Goal: Task Accomplishment & Management: Manage account settings

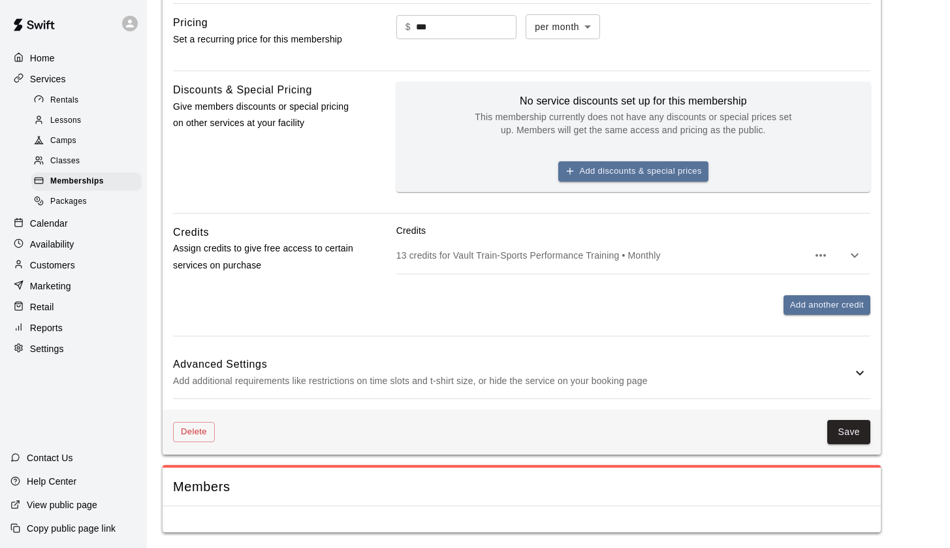
scroll to position [809, 0]
click at [42, 49] on div "Home" at bounding box center [73, 58] width 126 height 20
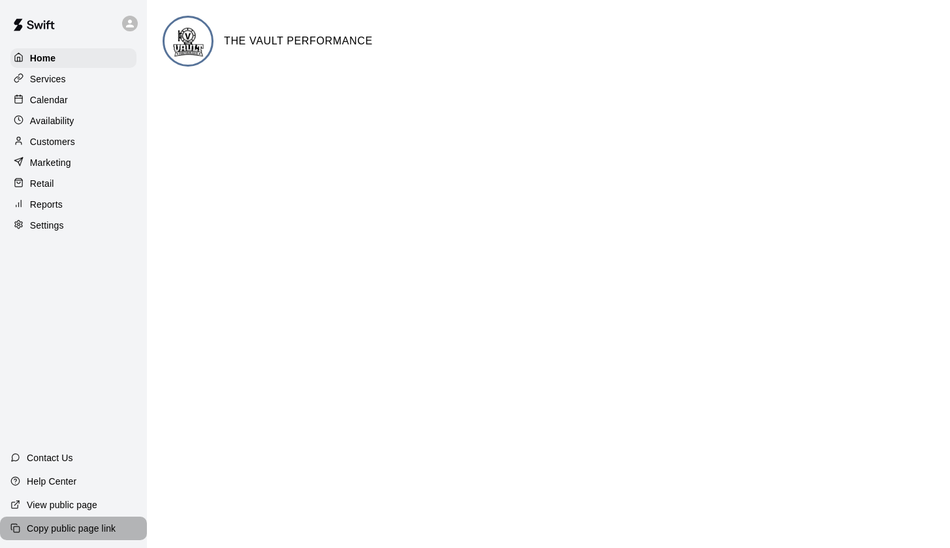
click at [61, 533] on p "Copy public page link" at bounding box center [71, 528] width 89 height 13
click at [47, 508] on p "View public page" at bounding box center [62, 504] width 71 height 13
click at [63, 528] on p "Copy public page link" at bounding box center [71, 528] width 89 height 13
click at [66, 532] on p "Copy public page link" at bounding box center [71, 528] width 89 height 13
click at [63, 530] on p "Copy public page link" at bounding box center [71, 528] width 89 height 13
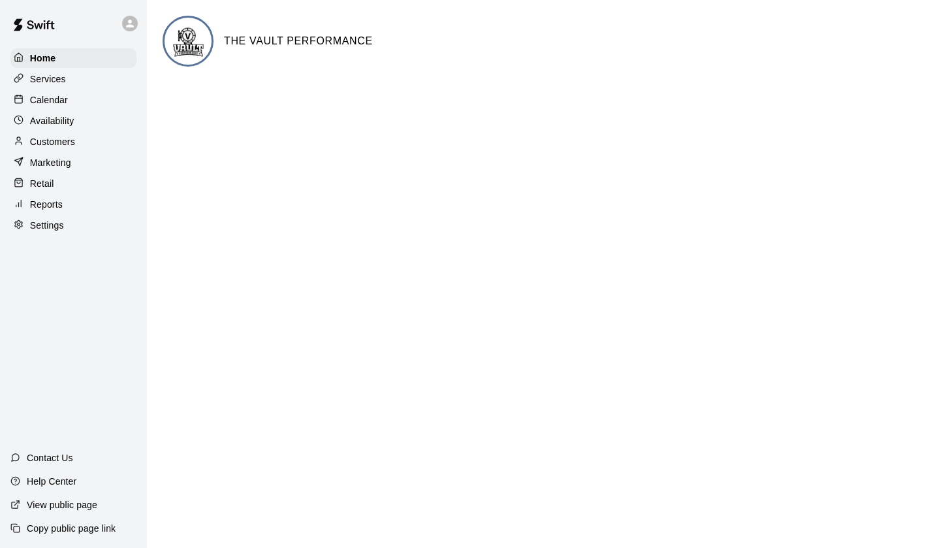
click at [56, 528] on p "Copy public page link" at bounding box center [71, 528] width 89 height 13
drag, startPoint x: 55, startPoint y: 532, endPoint x: 56, endPoint y: 526, distance: 6.7
click at [57, 527] on p "Copy public page link" at bounding box center [71, 528] width 89 height 13
click at [61, 504] on p "View public page" at bounding box center [62, 504] width 71 height 13
click at [468, 2] on main "THE VAULT PERFORMANCE" at bounding box center [548, 52] width 803 height 105
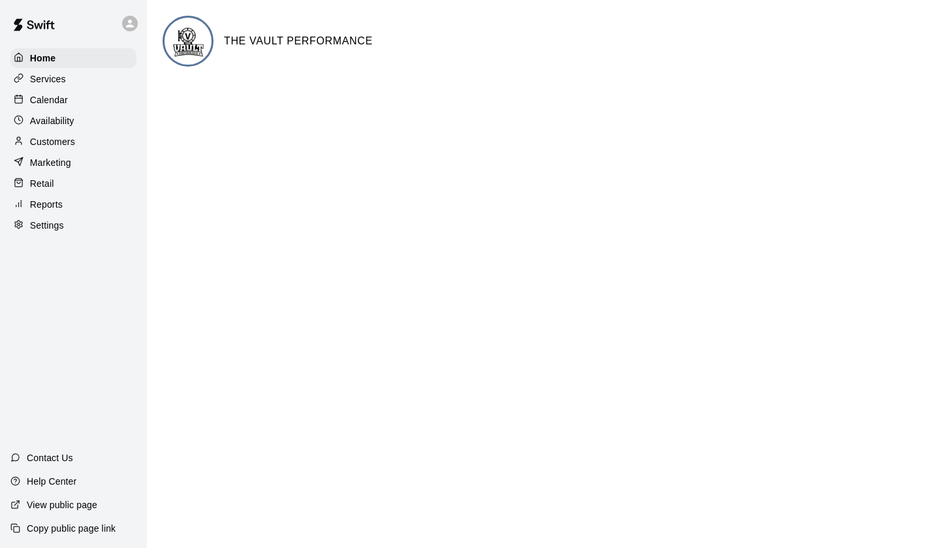
click at [47, 140] on p "Customers" at bounding box center [52, 141] width 45 height 13
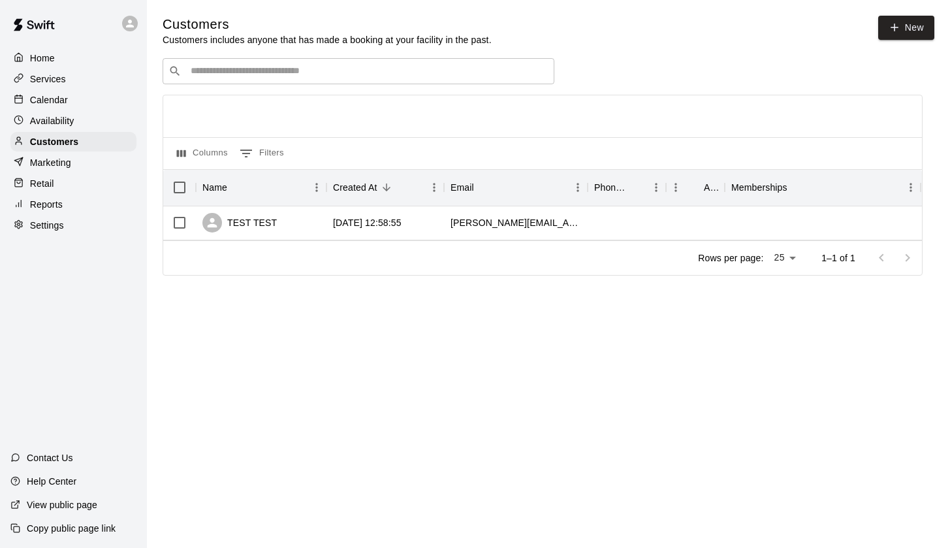
click at [59, 530] on p "Copy public page link" at bounding box center [71, 528] width 89 height 13
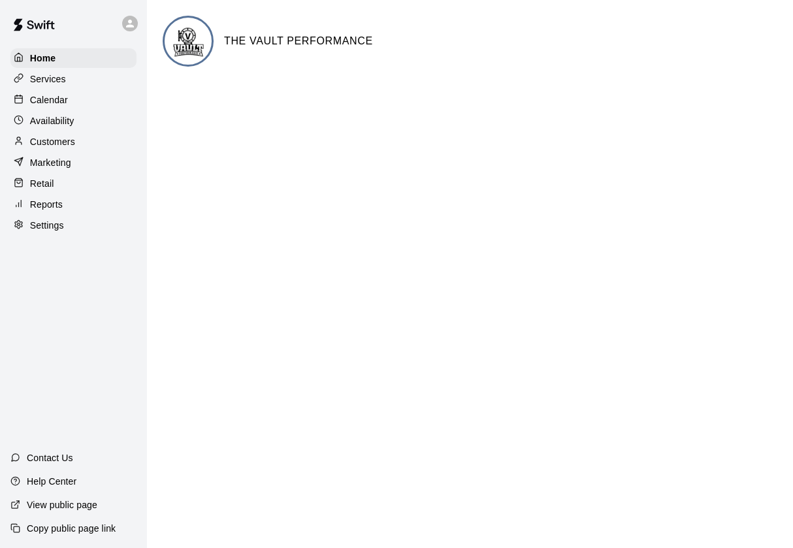
click at [49, 220] on p "Settings" at bounding box center [47, 225] width 34 height 13
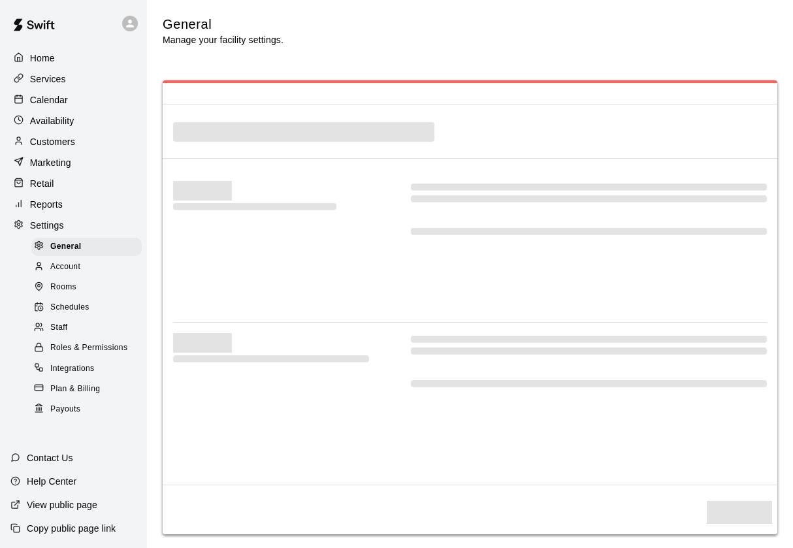
select select "**"
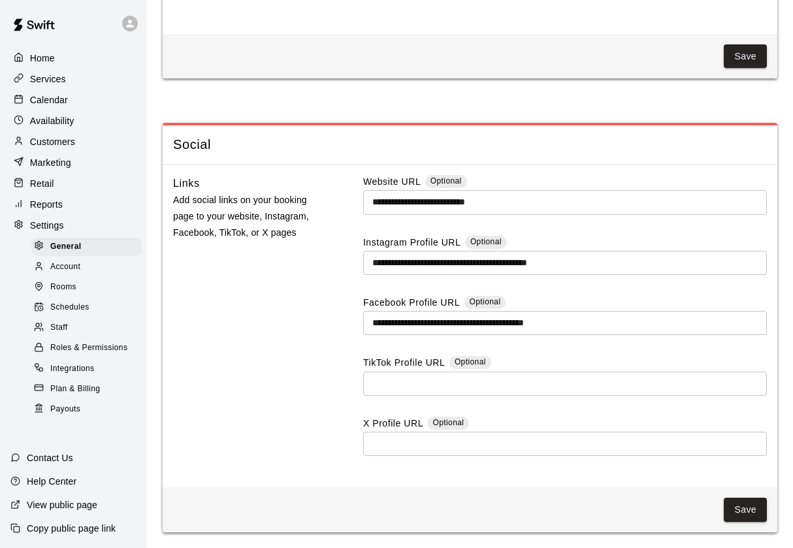
scroll to position [3918, 0]
click at [58, 263] on span "Account" at bounding box center [65, 267] width 30 height 13
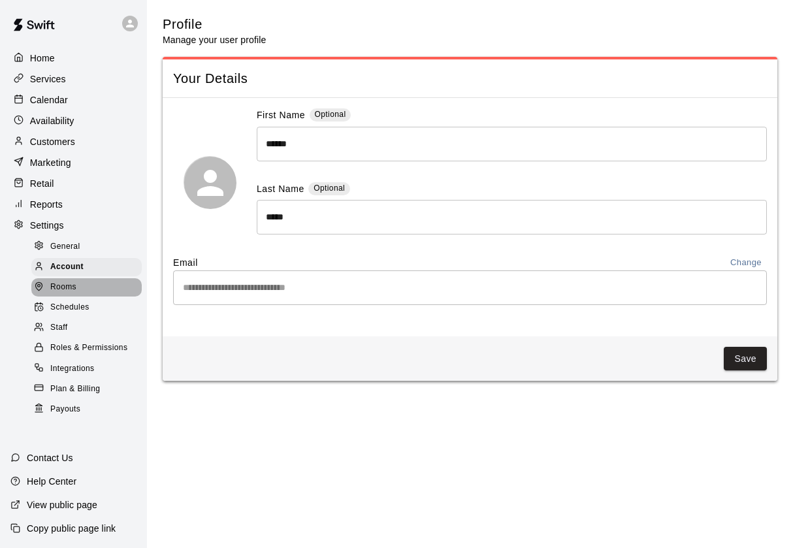
click at [76, 282] on span "Rooms" at bounding box center [63, 287] width 26 height 13
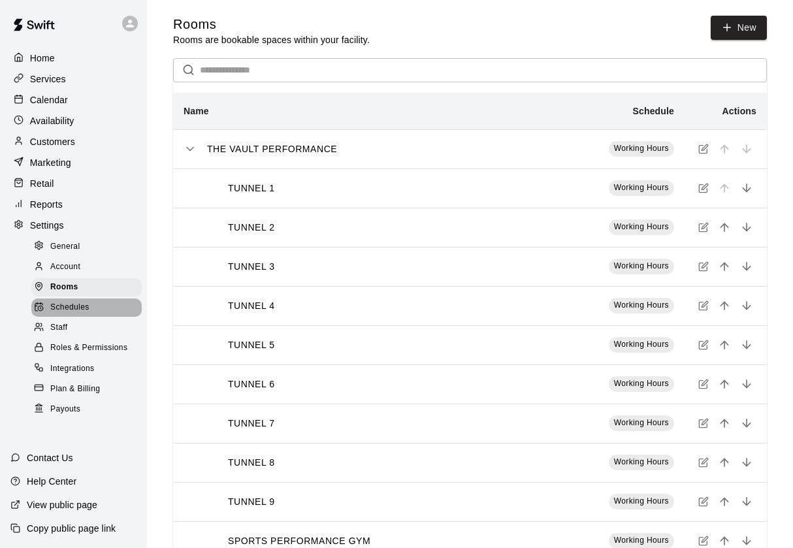
click at [69, 306] on span "Schedules" at bounding box center [69, 307] width 39 height 13
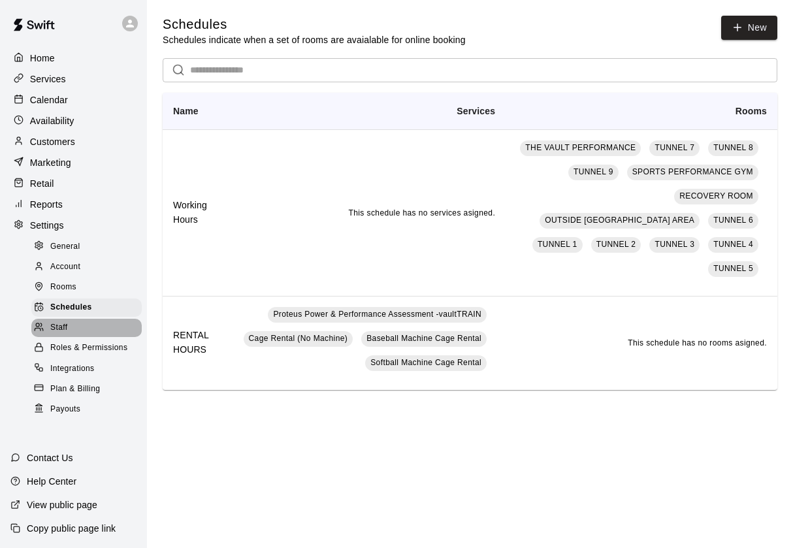
click at [61, 329] on span "Staff" at bounding box center [58, 327] width 17 height 13
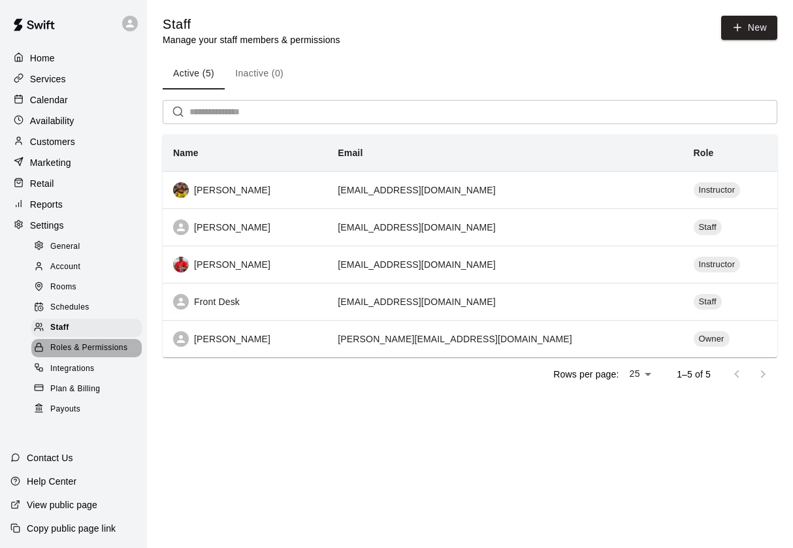
click at [69, 348] on span "Roles & Permissions" at bounding box center [88, 348] width 77 height 13
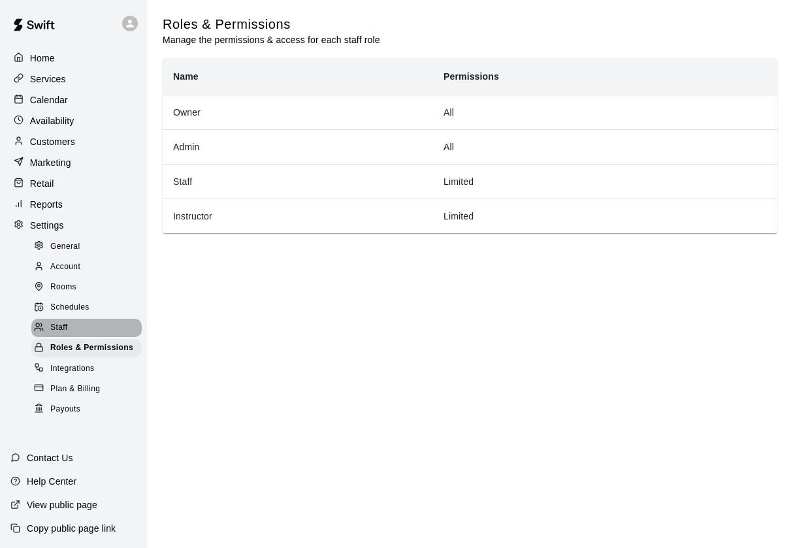
click at [57, 325] on span "Staff" at bounding box center [58, 327] width 17 height 13
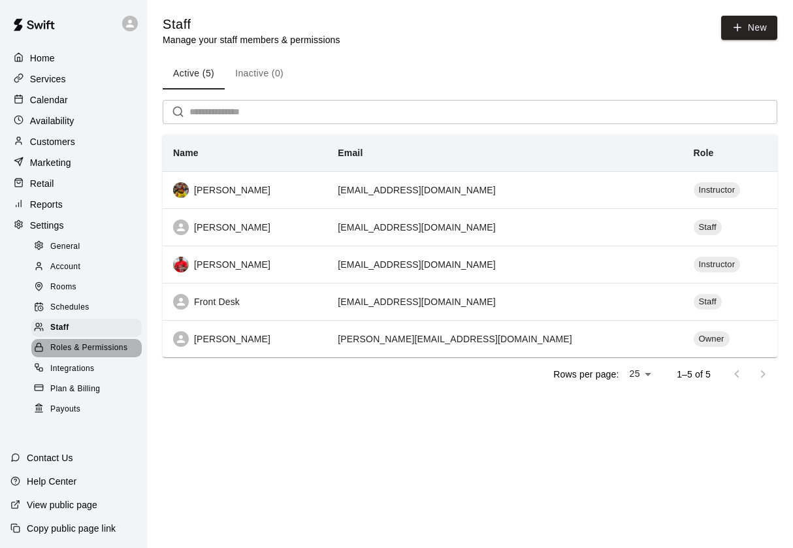
click at [71, 342] on span "Roles & Permissions" at bounding box center [88, 348] width 77 height 13
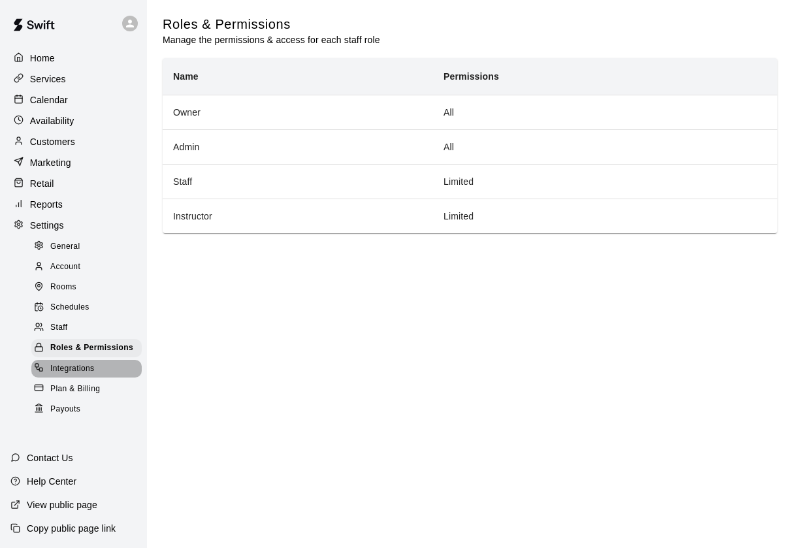
click at [70, 371] on div "Integrations" at bounding box center [86, 369] width 110 height 18
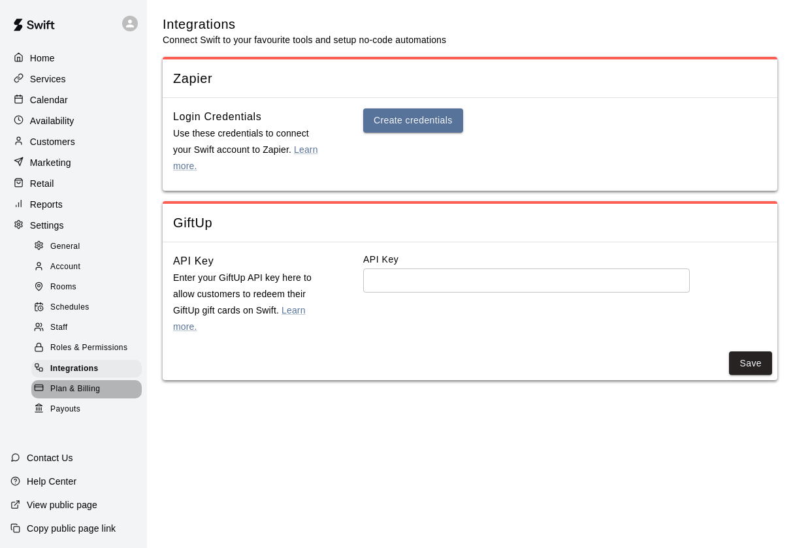
click at [69, 384] on span "Plan & Billing" at bounding box center [75, 389] width 50 height 13
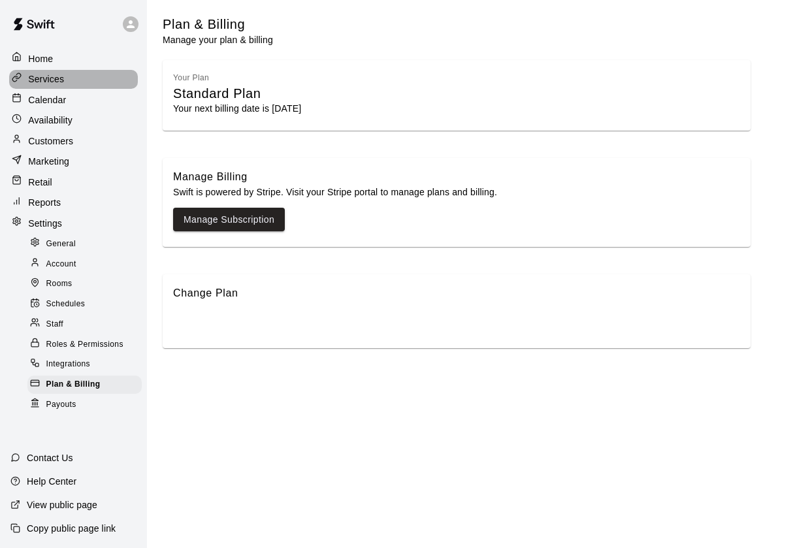
click at [52, 78] on p "Services" at bounding box center [46, 79] width 36 height 13
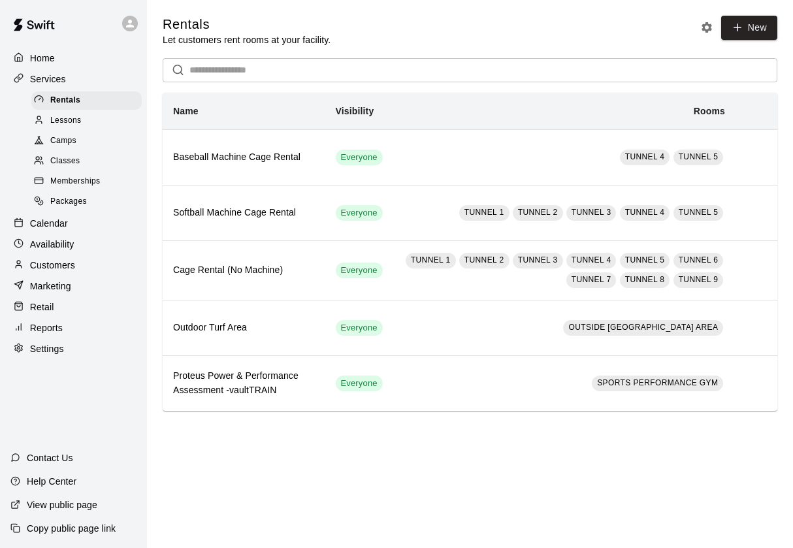
click at [64, 56] on div "Home" at bounding box center [73, 58] width 126 height 20
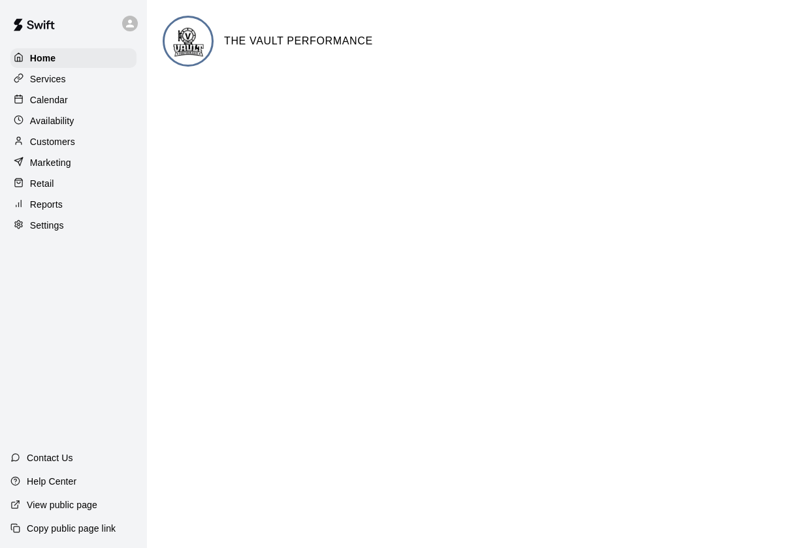
click at [39, 83] on p "Services" at bounding box center [48, 79] width 36 height 13
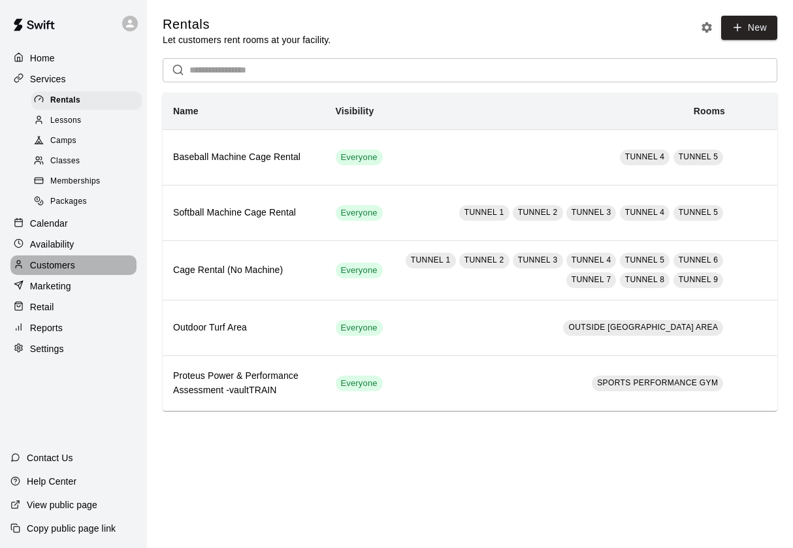
click at [47, 263] on p "Customers" at bounding box center [52, 265] width 45 height 13
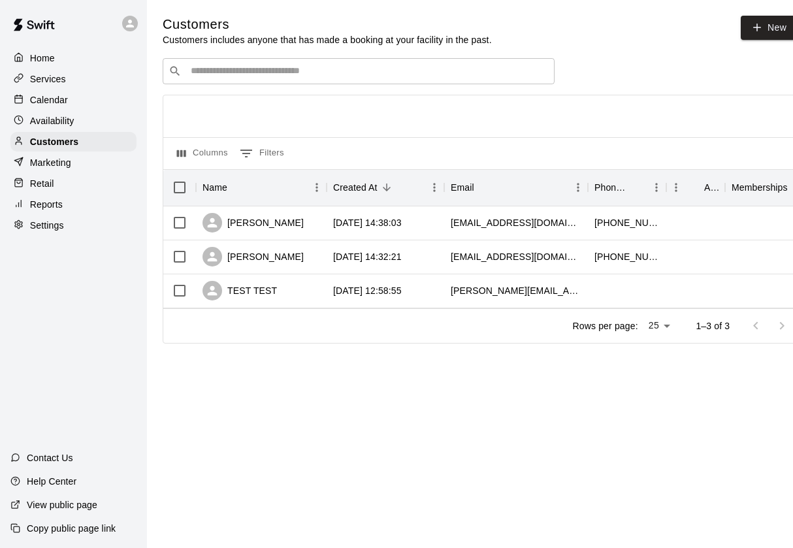
click at [62, 161] on p "Marketing" at bounding box center [50, 162] width 41 height 13
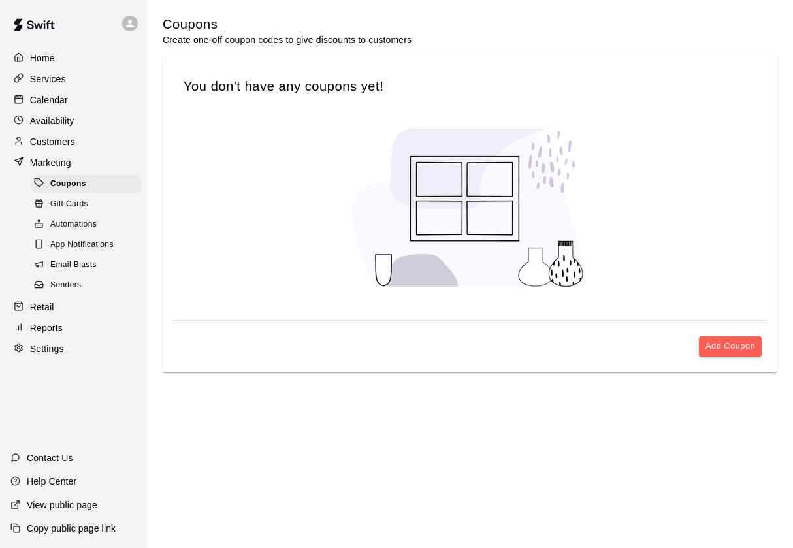
click at [37, 304] on p "Retail" at bounding box center [42, 306] width 24 height 13
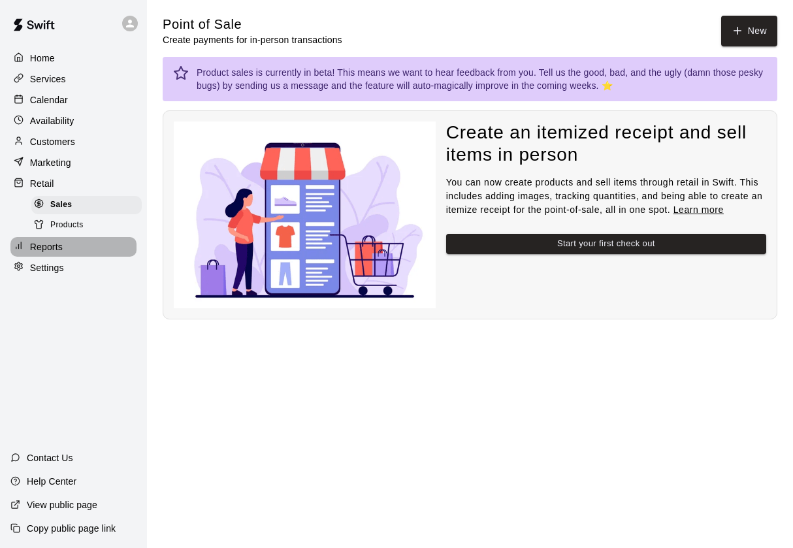
click at [52, 246] on p "Reports" at bounding box center [46, 246] width 33 height 13
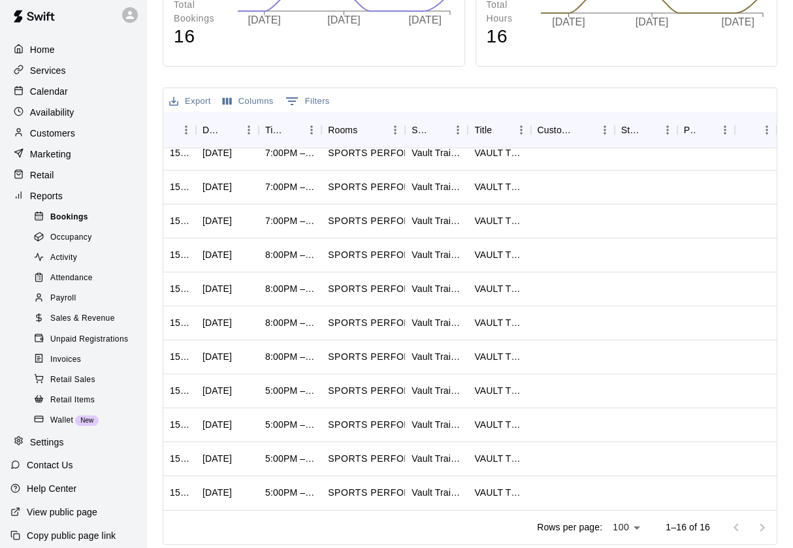
scroll to position [247, 0]
click at [48, 439] on p "Settings" at bounding box center [47, 442] width 34 height 13
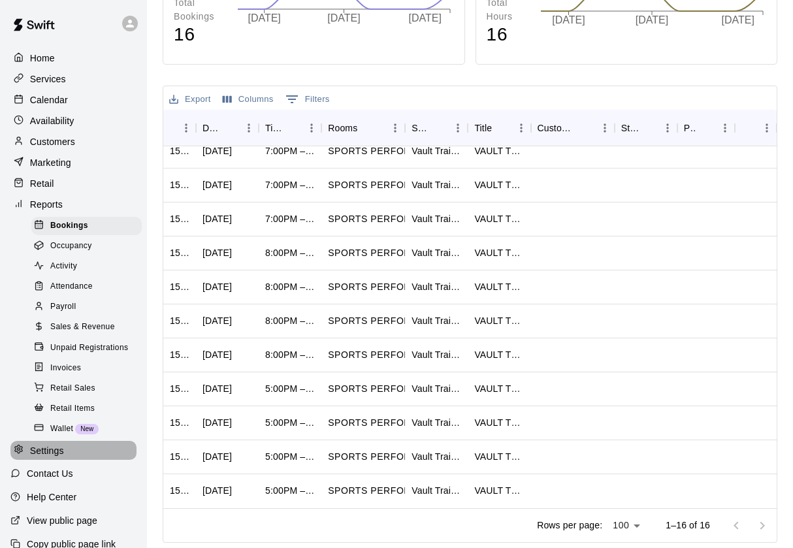
select select "**"
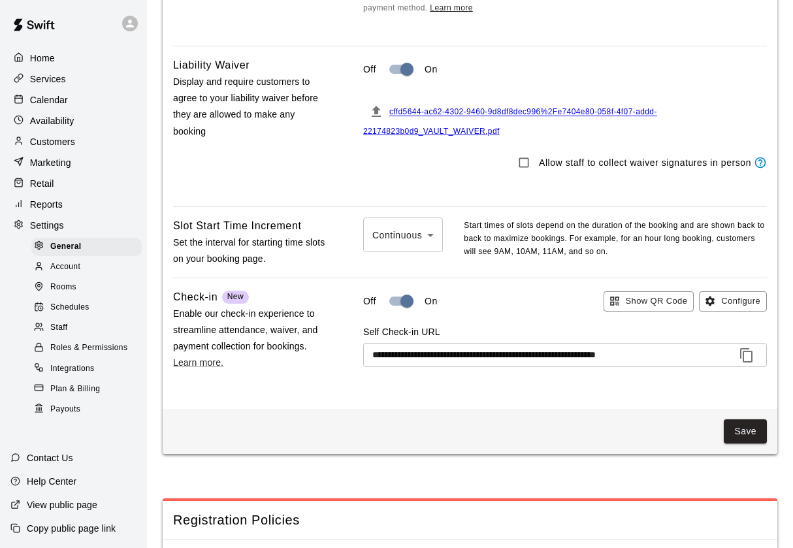
scroll to position [1203, 0]
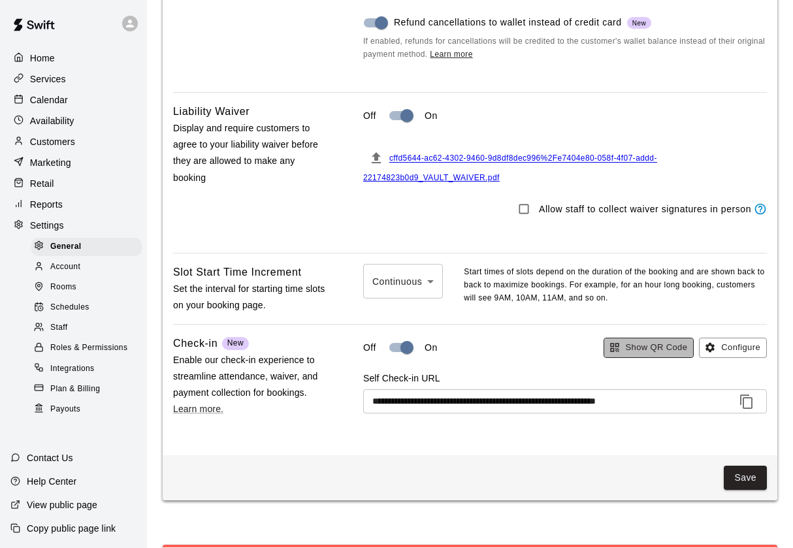
click at [649, 342] on button "Show QR Code" at bounding box center [649, 348] width 91 height 20
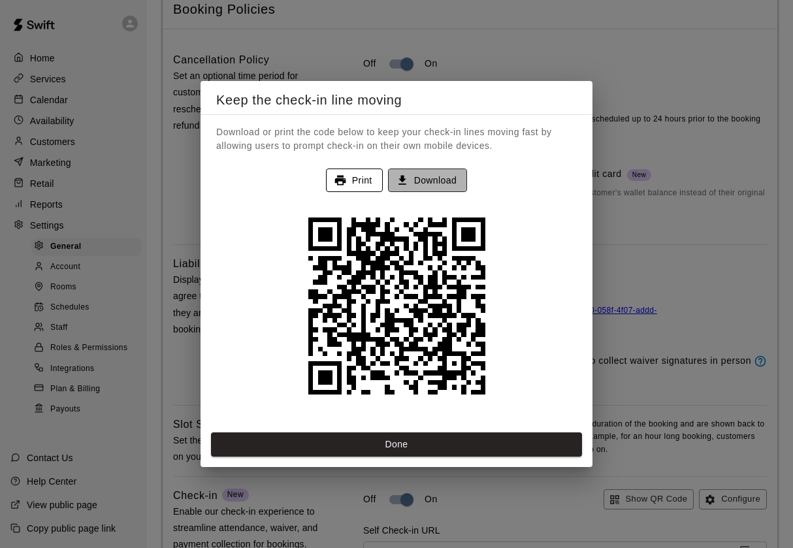
click at [442, 182] on button "Download" at bounding box center [427, 181] width 79 height 24
click at [355, 184] on button "Print" at bounding box center [354, 181] width 57 height 24
click at [323, 432] on div "Download or print the code below to keep your check-in lines moving fast by all…" at bounding box center [397, 274] width 392 height 318
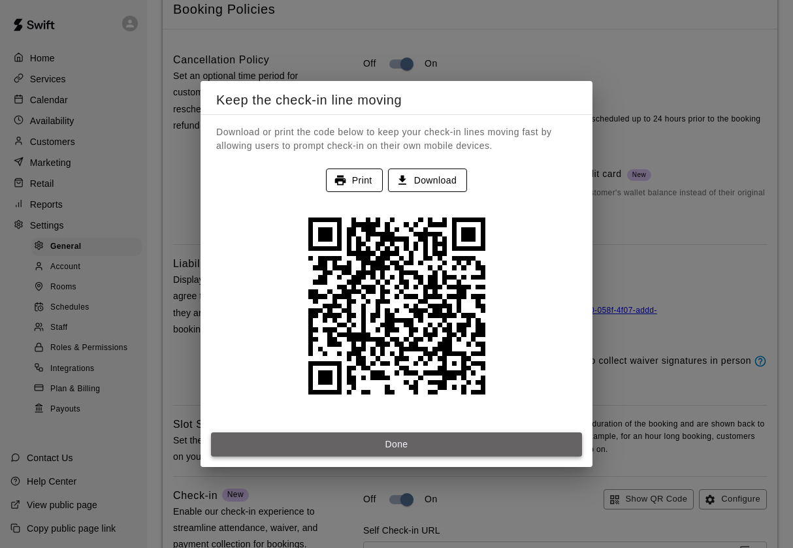
click at [317, 446] on button "Done" at bounding box center [396, 444] width 371 height 24
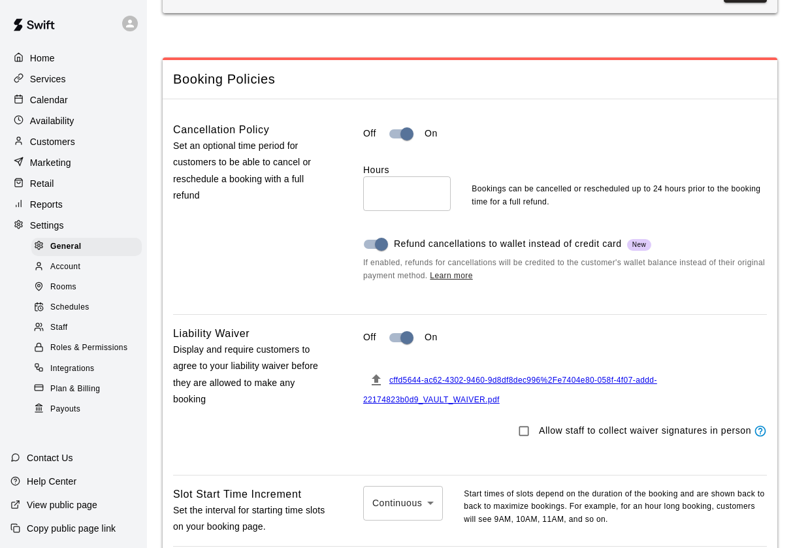
scroll to position [1162, 0]
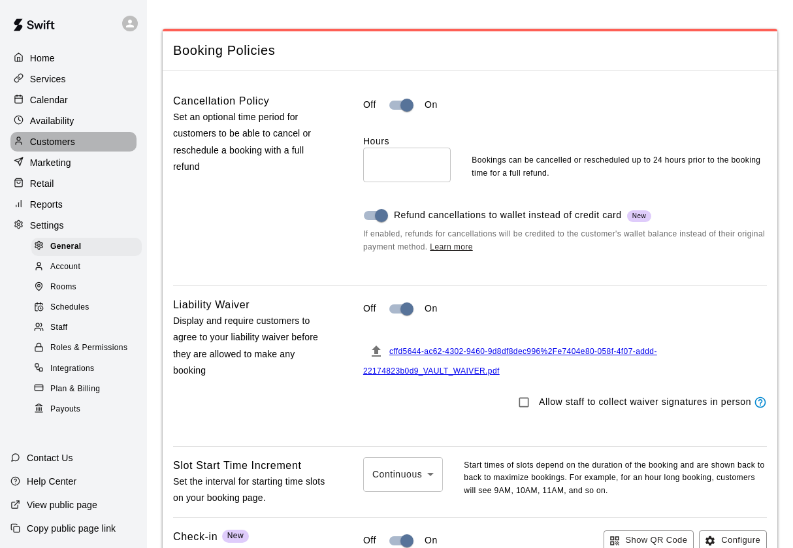
click at [46, 144] on p "Customers" at bounding box center [52, 141] width 45 height 13
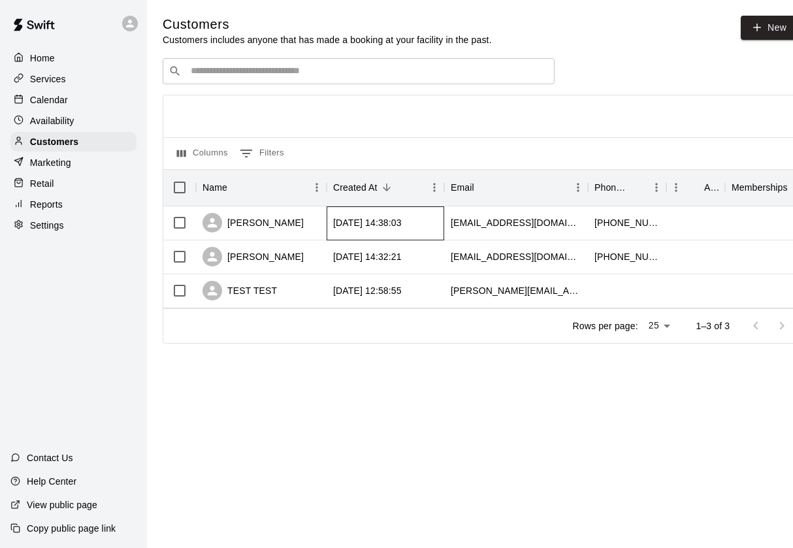
click at [370, 230] on div "[DATE] 14:38:03" at bounding box center [386, 223] width 118 height 34
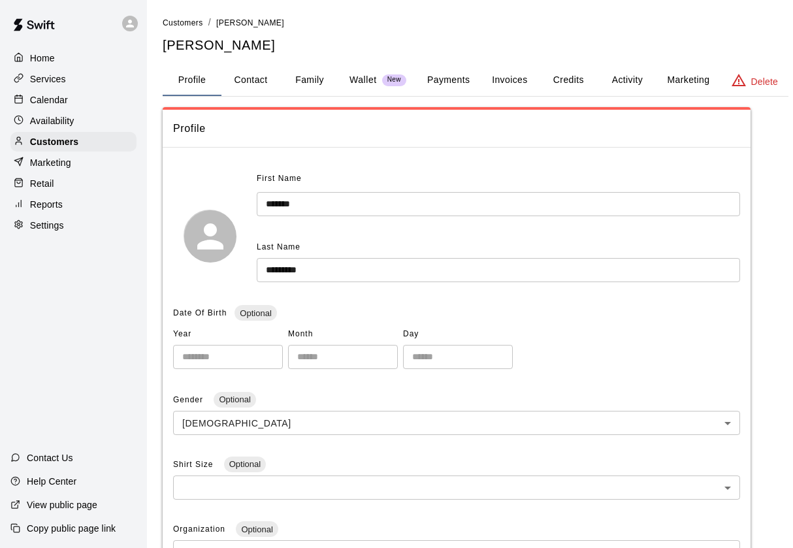
click at [363, 78] on p "Wallet" at bounding box center [362, 80] width 27 height 14
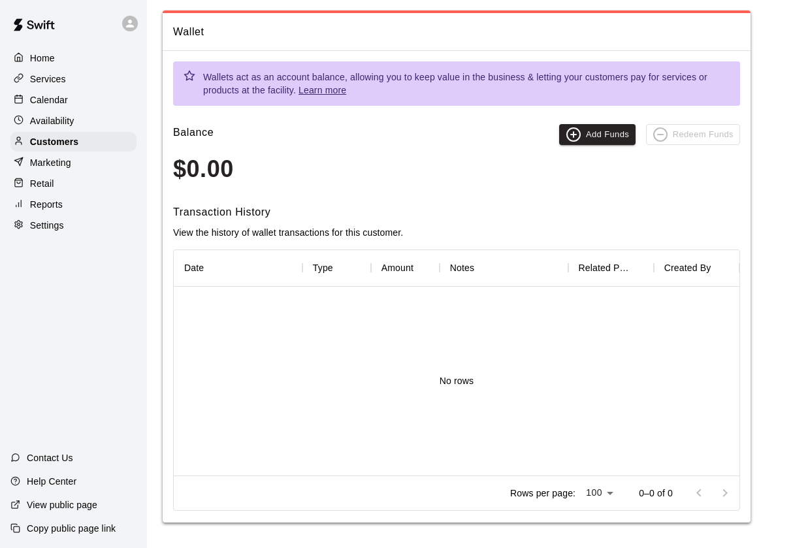
scroll to position [96, 0]
click at [598, 133] on button "Add Funds" at bounding box center [597, 135] width 76 height 21
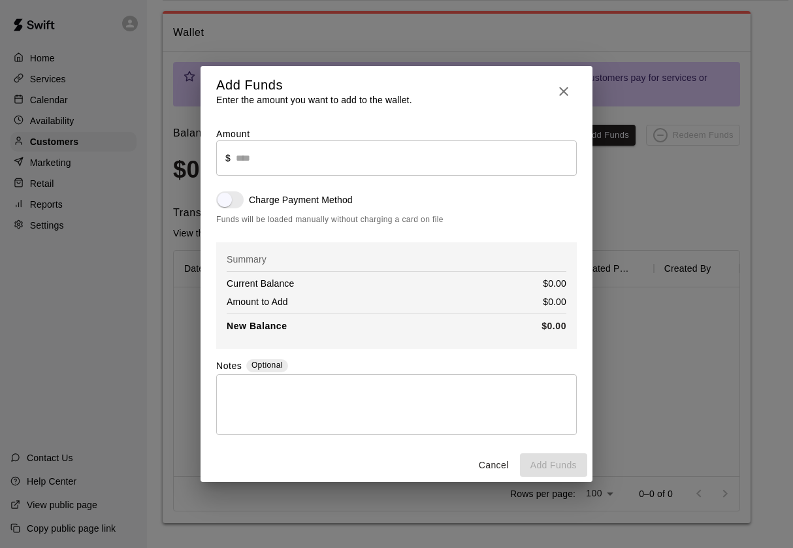
click at [562, 91] on icon "button" at bounding box center [564, 92] width 16 height 16
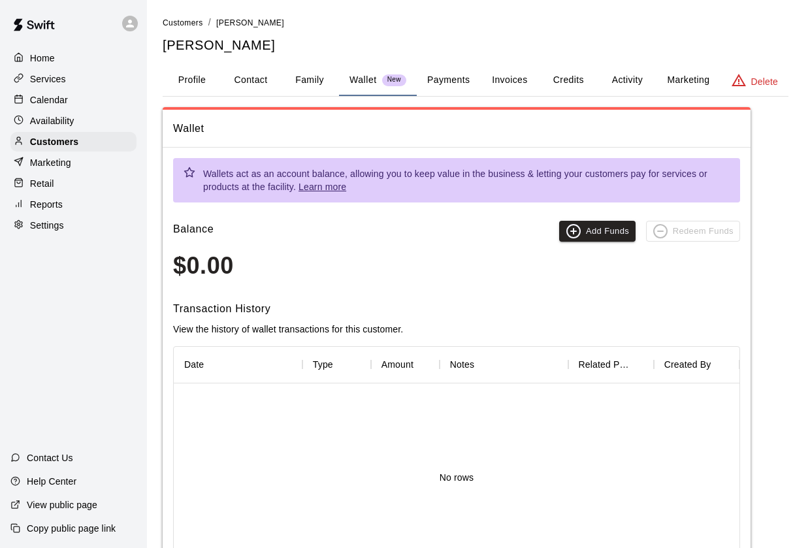
scroll to position [0, 0]
click at [570, 86] on button "Credits" at bounding box center [568, 80] width 59 height 31
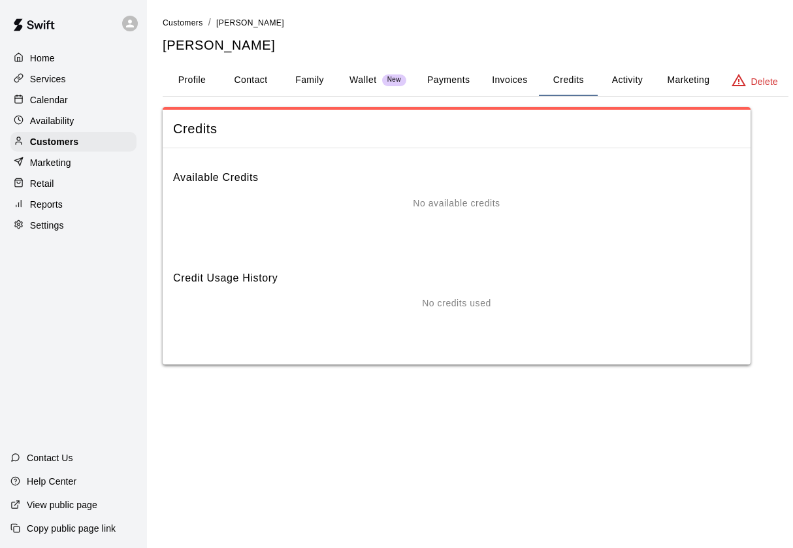
click at [481, 215] on div "No available credits" at bounding box center [456, 223] width 567 height 52
click at [416, 217] on div "No available credits" at bounding box center [456, 223] width 567 height 52
click at [354, 73] on p "Wallet" at bounding box center [362, 80] width 27 height 14
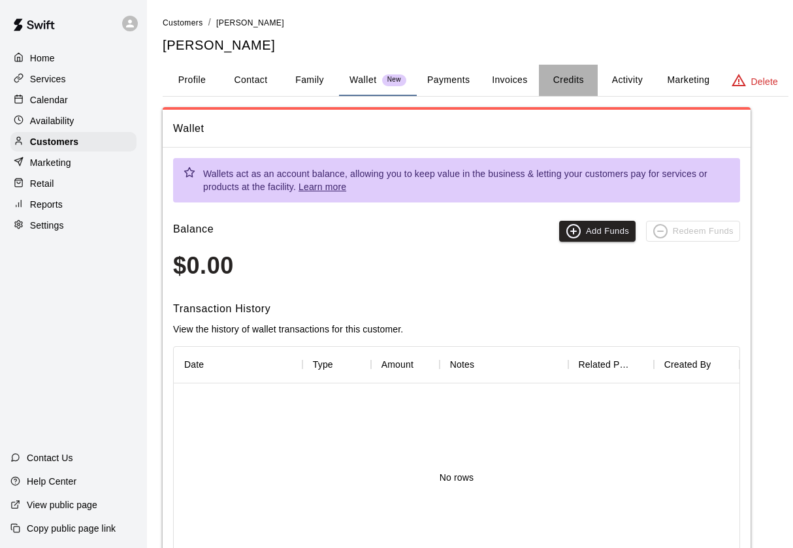
click at [574, 77] on button "Credits" at bounding box center [568, 80] width 59 height 31
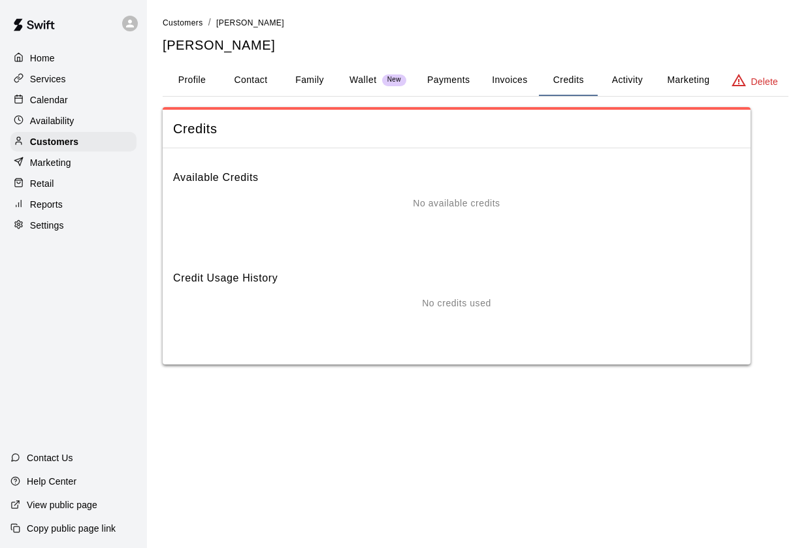
click at [461, 197] on p "No available credits" at bounding box center [456, 204] width 87 height 14
click at [619, 78] on button "Activity" at bounding box center [627, 80] width 59 height 31
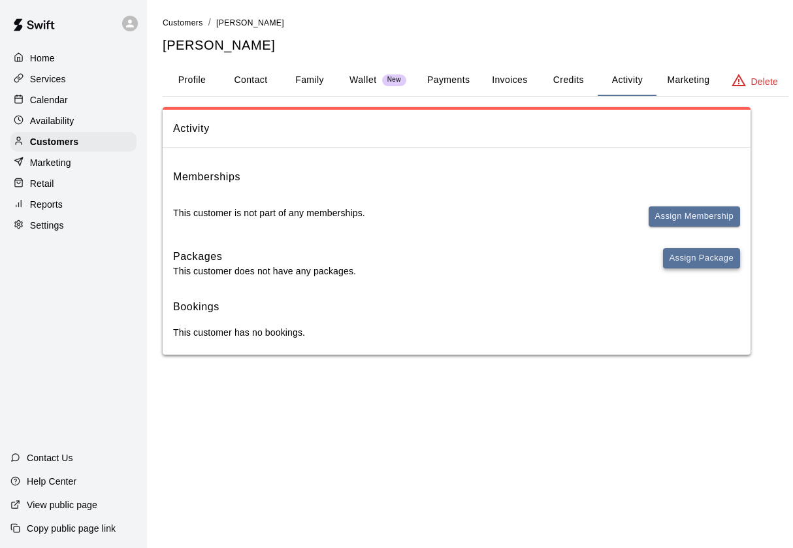
click at [700, 256] on button "Assign Package" at bounding box center [701, 258] width 77 height 20
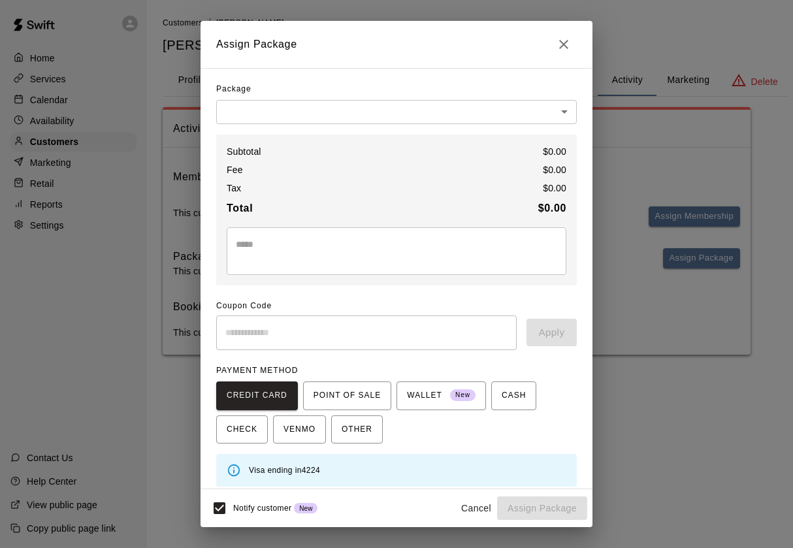
click at [289, 107] on body "Home Services Calendar Availability Customers Marketing Retail Reports Settings…" at bounding box center [396, 190] width 793 height 381
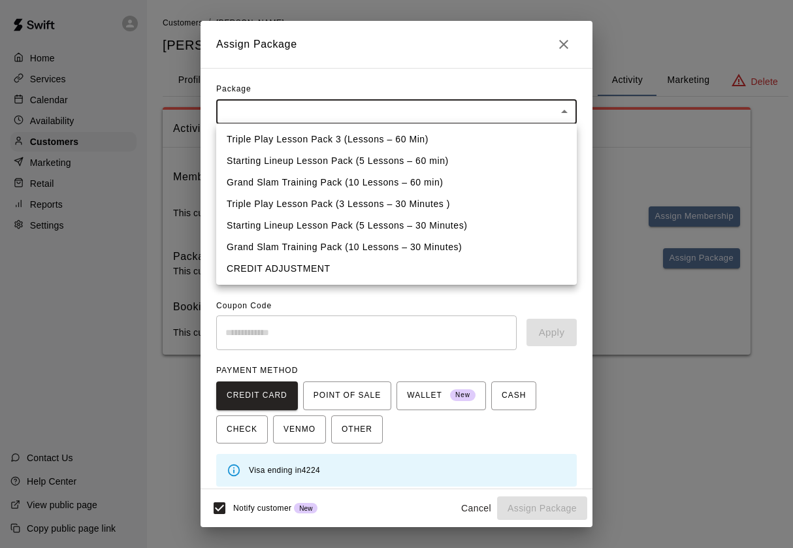
click at [296, 270] on li "CREDIT ADJUSTMENT" at bounding box center [396, 269] width 361 height 22
type input "**********"
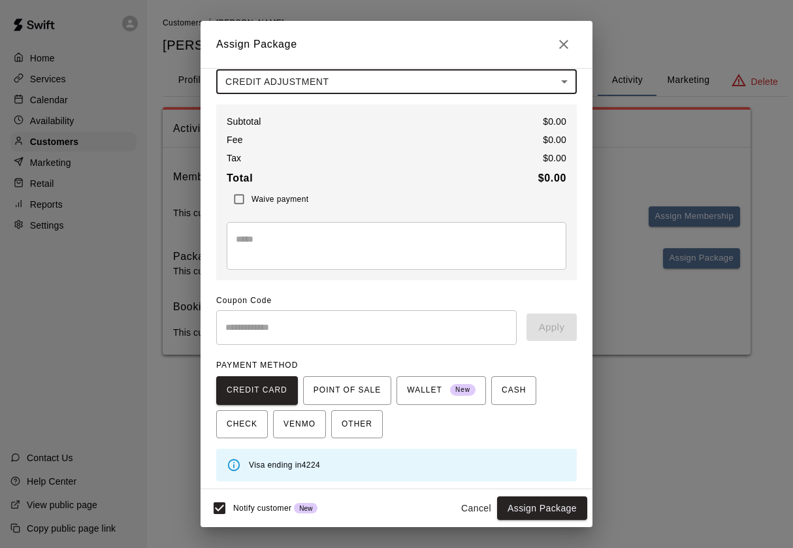
scroll to position [29, 0]
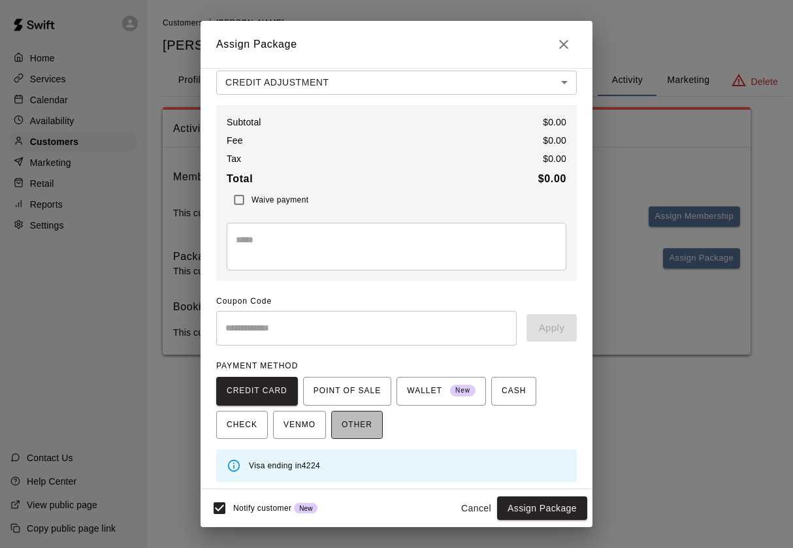
click at [359, 430] on span "OTHER" at bounding box center [357, 425] width 31 height 21
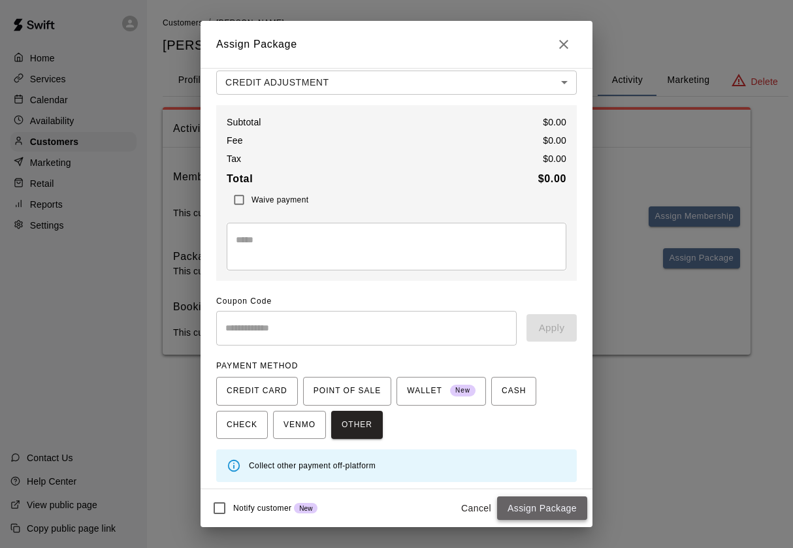
click at [557, 511] on button "Assign Package" at bounding box center [542, 508] width 90 height 24
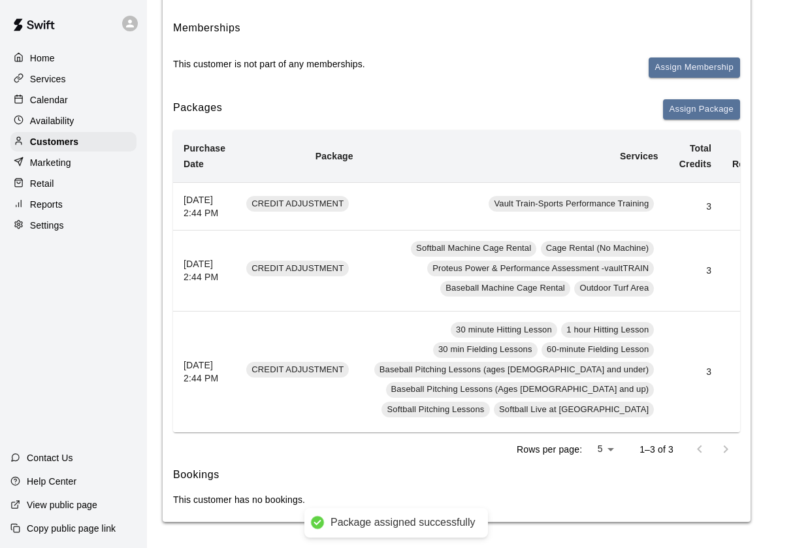
scroll to position [180, 0]
click at [669, 182] on td "3" at bounding box center [695, 206] width 53 height 48
click at [524, 361] on td "30 minute Hitting Lesson 1 hour Hitting Lesson 30 min Fielding Lessons 60-minut…" at bounding box center [516, 372] width 305 height 121
click at [335, 196] on div "CREDIT ADJUSTMENT" at bounding box center [297, 204] width 103 height 16
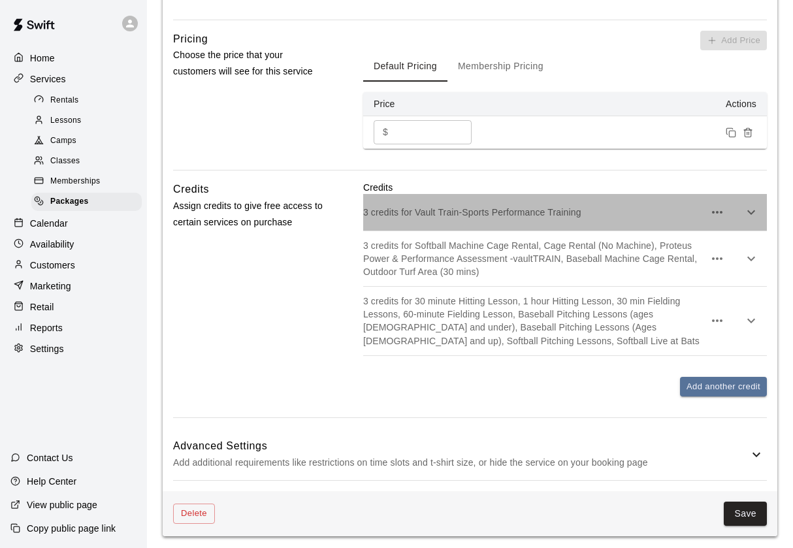
click at [732, 206] on div "3 credits for Vault Train-Sports Performance Training" at bounding box center [565, 212] width 404 height 37
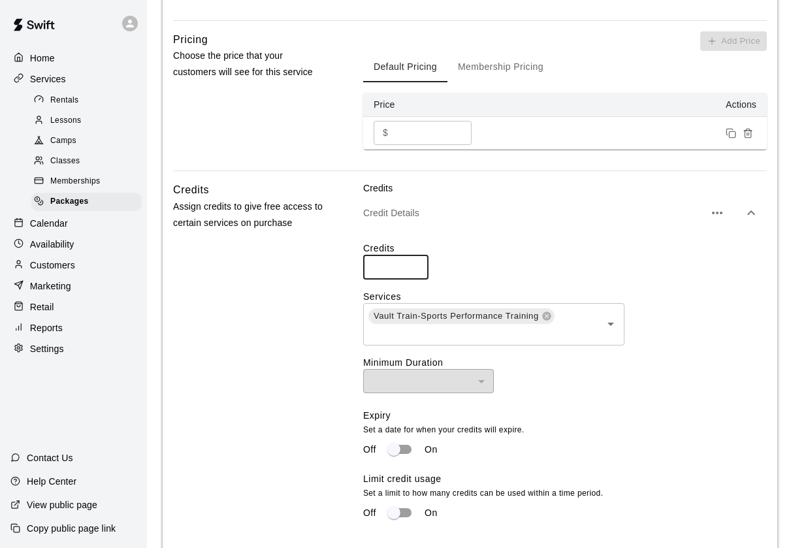
click at [415, 267] on input "*" at bounding box center [395, 267] width 65 height 24
drag, startPoint x: 388, startPoint y: 259, endPoint x: 342, endPoint y: 259, distance: 46.4
click at [342, 259] on div "Credits Assign credits to give free access to certain services on purchase Cred…" at bounding box center [470, 457] width 594 height 551
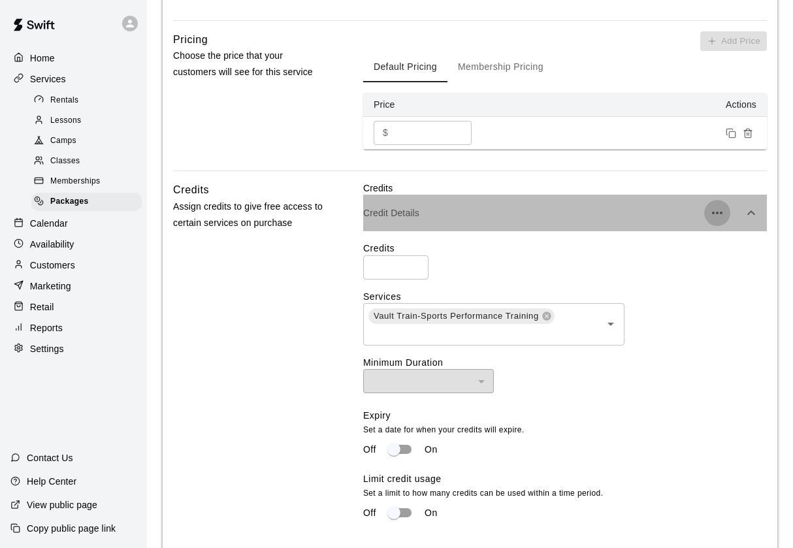
click at [707, 210] on button "button" at bounding box center [717, 213] width 26 height 26
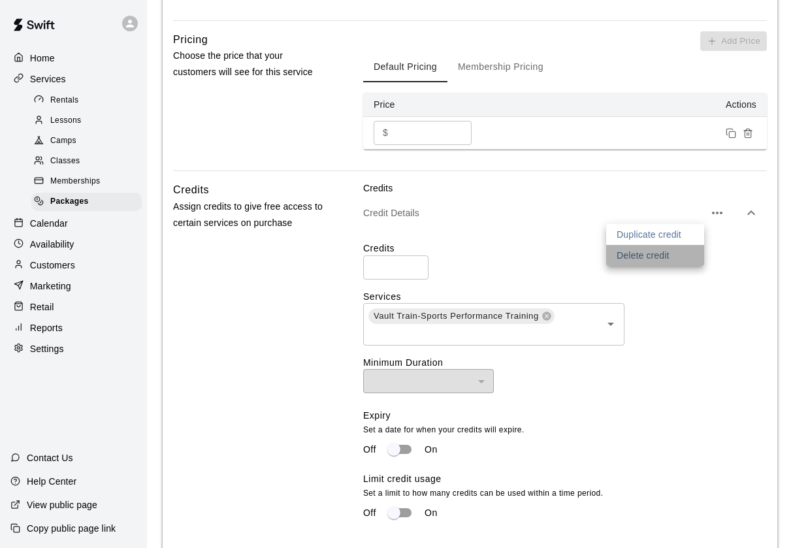
click at [662, 257] on p "Delete credit" at bounding box center [643, 255] width 53 height 13
type input "*"
type input "**"
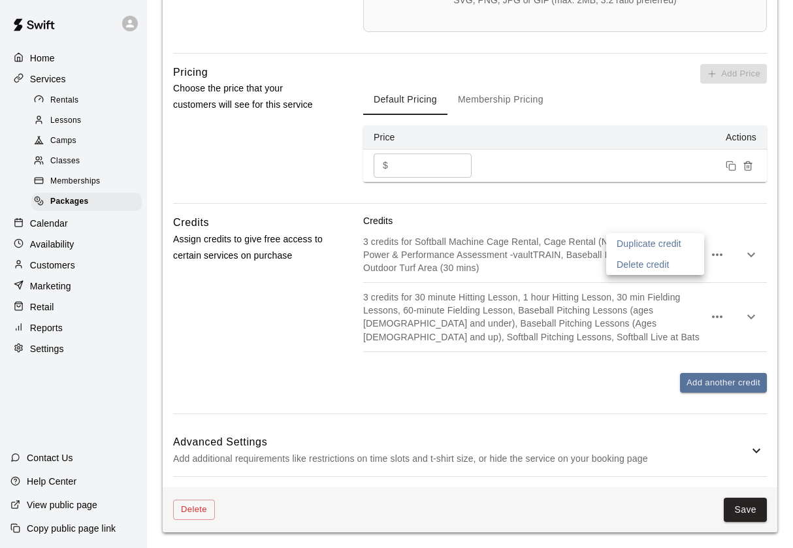
scroll to position [586, 0]
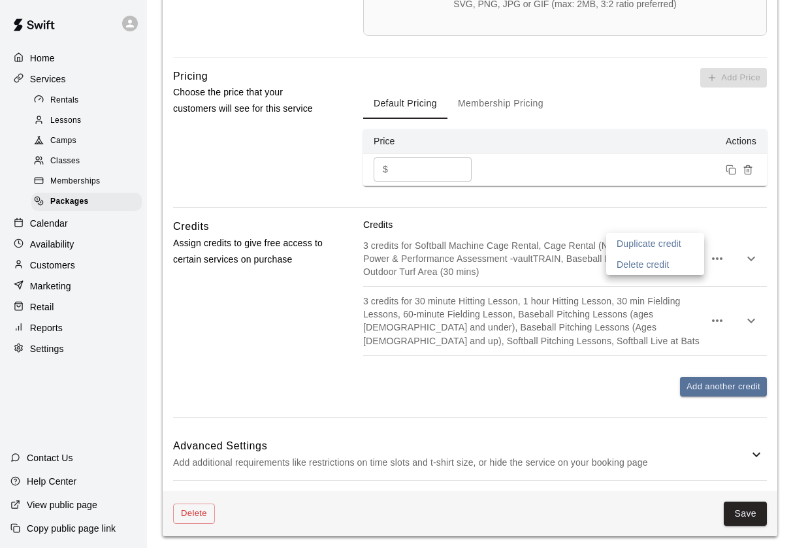
click at [494, 242] on div at bounding box center [396, 274] width 793 height 548
click at [721, 258] on icon "button" at bounding box center [717, 259] width 16 height 16
click at [673, 295] on p "Delete credit" at bounding box center [648, 295] width 53 height 13
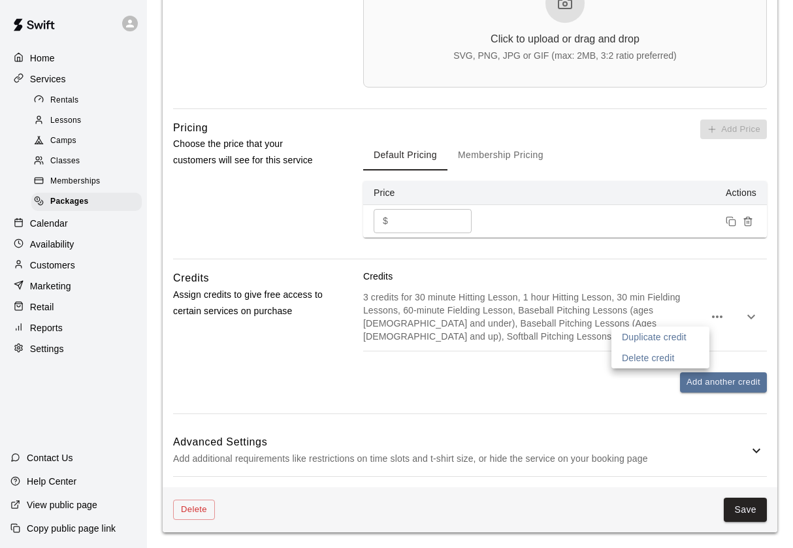
scroll to position [530, 0]
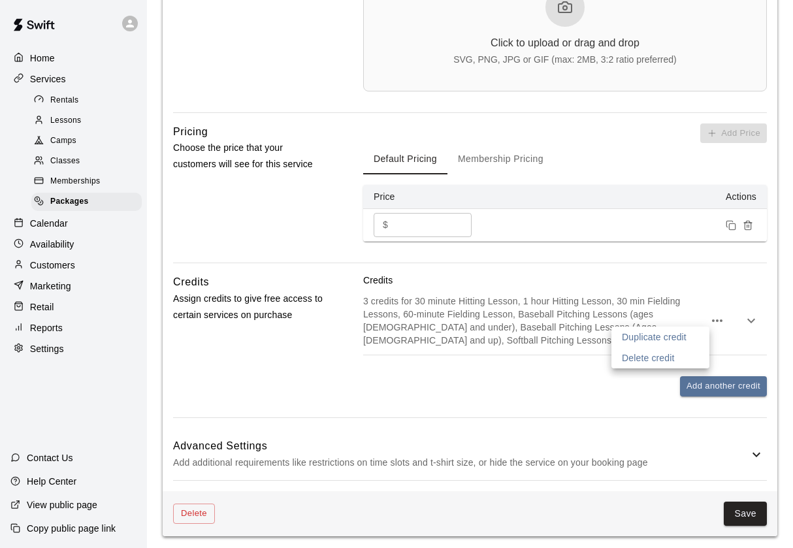
click at [570, 309] on div at bounding box center [396, 274] width 793 height 548
click at [713, 319] on icon "button" at bounding box center [717, 320] width 10 height 3
click at [485, 325] on div at bounding box center [396, 274] width 793 height 548
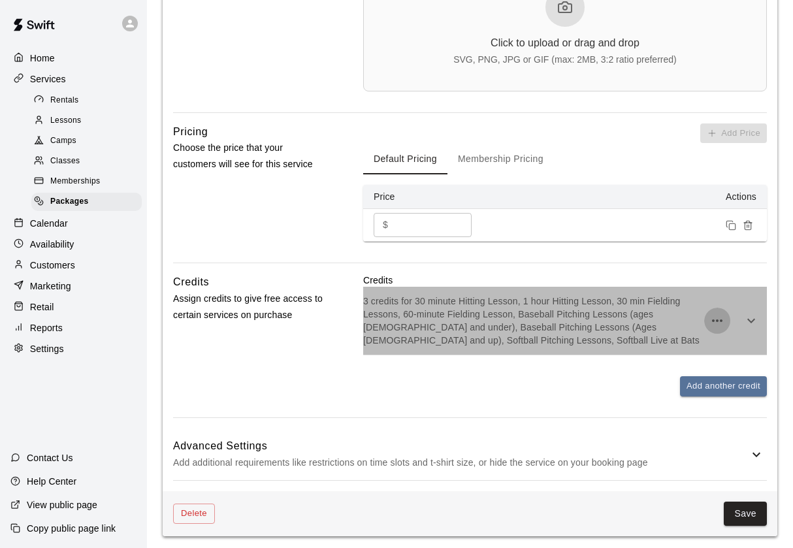
click at [717, 317] on icon "button" at bounding box center [717, 321] width 16 height 16
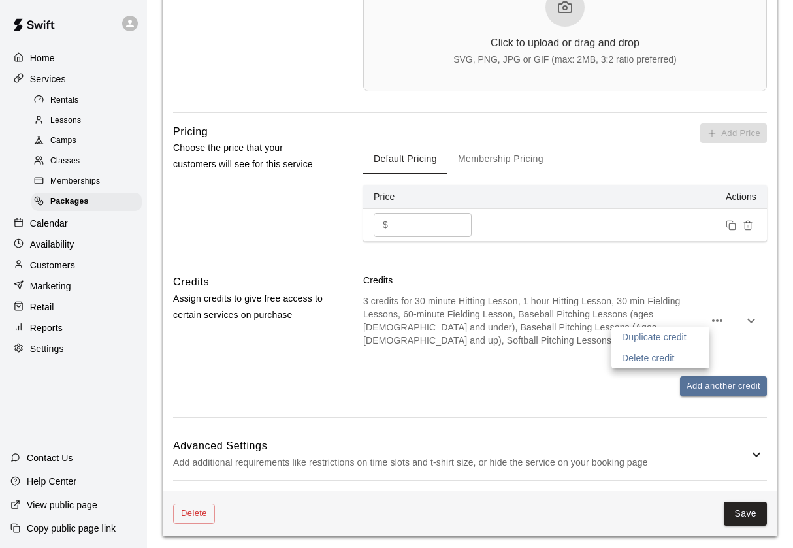
click at [751, 322] on div at bounding box center [396, 274] width 793 height 548
click at [750, 319] on icon "button" at bounding box center [751, 321] width 8 height 5
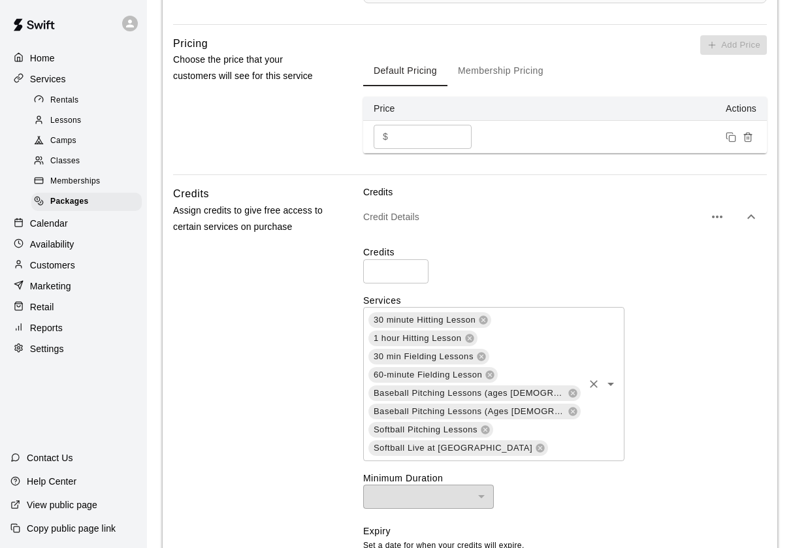
scroll to position [651, 0]
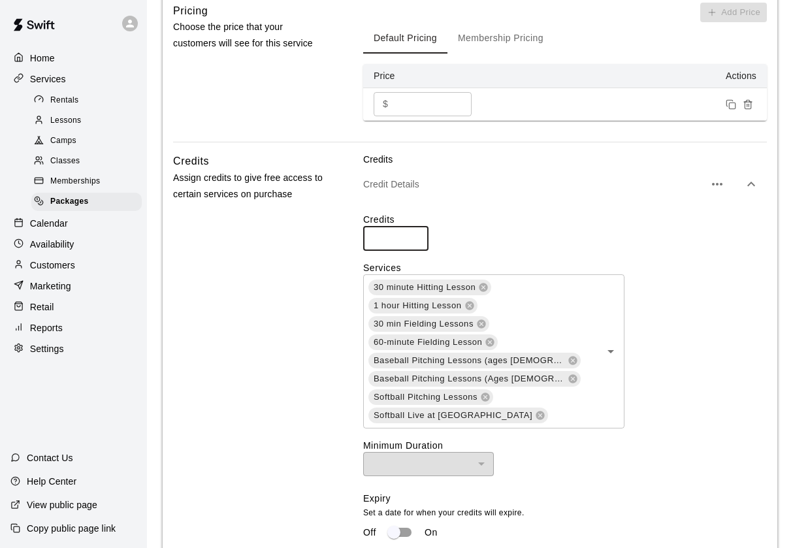
click at [416, 240] on input "*" at bounding box center [395, 239] width 65 height 24
type input "*"
click at [416, 240] on input "*" at bounding box center [395, 239] width 65 height 24
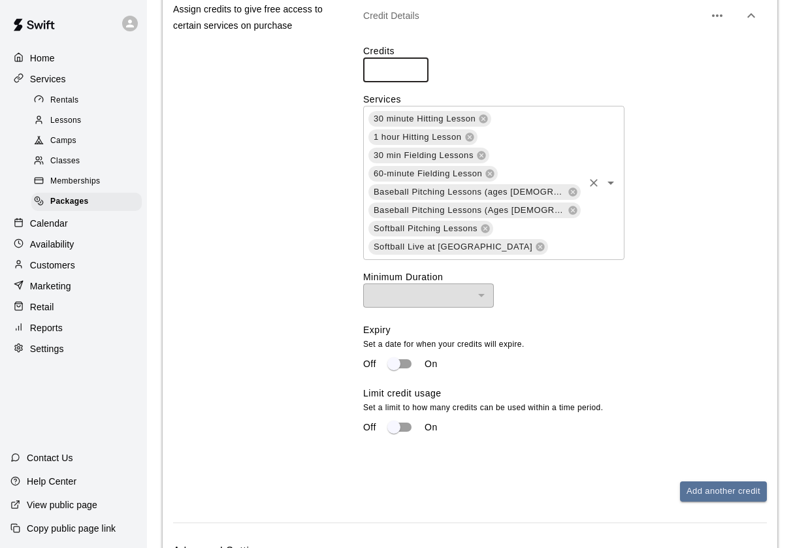
scroll to position [818, 0]
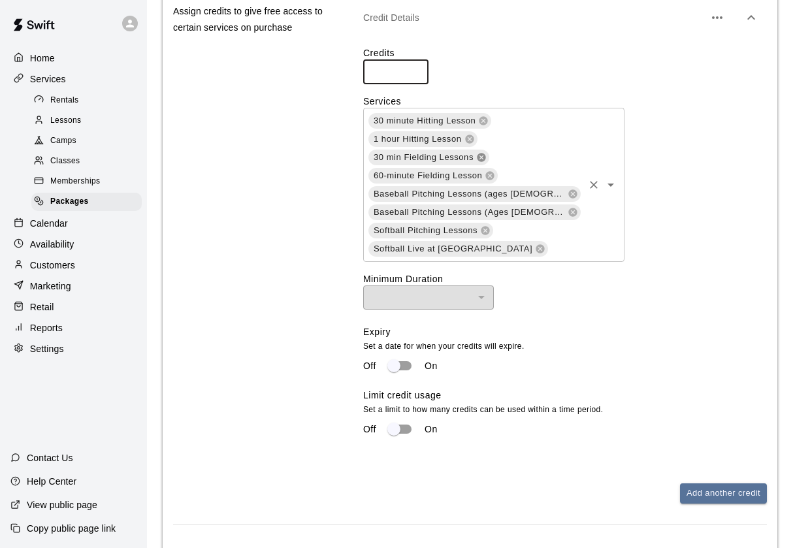
click at [481, 153] on icon at bounding box center [481, 157] width 8 height 8
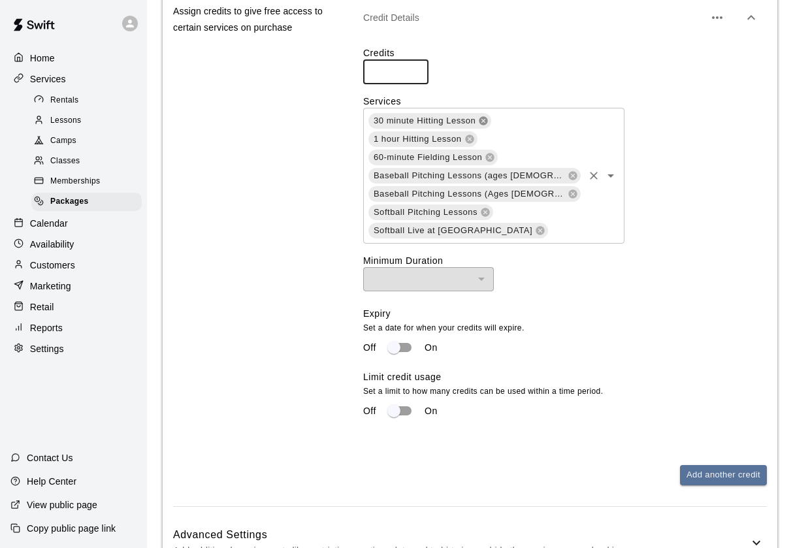
click at [484, 118] on icon at bounding box center [483, 120] width 8 height 8
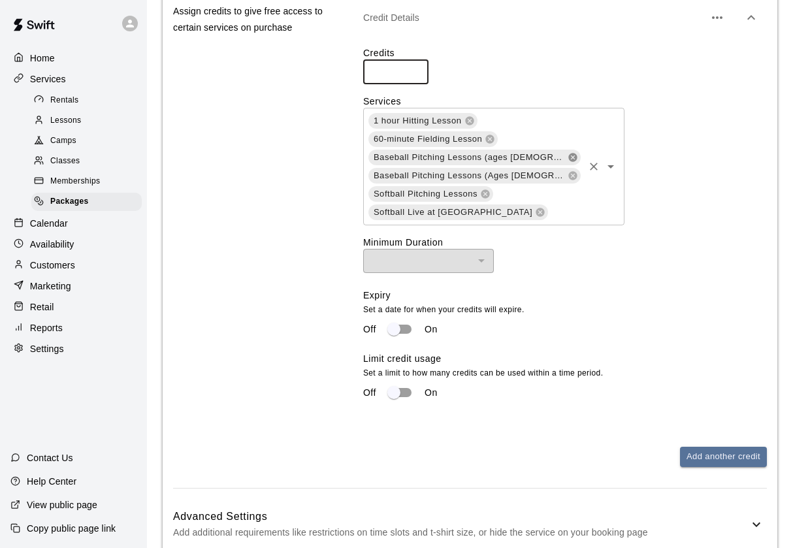
click at [574, 156] on icon at bounding box center [572, 157] width 8 height 8
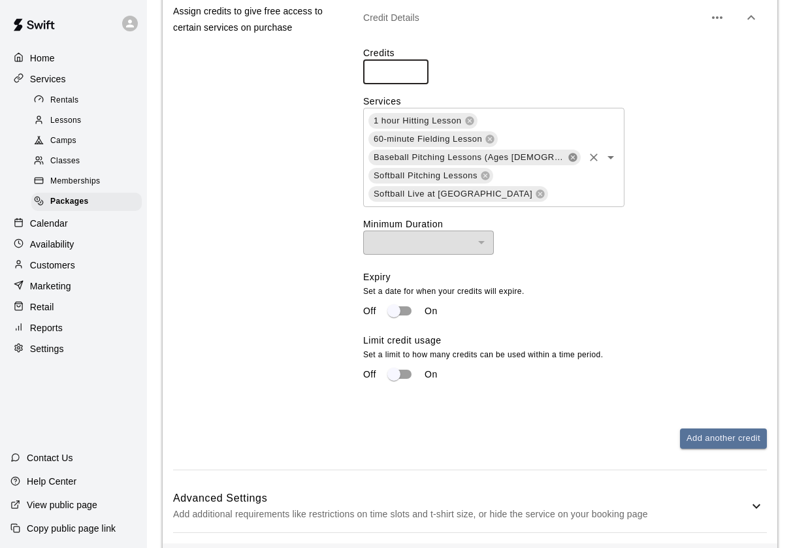
click at [568, 154] on icon at bounding box center [573, 157] width 10 height 10
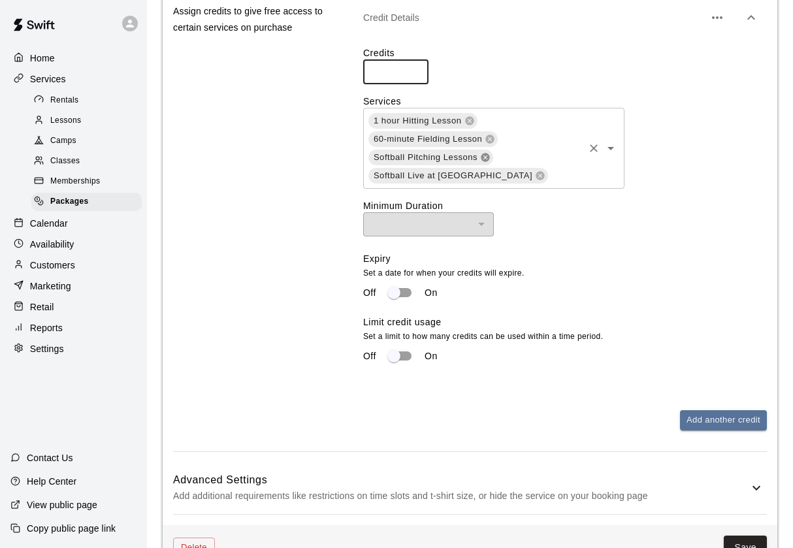
click at [488, 153] on icon at bounding box center [485, 157] width 8 height 8
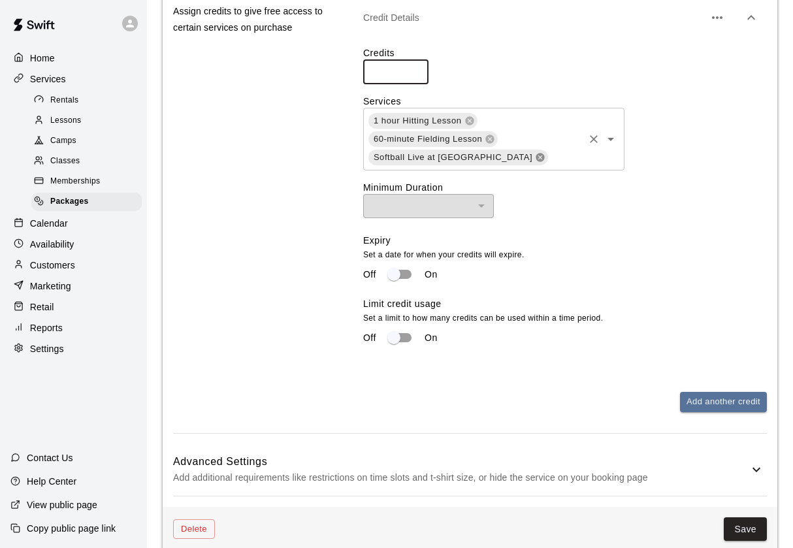
click at [535, 158] on icon at bounding box center [540, 157] width 10 height 10
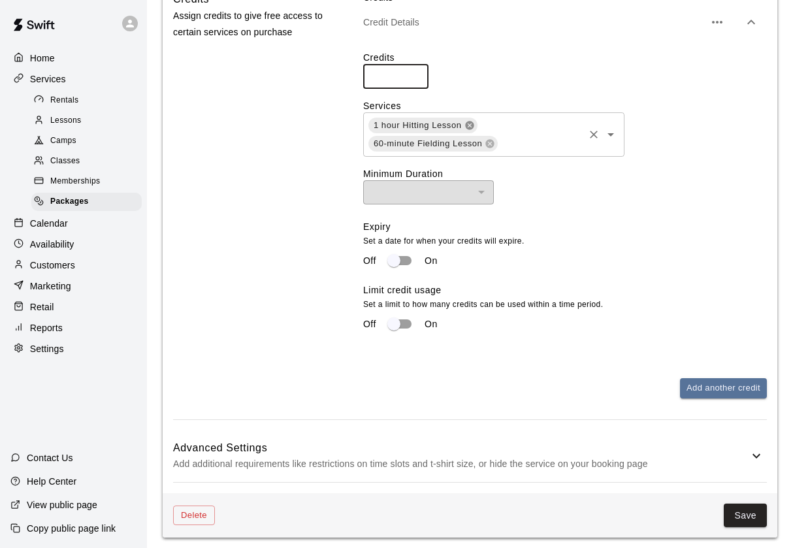
click at [467, 121] on icon at bounding box center [469, 125] width 8 height 8
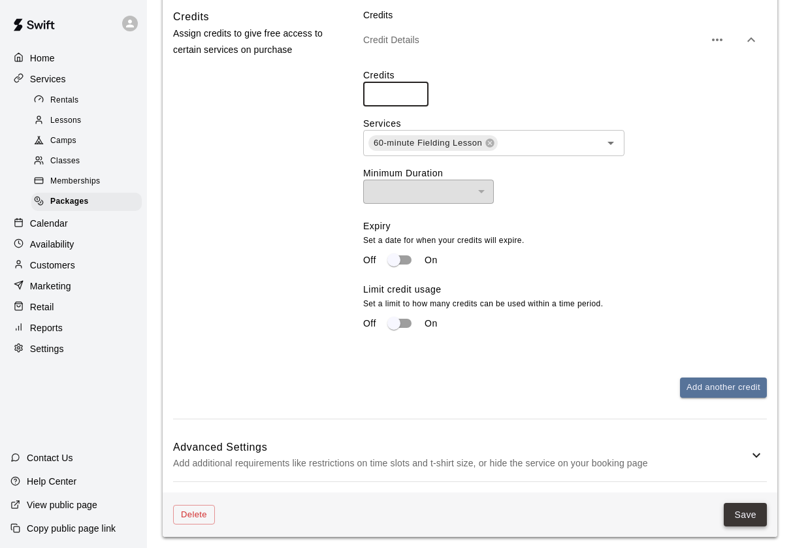
scroll to position [795, 0]
click at [746, 511] on button "Save" at bounding box center [745, 516] width 43 height 24
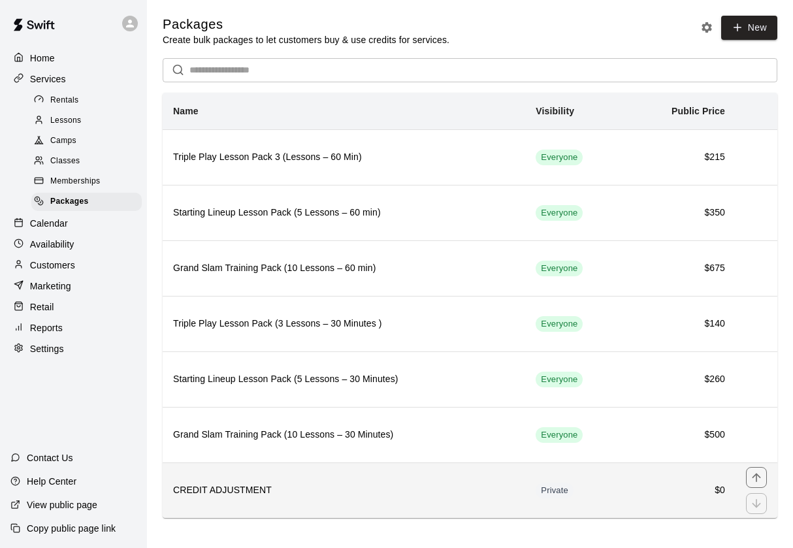
click at [321, 492] on h6 "CREDIT ADJUSTMENT" at bounding box center [344, 490] width 342 height 14
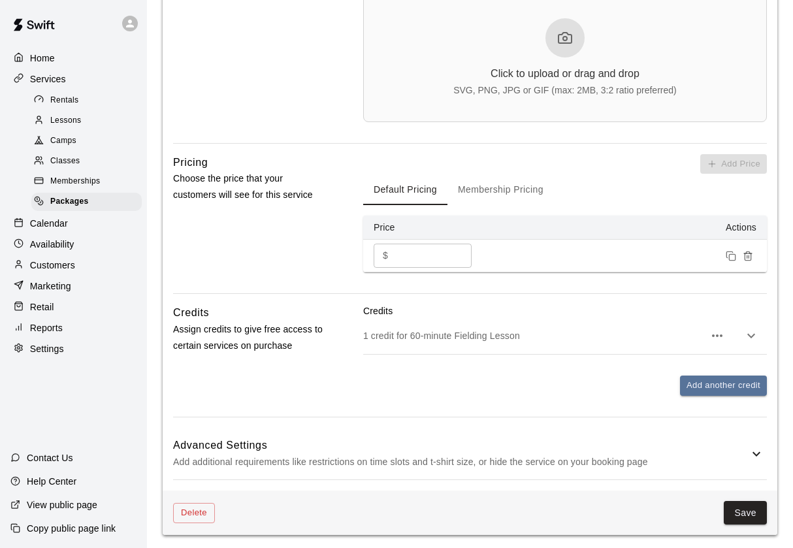
scroll to position [499, 0]
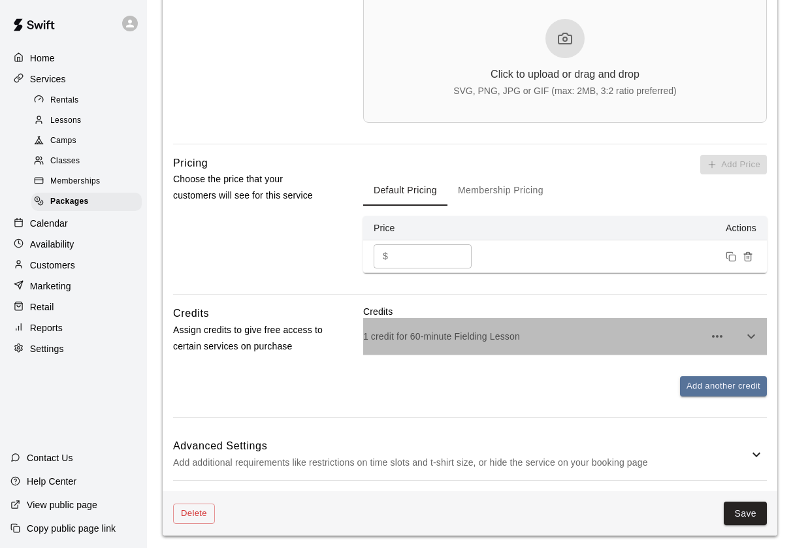
click at [526, 333] on p "1 credit for 60-minute Fielding Lesson" at bounding box center [533, 336] width 341 height 13
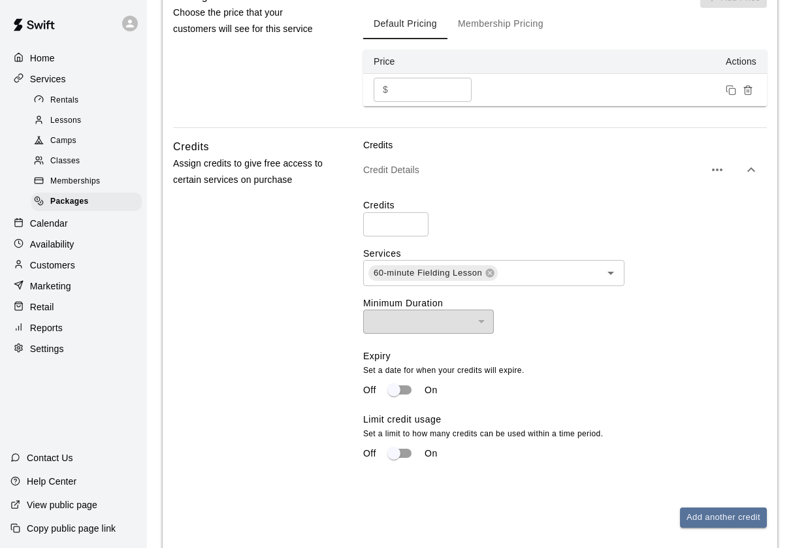
scroll to position [717, 0]
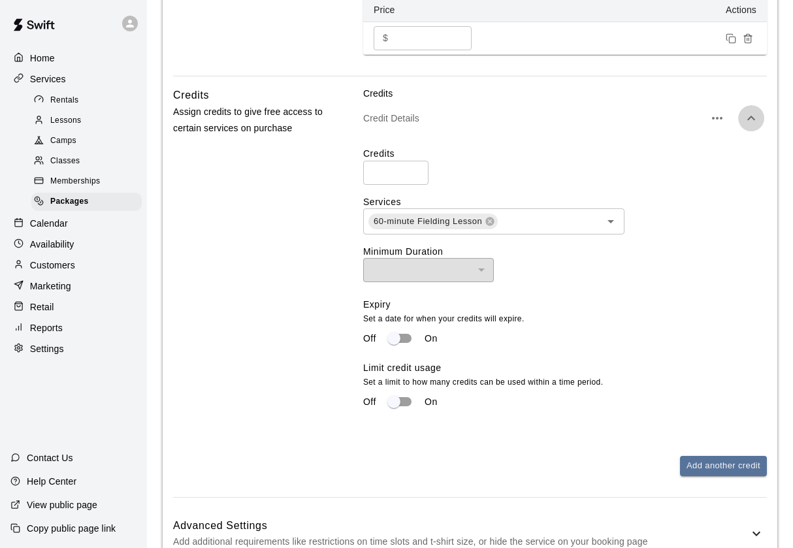
click at [753, 117] on icon "button" at bounding box center [751, 118] width 8 height 5
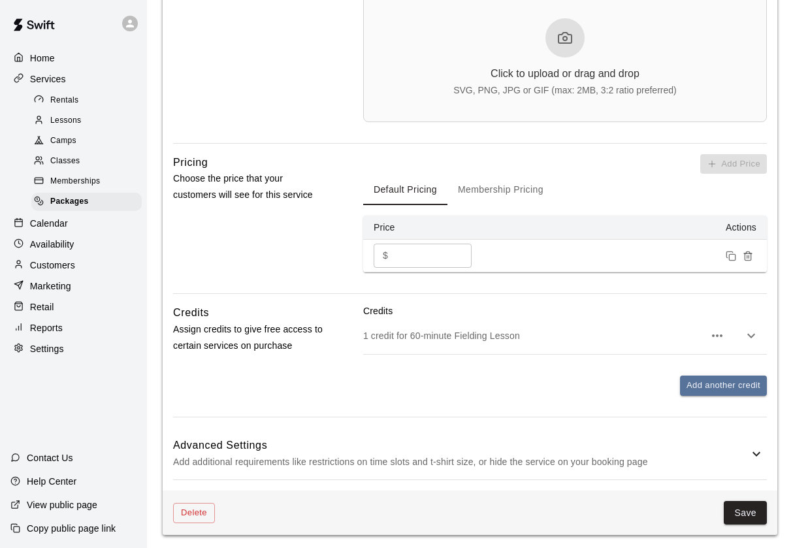
scroll to position [499, 0]
click at [59, 263] on p "Customers" at bounding box center [52, 265] width 45 height 13
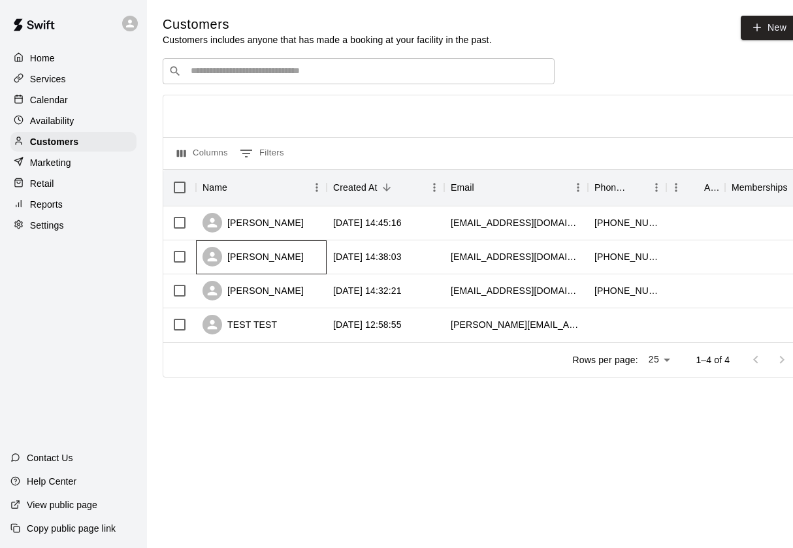
click at [295, 257] on div "[PERSON_NAME]" at bounding box center [253, 257] width 101 height 20
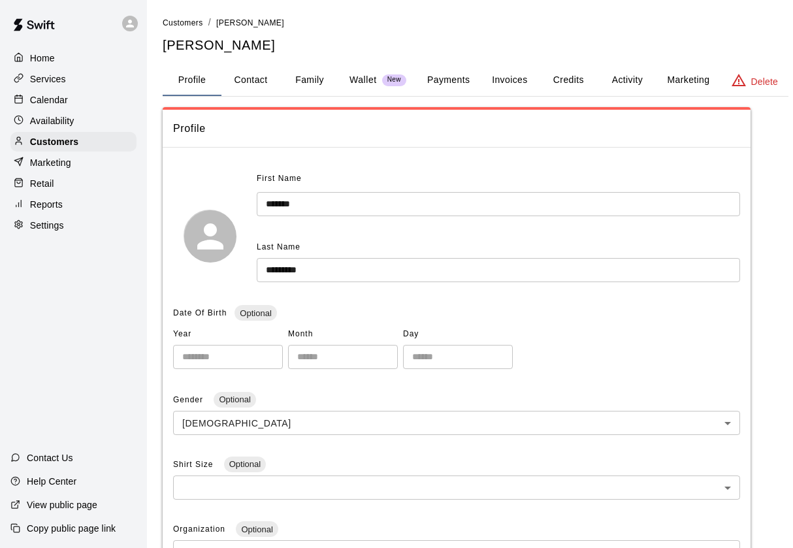
scroll to position [35, 0]
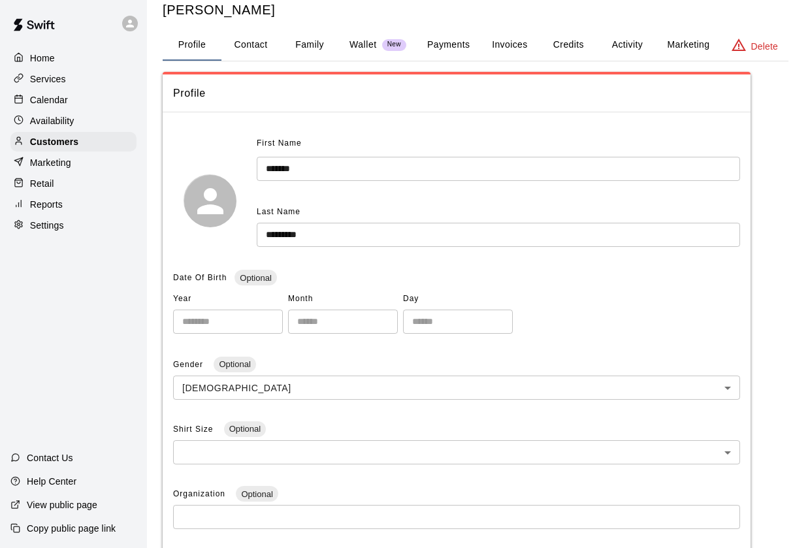
click at [565, 48] on button "Credits" at bounding box center [568, 44] width 59 height 31
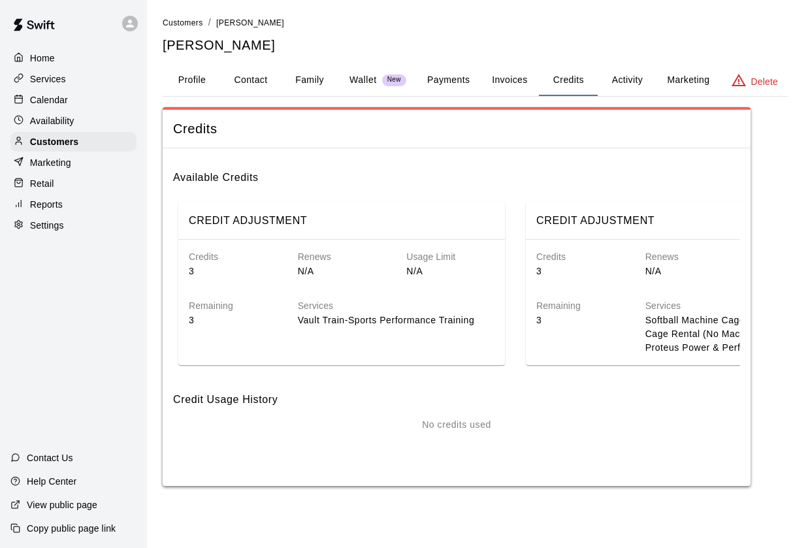
scroll to position [0, 0]
click at [522, 272] on div "CREDIT ADJUSTMENT Credits 3 Renews N/A Usage Limit N/A Remaining 3 Services Vau…" at bounding box center [456, 284] width 567 height 174
click at [576, 217] on h6 "CREDIT ADJUSTMENT" at bounding box center [595, 220] width 118 height 17
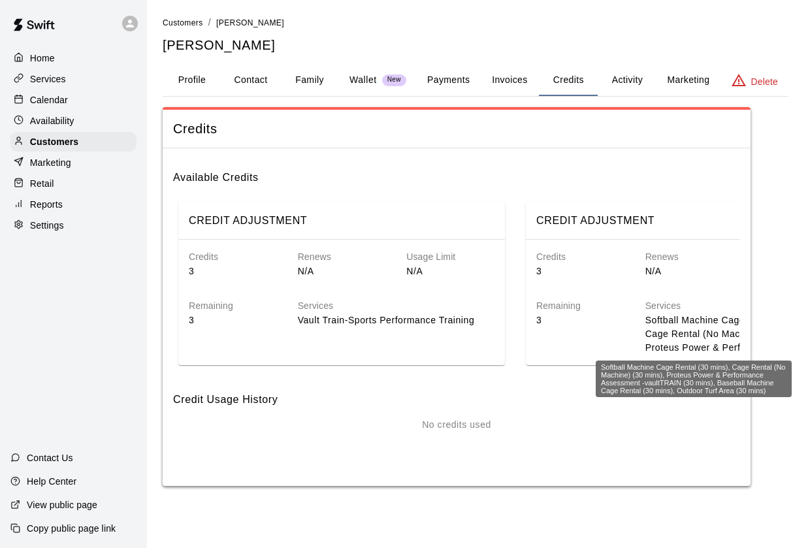
click at [685, 334] on p "Softball Machine Cage Rental (30 mins), Cage Rental (No Machine) (30 mins), Pro…" at bounding box center [743, 334] width 197 height 41
click at [692, 338] on p "Softball Machine Cage Rental (30 mins), Cage Rental (No Machine) (30 mins), Pro…" at bounding box center [743, 334] width 197 height 41
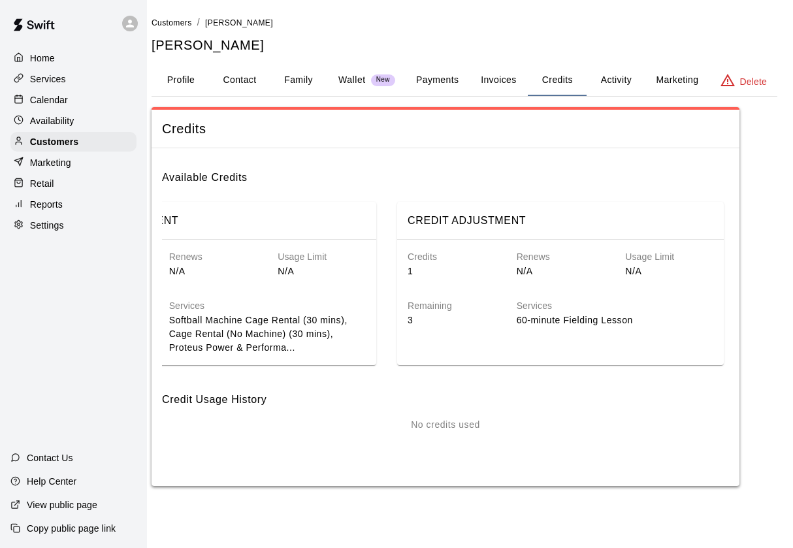
scroll to position [0, 11]
click at [535, 289] on div "Services 60-minute Fielding Lesson" at bounding box center [605, 302] width 218 height 49
click at [487, 221] on h6 "CREDIT ADJUSTMENT" at bounding box center [467, 220] width 118 height 17
click at [352, 203] on div "CREDIT ADJUSTMENT" at bounding box center [213, 221] width 327 height 38
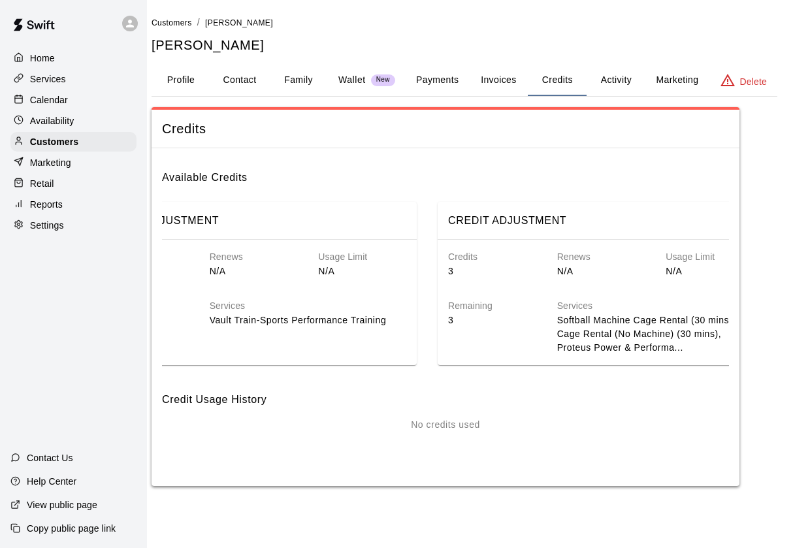
scroll to position [0, 44]
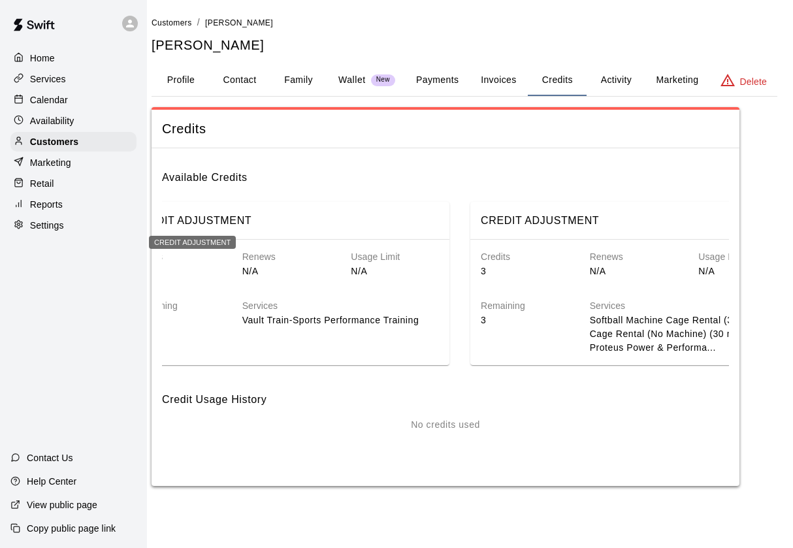
click at [217, 218] on h6 "CREDIT ADJUSTMENT" at bounding box center [192, 220] width 118 height 17
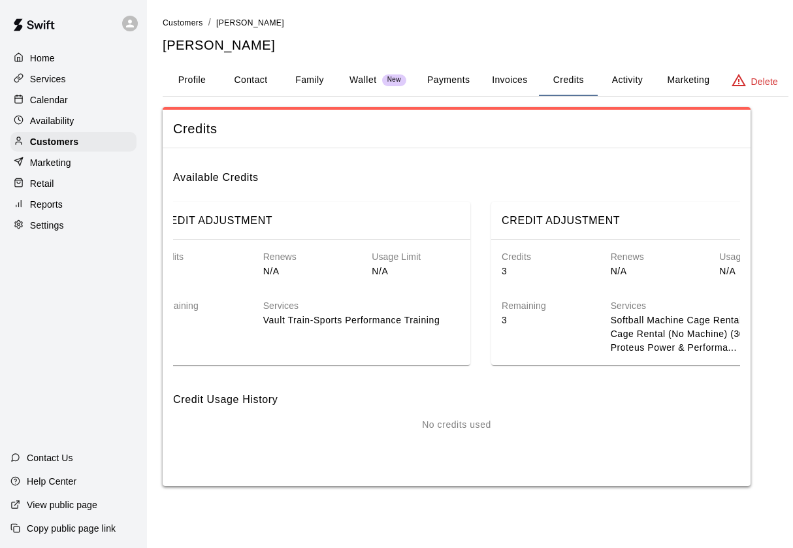
scroll to position [0, 0]
click at [568, 76] on button "Credits" at bounding box center [568, 80] width 59 height 31
click at [197, 171] on h6 "Available Credits" at bounding box center [456, 172] width 567 height 27
click at [267, 260] on h6 "Renews" at bounding box center [307, 257] width 88 height 14
click at [385, 314] on p "Vault Train-Sports Performance Training" at bounding box center [361, 321] width 197 height 14
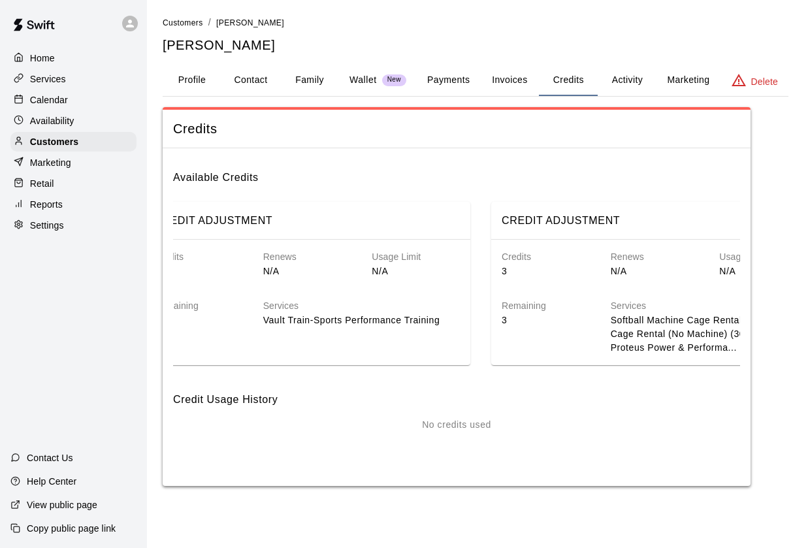
click at [290, 256] on h6 "Renews" at bounding box center [307, 257] width 88 height 14
click at [575, 79] on button "Credits" at bounding box center [568, 80] width 59 height 31
click at [368, 76] on p "Wallet" at bounding box center [362, 80] width 27 height 14
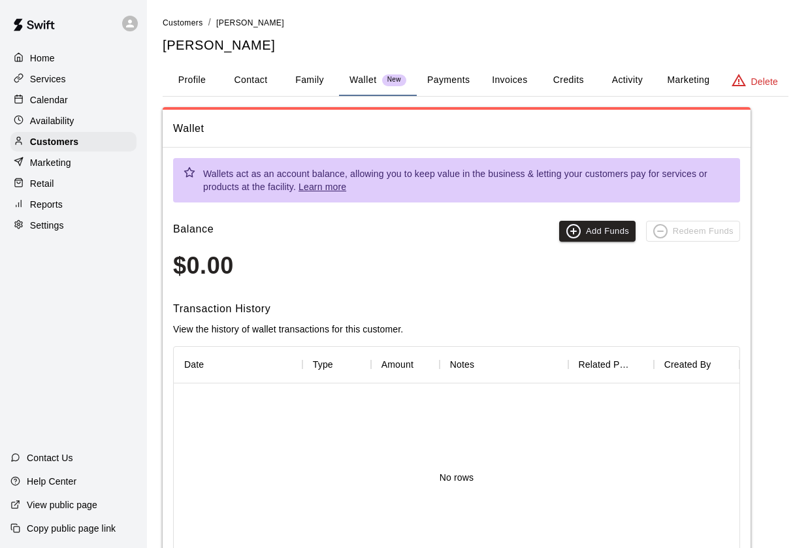
click at [581, 60] on div "Customers / Rafael Gonzalez Rafael Gonzalez Profile Contact Family Wallet New P…" at bounding box center [476, 318] width 626 height 604
click at [577, 70] on button "Credits" at bounding box center [568, 80] width 59 height 31
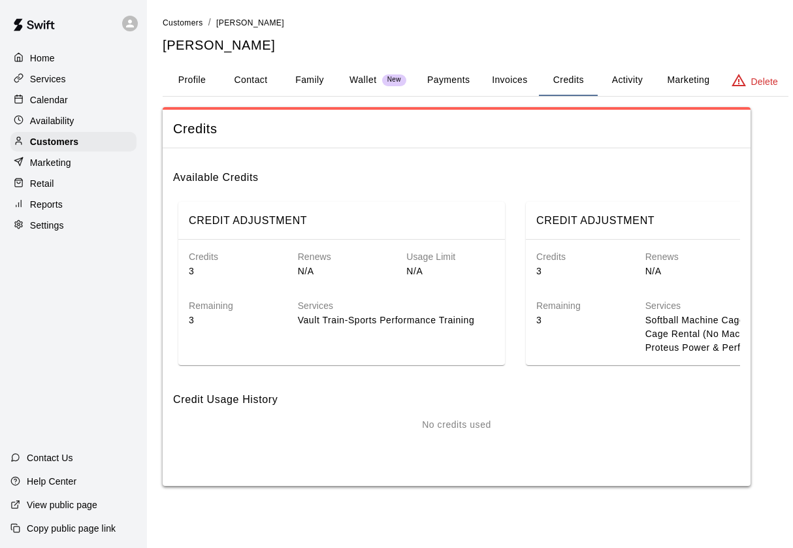
click at [678, 274] on p "N/A" at bounding box center [689, 272] width 88 height 14
click at [608, 212] on h6 "CREDIT ADJUSTMENT" at bounding box center [595, 220] width 118 height 17
click at [574, 218] on h6 "CREDIT ADJUSTMENT" at bounding box center [595, 220] width 118 height 17
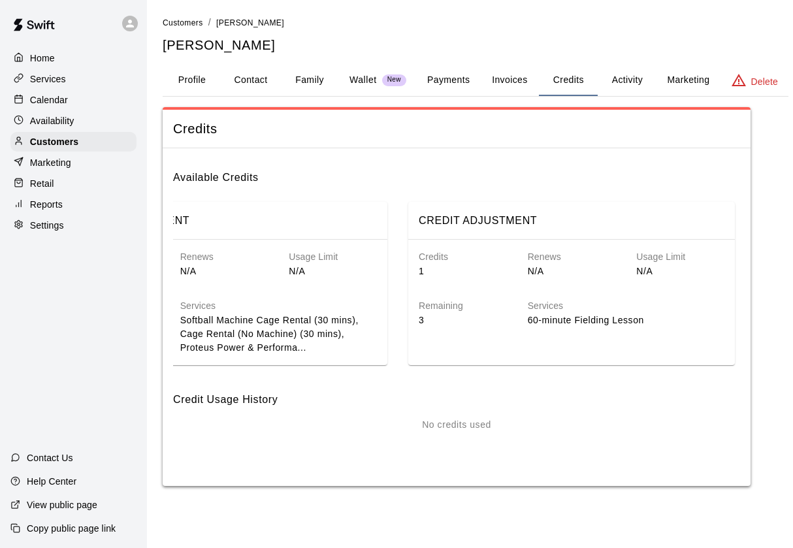
scroll to position [0, 465]
click at [532, 250] on h6 "Renews" at bounding box center [572, 257] width 88 height 14
click at [189, 134] on span "Credits" at bounding box center [456, 129] width 567 height 18
click at [598, 289] on div "Services 60-minute Fielding Lesson" at bounding box center [616, 302] width 218 height 49
click at [563, 80] on button "Credits" at bounding box center [568, 80] width 59 height 31
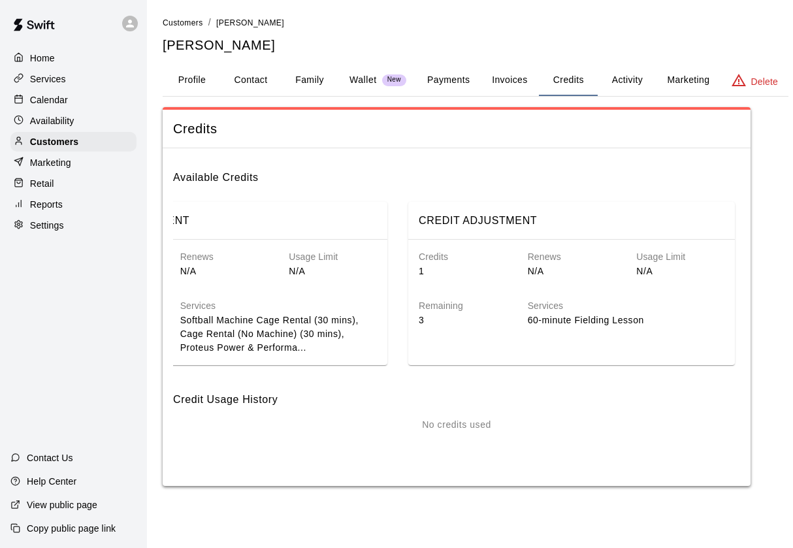
click at [623, 314] on p "60-minute Fielding Lesson" at bounding box center [626, 321] width 197 height 14
click at [50, 148] on p "Customers" at bounding box center [54, 141] width 48 height 13
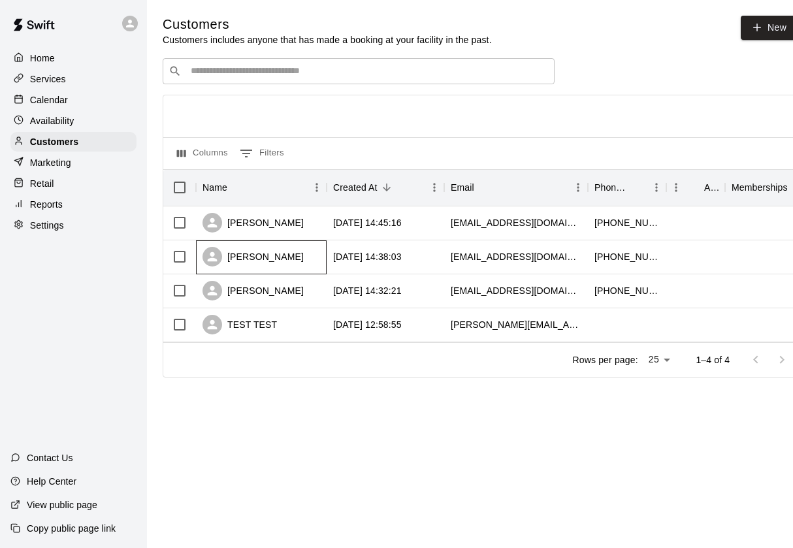
click at [250, 255] on div "[PERSON_NAME]" at bounding box center [253, 257] width 101 height 20
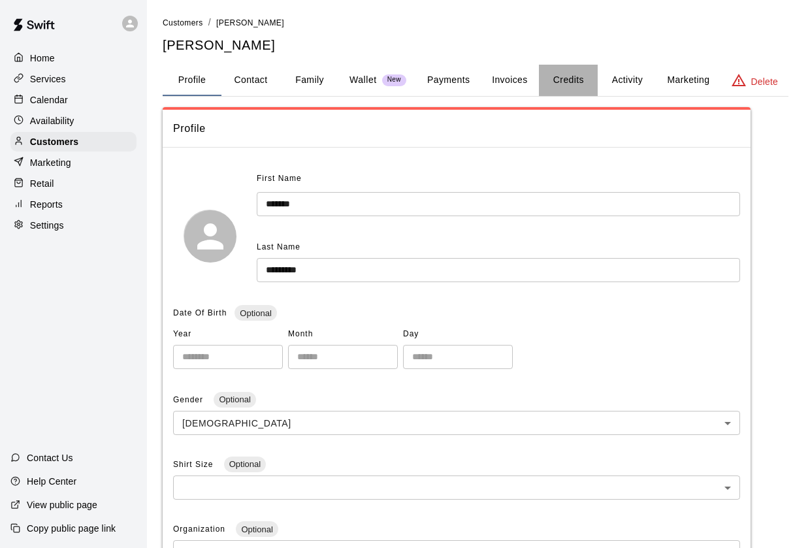
click at [572, 79] on button "Credits" at bounding box center [568, 80] width 59 height 31
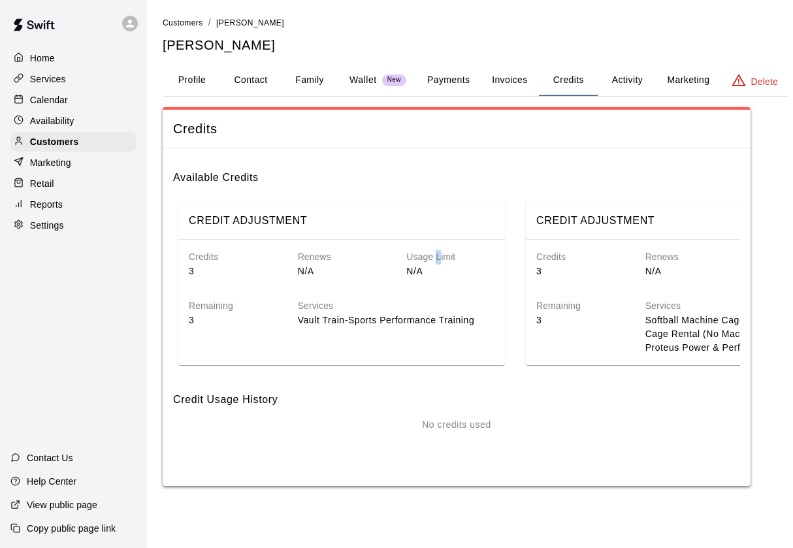
click at [438, 259] on h6 "Usage Limit" at bounding box center [450, 257] width 88 height 14
click at [243, 184] on h6 "Available Credits" at bounding box center [456, 172] width 567 height 27
click at [229, 173] on h6 "Available Credits" at bounding box center [456, 172] width 567 height 27
click at [191, 120] on span "Credits" at bounding box center [456, 129] width 567 height 18
click at [218, 130] on span "Credits" at bounding box center [456, 129] width 567 height 18
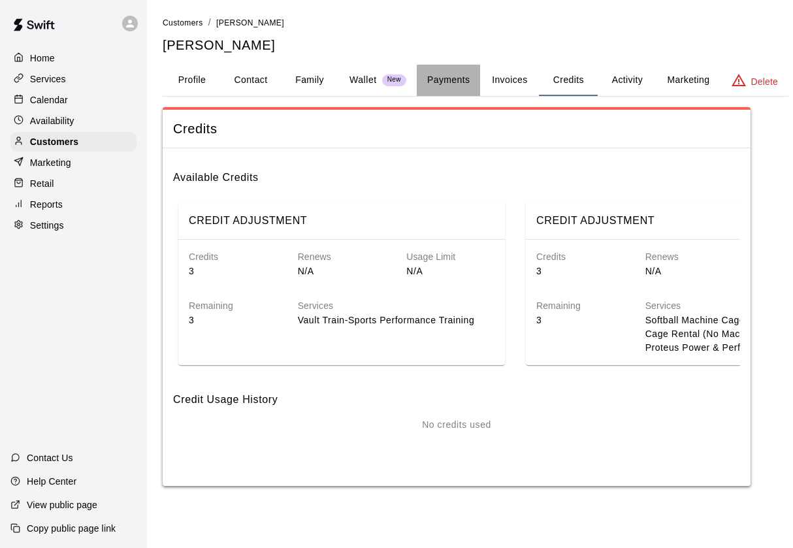
click at [445, 79] on button "Payments" at bounding box center [448, 80] width 63 height 31
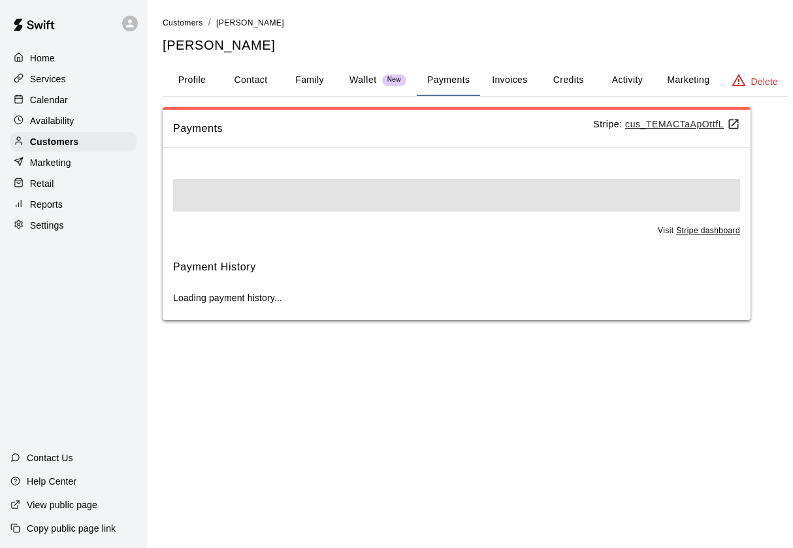
click at [368, 78] on p "Wallet" at bounding box center [362, 80] width 27 height 14
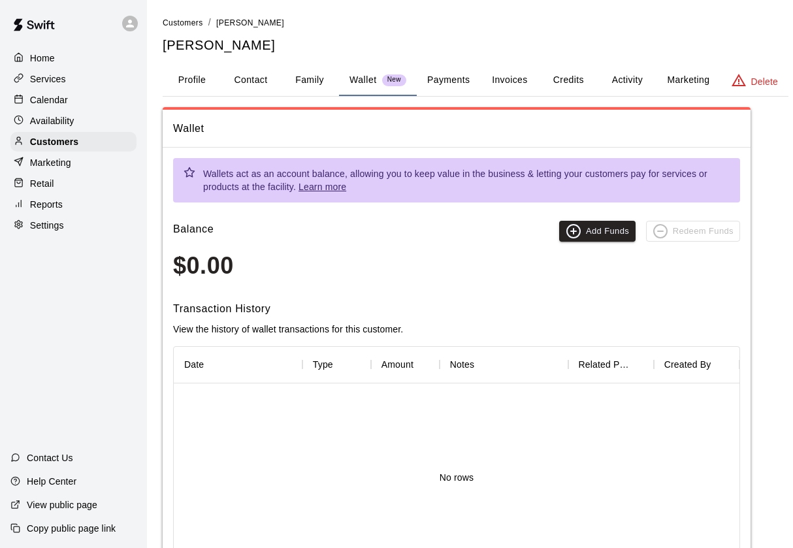
click at [312, 74] on button "Family" at bounding box center [309, 80] width 59 height 31
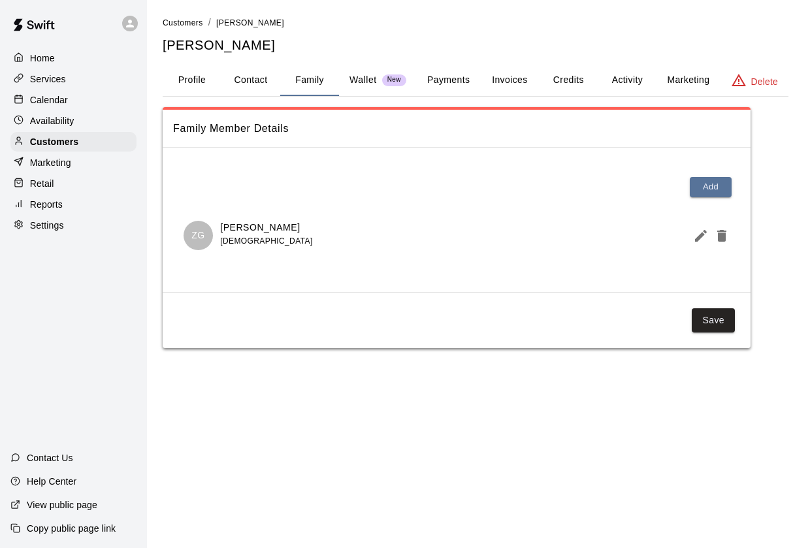
click at [566, 78] on button "Credits" at bounding box center [568, 80] width 59 height 31
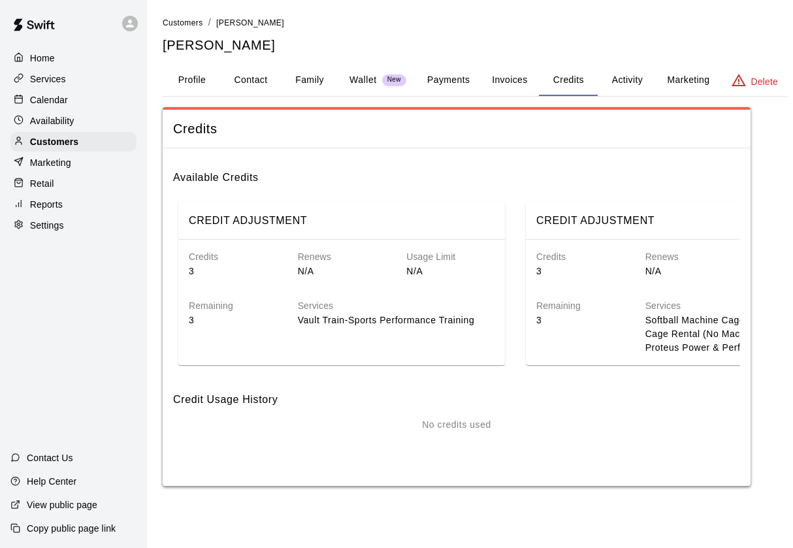
click at [636, 299] on div "Services Softball Machine Cage Rental (30 mins), Cage Rental (No Machine) (30 m…" at bounding box center [734, 316] width 218 height 76
click at [377, 286] on div "Services Vault Train-Sports Performance Training" at bounding box center [386, 302] width 218 height 49
click at [276, 233] on div "Credits 3" at bounding box center [222, 253] width 109 height 49
click at [639, 279] on div "Services Softball Machine Cage Rental (30 mins), Cage Rental (No Machine) (30 m…" at bounding box center [734, 316] width 218 height 76
click at [586, 238] on div "Credits 3" at bounding box center [569, 253] width 109 height 49
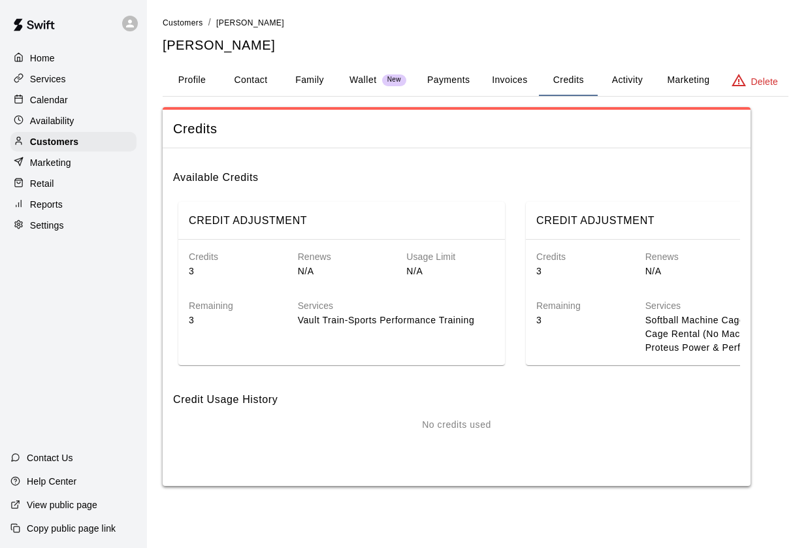
click at [218, 299] on h6 "Remaining" at bounding box center [233, 306] width 88 height 14
click at [216, 172] on h6 "Available Credits" at bounding box center [456, 172] width 567 height 27
click at [572, 74] on button "Credits" at bounding box center [568, 80] width 59 height 31
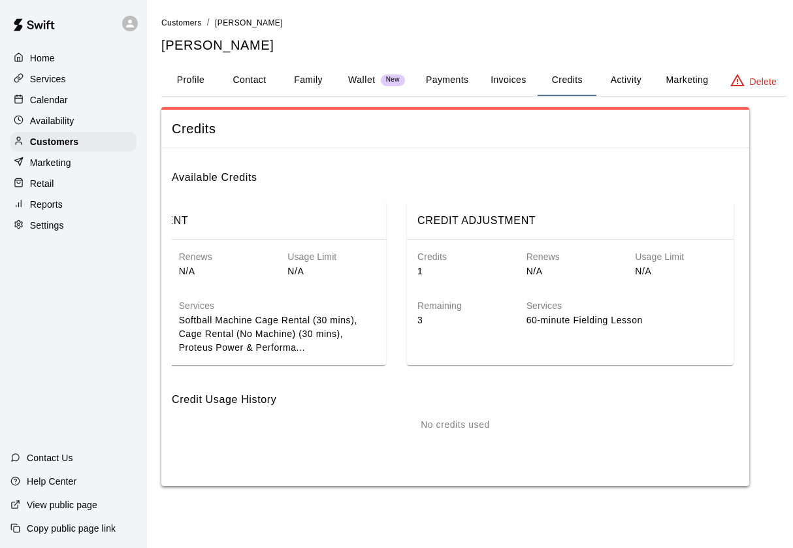
scroll to position [0, 1]
click at [472, 336] on div "Credits 1 Renews N/A Usage Limit N/A Remaining 3 Services 60-minute Fielding Le…" at bounding box center [570, 291] width 327 height 103
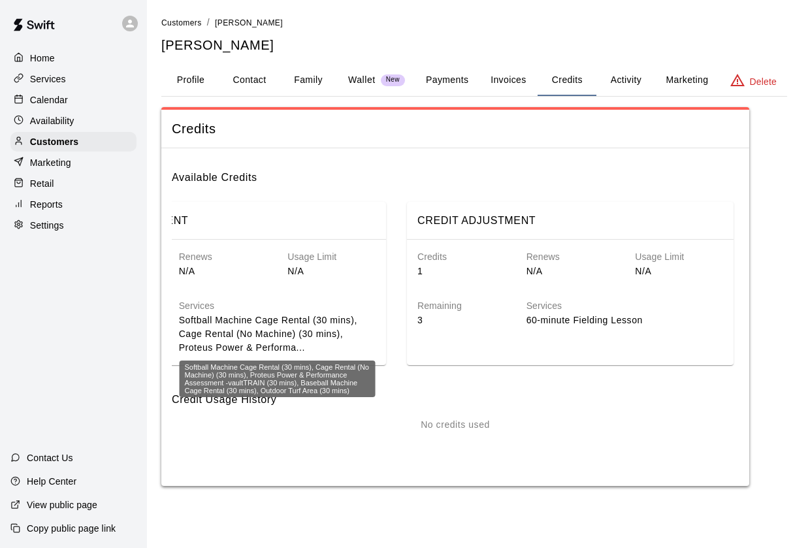
click at [268, 330] on p "Softball Machine Cage Rental (30 mins), Cage Rental (No Machine) (30 mins), Pro…" at bounding box center [277, 334] width 197 height 41
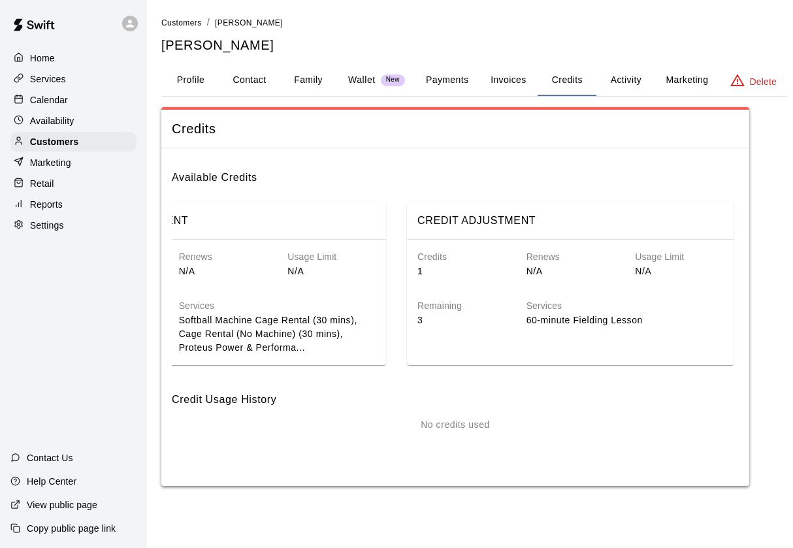
click at [501, 287] on div "Remaining 3" at bounding box center [451, 302] width 109 height 49
click at [477, 212] on h6 "CREDIT ADJUSTMENT" at bounding box center [476, 220] width 118 height 17
click at [459, 283] on div "Remaining 3" at bounding box center [451, 302] width 109 height 49
click at [244, 398] on h6 "Credit Usage History" at bounding box center [455, 394] width 567 height 27
click at [285, 242] on div "Usage Limit N/A" at bounding box center [321, 253] width 109 height 49
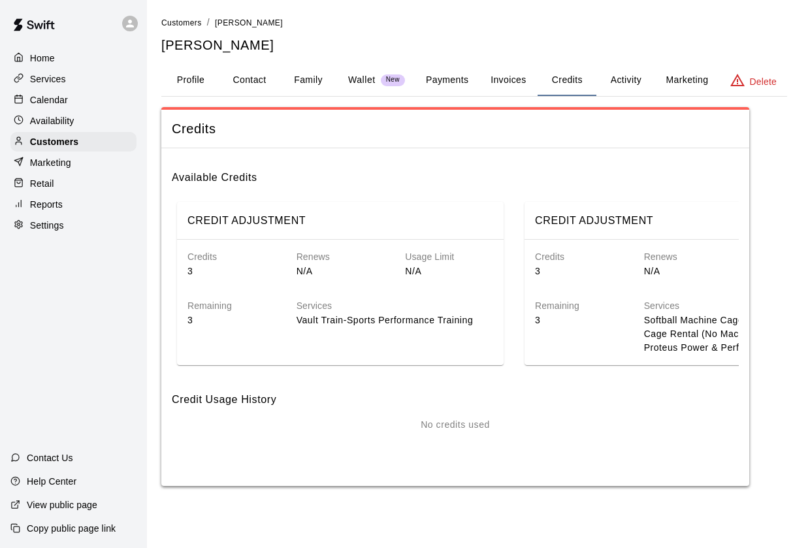
scroll to position [0, 0]
click at [447, 78] on button "Payments" at bounding box center [446, 80] width 63 height 31
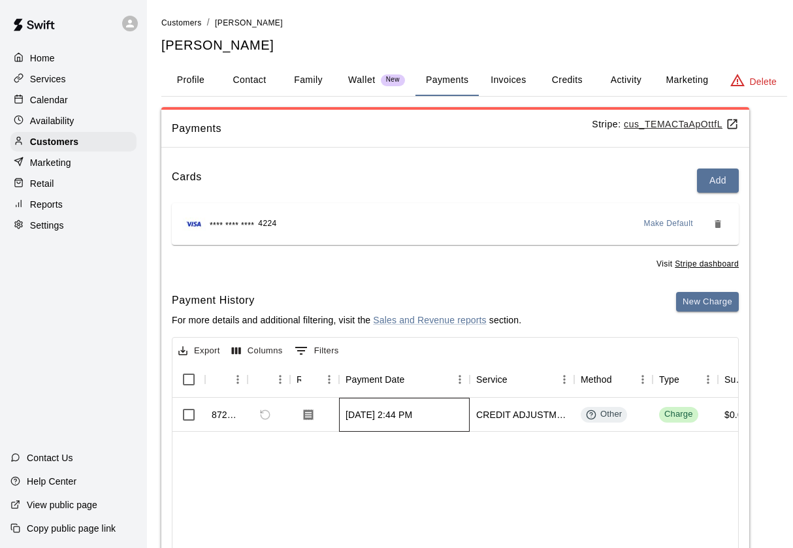
click at [393, 415] on div "[DATE] 2:44 PM" at bounding box center [379, 414] width 67 height 13
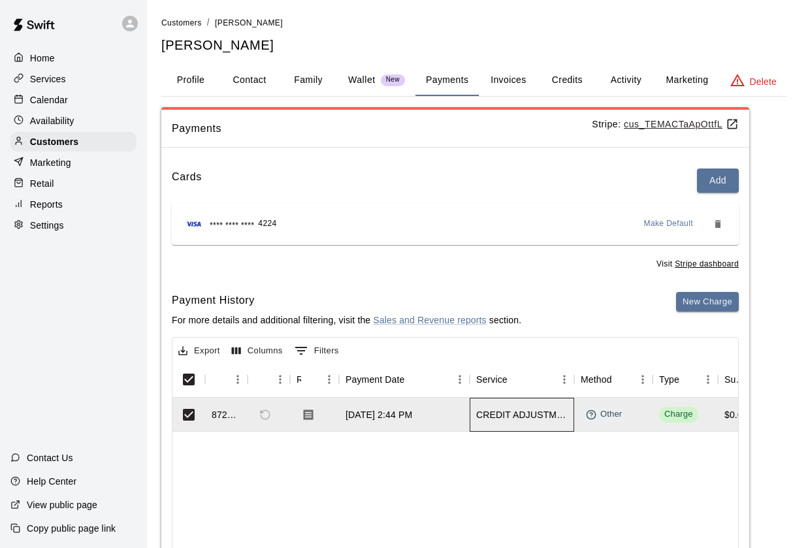
click at [515, 416] on div "CREDIT ADJUSTMENT" at bounding box center [521, 414] width 91 height 13
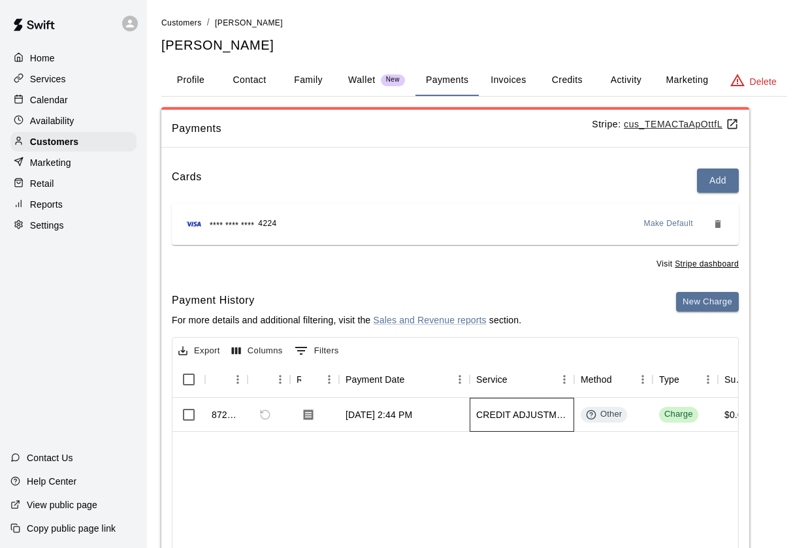
click at [513, 416] on div "CREDIT ADJUSTMENT" at bounding box center [521, 414] width 91 height 13
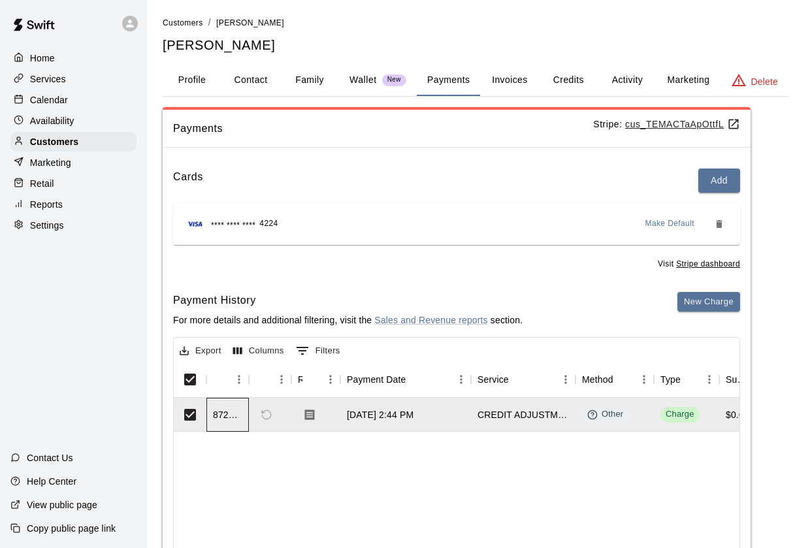
click at [227, 408] on div "872177" at bounding box center [227, 414] width 29 height 13
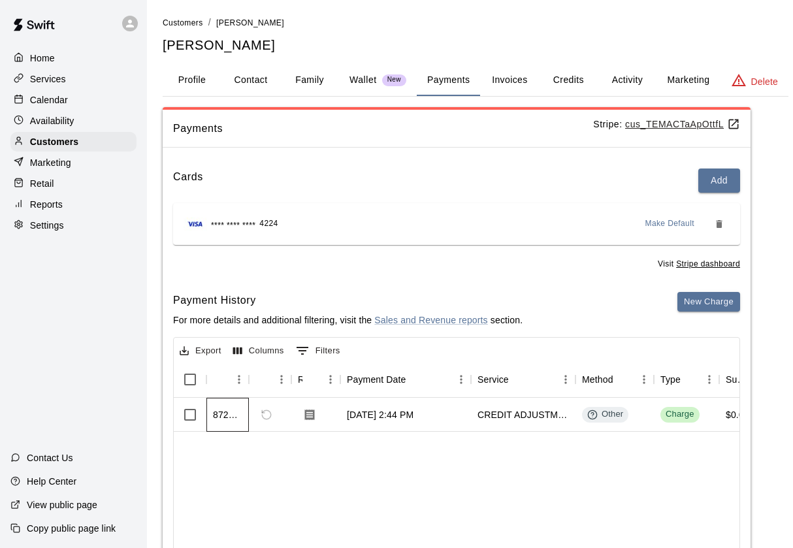
click at [229, 416] on div "872177" at bounding box center [227, 414] width 29 height 13
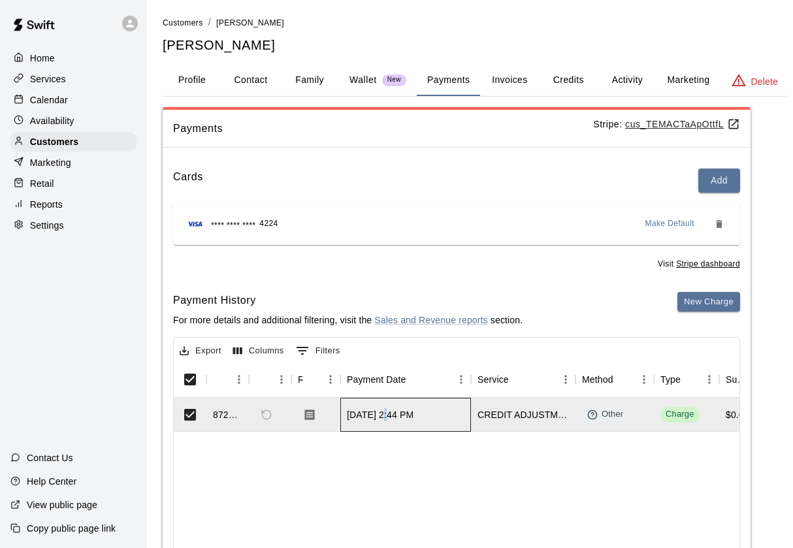
click at [383, 413] on div "[DATE] 2:44 PM" at bounding box center [380, 414] width 67 height 13
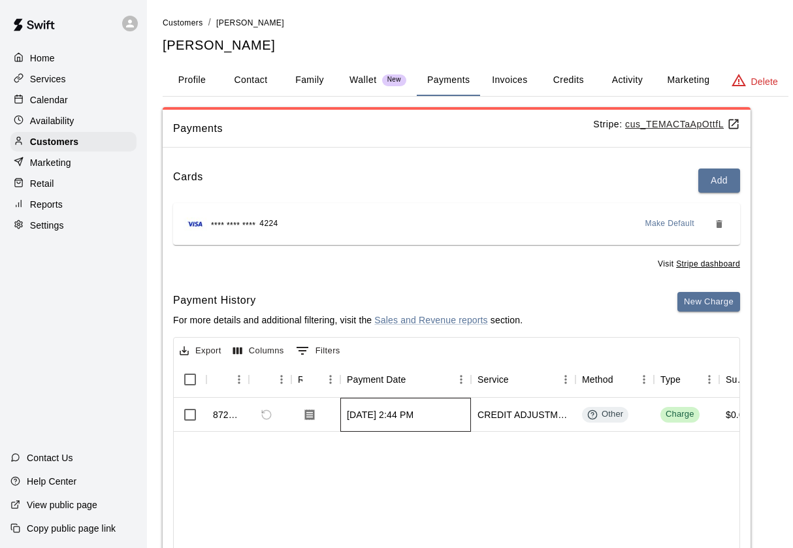
click at [449, 414] on div "[DATE] 2:44 PM" at bounding box center [405, 415] width 131 height 34
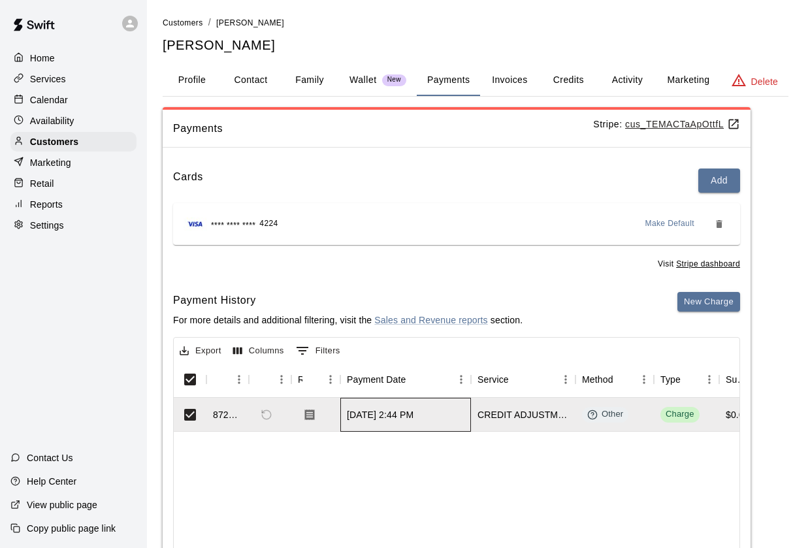
click at [449, 414] on div "[DATE] 2:44 PM" at bounding box center [405, 415] width 131 height 34
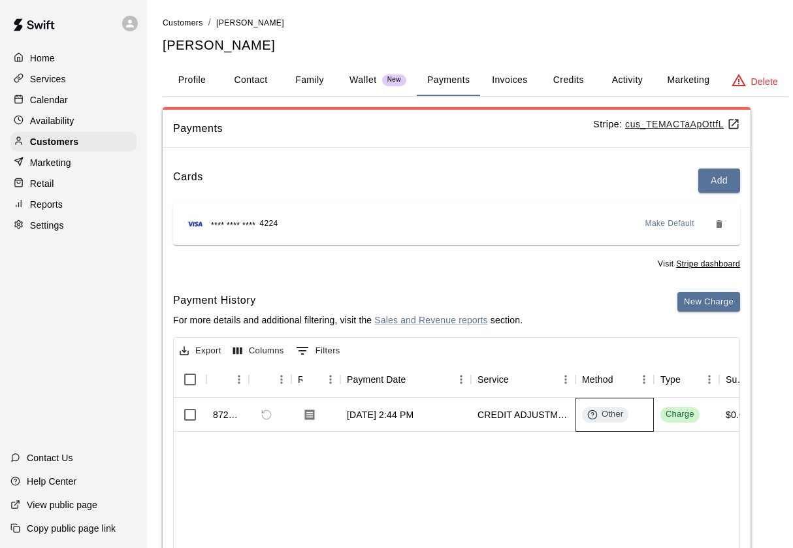
click at [606, 415] on div "Other" at bounding box center [605, 414] width 36 height 12
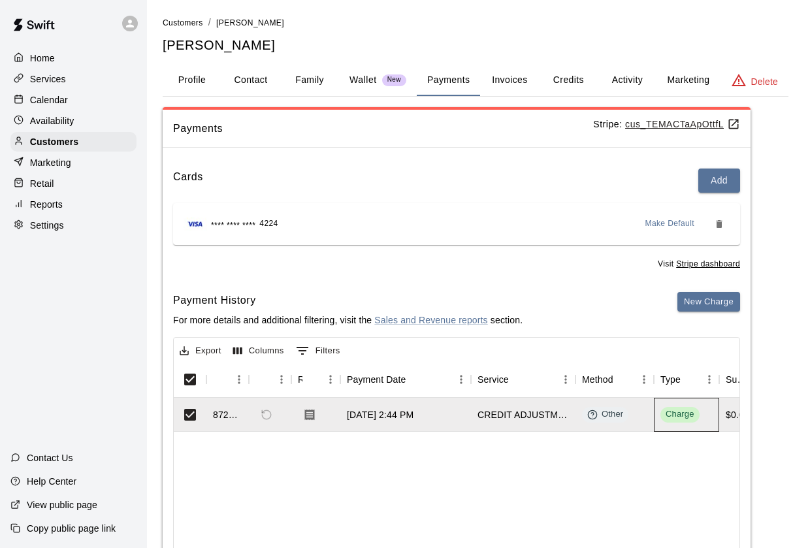
click at [704, 402] on div "Charge" at bounding box center [686, 415] width 65 height 34
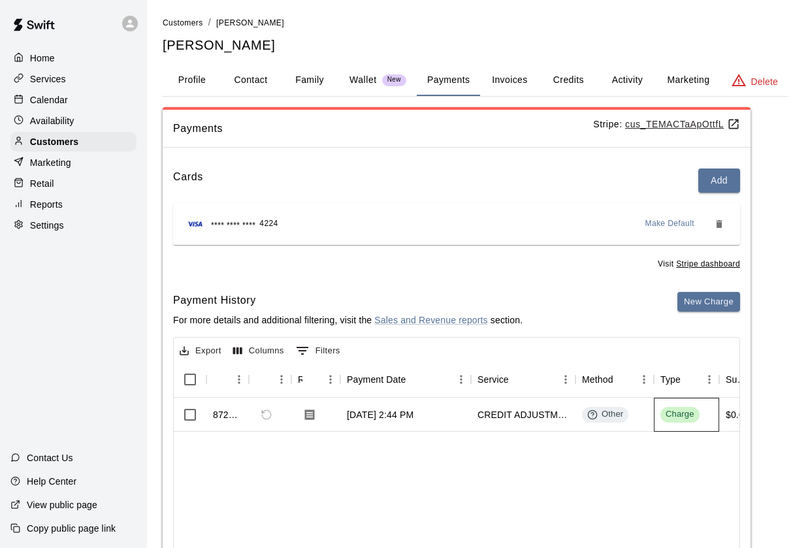
click at [689, 408] on div "Charge" at bounding box center [680, 414] width 29 height 12
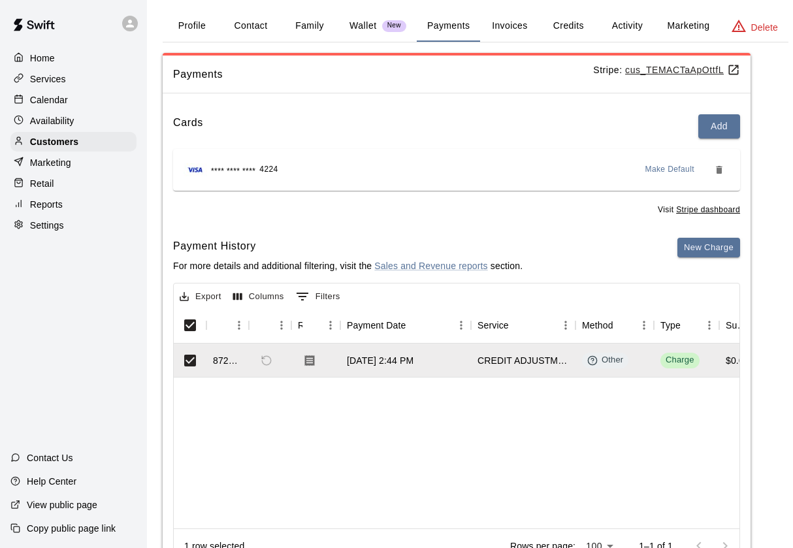
scroll to position [55, 0]
click at [579, 371] on div "Other" at bounding box center [615, 360] width 78 height 34
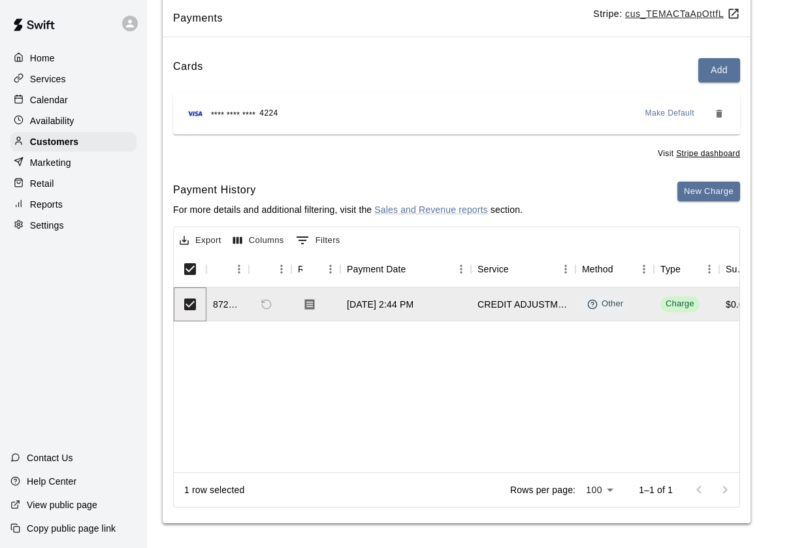
scroll to position [109, 0]
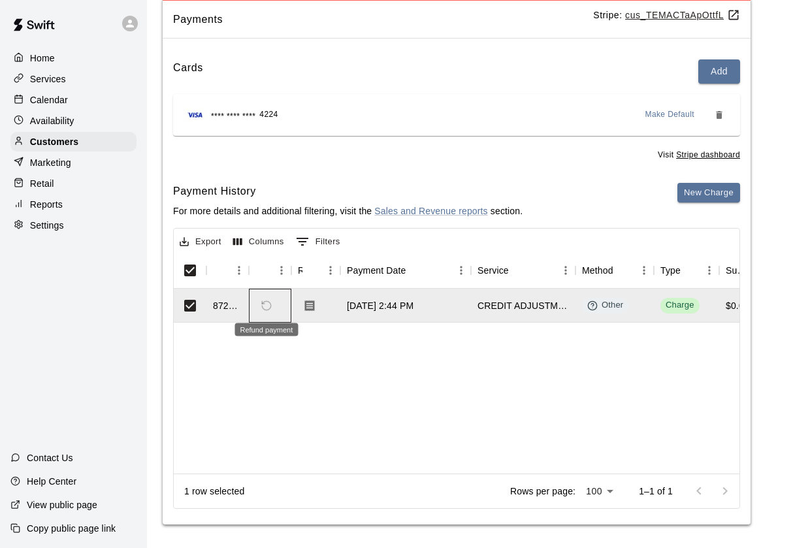
click at [268, 301] on span "Refund payment" at bounding box center [266, 306] width 22 height 22
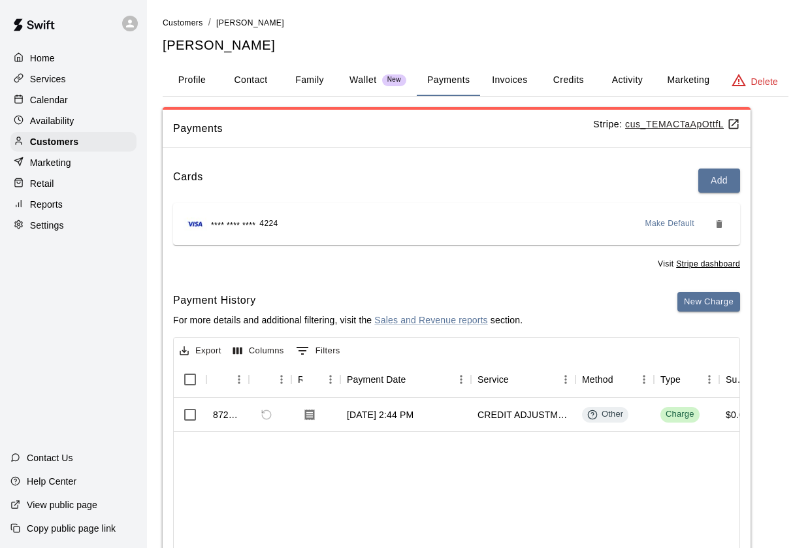
scroll to position [0, 0]
click at [381, 414] on div "[DATE] 2:44 PM" at bounding box center [380, 414] width 67 height 13
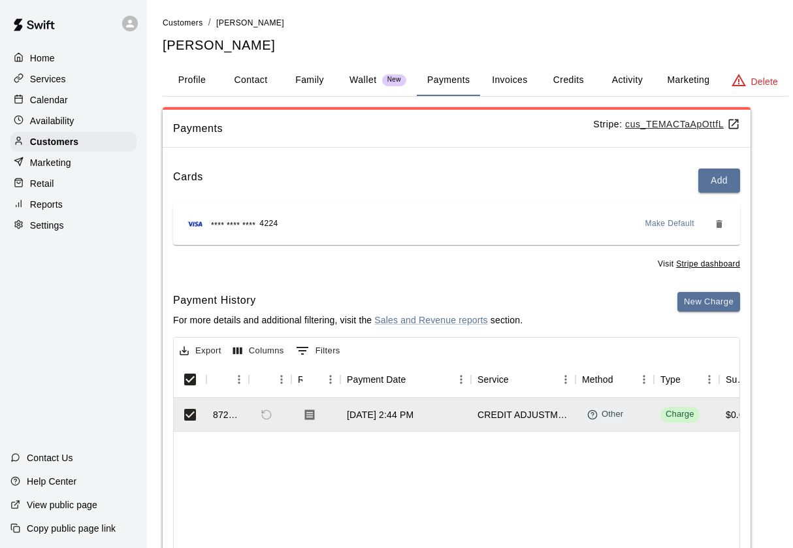
click at [502, 416] on div "CREDIT ADJUSTMENT" at bounding box center [523, 414] width 91 height 13
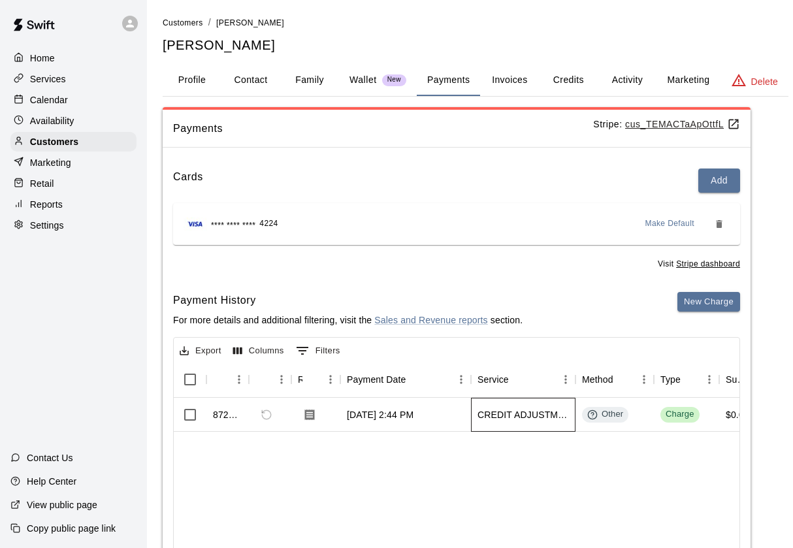
scroll to position [8, 0]
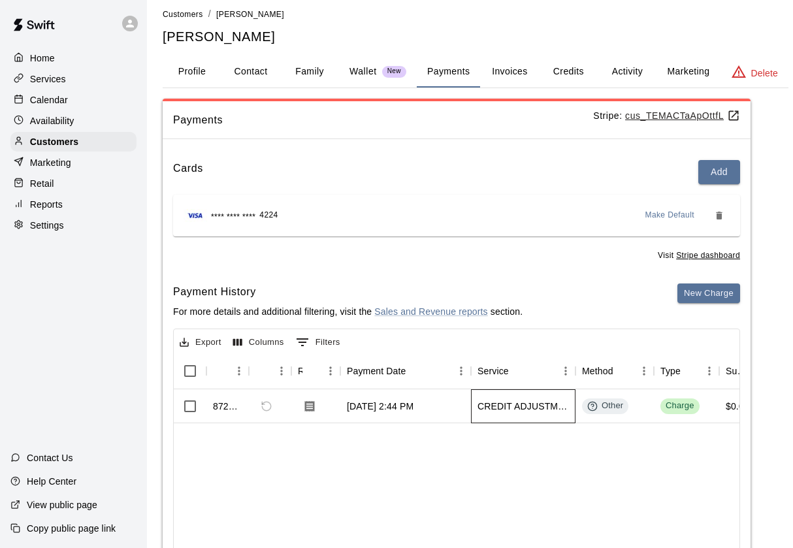
click at [500, 415] on div "CREDIT ADJUSTMENT" at bounding box center [523, 406] width 105 height 34
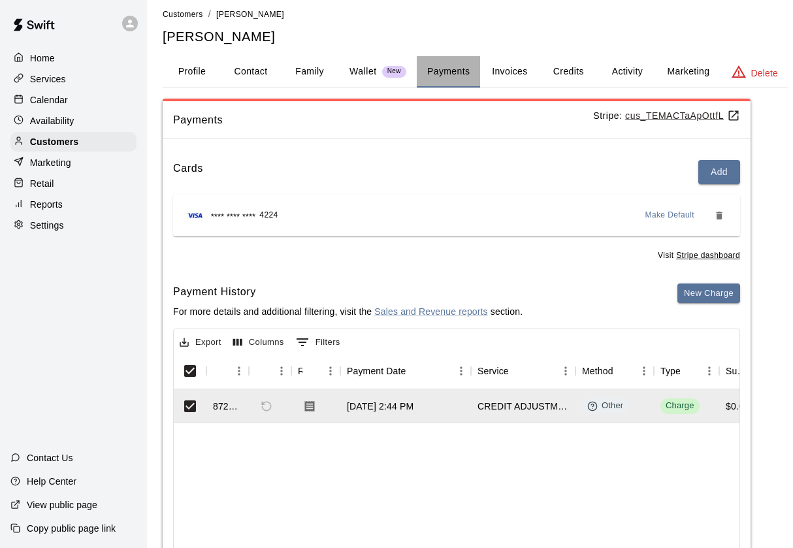
click at [436, 71] on button "Payments" at bounding box center [448, 71] width 63 height 31
click at [513, 67] on button "Invoices" at bounding box center [509, 71] width 59 height 31
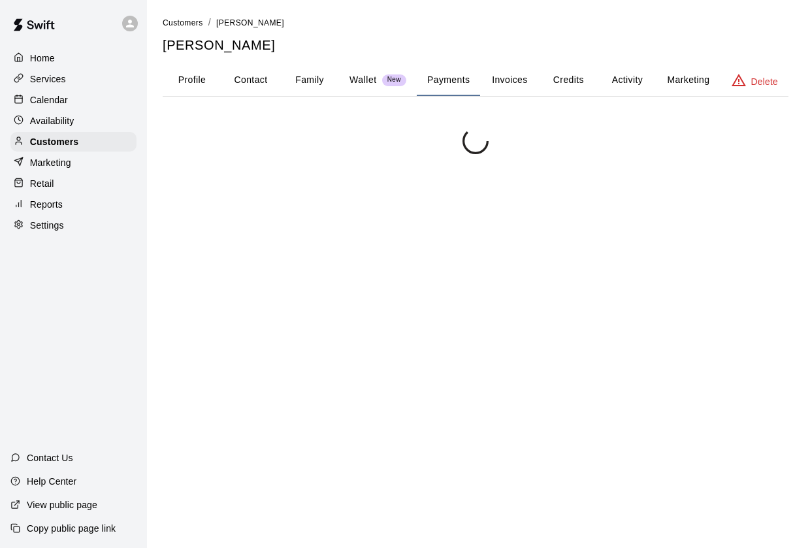
scroll to position [0, 0]
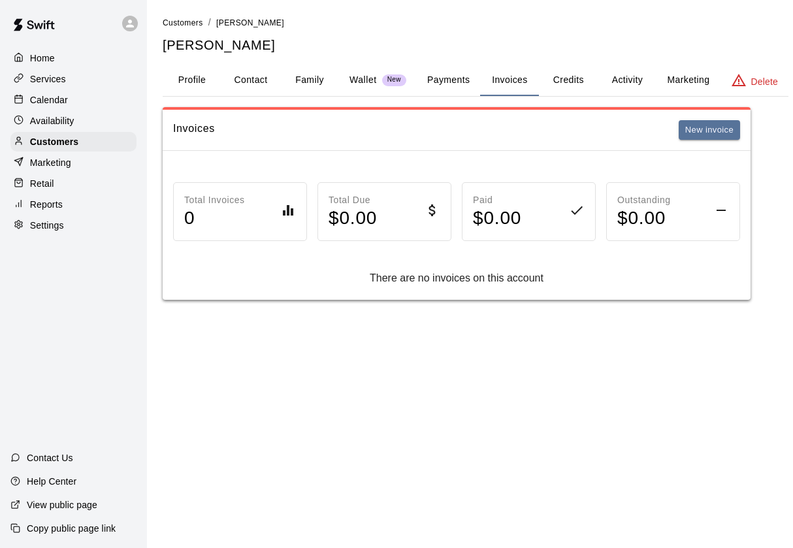
click at [564, 80] on button "Credits" at bounding box center [568, 80] width 59 height 31
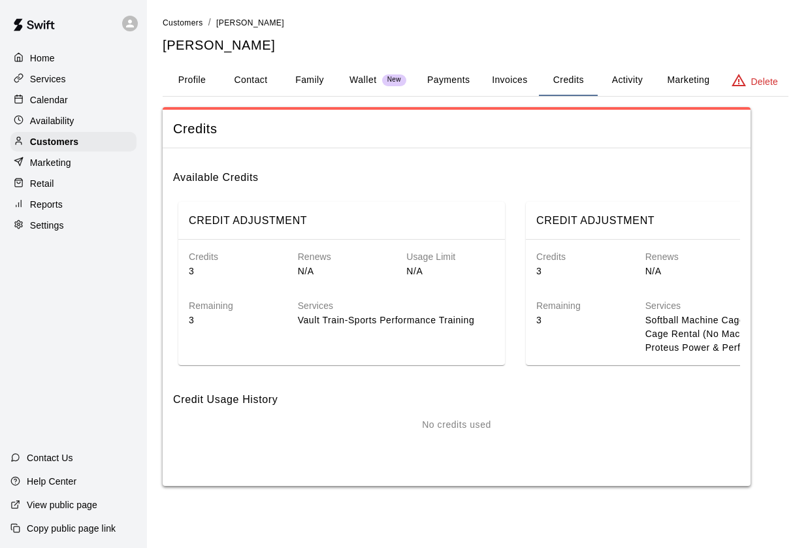
click at [428, 279] on div "Services Vault Train-Sports Performance Training" at bounding box center [386, 302] width 218 height 49
click at [400, 253] on div "Usage Limit N/A" at bounding box center [439, 253] width 109 height 49
click at [451, 73] on button "Payments" at bounding box center [448, 80] width 63 height 31
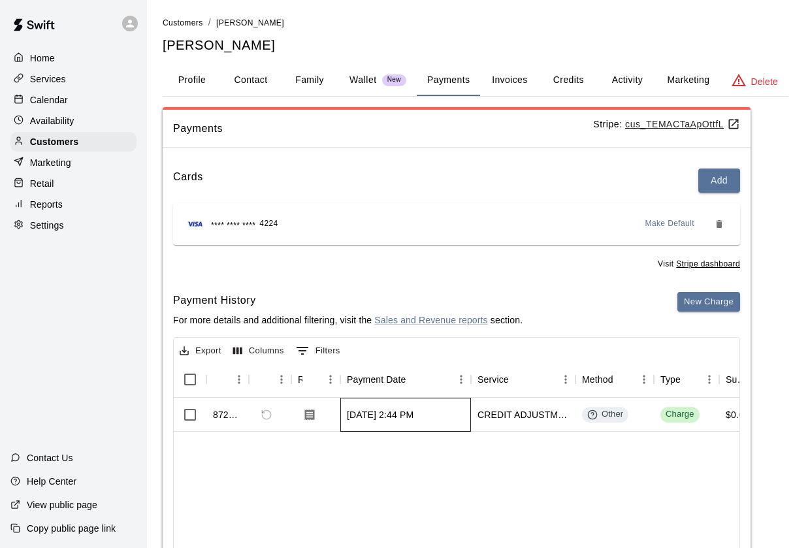
click at [414, 409] on div "[DATE] 2:44 PM" at bounding box center [380, 414] width 67 height 13
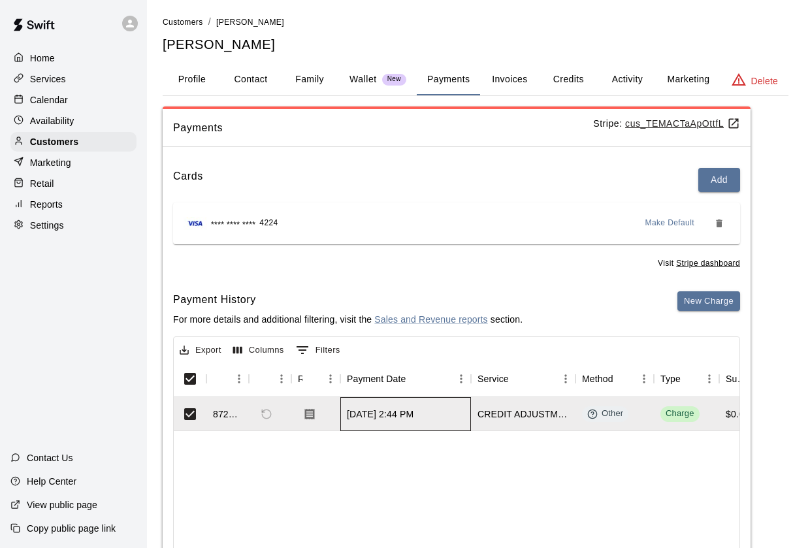
click at [366, 414] on div "[DATE] 2:44 PM" at bounding box center [380, 414] width 67 height 13
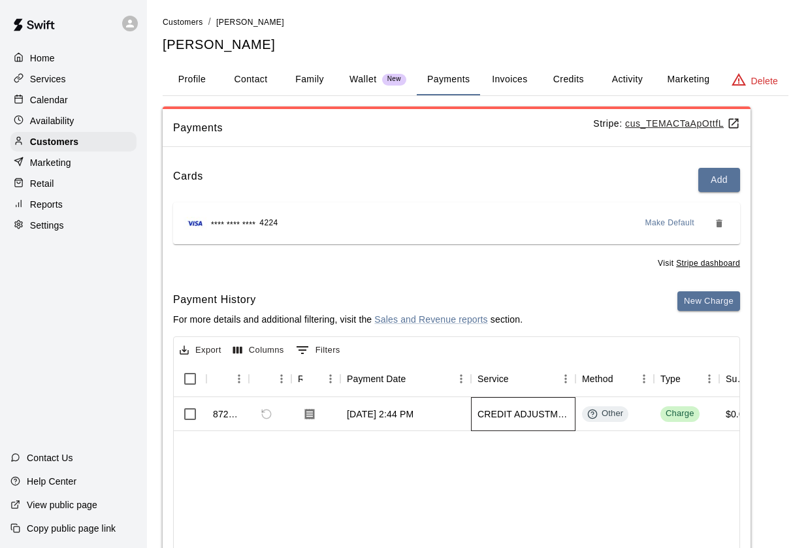
click at [508, 414] on div "CREDIT ADJUSTMENT" at bounding box center [523, 414] width 91 height 13
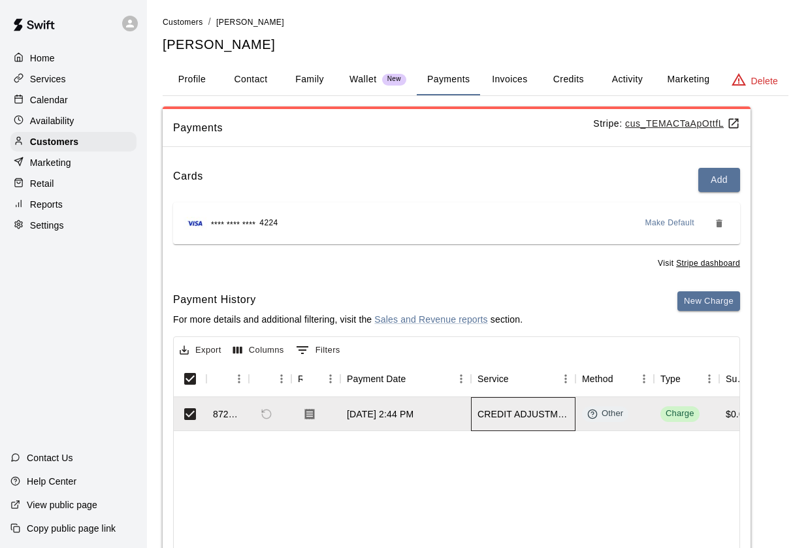
click at [506, 412] on div "CREDIT ADJUSTMENT" at bounding box center [523, 414] width 91 height 13
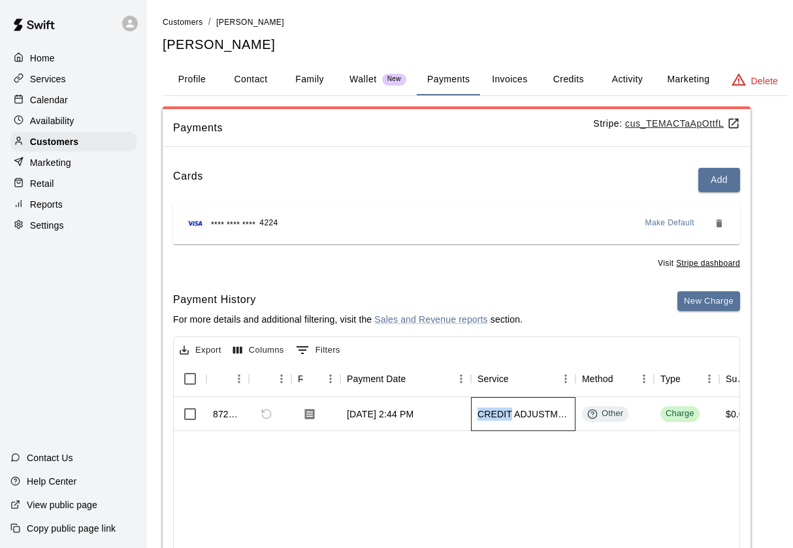
click at [506, 412] on div "CREDIT ADJUSTMENT" at bounding box center [523, 414] width 91 height 13
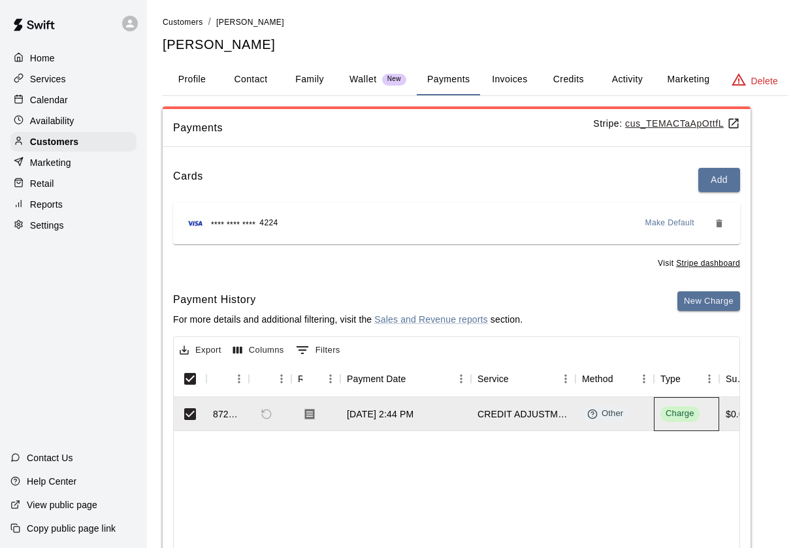
click at [658, 409] on div "Charge" at bounding box center [686, 414] width 65 height 34
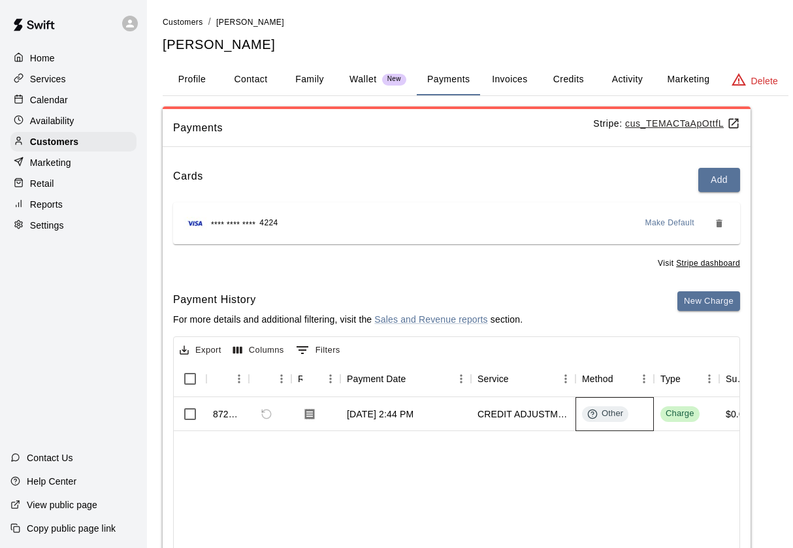
click at [623, 409] on div "Other" at bounding box center [605, 414] width 36 height 12
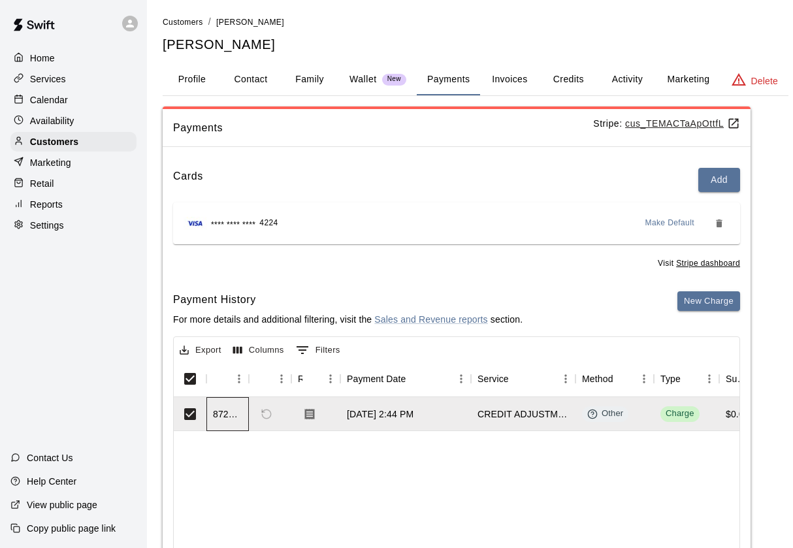
click at [219, 413] on div "872177" at bounding box center [227, 414] width 29 height 13
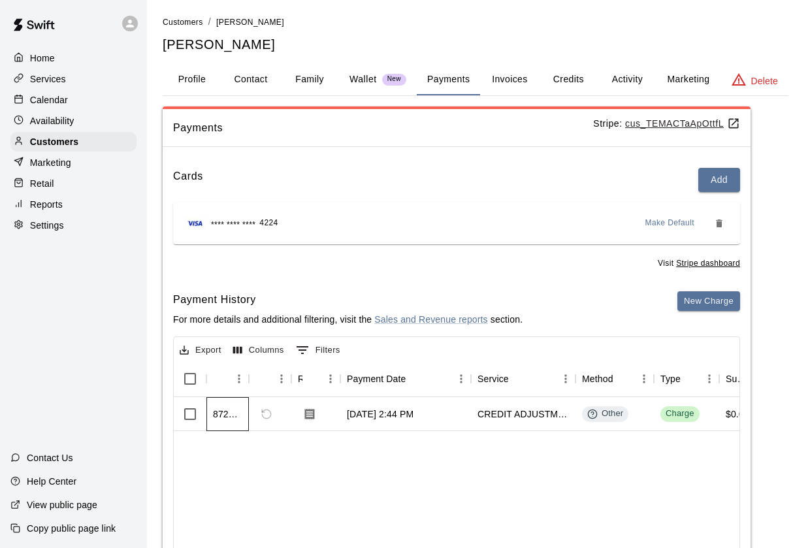
click at [219, 413] on div "872177" at bounding box center [227, 414] width 29 height 13
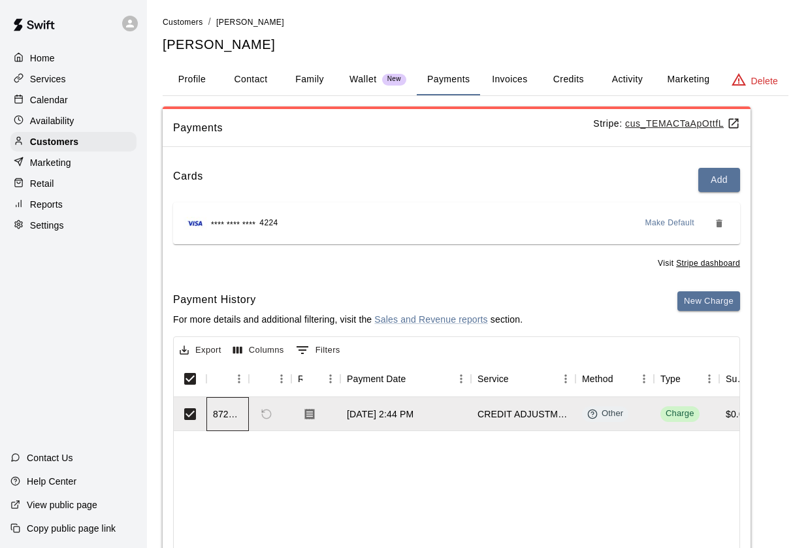
click at [219, 413] on div "872177" at bounding box center [227, 414] width 29 height 13
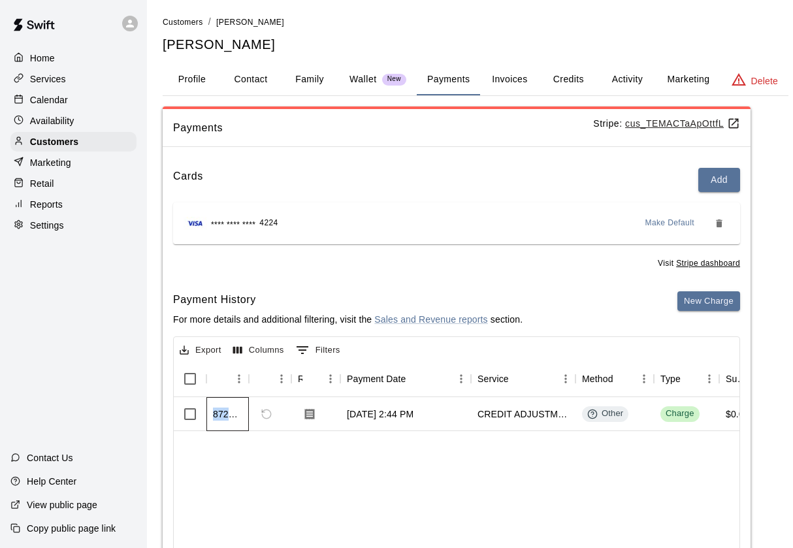
click at [219, 413] on div "872177" at bounding box center [227, 414] width 29 height 13
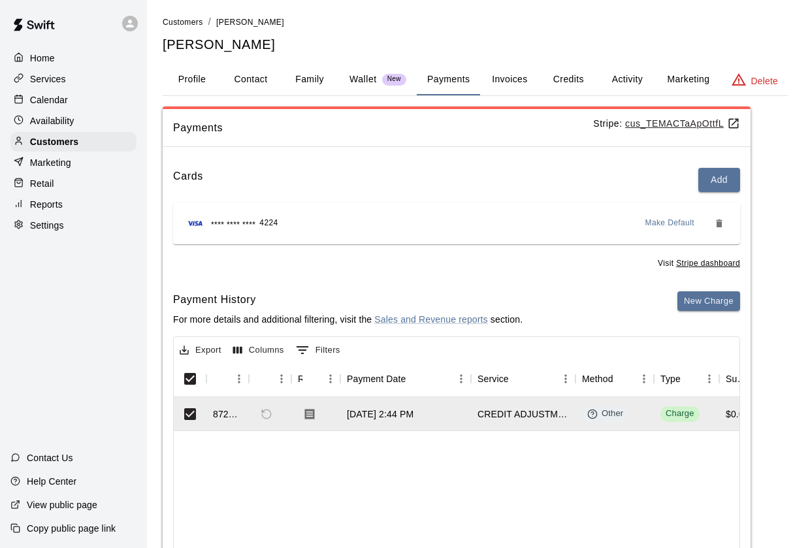
click at [616, 78] on button "Activity" at bounding box center [627, 80] width 59 height 31
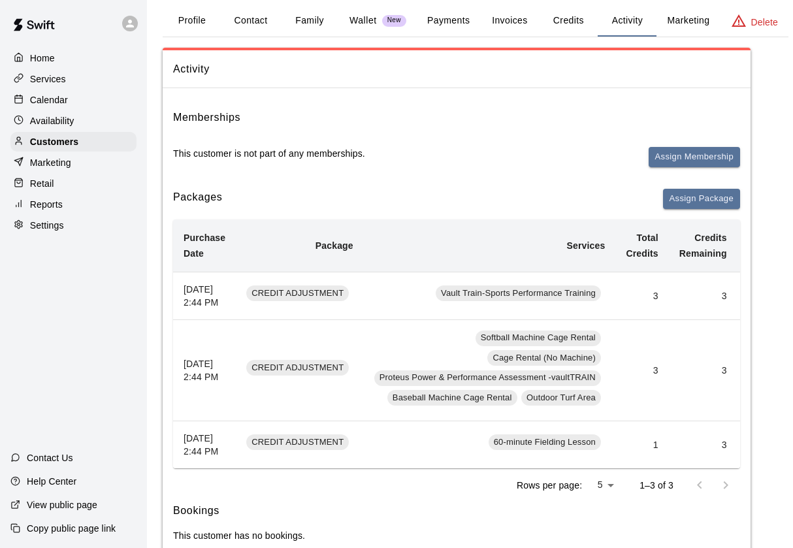
scroll to position [119, 0]
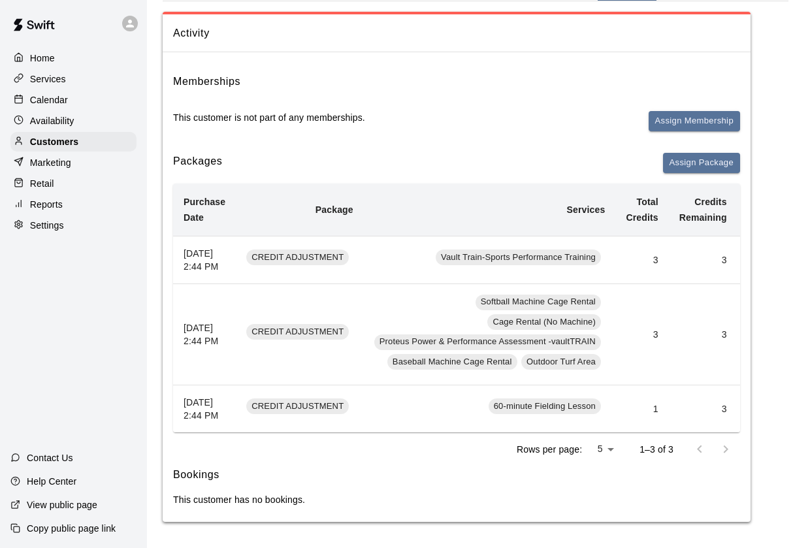
click at [627, 293] on td "3" at bounding box center [641, 334] width 53 height 101
click at [570, 251] on span "Vault Train-Sports Performance Training" at bounding box center [518, 257] width 165 height 12
click at [654, 236] on td "3" at bounding box center [641, 260] width 53 height 48
click at [692, 236] on td "3" at bounding box center [703, 260] width 69 height 48
click at [675, 236] on td "3" at bounding box center [703, 260] width 69 height 48
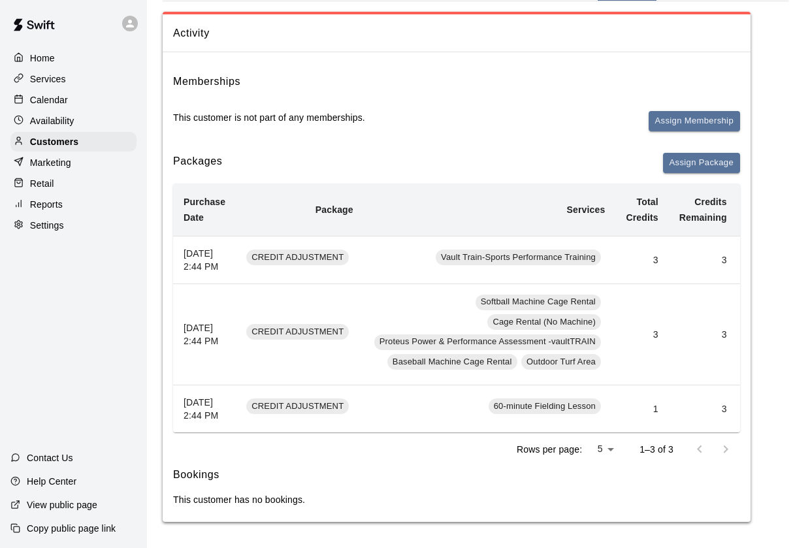
click at [223, 236] on th "[DATE] 2:44 PM" at bounding box center [204, 260] width 63 height 48
click at [197, 246] on th "[DATE] 2:44 PM" at bounding box center [204, 260] width 63 height 48
click at [295, 250] on div "CREDIT ADJUSTMENT" at bounding box center [297, 258] width 103 height 16
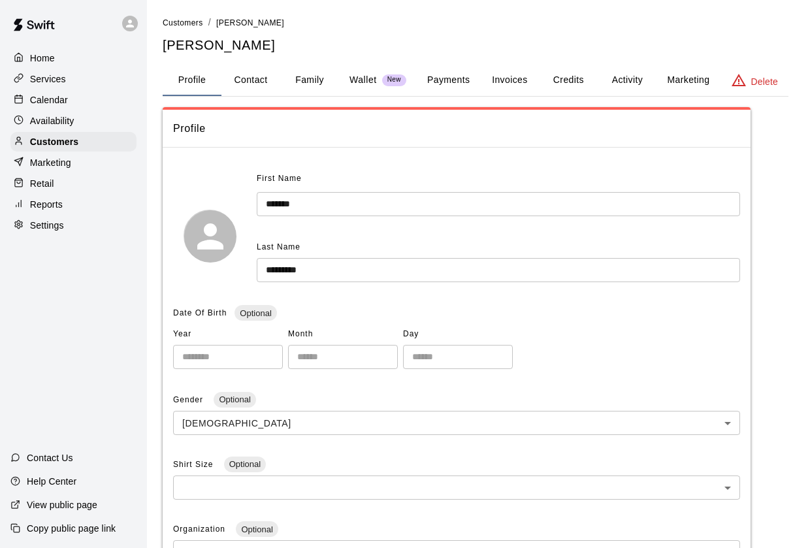
click at [449, 86] on button "Payments" at bounding box center [448, 80] width 63 height 31
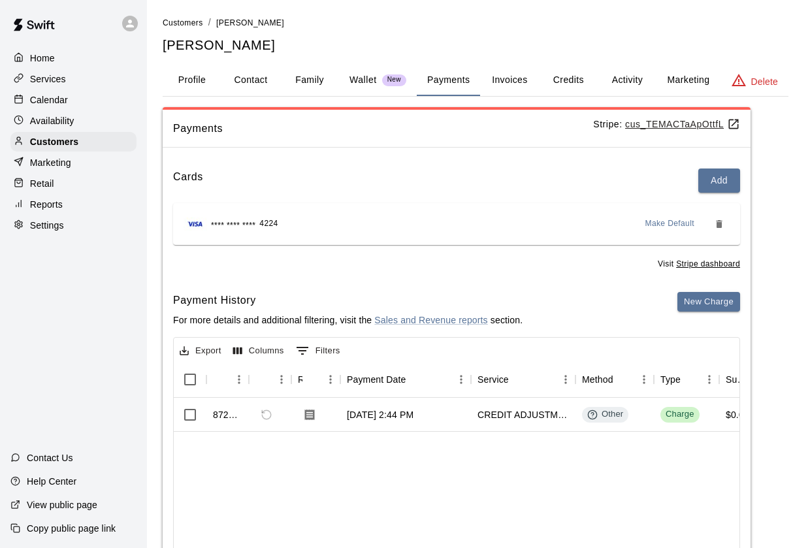
click at [500, 84] on button "Invoices" at bounding box center [509, 80] width 59 height 31
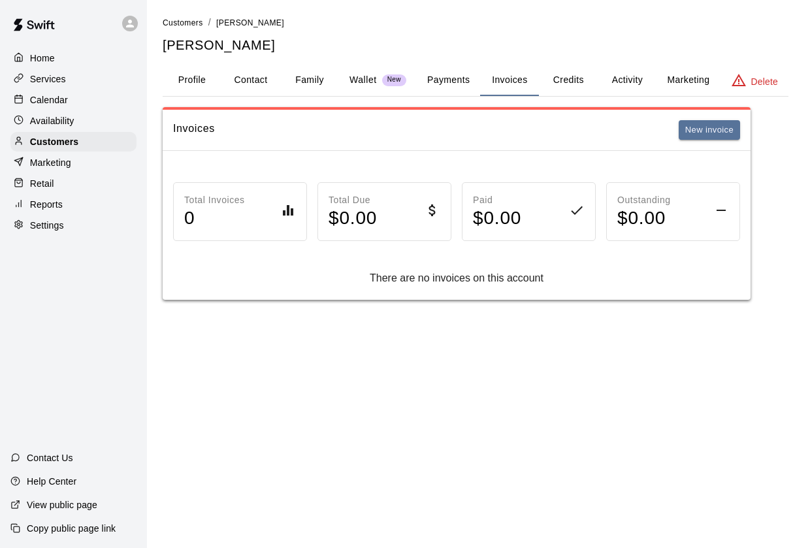
click at [566, 89] on button "Credits" at bounding box center [568, 80] width 59 height 31
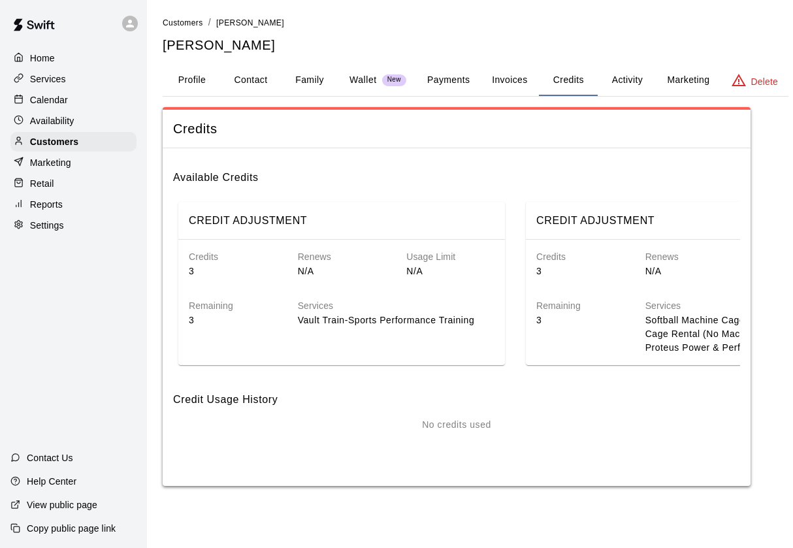
click at [425, 317] on p "Vault Train-Sports Performance Training" at bounding box center [396, 321] width 197 height 14
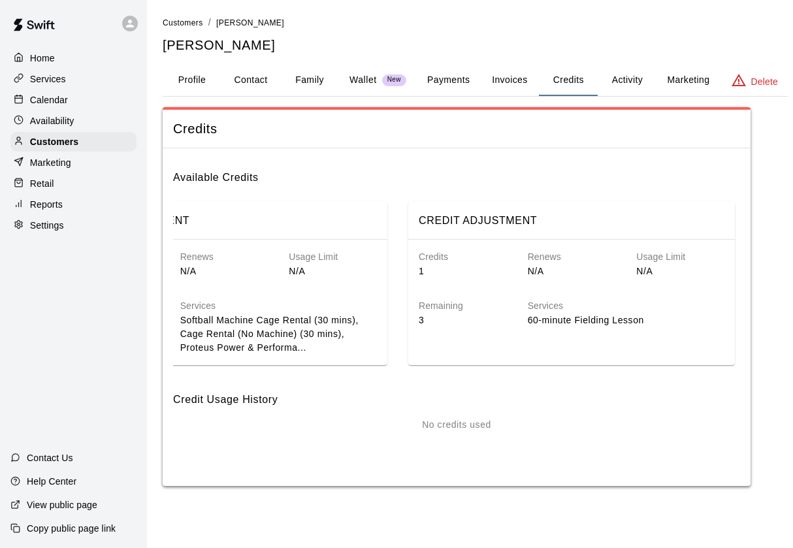
scroll to position [0, 465]
click at [520, 213] on h6 "CREDIT ADJUSTMENT" at bounding box center [478, 220] width 118 height 17
click at [511, 81] on button "Invoices" at bounding box center [509, 80] width 59 height 31
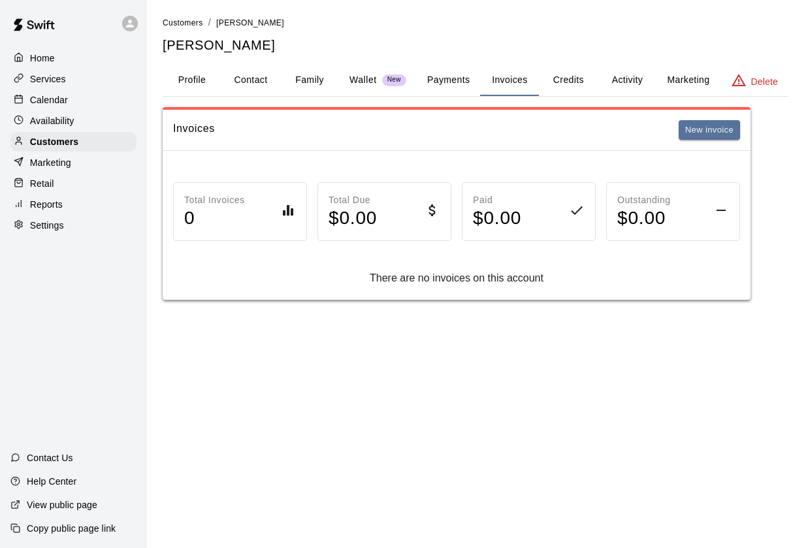
click at [453, 84] on button "Payments" at bounding box center [448, 80] width 63 height 31
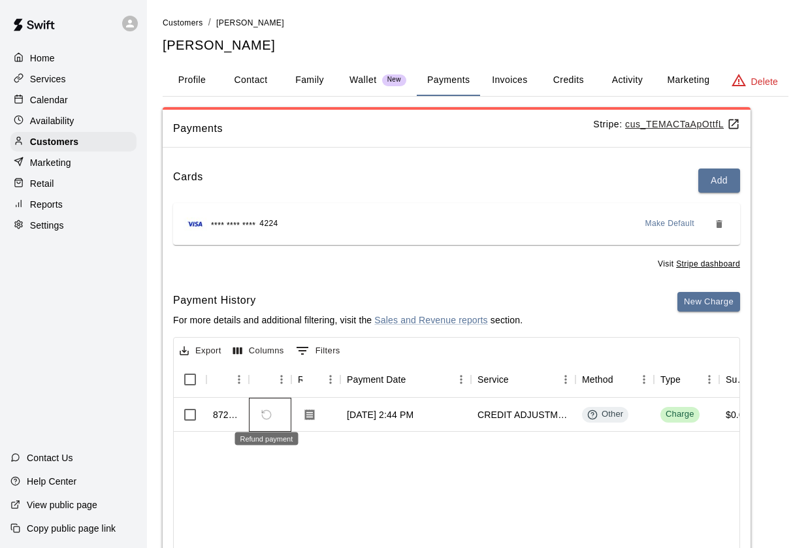
click at [270, 414] on span "Refund payment" at bounding box center [266, 415] width 22 height 22
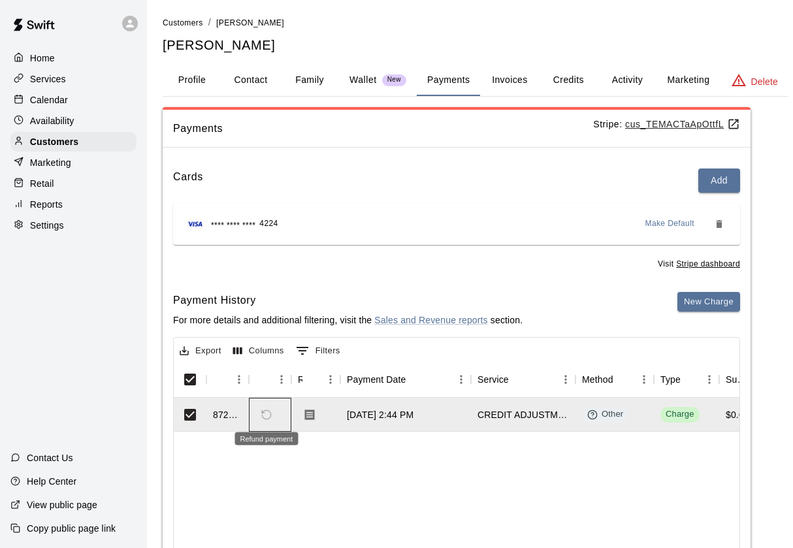
click at [263, 412] on span "Refund payment" at bounding box center [266, 415] width 22 height 22
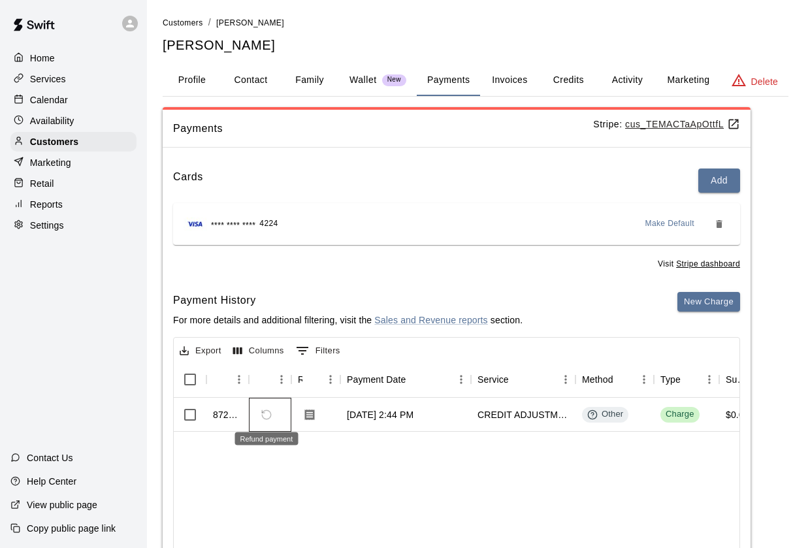
click at [263, 412] on span "Refund payment" at bounding box center [266, 415] width 22 height 22
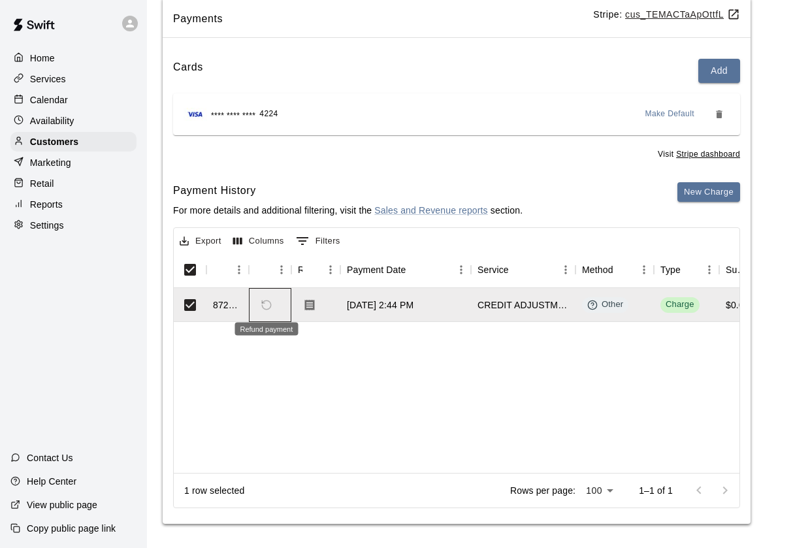
scroll to position [109, 0]
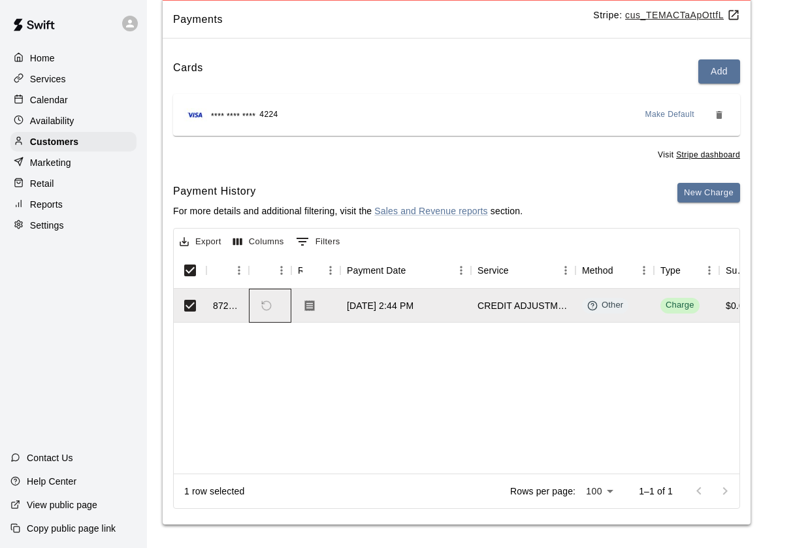
click at [261, 300] on span "Refund payment" at bounding box center [266, 306] width 22 height 22
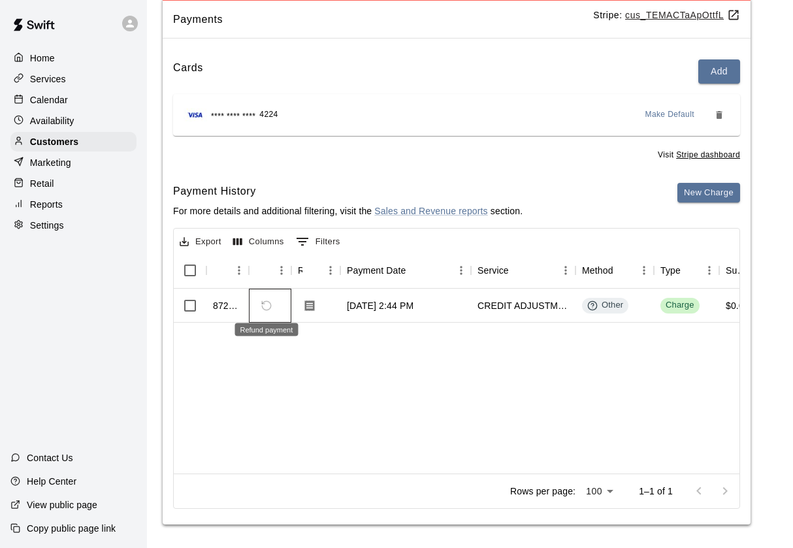
click at [261, 300] on span "Refund payment" at bounding box center [266, 306] width 22 height 22
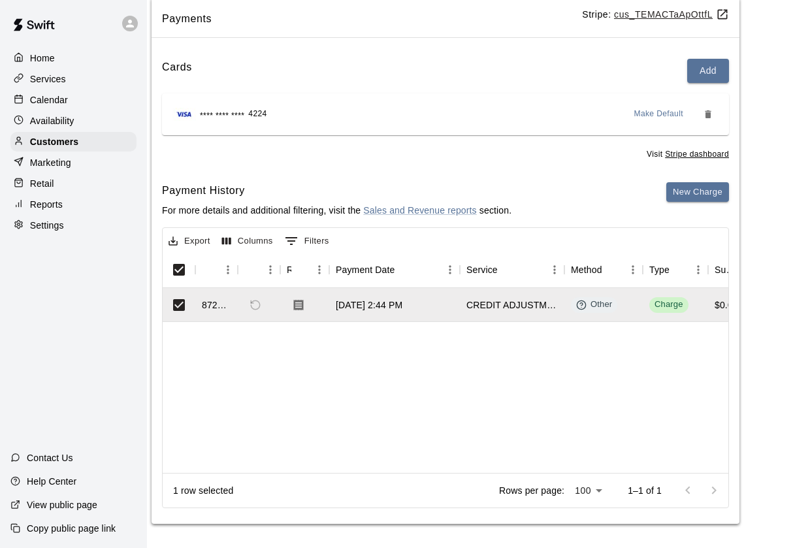
scroll to position [109, 11]
click at [209, 496] on div "1 row selected Rows per page: 100 *** 1–1 of 1" at bounding box center [446, 491] width 566 height 35
click at [209, 491] on div "1 row selected" at bounding box center [203, 491] width 60 height 13
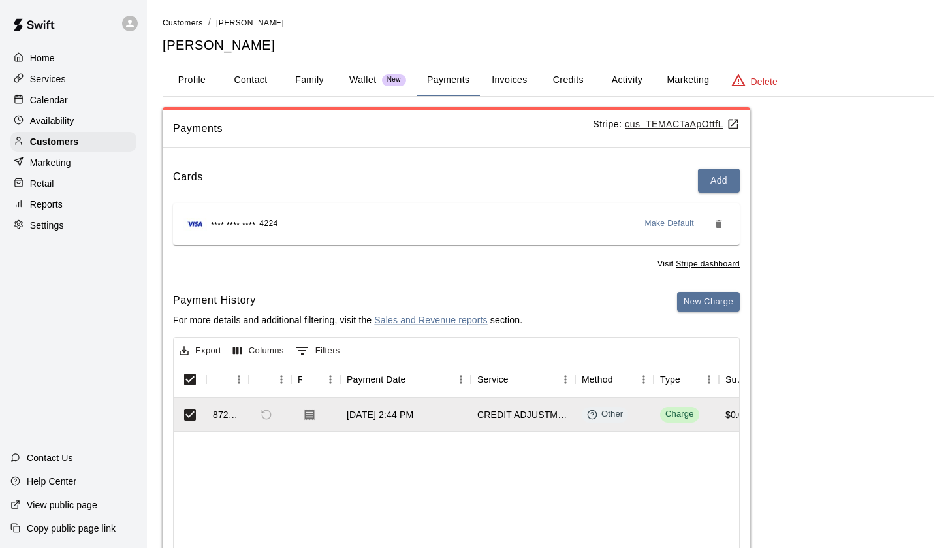
scroll to position [0, 0]
click at [451, 83] on button "Payments" at bounding box center [448, 80] width 63 height 31
click at [530, 78] on button "Invoices" at bounding box center [509, 80] width 59 height 31
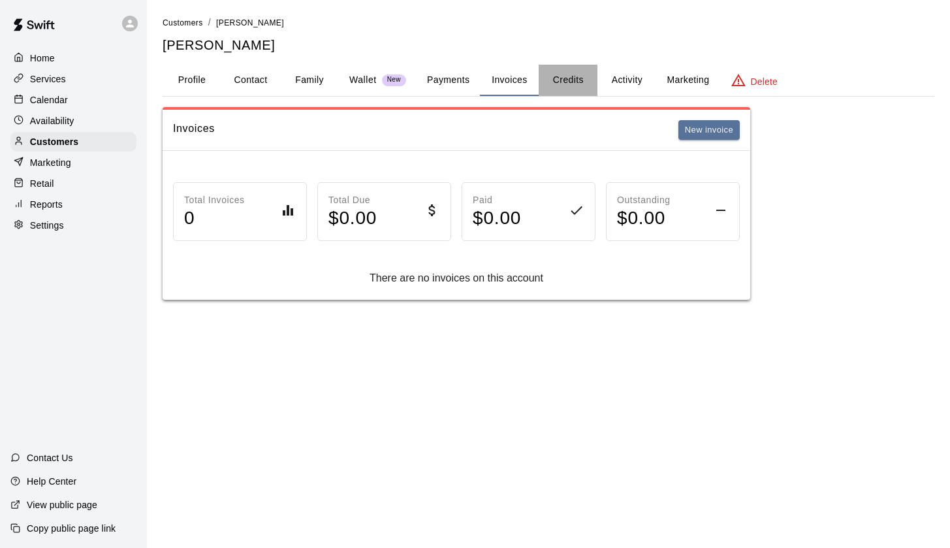
click at [574, 72] on button "Credits" at bounding box center [568, 80] width 59 height 31
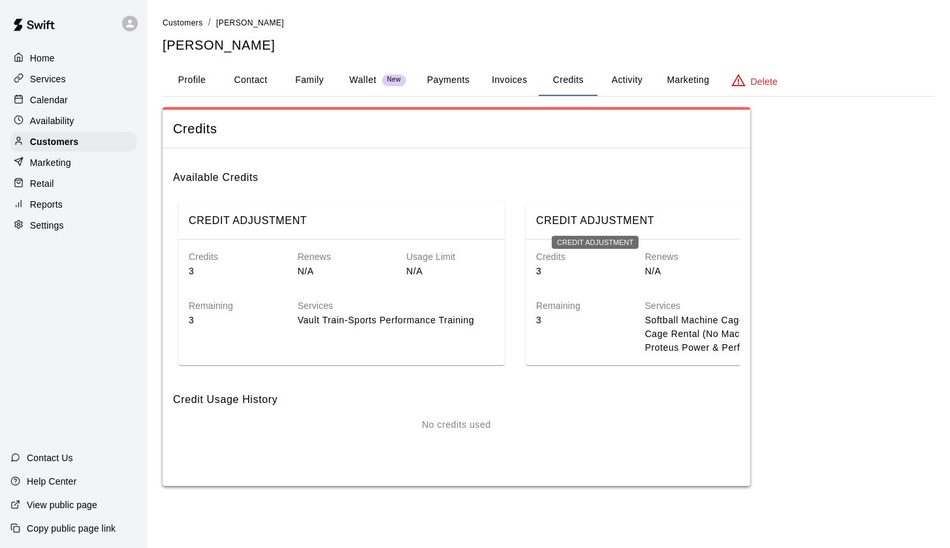
click at [583, 219] on h6 "CREDIT ADJUSTMENT" at bounding box center [595, 220] width 118 height 17
click at [329, 247] on div "Renews N/A" at bounding box center [331, 253] width 109 height 49
click at [344, 348] on div "CREDIT ADJUSTMENT Credits 3 Renews N/A Usage Limit N/A Remaining 3 Services Vau…" at bounding box center [341, 283] width 327 height 163
click at [223, 259] on h6 "Credits" at bounding box center [233, 257] width 88 height 14
click at [201, 317] on p "3" at bounding box center [233, 321] width 88 height 14
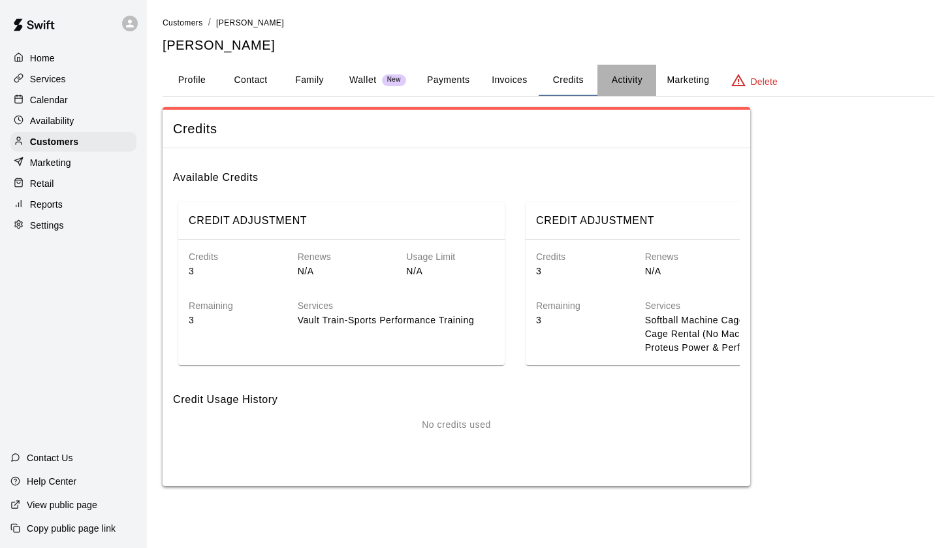
click at [626, 81] on button "Activity" at bounding box center [627, 80] width 59 height 31
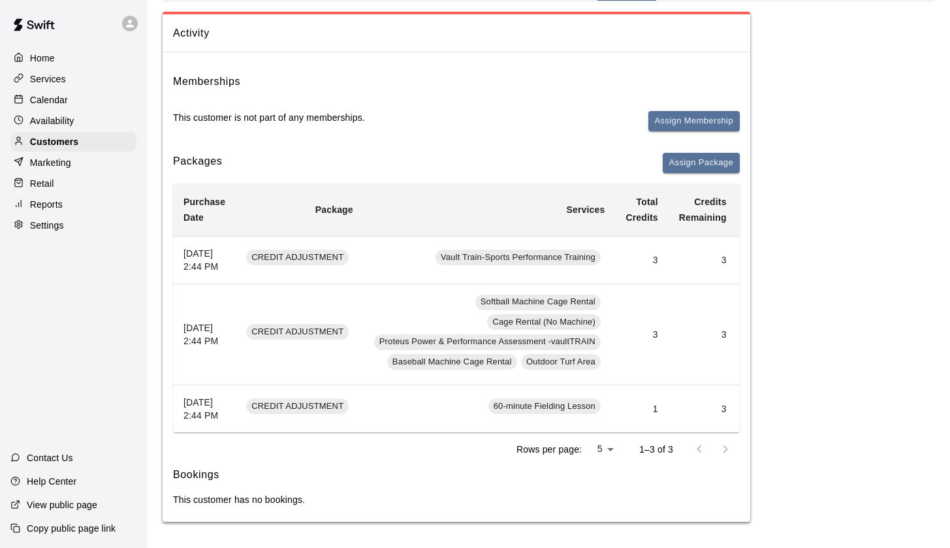
scroll to position [119, 0]
click at [655, 243] on td "3" at bounding box center [641, 260] width 53 height 48
click at [658, 238] on td "3" at bounding box center [641, 260] width 53 height 48
click at [694, 153] on button "Assign Package" at bounding box center [701, 163] width 77 height 20
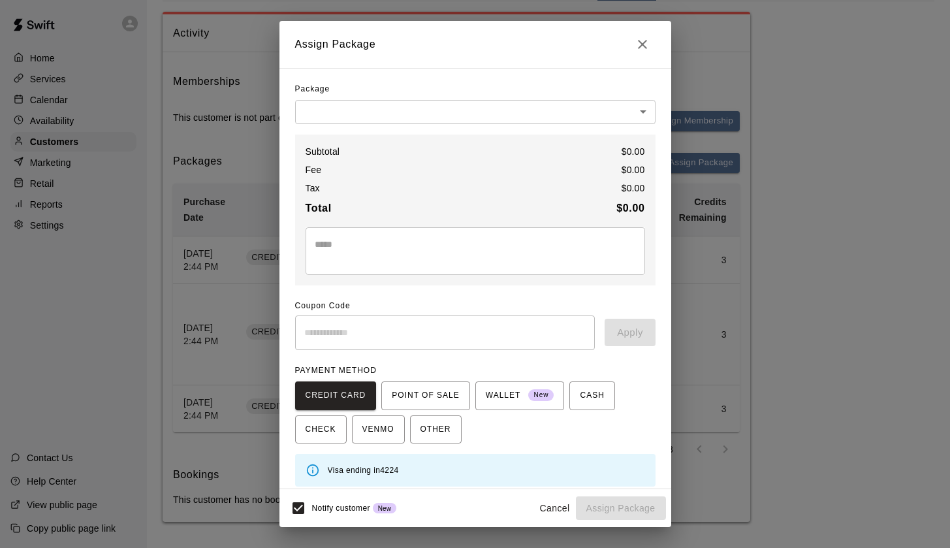
scroll to position [0, 0]
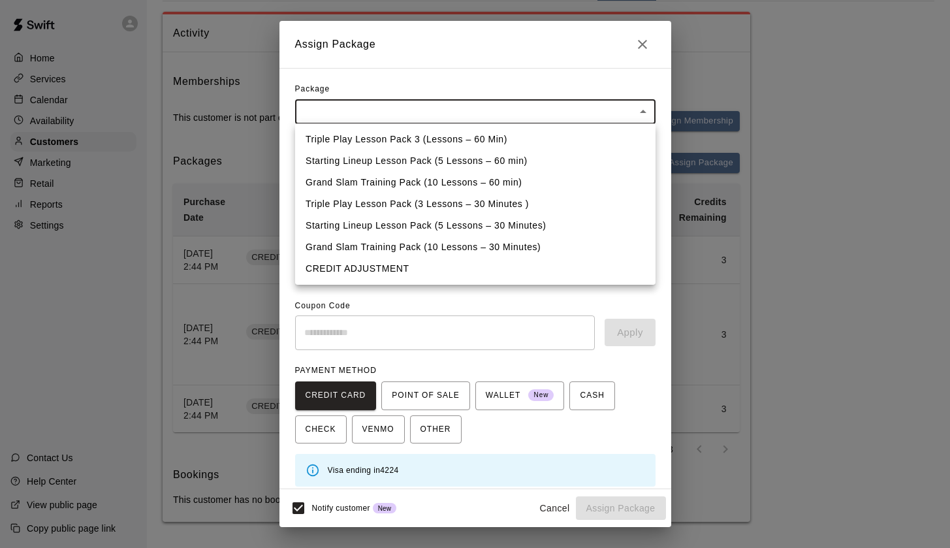
click at [508, 114] on body "Home Services Calendar Availability Customers Marketing Retail Reports Settings…" at bounding box center [475, 226] width 950 height 643
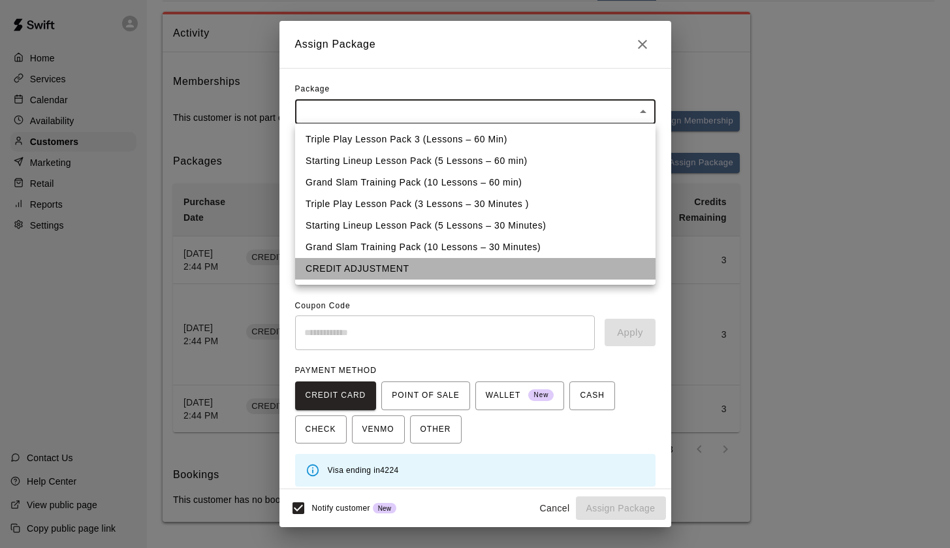
click at [437, 268] on li "CREDIT ADJUSTMENT" at bounding box center [475, 269] width 361 height 22
type input "**********"
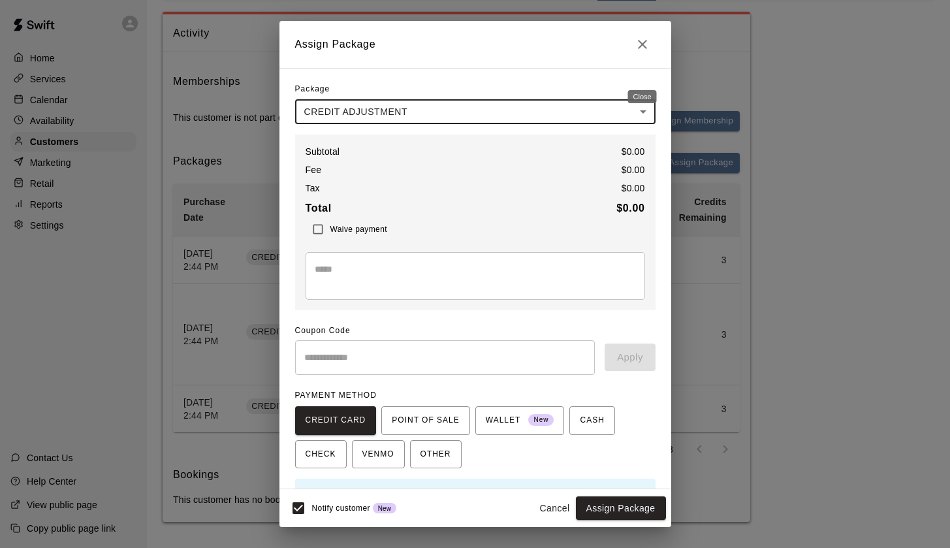
click at [648, 54] on button "Close" at bounding box center [643, 44] width 26 height 26
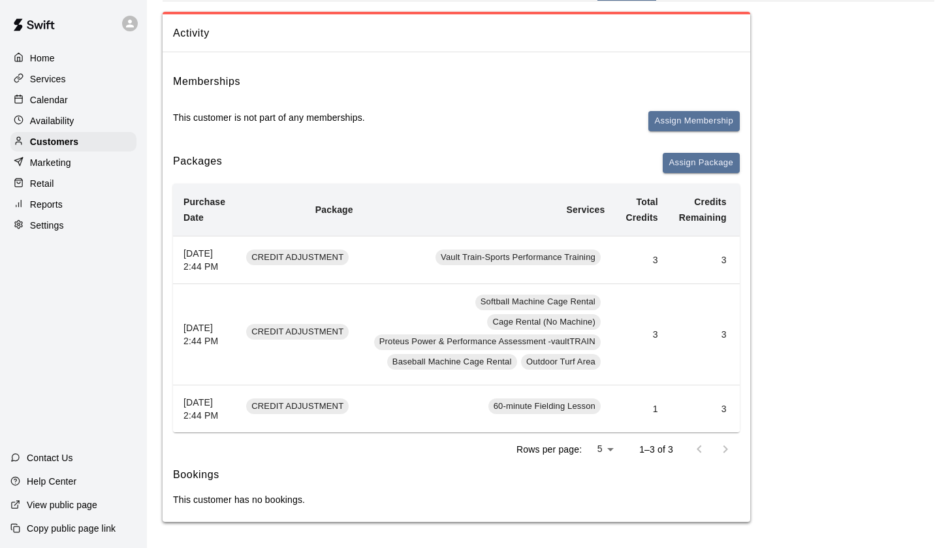
click at [176, 236] on th "[DATE] 2:44 PM" at bounding box center [204, 260] width 63 height 48
click at [202, 236] on th "[DATE] 2:44 PM" at bounding box center [204, 260] width 63 height 48
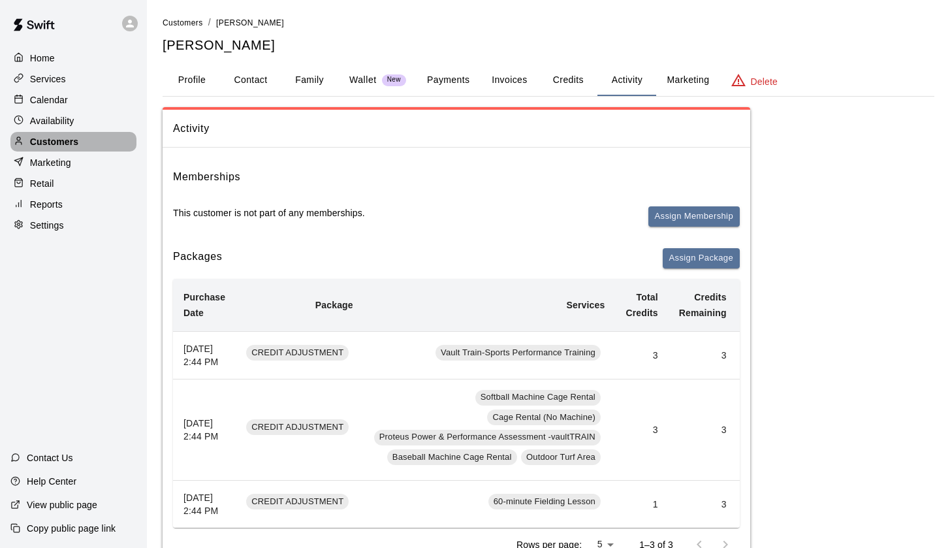
click at [52, 140] on p "Customers" at bounding box center [54, 141] width 48 height 13
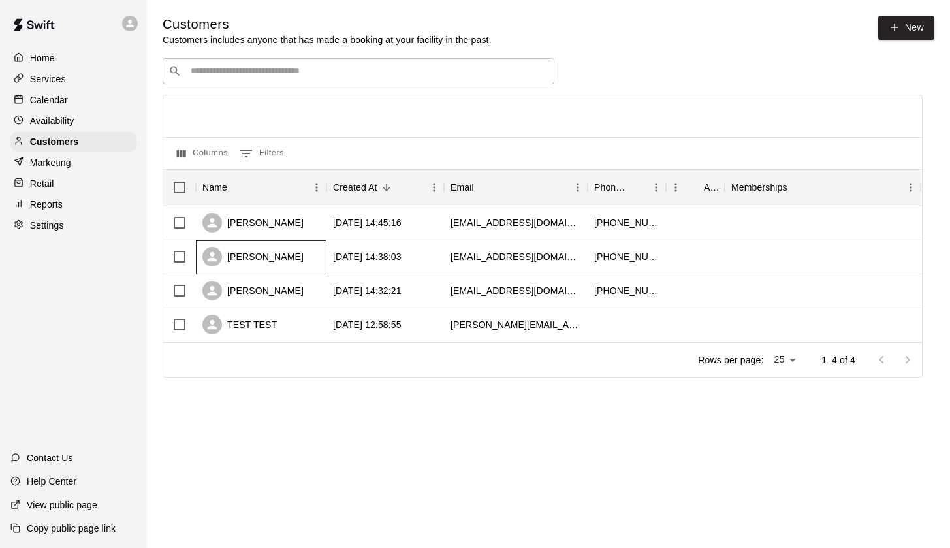
click at [263, 257] on div "[PERSON_NAME]" at bounding box center [253, 257] width 101 height 20
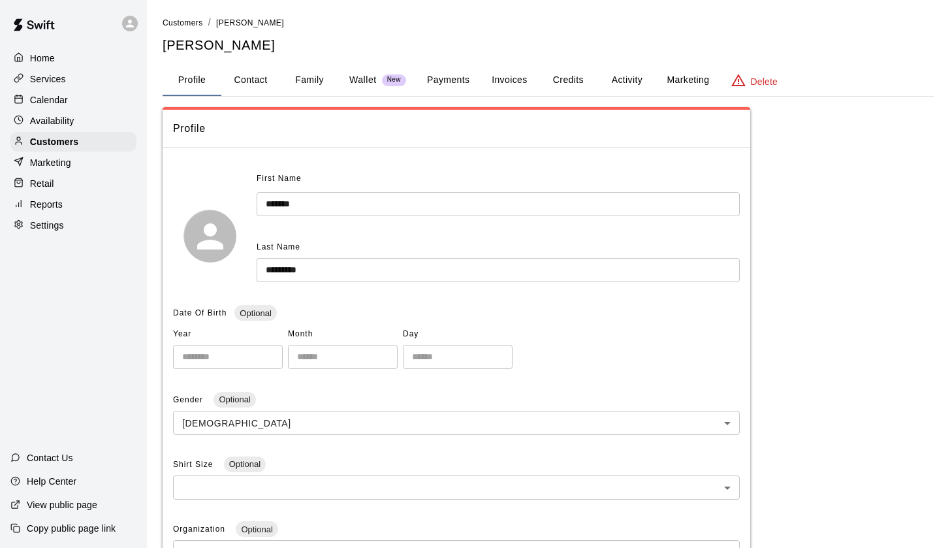
click at [452, 77] on button "Payments" at bounding box center [448, 80] width 63 height 31
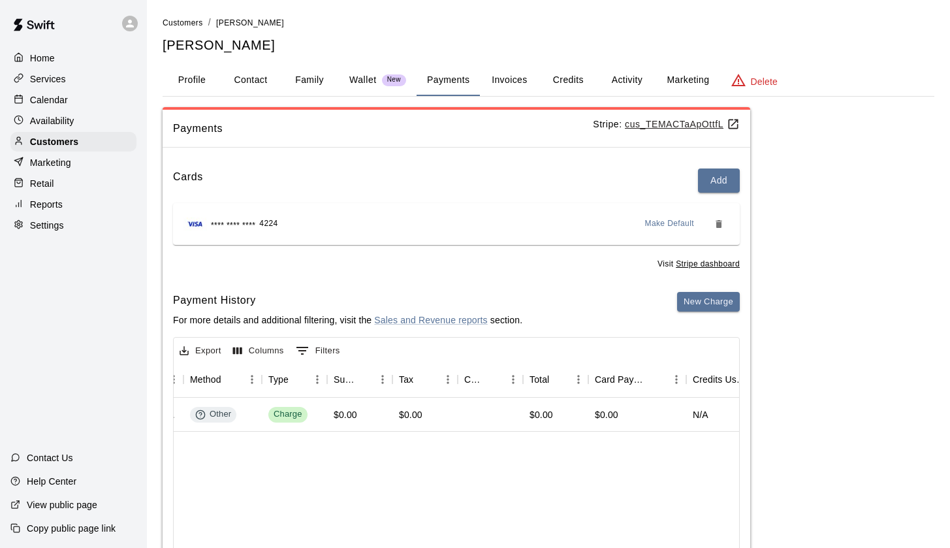
scroll to position [0, 436]
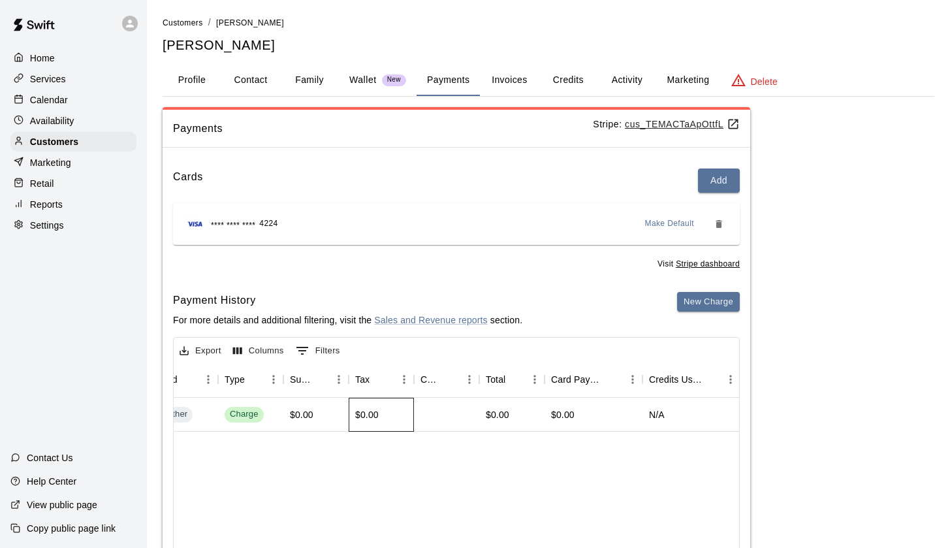
click at [365, 411] on div "$0.00" at bounding box center [367, 414] width 24 height 13
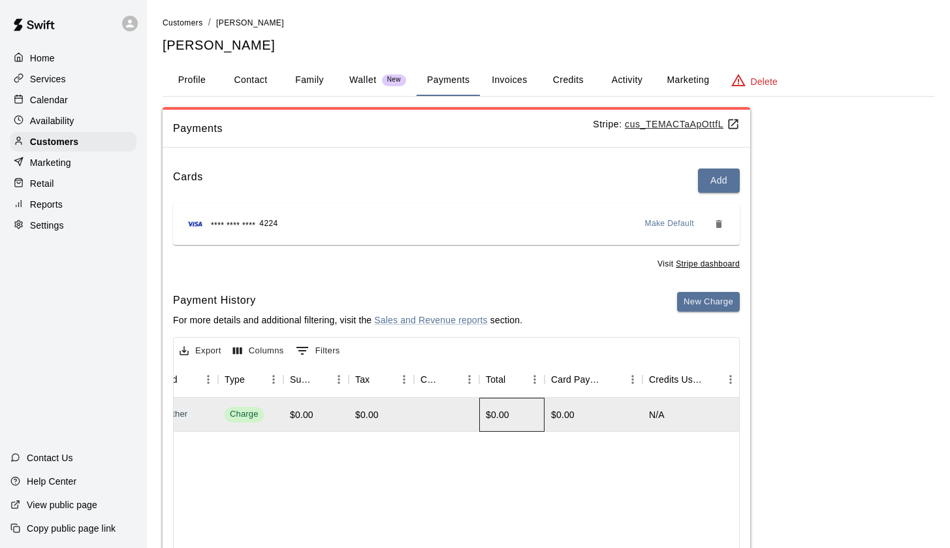
click at [493, 410] on div "$0.00" at bounding box center [498, 414] width 24 height 13
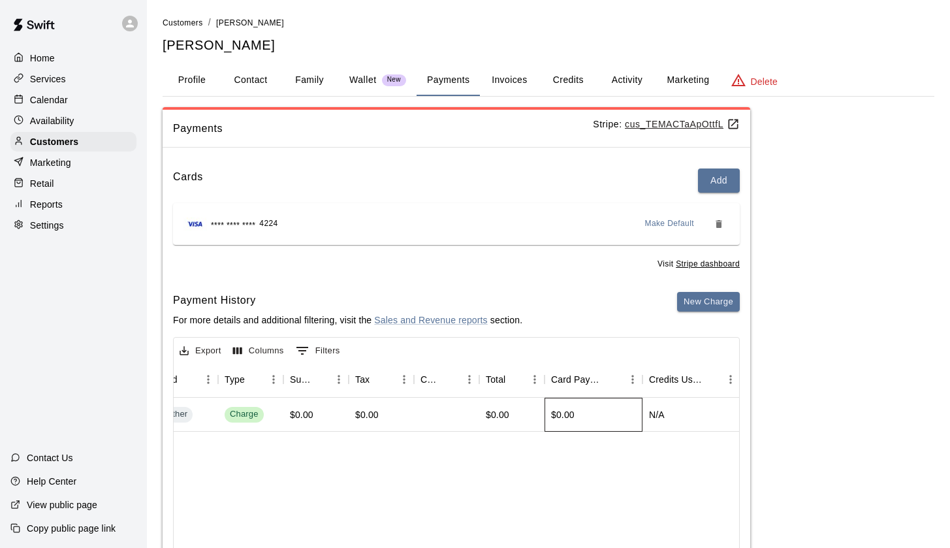
click at [571, 408] on div "$0.00" at bounding box center [563, 414] width 24 height 13
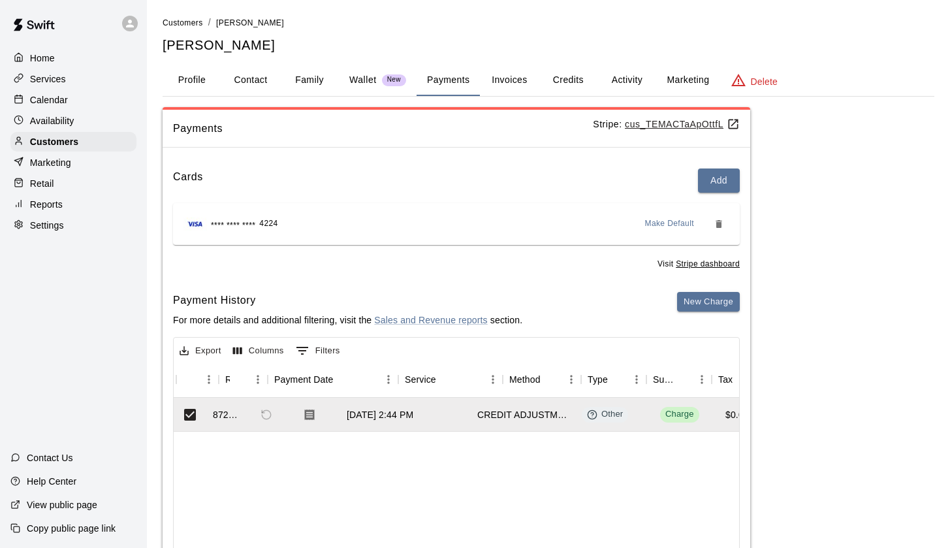
scroll to position [0, 0]
click at [268, 381] on icon "Sort" at bounding box center [265, 380] width 12 height 12
click at [280, 375] on icon "Menu" at bounding box center [281, 379] width 13 height 13
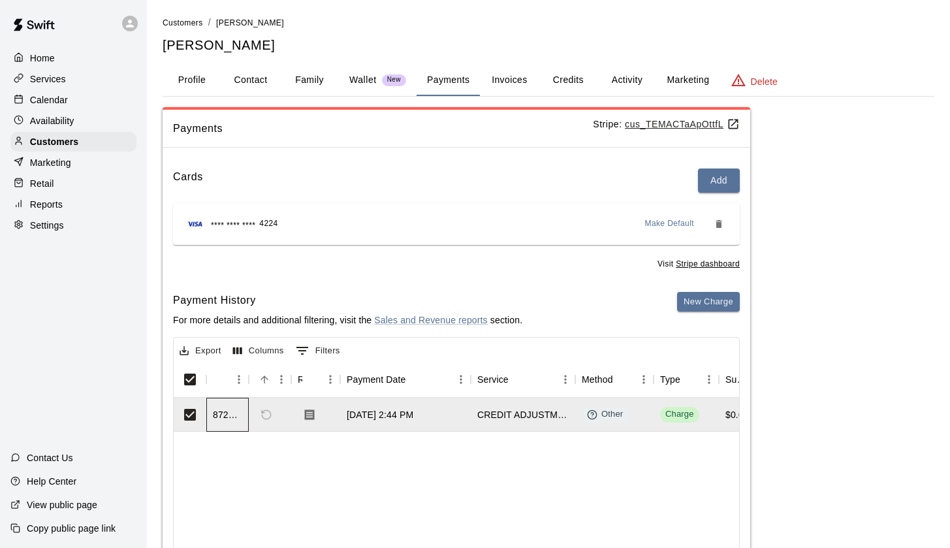
click at [230, 415] on div "872177" at bounding box center [227, 414] width 29 height 13
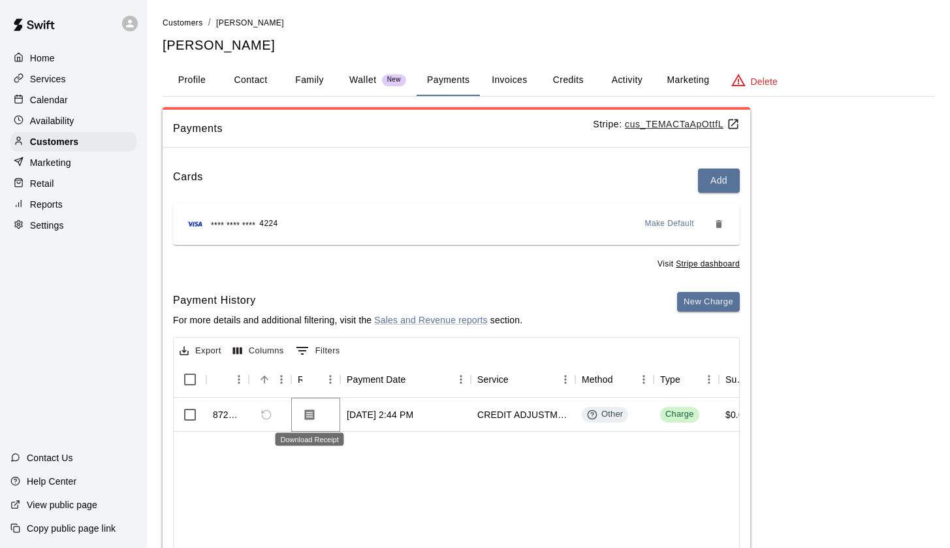
click at [310, 413] on icon "Download Receipt" at bounding box center [310, 414] width 10 height 11
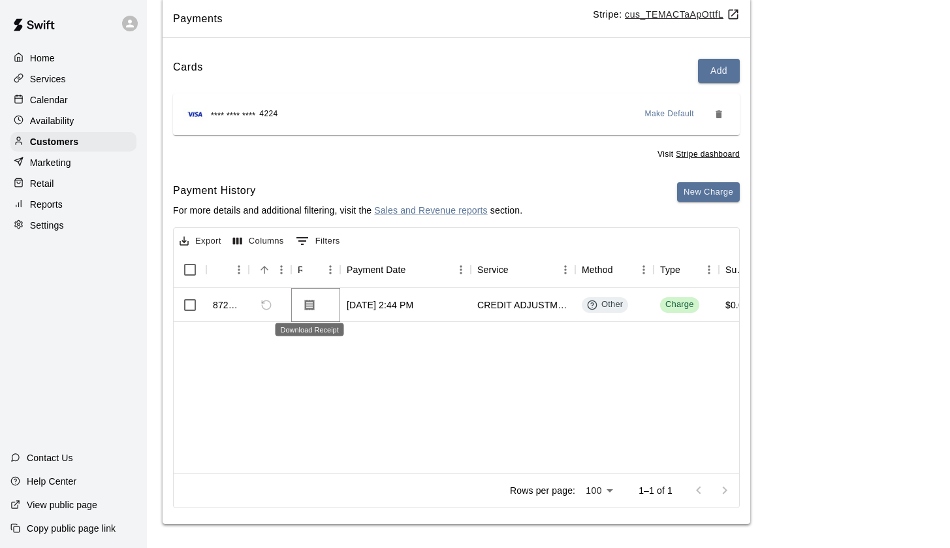
scroll to position [109, 0]
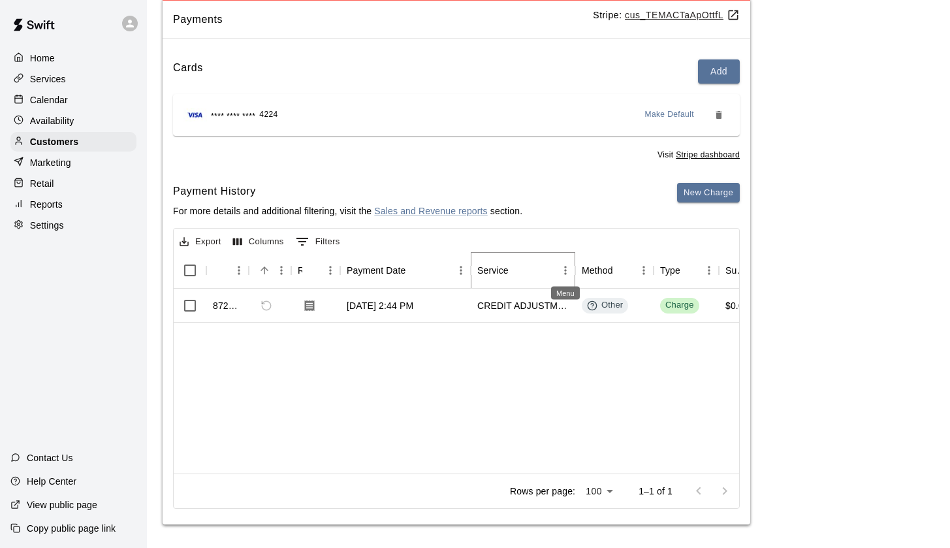
click at [559, 261] on button "Menu" at bounding box center [566, 271] width 20 height 20
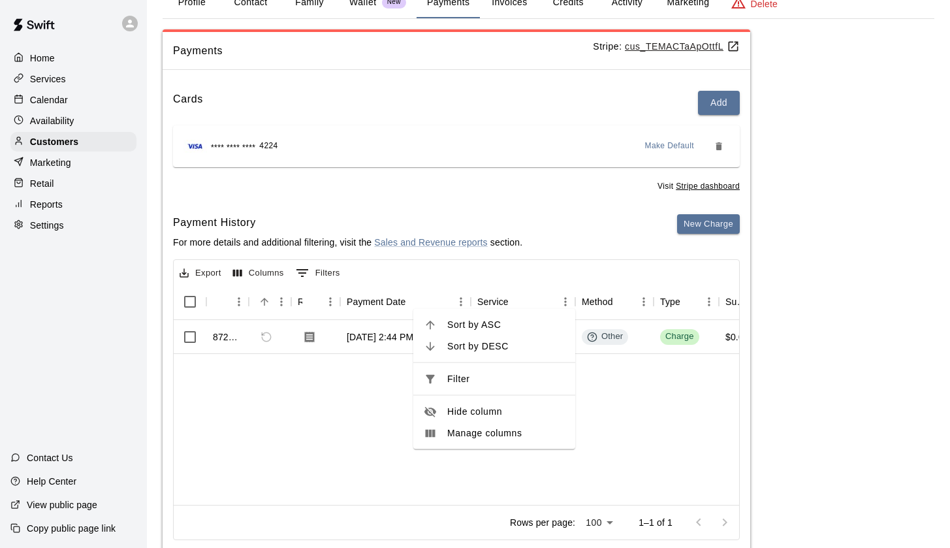
scroll to position [59, 0]
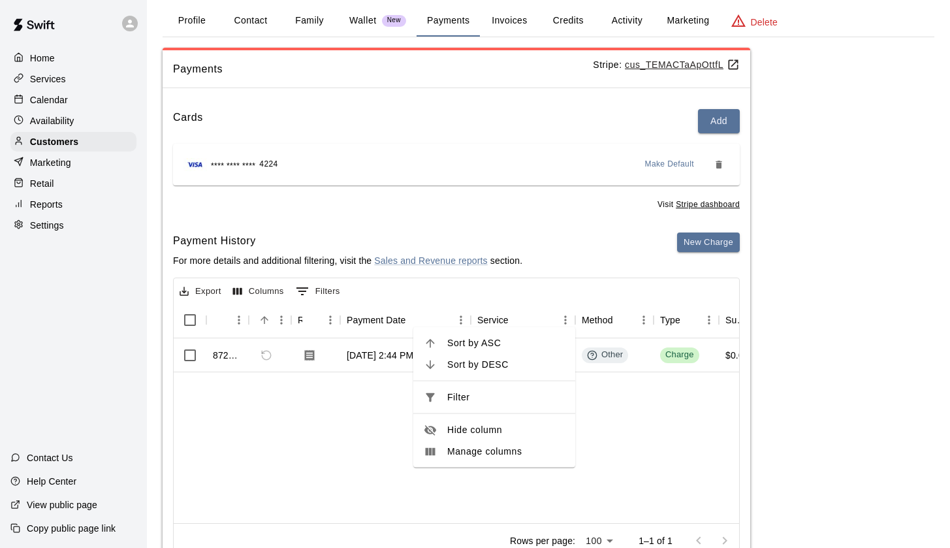
click at [447, 213] on div "Cards Add **** **** **** 4224 Make Default Visit Stripe dashboard Payment Histo…" at bounding box center [457, 337] width 588 height 476
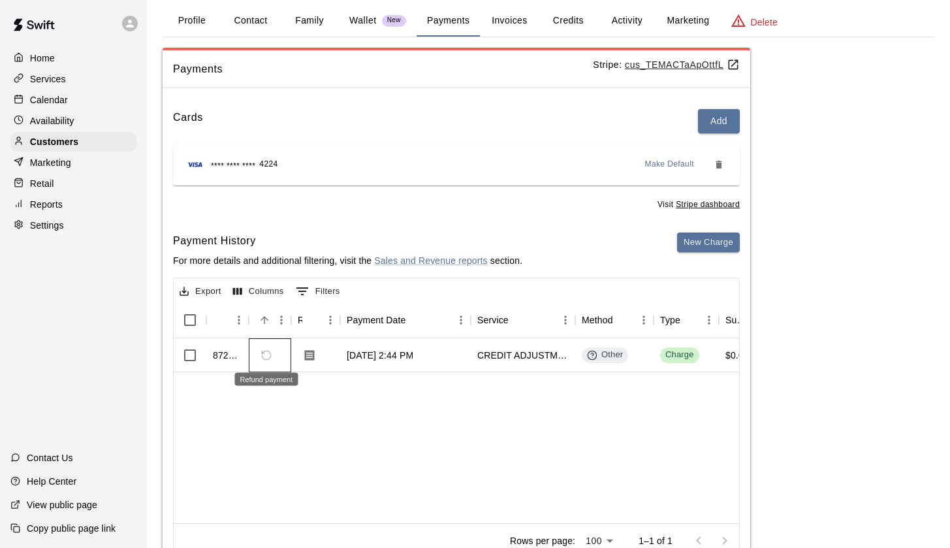
click at [263, 351] on span "Refund payment" at bounding box center [266, 355] width 22 height 22
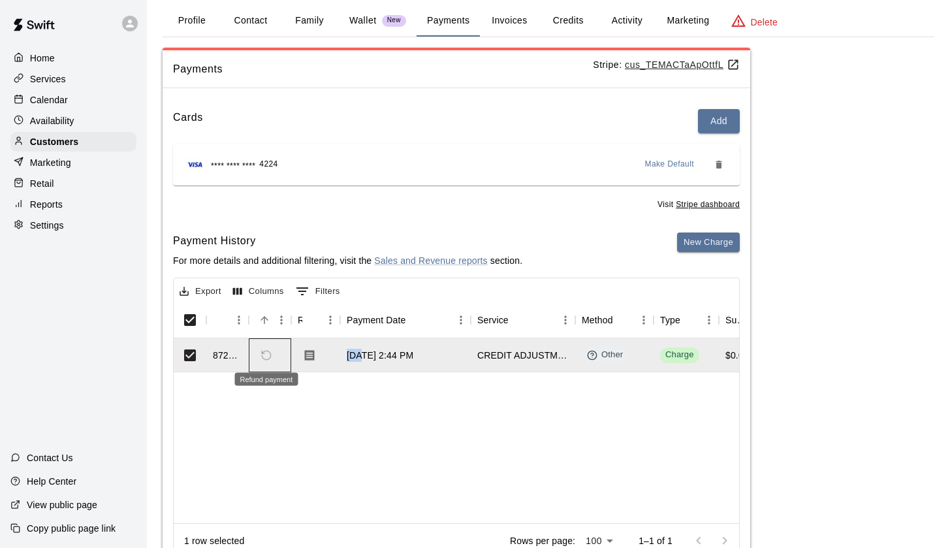
click at [263, 351] on span "Refund payment" at bounding box center [266, 355] width 22 height 22
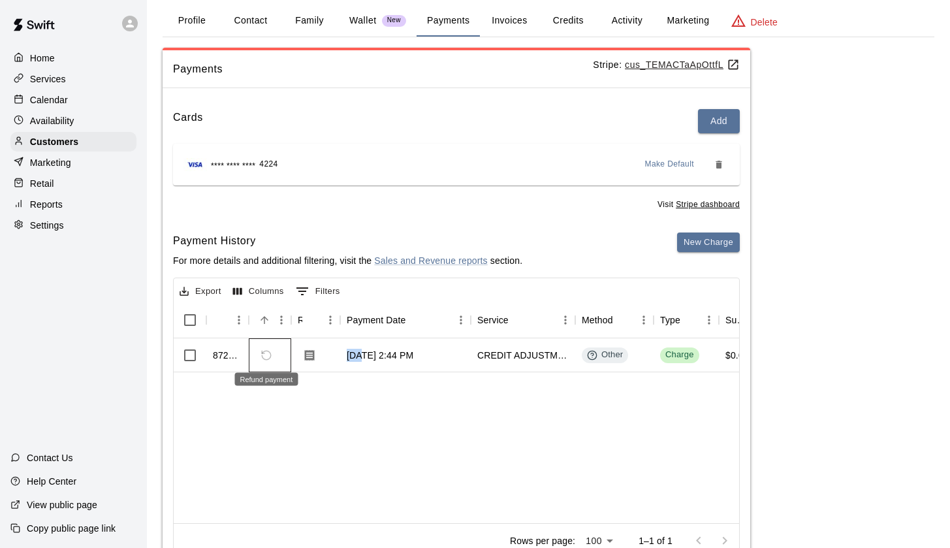
click at [263, 351] on span "Refund payment" at bounding box center [266, 355] width 22 height 22
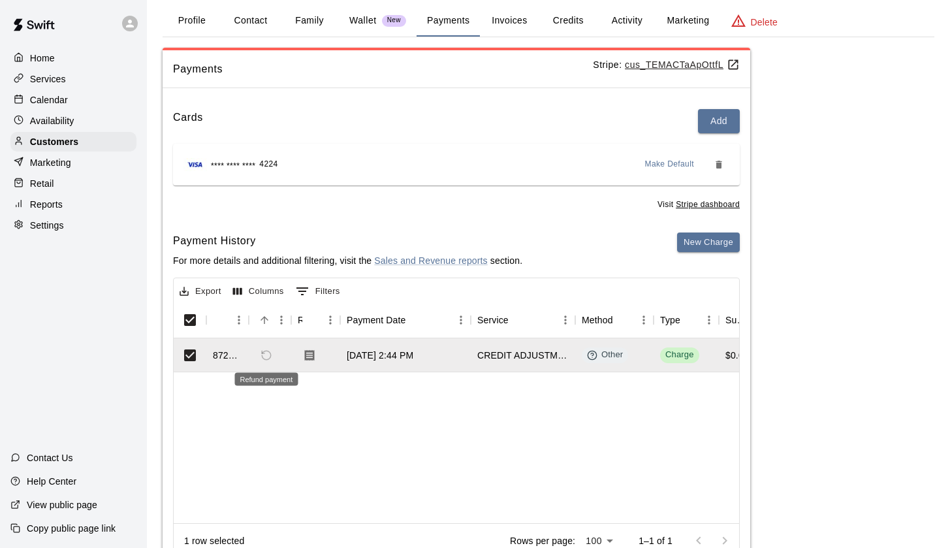
click at [273, 381] on div "Refund payment" at bounding box center [266, 379] width 63 height 13
click at [265, 349] on span "Refund payment" at bounding box center [266, 355] width 22 height 22
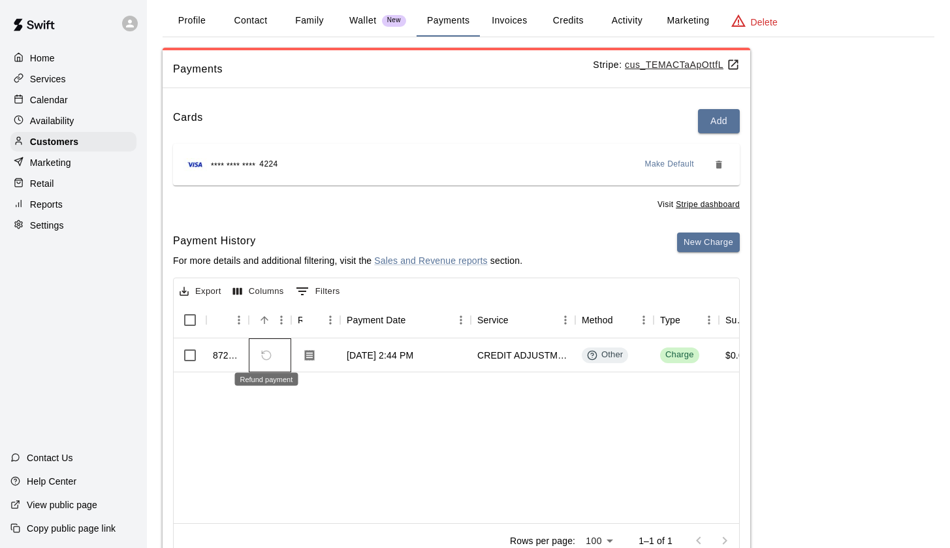
click at [265, 349] on span "Refund payment" at bounding box center [266, 355] width 22 height 22
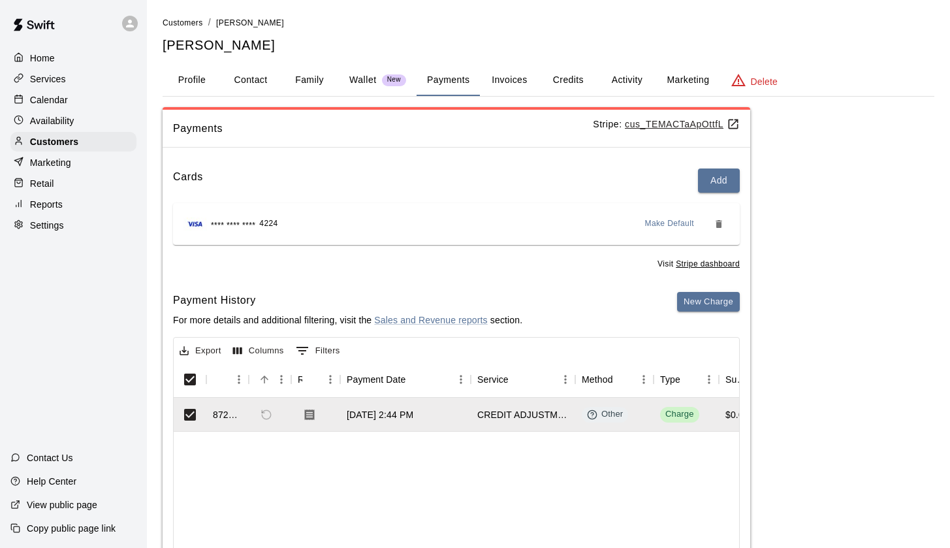
scroll to position [0, 0]
click at [443, 86] on button "Payments" at bounding box center [448, 80] width 63 height 31
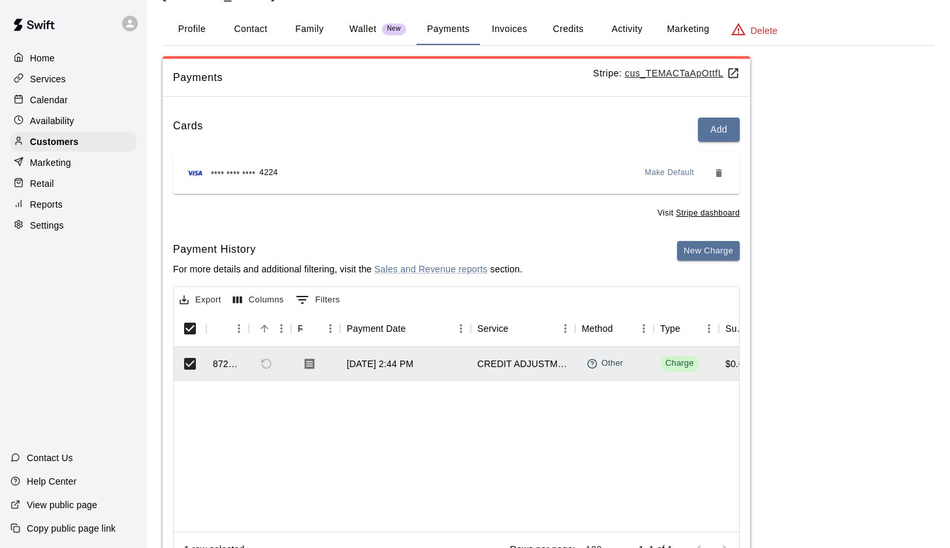
scroll to position [63, 0]
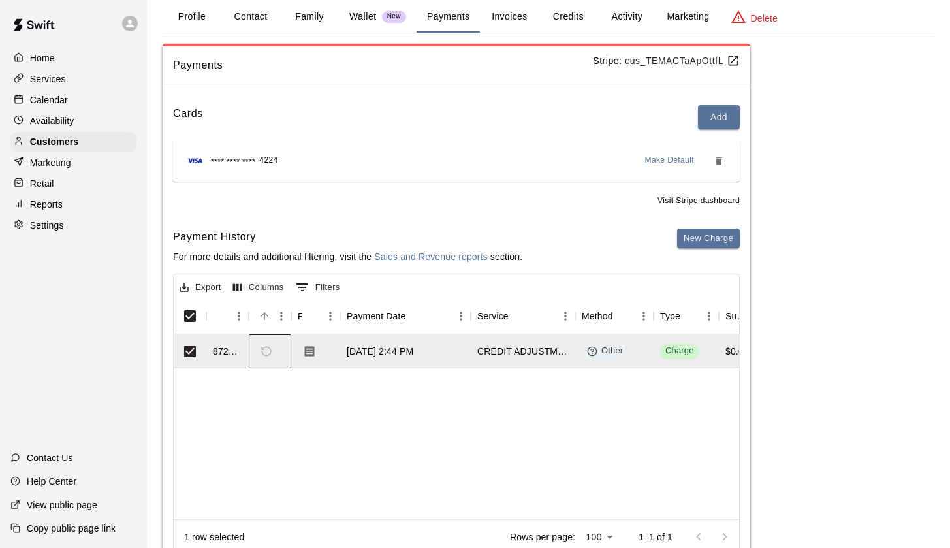
click at [250, 350] on div at bounding box center [270, 351] width 42 height 34
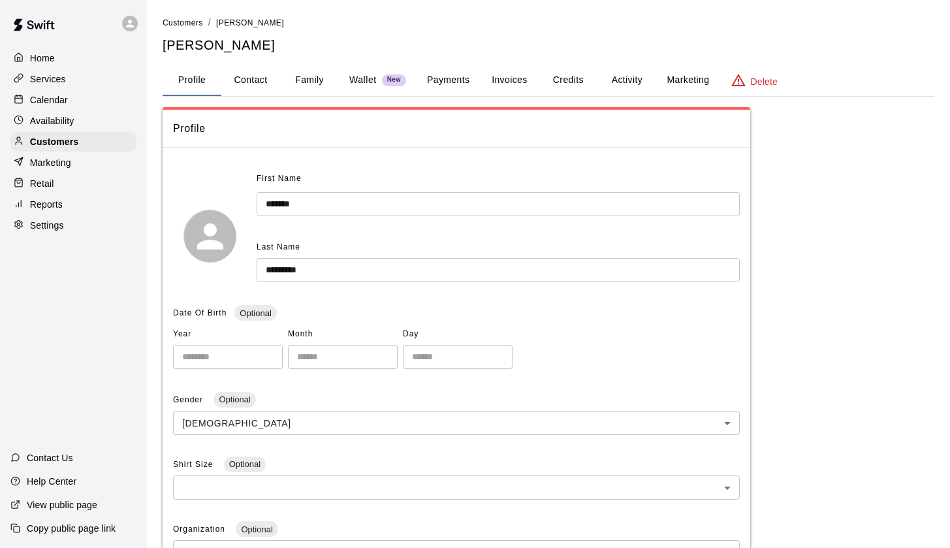
click at [461, 75] on button "Payments" at bounding box center [448, 80] width 63 height 31
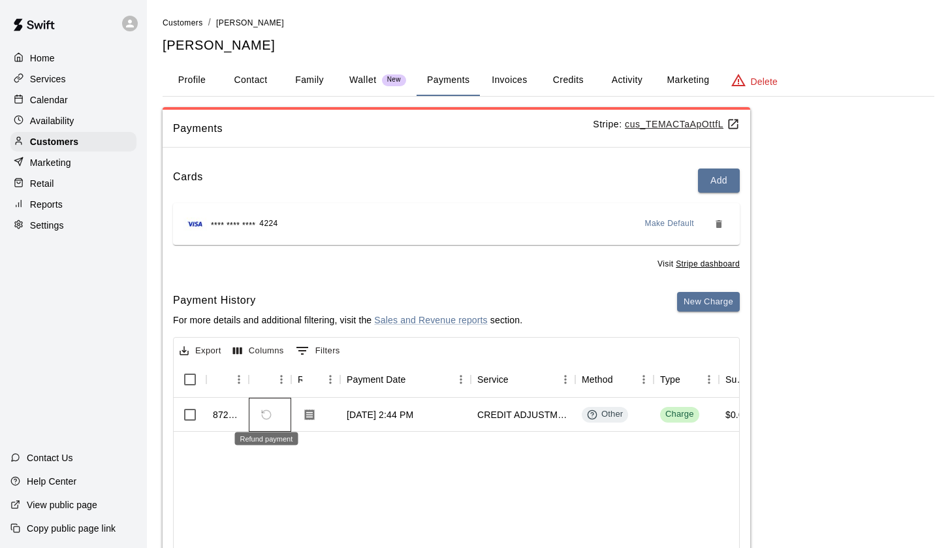
click at [269, 410] on span "Refund payment" at bounding box center [266, 415] width 22 height 22
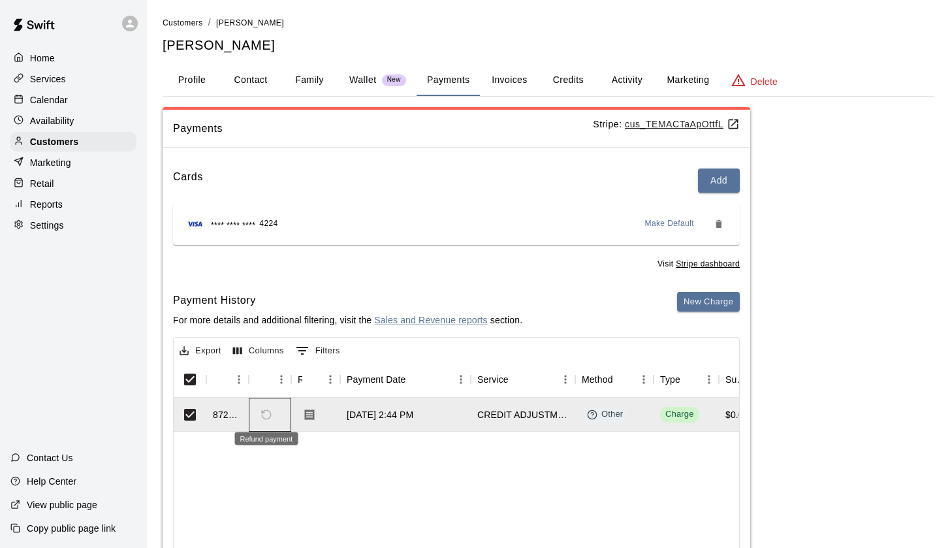
click at [270, 411] on span "Refund payment" at bounding box center [266, 415] width 22 height 22
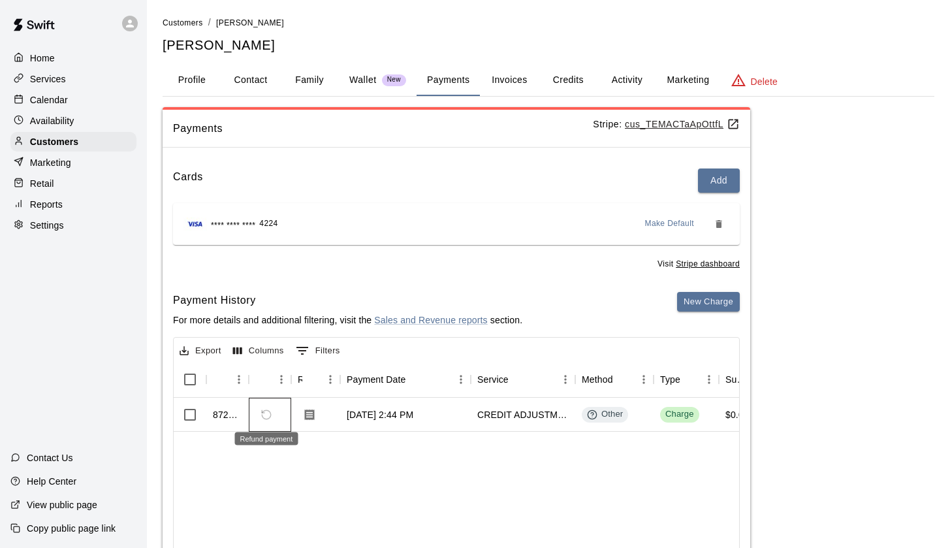
click at [270, 411] on span "Refund payment" at bounding box center [266, 415] width 22 height 22
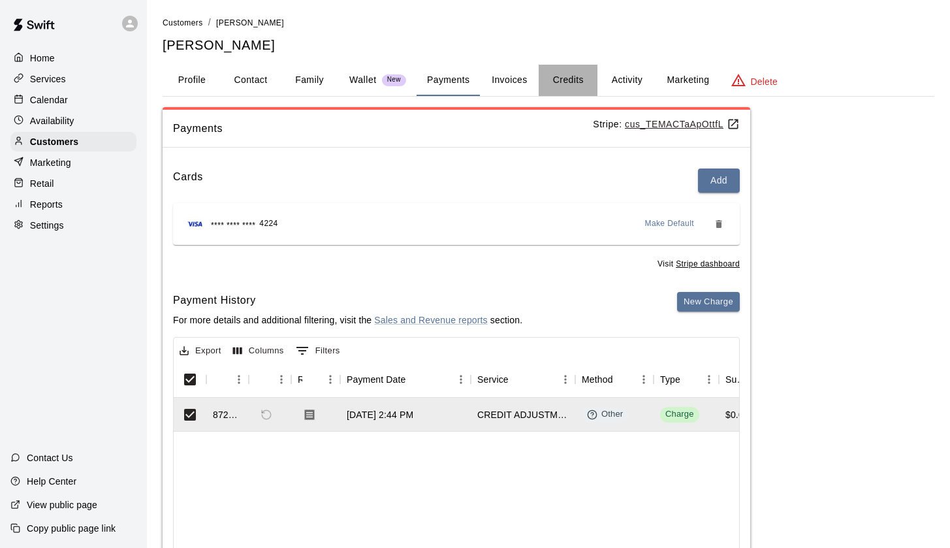
click at [573, 78] on button "Credits" at bounding box center [568, 80] width 59 height 31
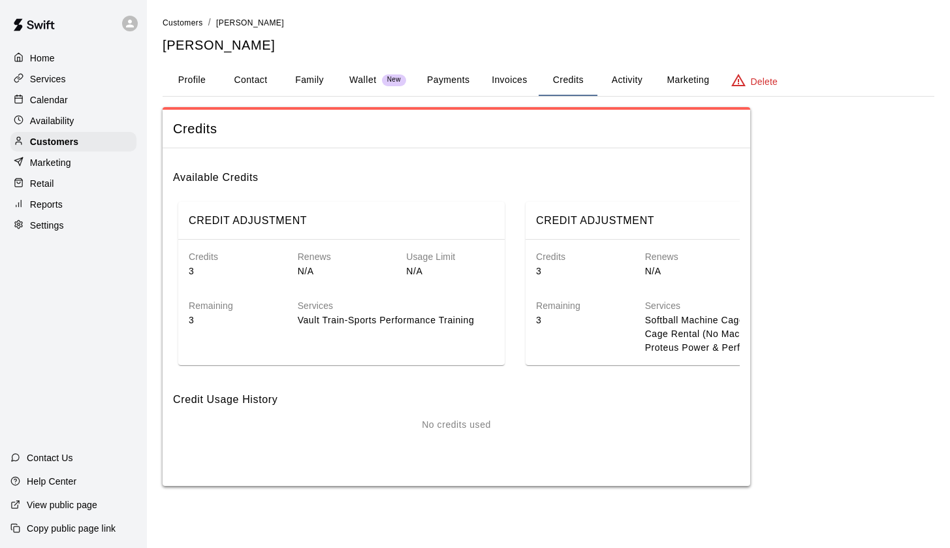
click at [357, 314] on p "Vault Train-Sports Performance Training" at bounding box center [396, 321] width 197 height 14
click at [274, 294] on div "Remaining 3" at bounding box center [222, 302] width 109 height 49
click at [230, 180] on h6 "Available Credits" at bounding box center [456, 172] width 567 height 27
click at [629, 81] on button "Activity" at bounding box center [627, 80] width 59 height 31
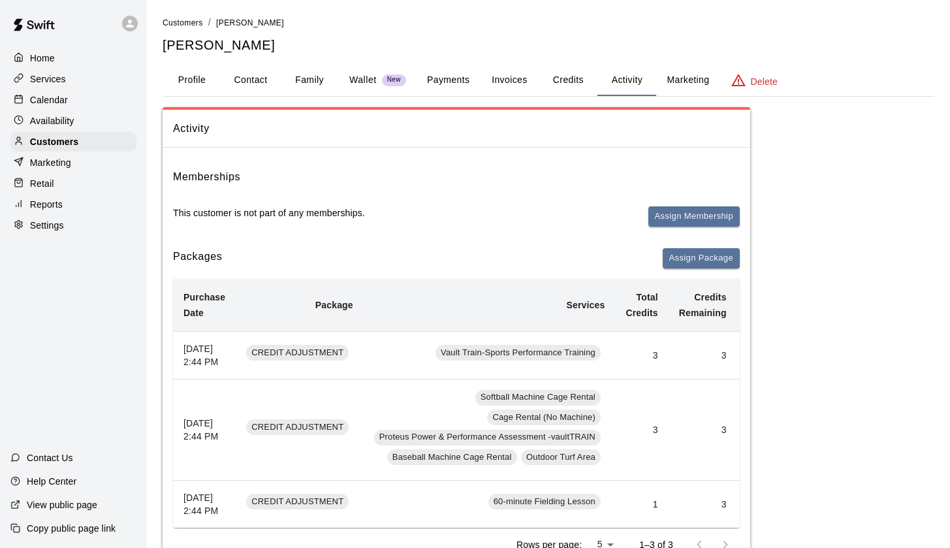
scroll to position [58, 0]
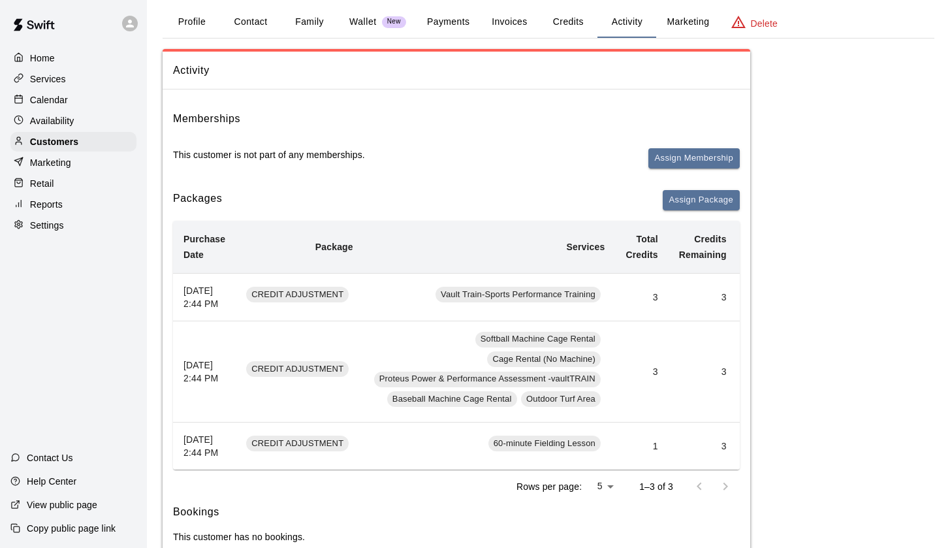
click at [609, 280] on td "Vault Train-Sports Performance Training" at bounding box center [490, 297] width 252 height 48
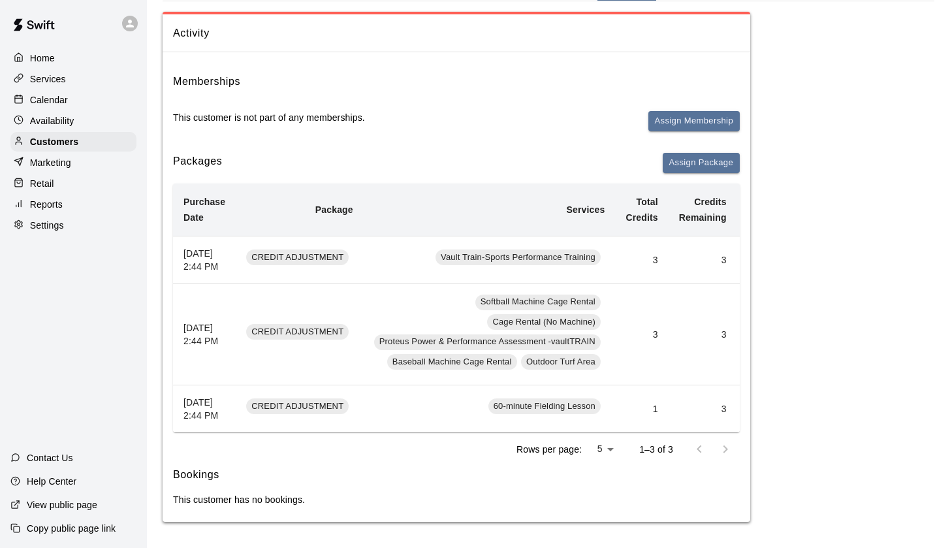
scroll to position [119, 0]
click at [713, 397] on td "3" at bounding box center [703, 409] width 69 height 48
click at [723, 404] on td "3" at bounding box center [703, 409] width 69 height 48
click at [732, 404] on td "3" at bounding box center [703, 409] width 69 height 48
click at [658, 330] on td "3" at bounding box center [641, 334] width 53 height 101
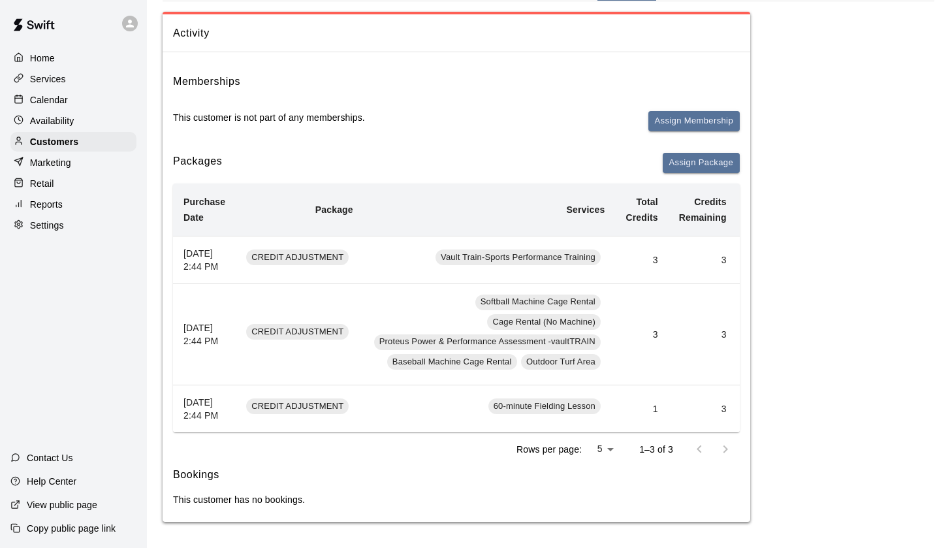
click at [658, 321] on td "3" at bounding box center [641, 334] width 53 height 101
click at [656, 321] on td "3" at bounding box center [641, 334] width 53 height 101
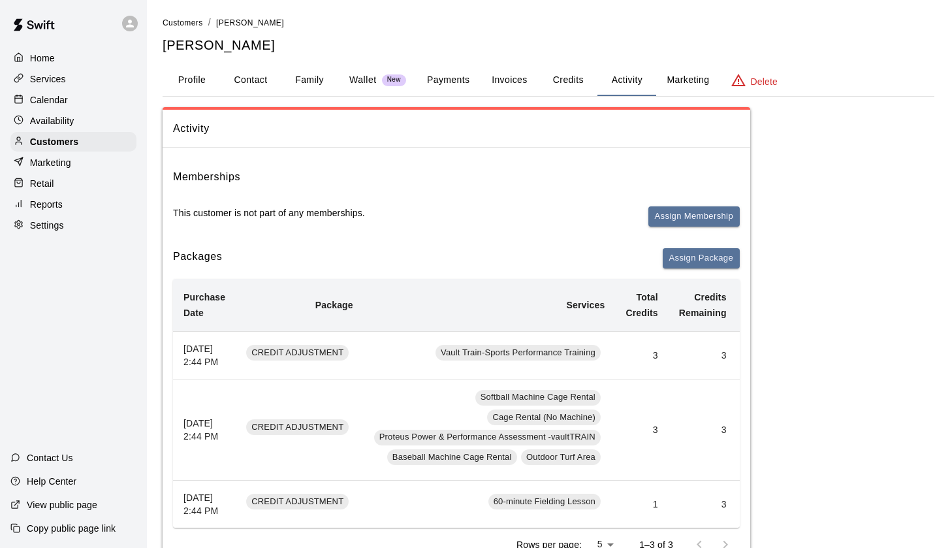
scroll to position [0, 0]
click at [339, 300] on b "Package" at bounding box center [335, 305] width 38 height 10
click at [699, 82] on button "Marketing" at bounding box center [688, 80] width 63 height 31
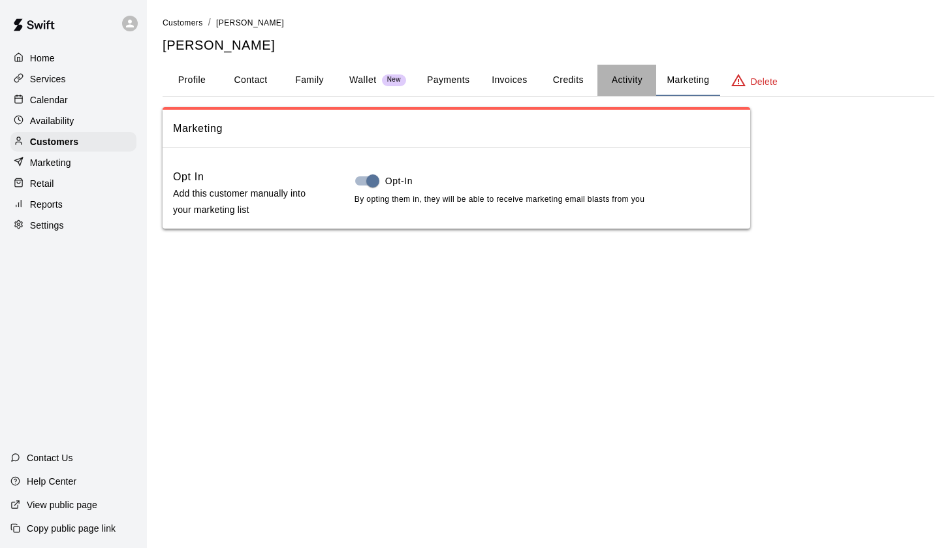
click at [602, 82] on button "Activity" at bounding box center [627, 80] width 59 height 31
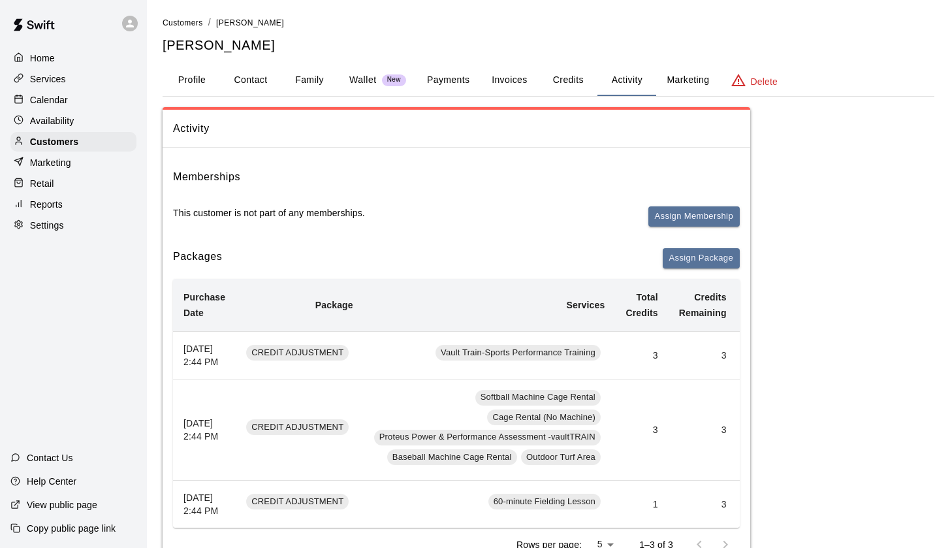
click at [195, 74] on button "Profile" at bounding box center [192, 80] width 59 height 31
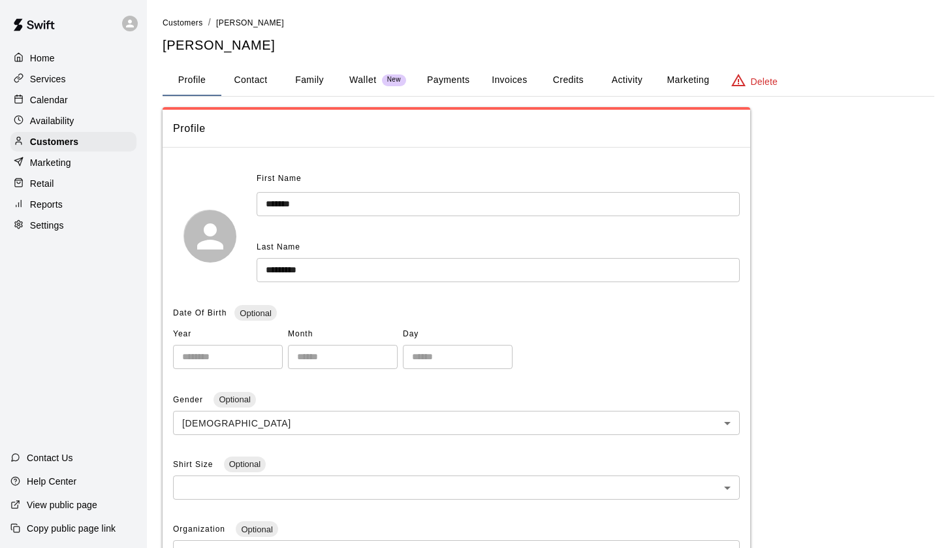
click at [259, 78] on button "Contact" at bounding box center [250, 80] width 59 height 31
select select "**"
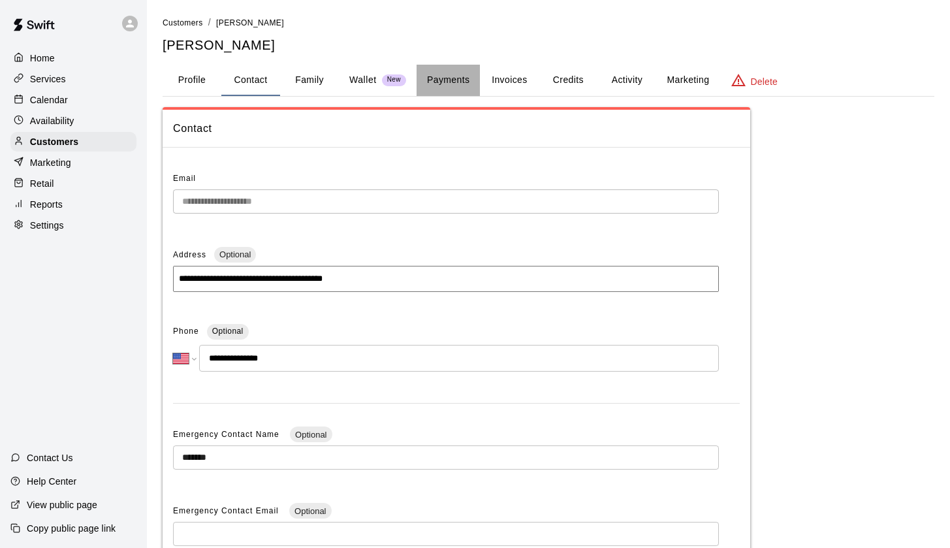
click at [451, 76] on button "Payments" at bounding box center [448, 80] width 63 height 31
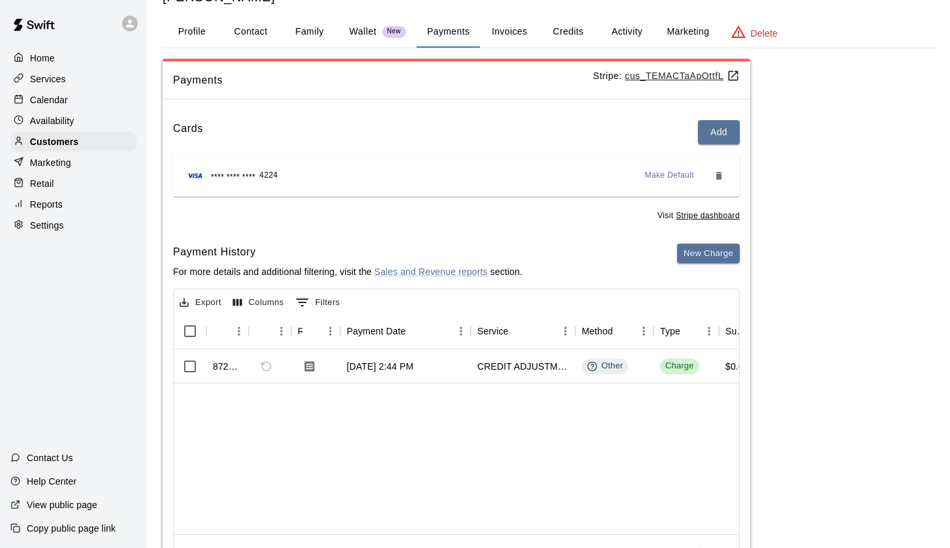
scroll to position [50, 0]
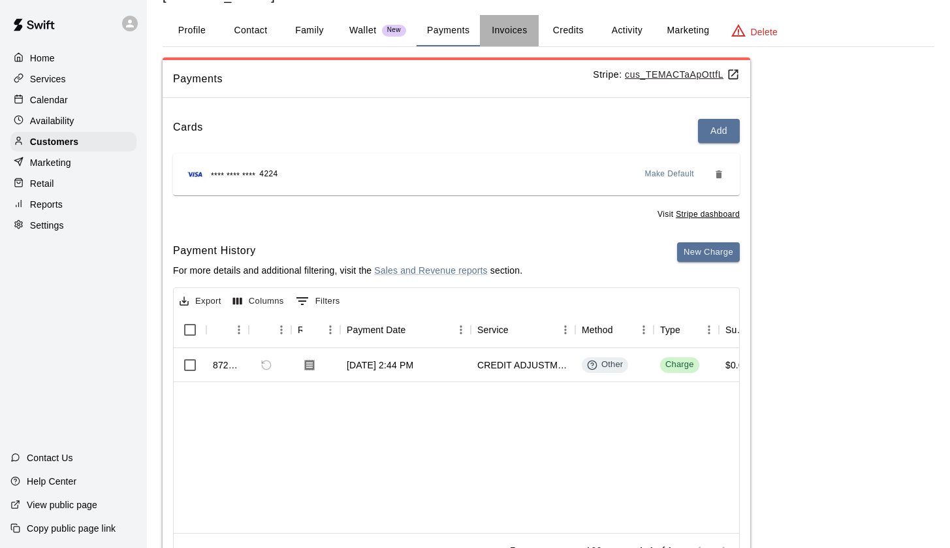
click at [510, 32] on button "Invoices" at bounding box center [509, 30] width 59 height 31
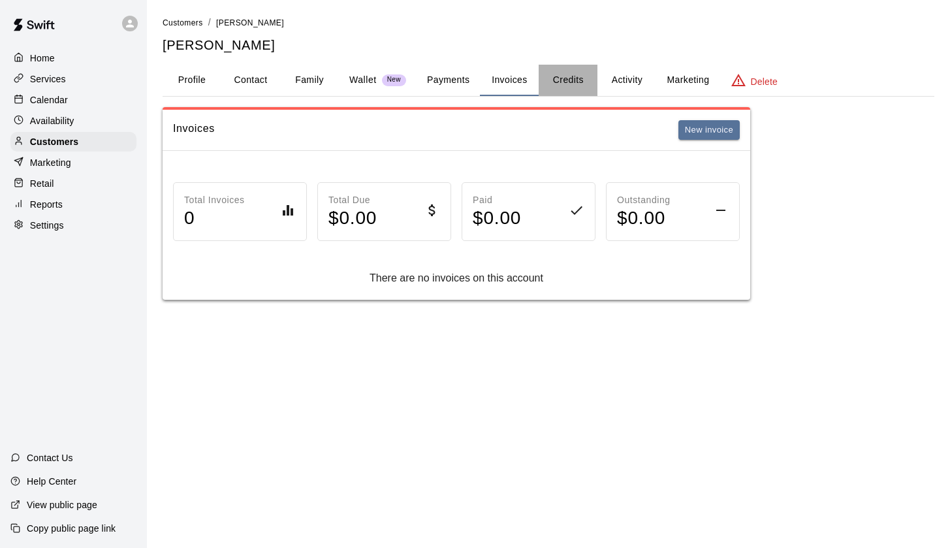
click at [562, 91] on button "Credits" at bounding box center [568, 80] width 59 height 31
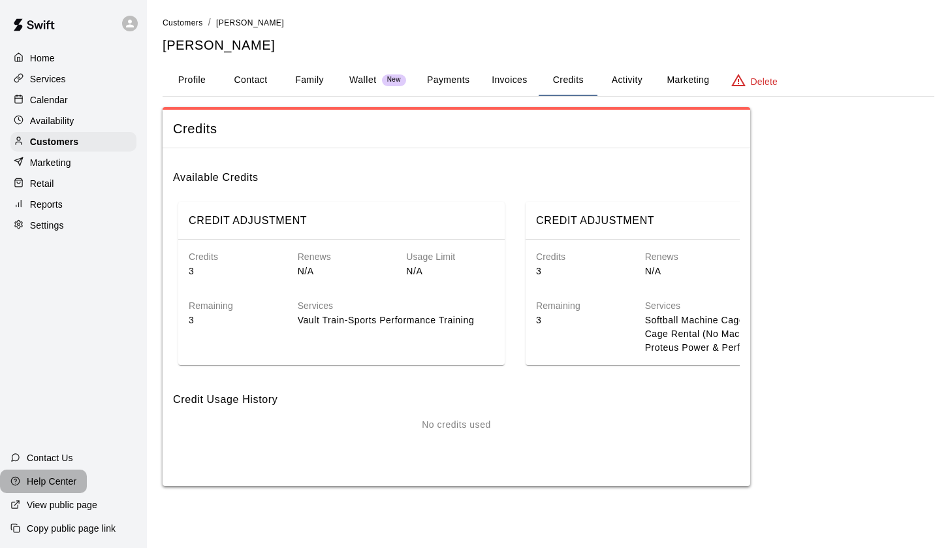
click at [40, 480] on p "Help Center" at bounding box center [52, 481] width 50 height 13
click at [449, 289] on div "Services Vault Train-Sports Performance Training" at bounding box center [386, 302] width 218 height 49
click at [403, 208] on div "CREDIT ADJUSTMENT" at bounding box center [341, 221] width 327 height 38
click at [255, 216] on h6 "CREDIT ADJUSTMENT" at bounding box center [248, 220] width 118 height 17
click at [253, 231] on div "CREDIT ADJUSTMENT" at bounding box center [247, 239] width 89 height 24
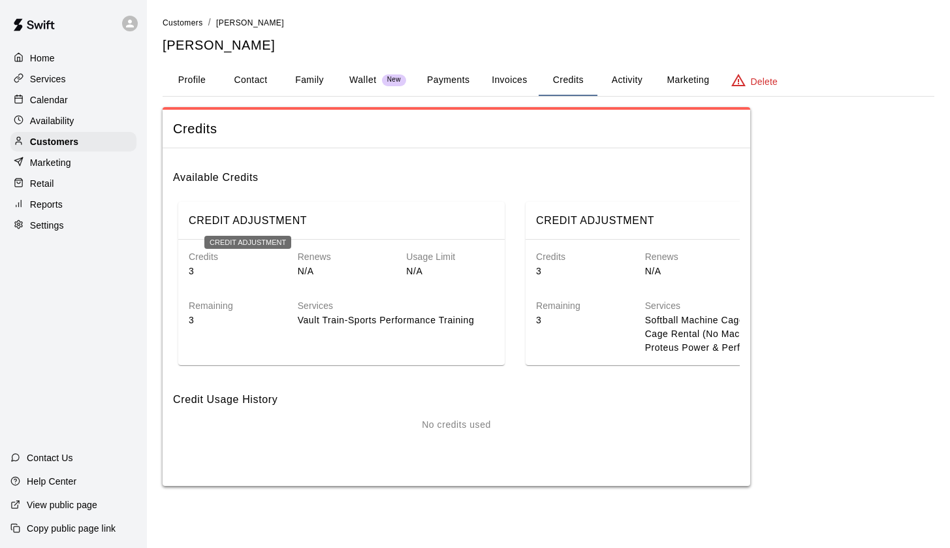
click at [271, 282] on div "Remaining 3" at bounding box center [222, 302] width 109 height 49
drag, startPoint x: 270, startPoint y: 282, endPoint x: 257, endPoint y: 233, distance: 50.2
click at [270, 282] on div "Remaining 3" at bounding box center [222, 302] width 109 height 49
click at [254, 221] on h6 "CREDIT ADJUSTMENT" at bounding box center [248, 220] width 118 height 17
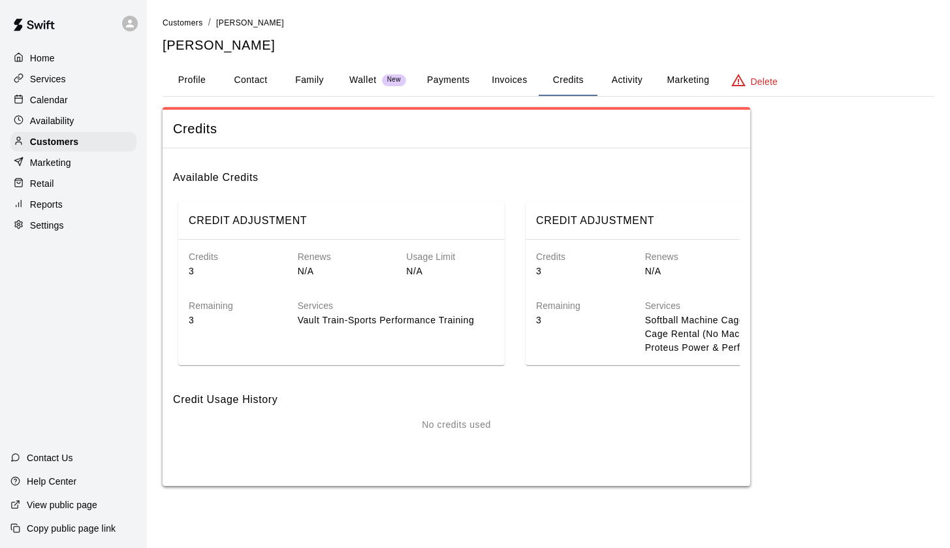
click at [343, 317] on p "Vault Train-Sports Performance Training" at bounding box center [396, 321] width 197 height 14
click at [313, 82] on button "Family" at bounding box center [309, 80] width 59 height 31
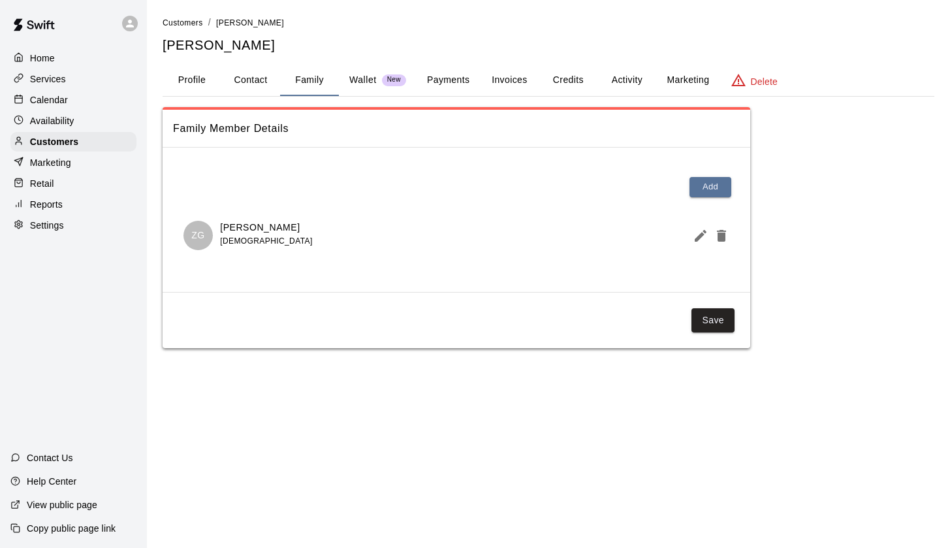
click at [365, 78] on p "Wallet" at bounding box center [362, 80] width 27 height 14
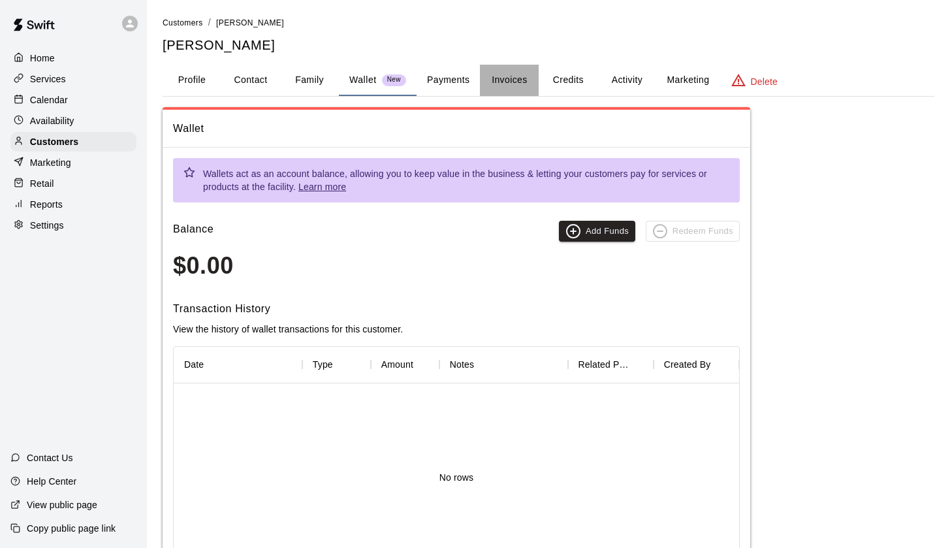
click at [511, 75] on button "Invoices" at bounding box center [509, 80] width 59 height 31
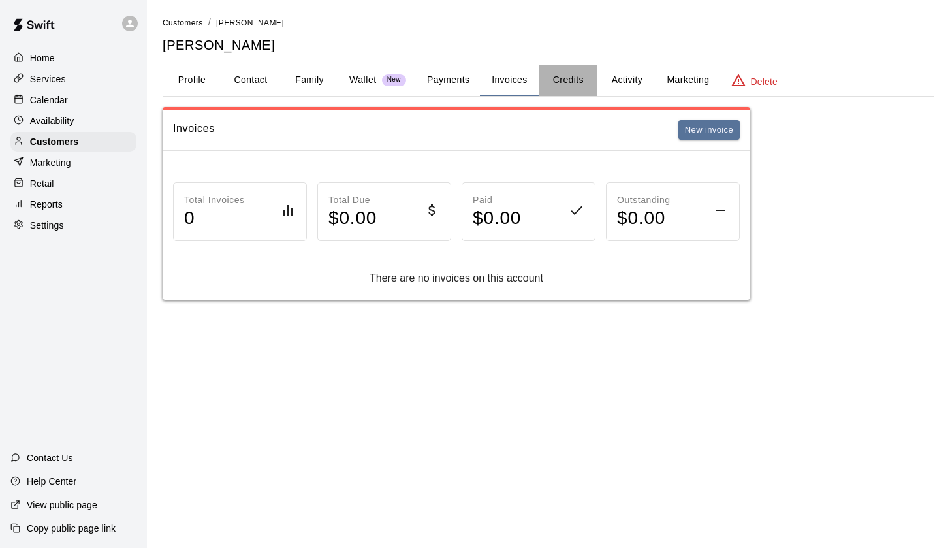
click at [564, 76] on button "Credits" at bounding box center [568, 80] width 59 height 31
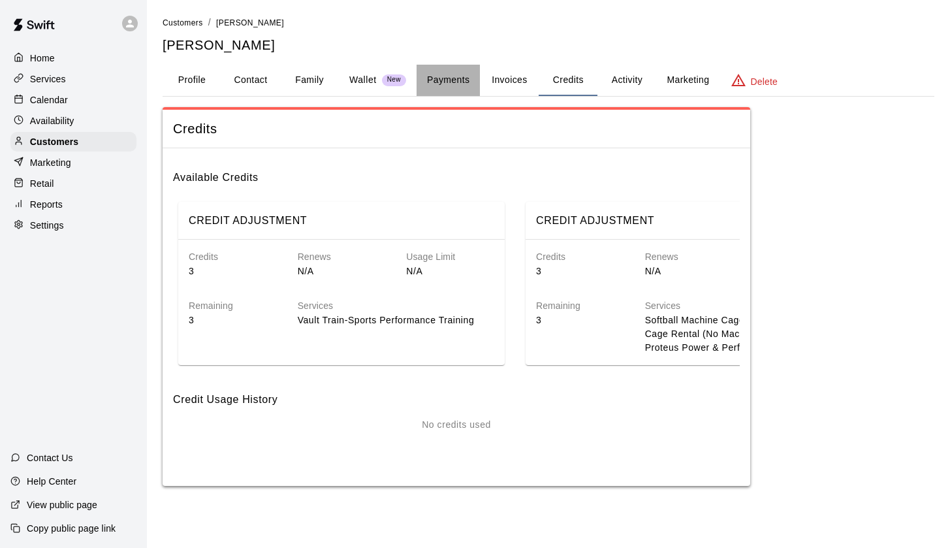
click at [454, 77] on button "Payments" at bounding box center [448, 80] width 63 height 31
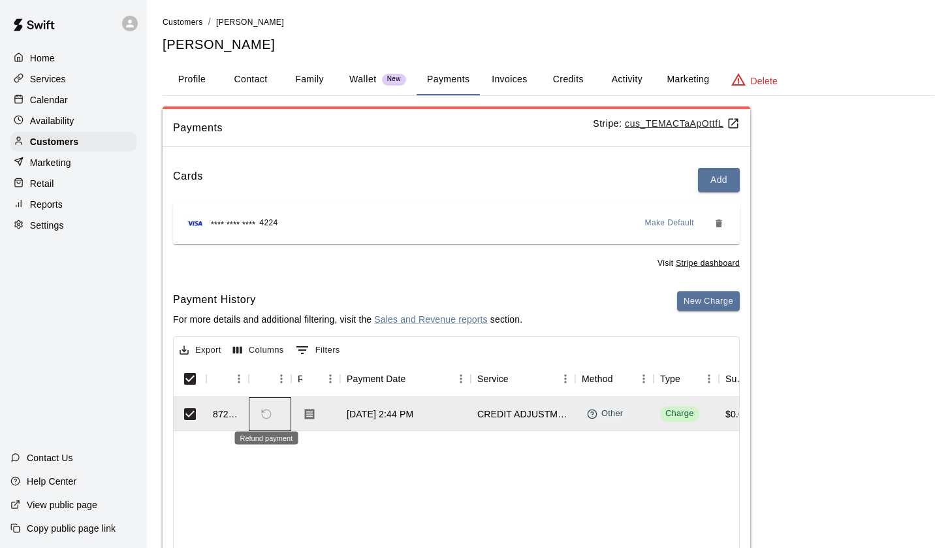
click at [267, 412] on span "Refund payment" at bounding box center [266, 414] width 22 height 22
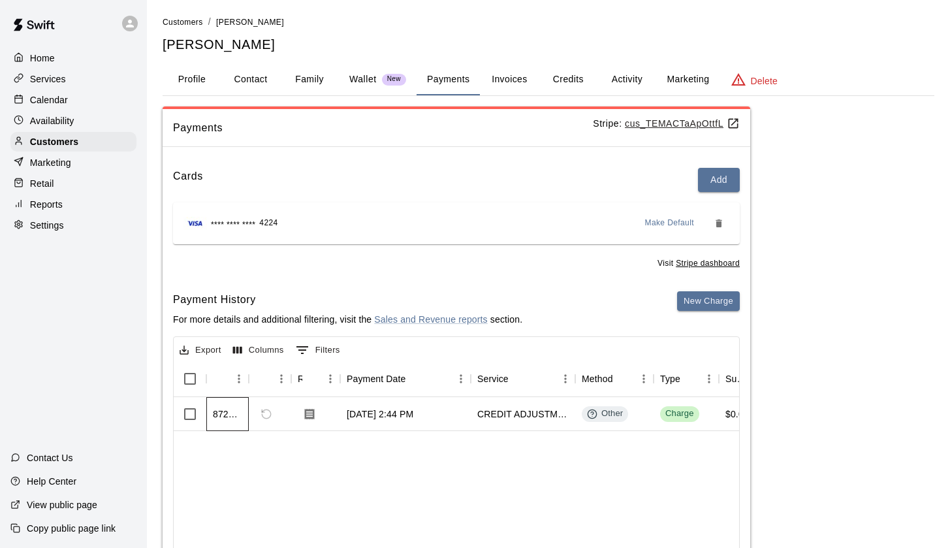
click at [221, 414] on div "872177" at bounding box center [227, 414] width 29 height 13
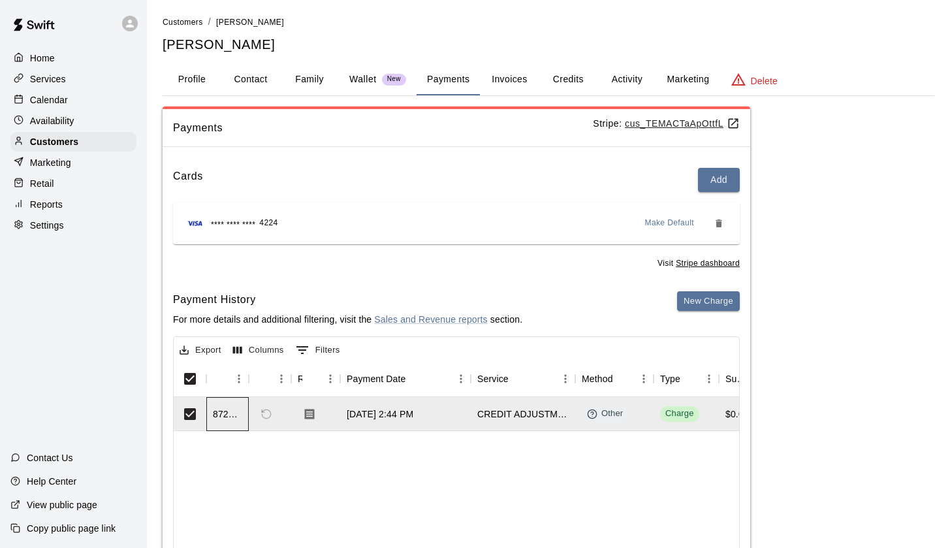
click at [221, 414] on div "872177" at bounding box center [227, 414] width 29 height 13
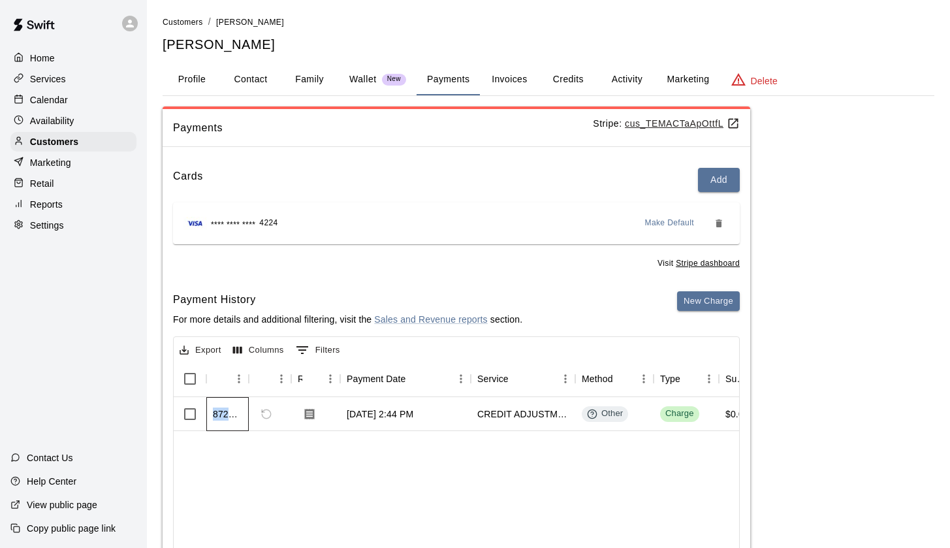
click at [221, 414] on div "872177" at bounding box center [227, 414] width 29 height 13
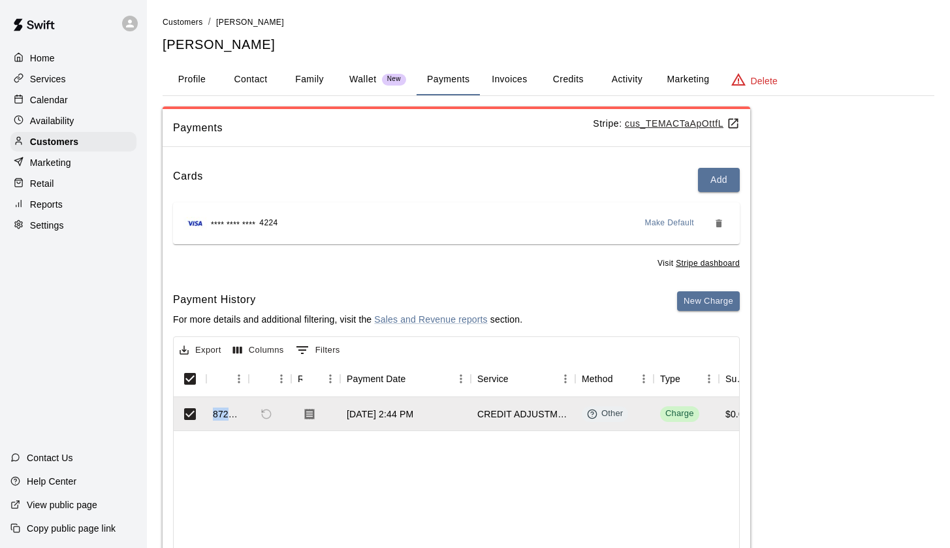
click at [503, 73] on button "Invoices" at bounding box center [509, 79] width 59 height 31
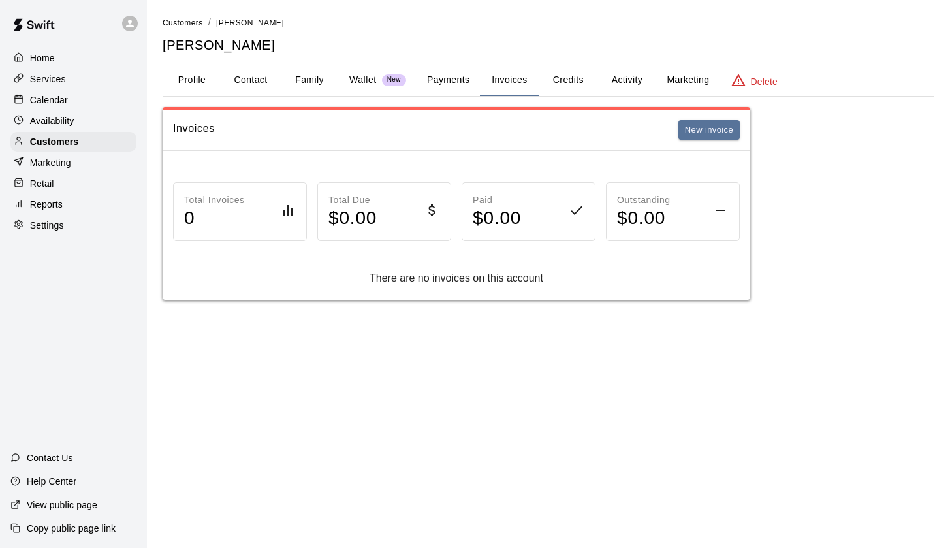
click at [583, 80] on button "Credits" at bounding box center [568, 80] width 59 height 31
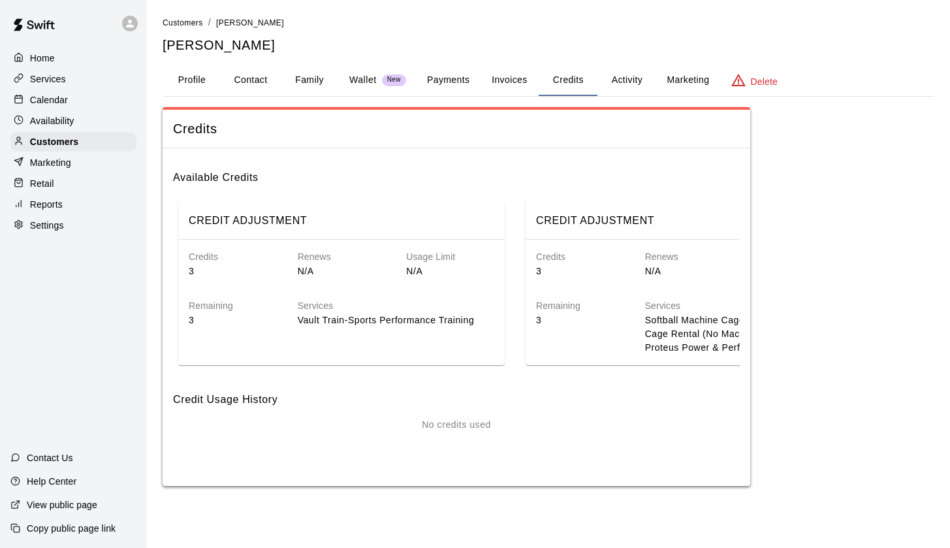
click at [312, 265] on p "N/A" at bounding box center [342, 272] width 88 height 14
click at [440, 80] on button "Payments" at bounding box center [448, 80] width 63 height 31
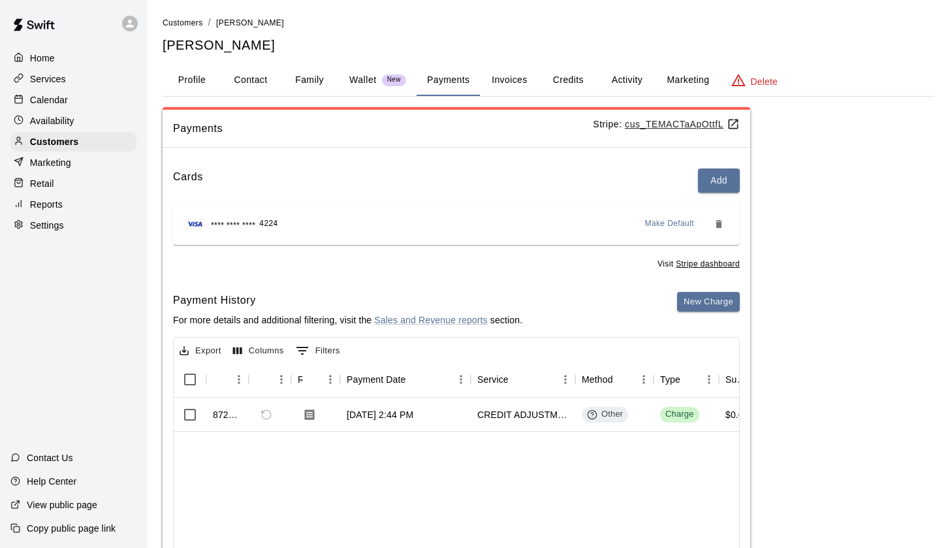
click at [510, 79] on button "Invoices" at bounding box center [509, 80] width 59 height 31
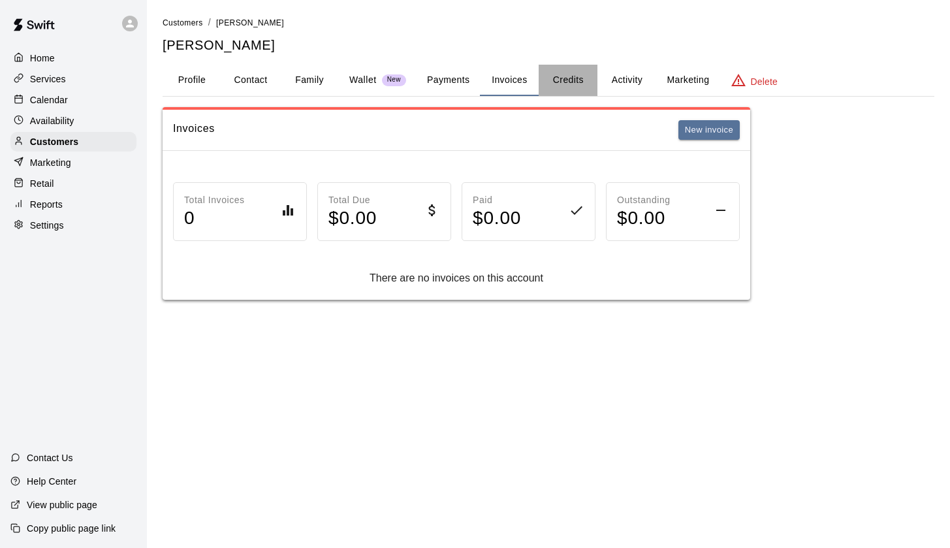
click at [570, 84] on button "Credits" at bounding box center [568, 80] width 59 height 31
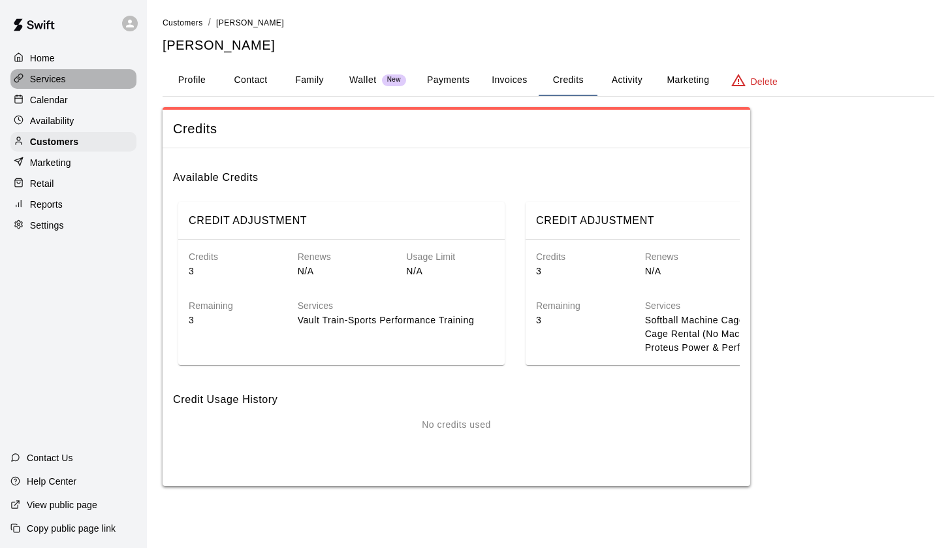
click at [61, 73] on p "Services" at bounding box center [48, 79] width 36 height 13
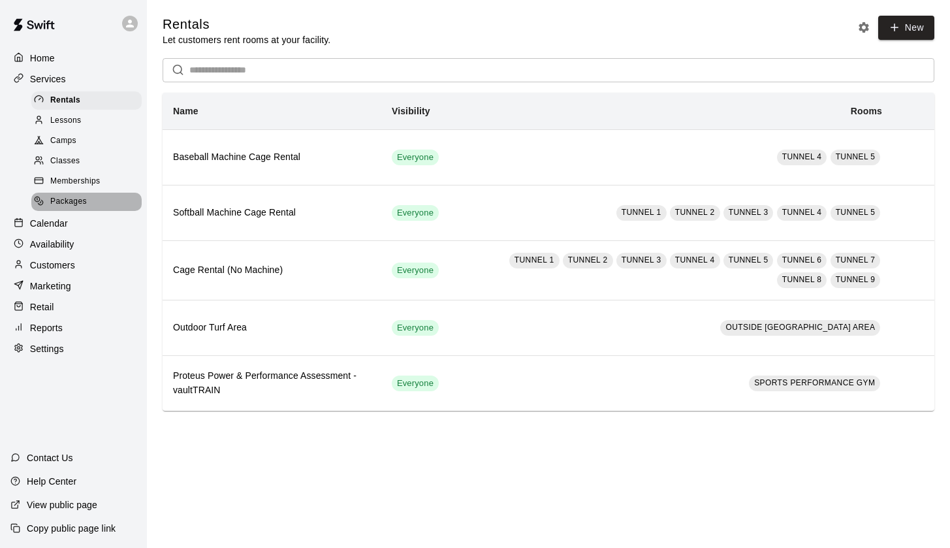
click at [74, 200] on span "Packages" at bounding box center [68, 201] width 37 height 13
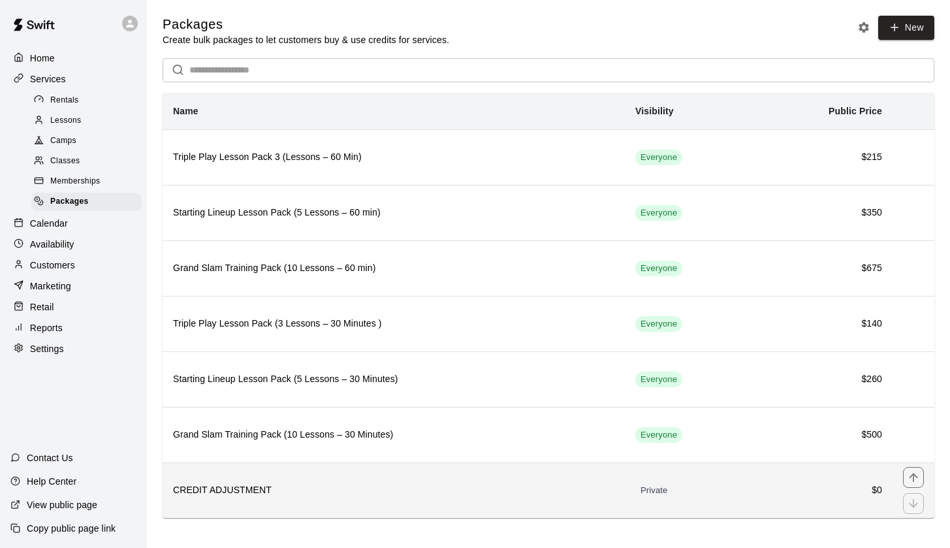
click at [214, 491] on h6 "CREDIT ADJUSTMENT" at bounding box center [394, 490] width 442 height 14
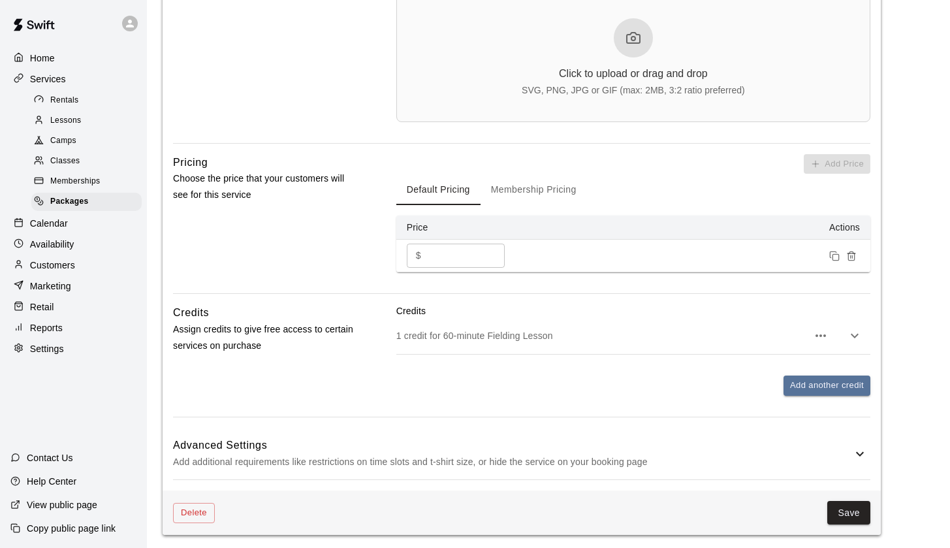
scroll to position [499, 0]
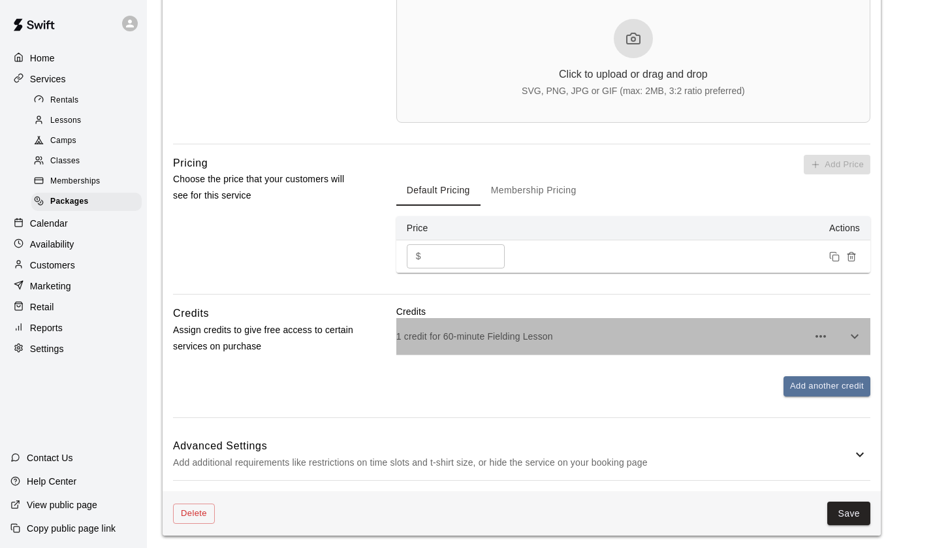
click at [462, 340] on p "1 credit for 60-minute Fielding Lesson" at bounding box center [603, 336] width 412 height 13
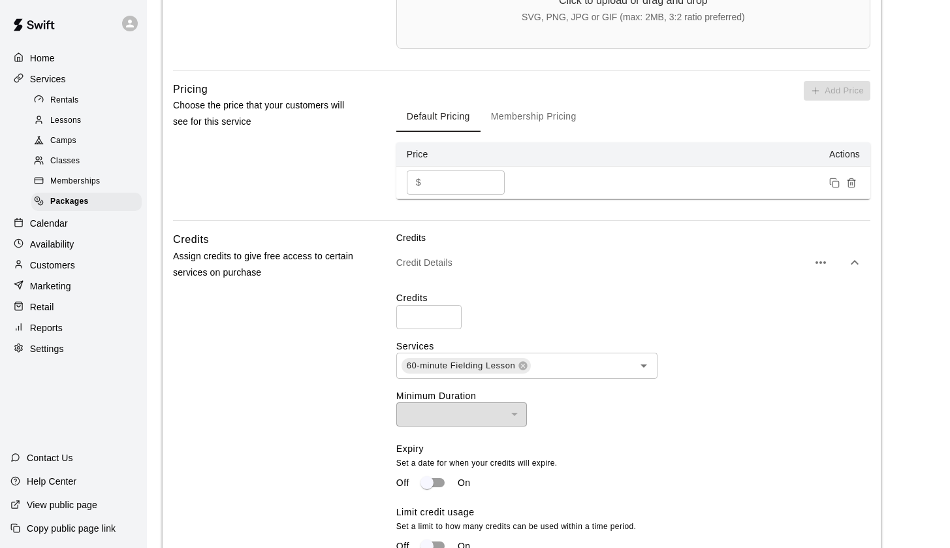
scroll to position [572, 0]
click at [542, 358] on input "text" at bounding box center [573, 366] width 83 height 16
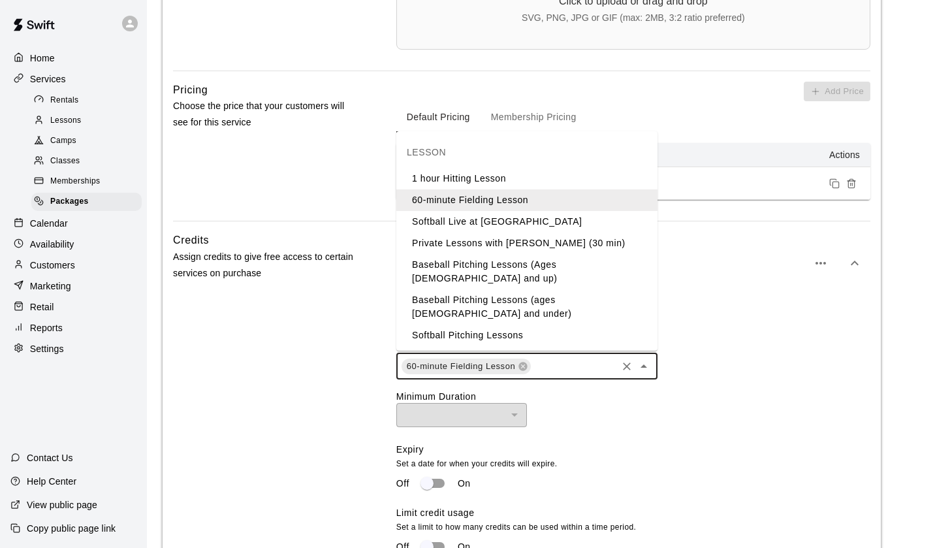
click at [491, 175] on li "1 hour Hitting Lesson" at bounding box center [527, 179] width 261 height 22
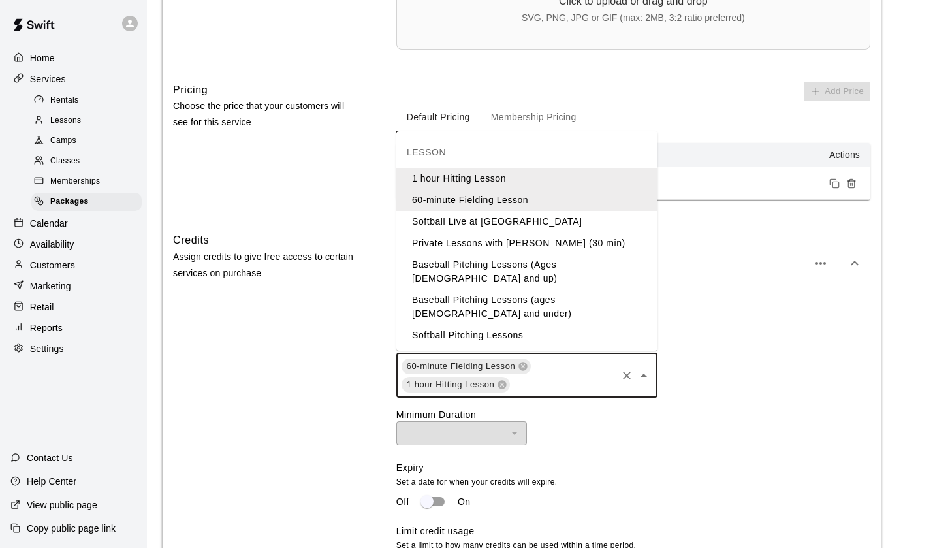
click at [536, 382] on input "text" at bounding box center [562, 384] width 103 height 16
click at [514, 266] on li "Baseball Pitching Lessons (Ages [DEMOGRAPHIC_DATA] and up)" at bounding box center [527, 271] width 261 height 35
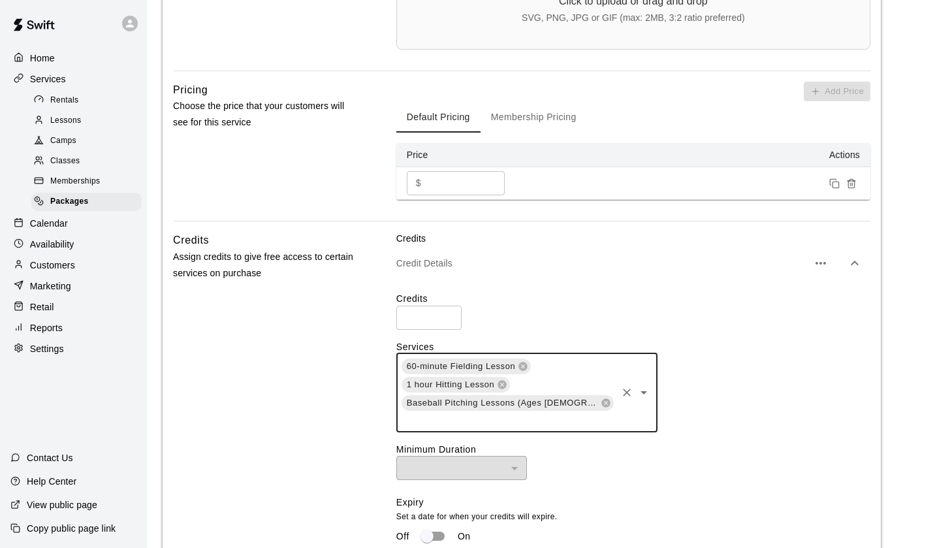
click at [487, 419] on input "text" at bounding box center [507, 420] width 215 height 16
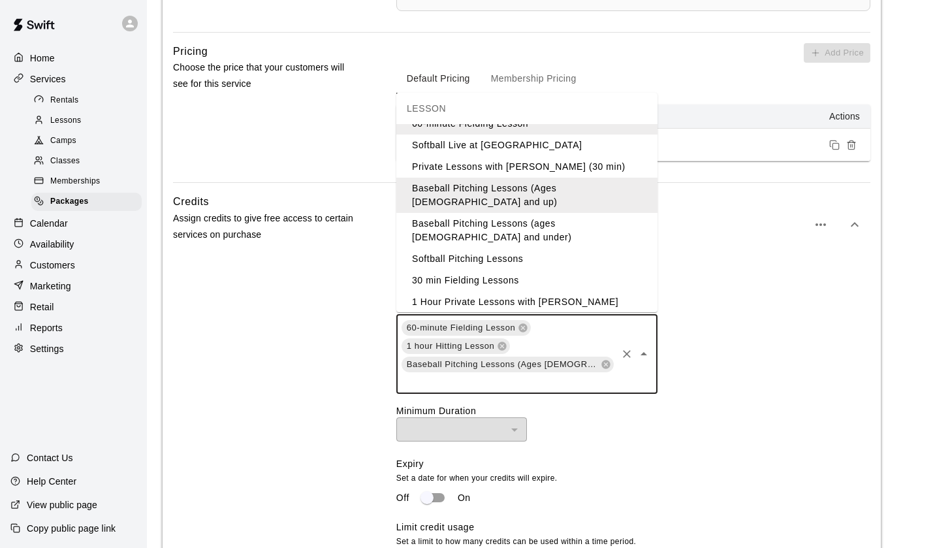
scroll to position [623, 0]
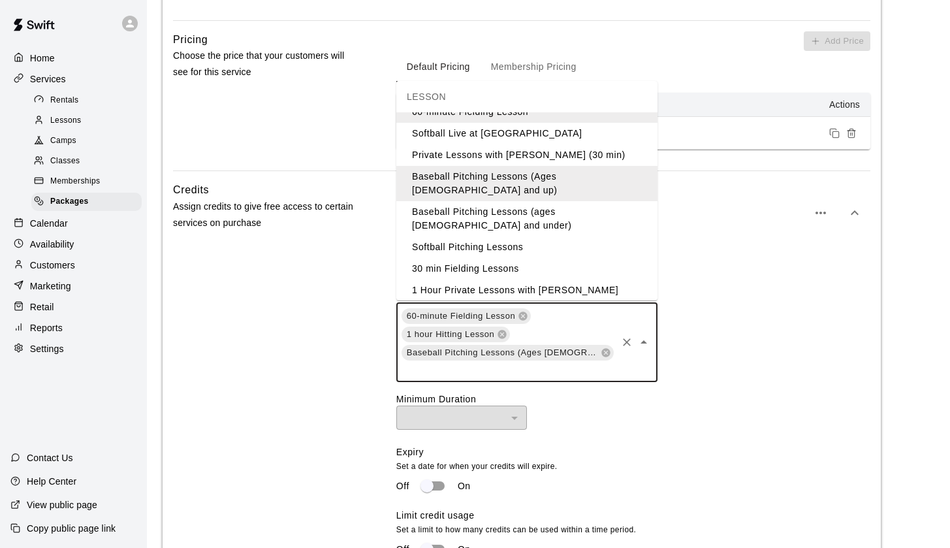
click at [593, 431] on div "Credits * ​ Services 60-minute Fielding Lesson 1 hour Hitting Lesson Baseball P…" at bounding box center [634, 407] width 474 height 331
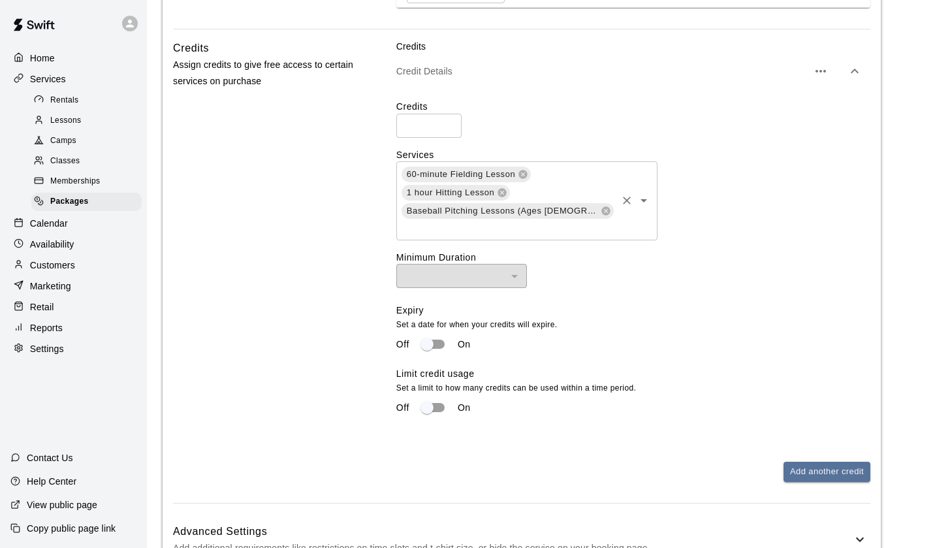
scroll to position [811, 0]
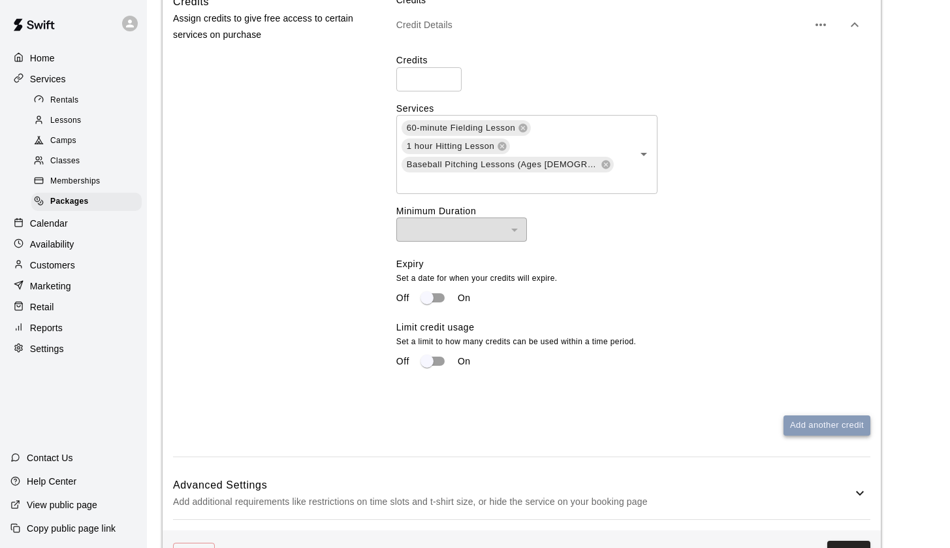
click at [817, 421] on button "Add another credit" at bounding box center [827, 425] width 87 height 20
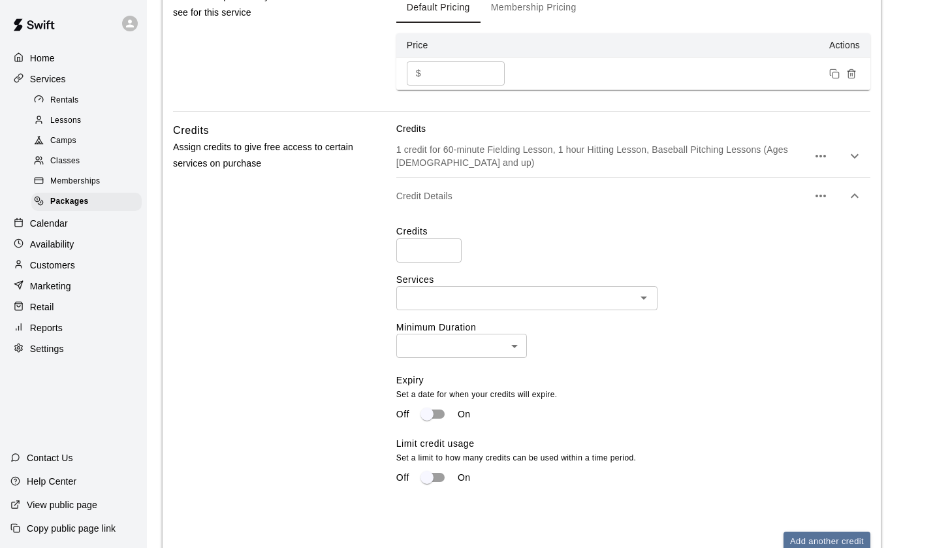
scroll to position [657, 0]
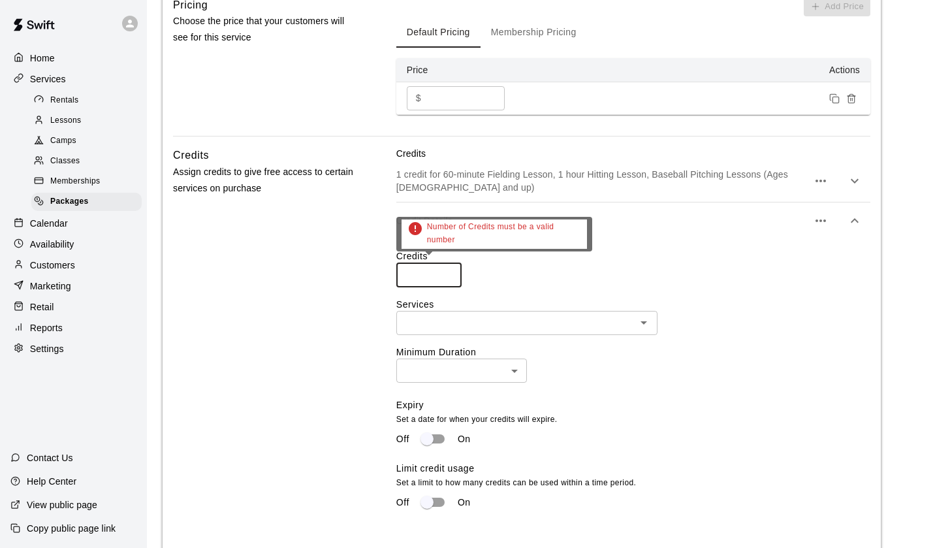
click at [412, 271] on input "number" at bounding box center [429, 275] width 65 height 24
type input "*"
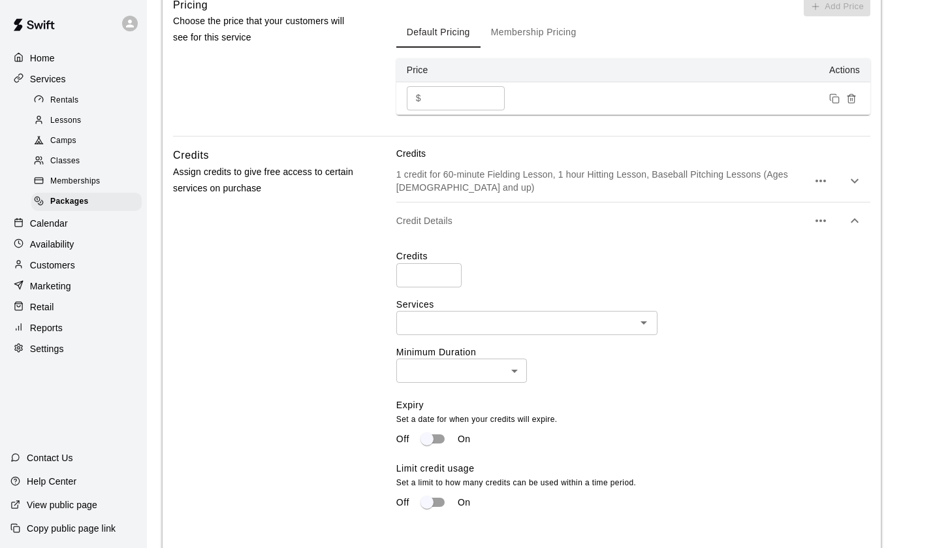
click at [519, 271] on div "Credits * ​" at bounding box center [634, 268] width 474 height 37
click at [497, 330] on div "​" at bounding box center [527, 323] width 261 height 24
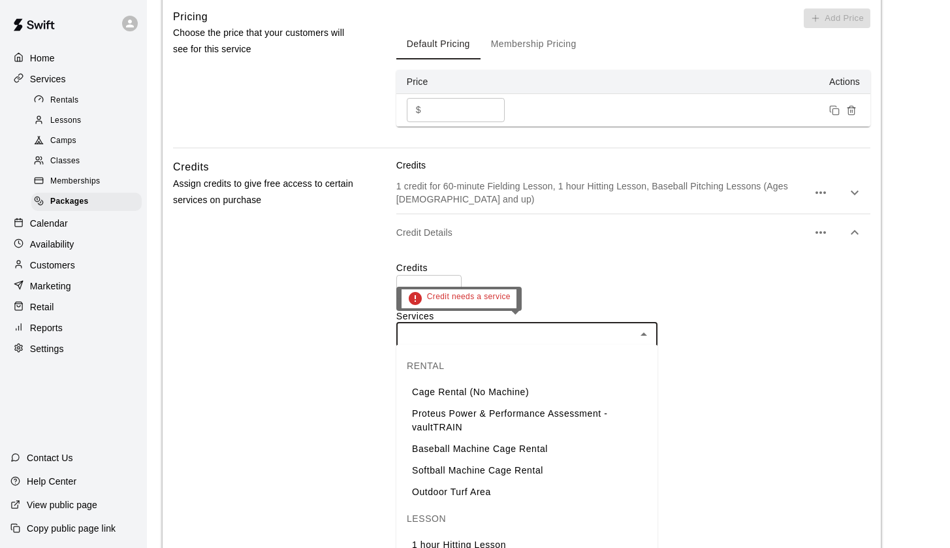
scroll to position [633, 0]
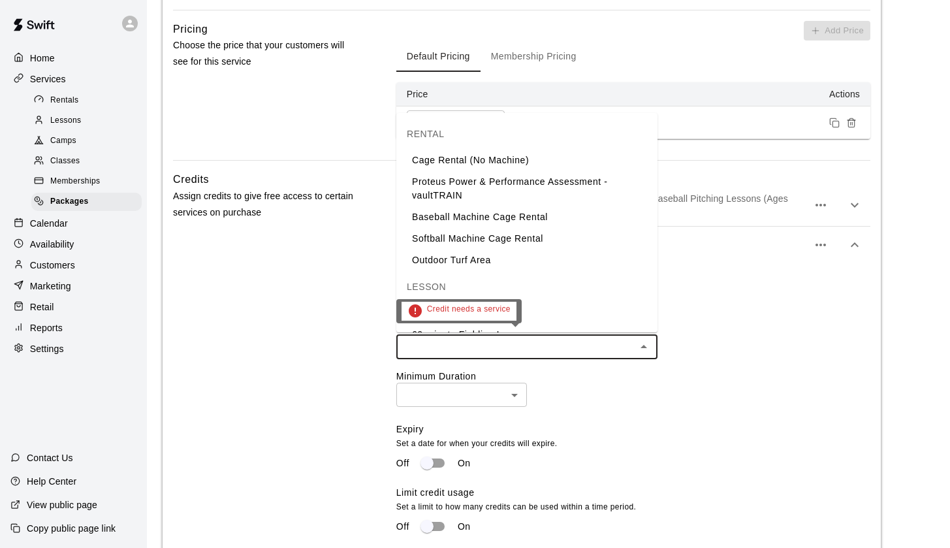
click at [498, 344] on input "text" at bounding box center [516, 347] width 232 height 16
click at [465, 340] on input "text" at bounding box center [516, 347] width 232 height 16
click at [457, 168] on li "Cage Rental (No Machine)" at bounding box center [527, 161] width 261 height 22
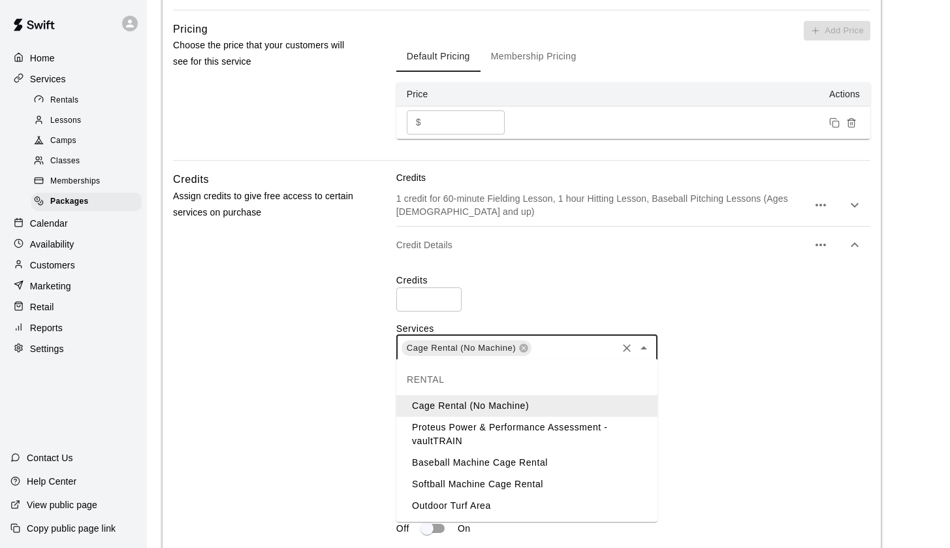
click at [565, 348] on input "text" at bounding box center [574, 348] width 82 height 16
click at [491, 463] on li "Baseball Machine Cage Rental" at bounding box center [527, 463] width 261 height 22
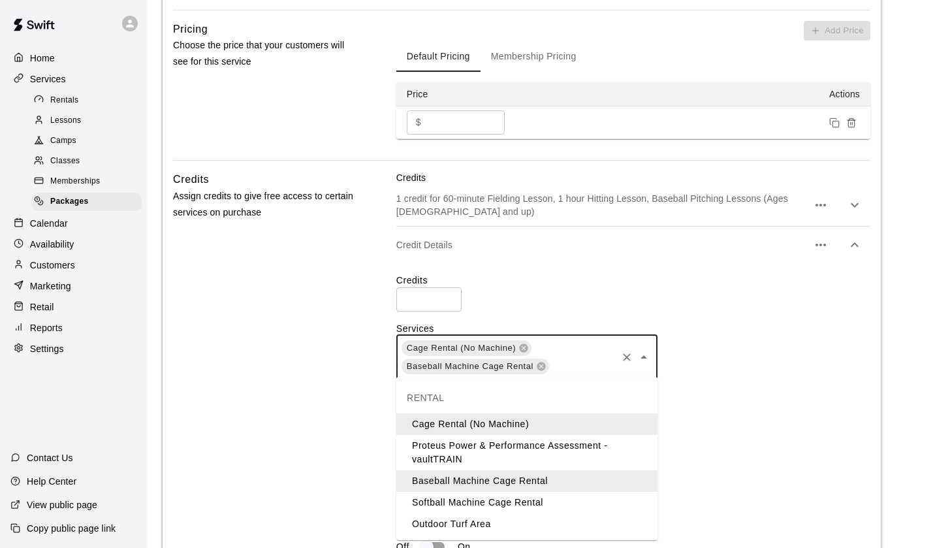
click at [564, 360] on input "text" at bounding box center [583, 366] width 65 height 16
click at [498, 498] on li "Softball Machine Cage Rental" at bounding box center [527, 503] width 261 height 22
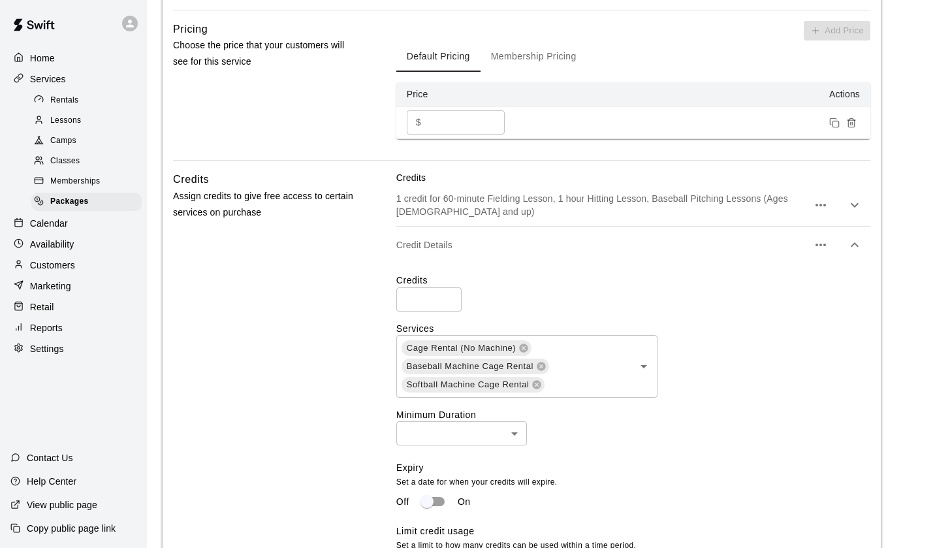
click at [611, 451] on div "Credits * ​ Services Cage Rental (No Machine) Baseball Machine Cage Rental Soft…" at bounding box center [634, 431] width 474 height 314
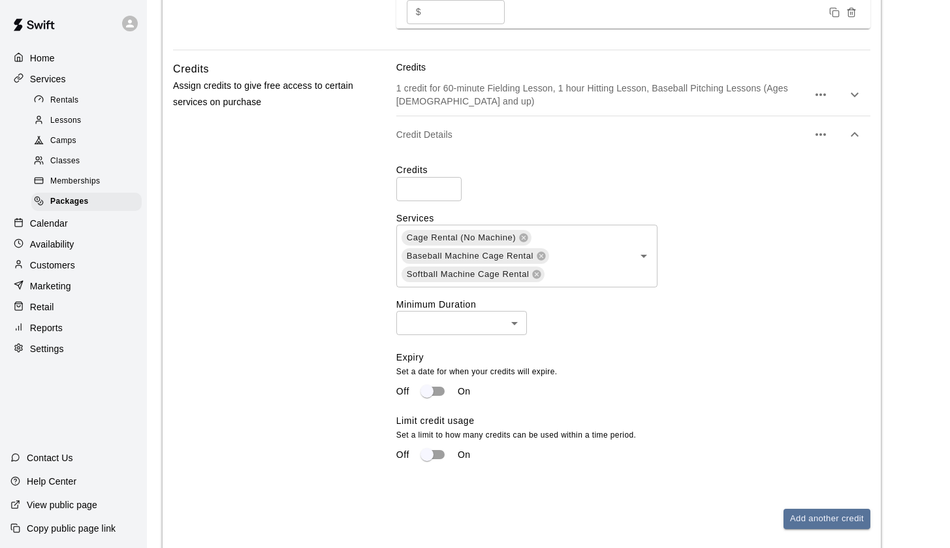
scroll to position [766, 0]
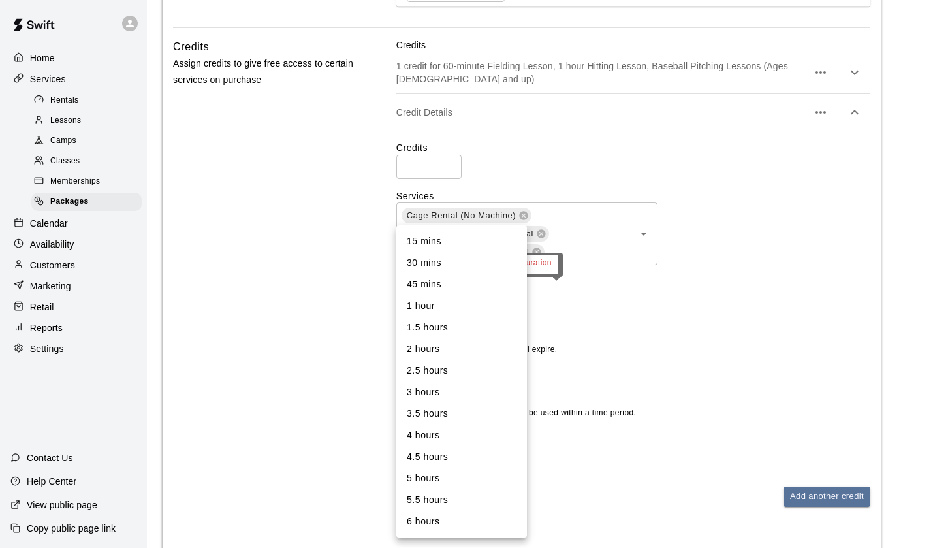
click at [444, 310] on li "1 hour" at bounding box center [462, 306] width 131 height 22
type input "**"
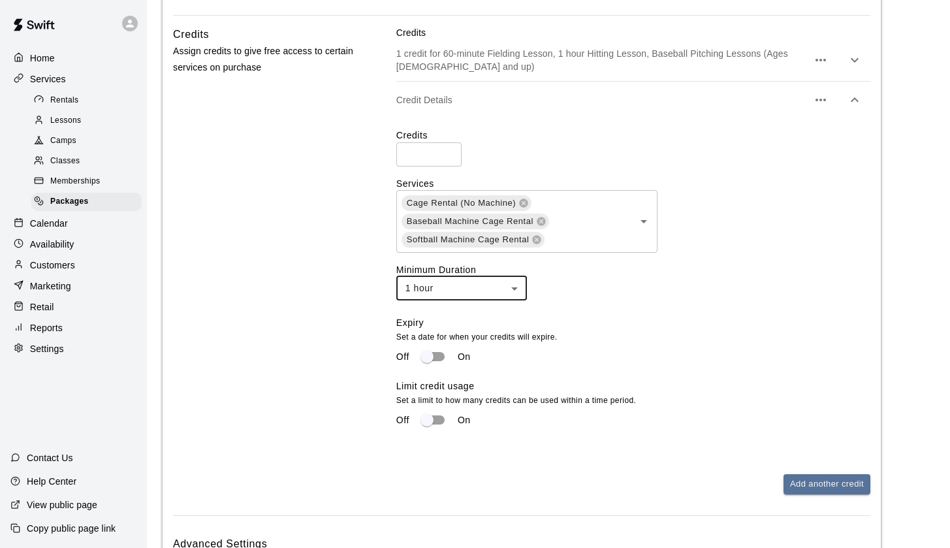
scroll to position [773, 0]
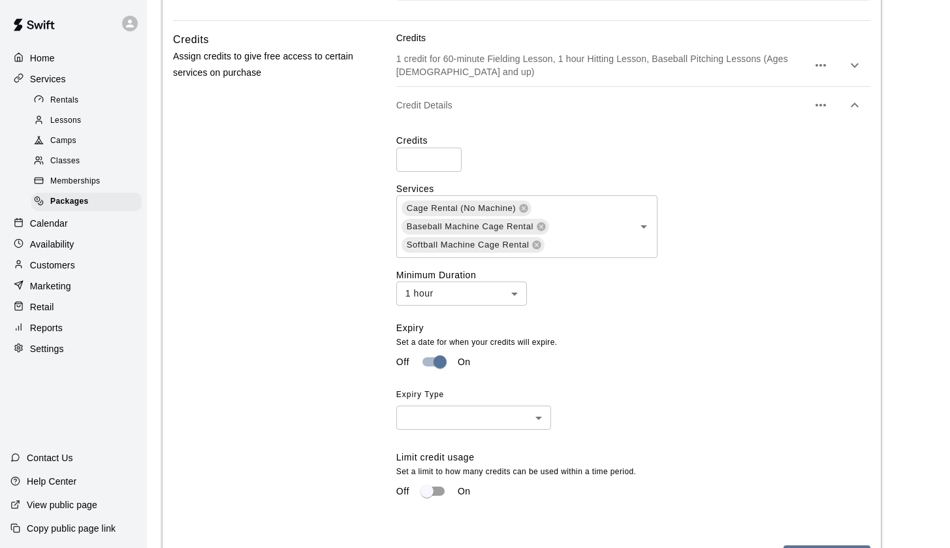
click at [529, 399] on span "Expiry Type" at bounding box center [474, 395] width 155 height 21
click at [467, 471] on li "Time Period" at bounding box center [474, 464] width 155 height 22
type input "******"
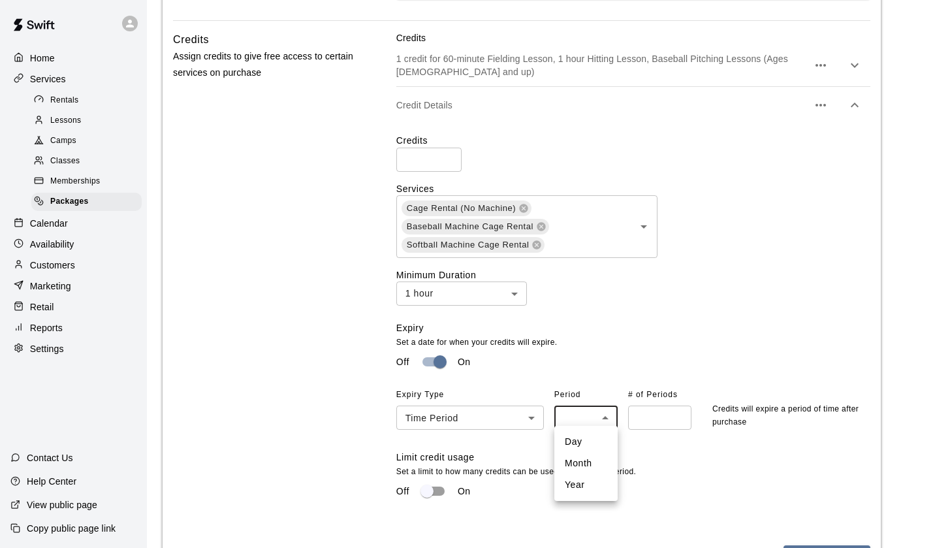
click at [587, 461] on li "Month" at bounding box center [586, 464] width 63 height 22
type input "*****"
click at [657, 415] on input "number" at bounding box center [659, 418] width 63 height 24
type input "*"
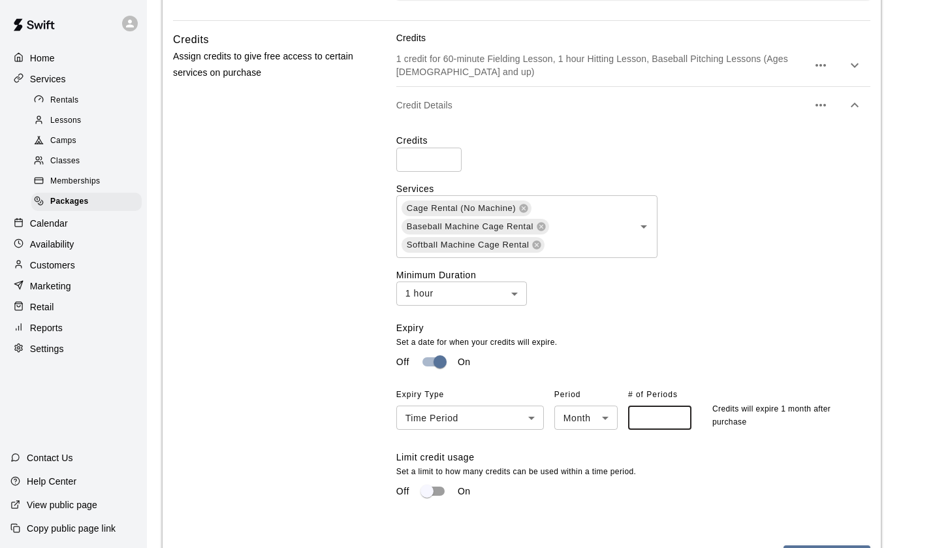
click at [707, 479] on div "Off On" at bounding box center [634, 491] width 474 height 25
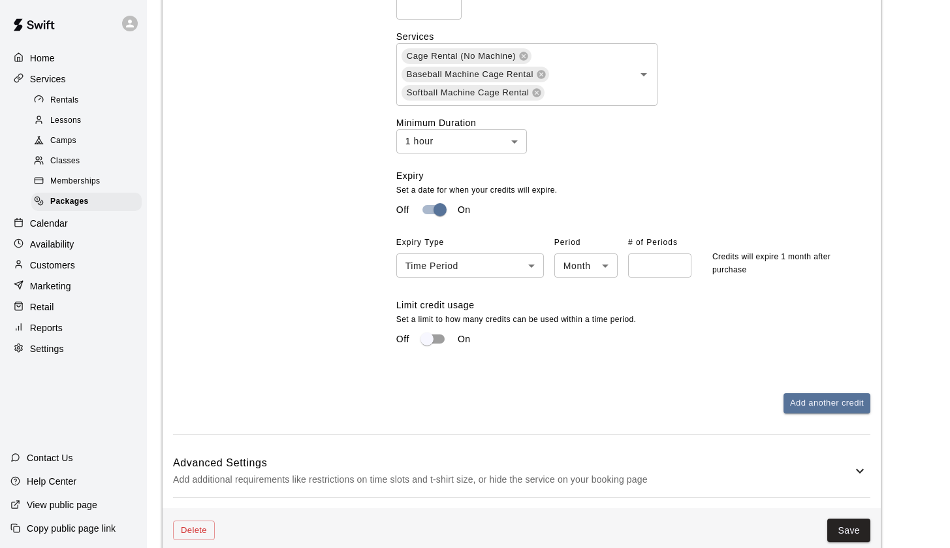
scroll to position [934, 0]
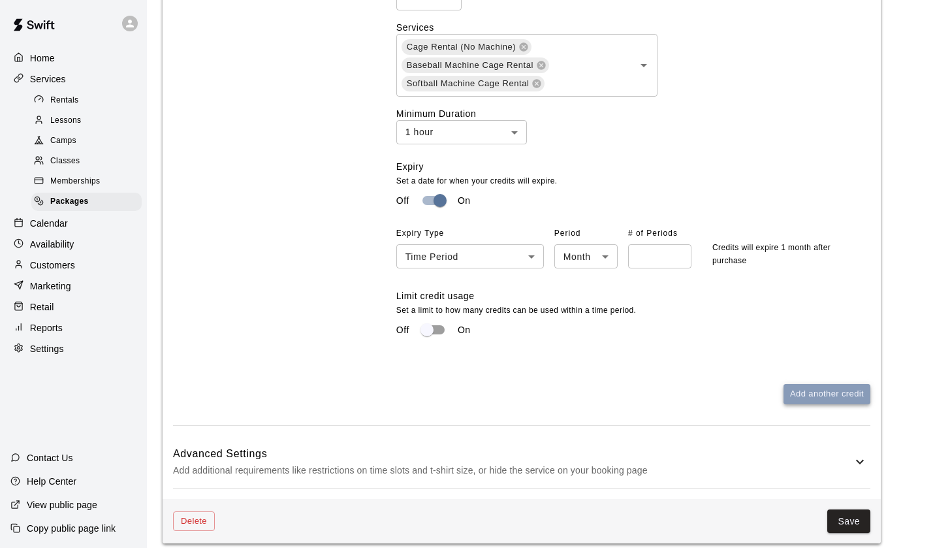
click at [826, 387] on button "Add another credit" at bounding box center [827, 394] width 87 height 20
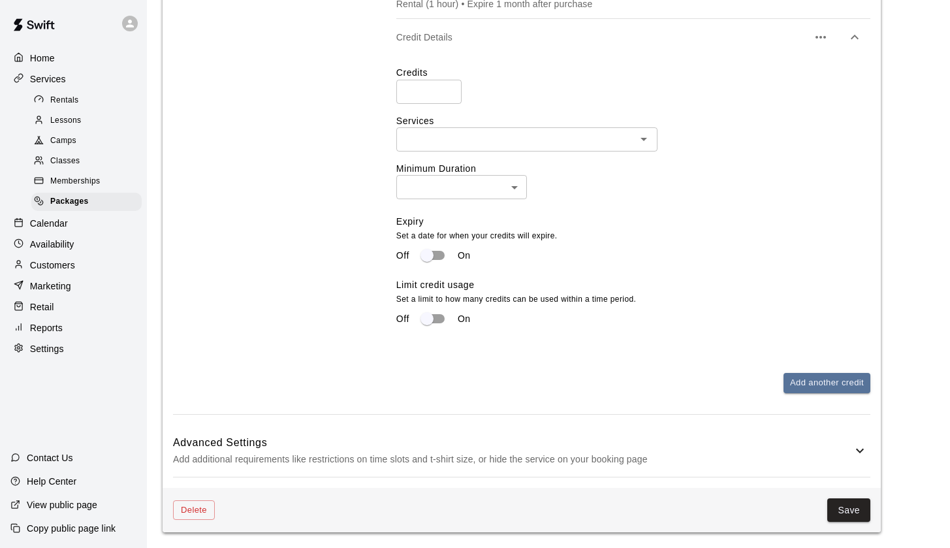
scroll to position [878, 0]
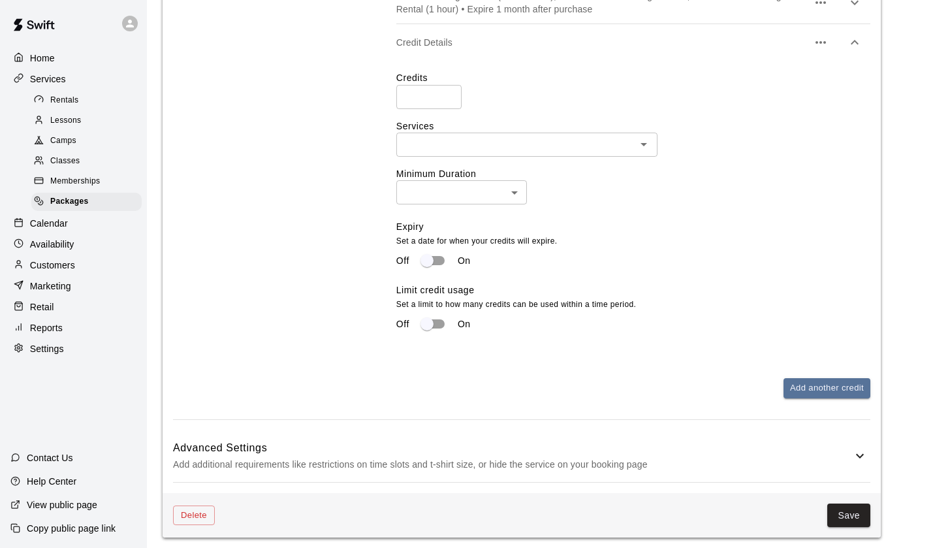
click at [50, 349] on p "Settings" at bounding box center [47, 348] width 34 height 13
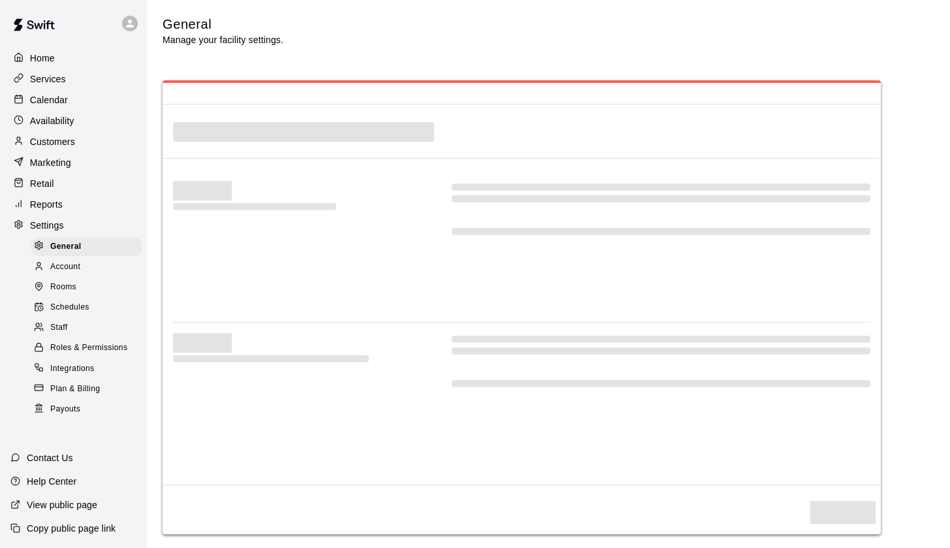
scroll to position [2937, 0]
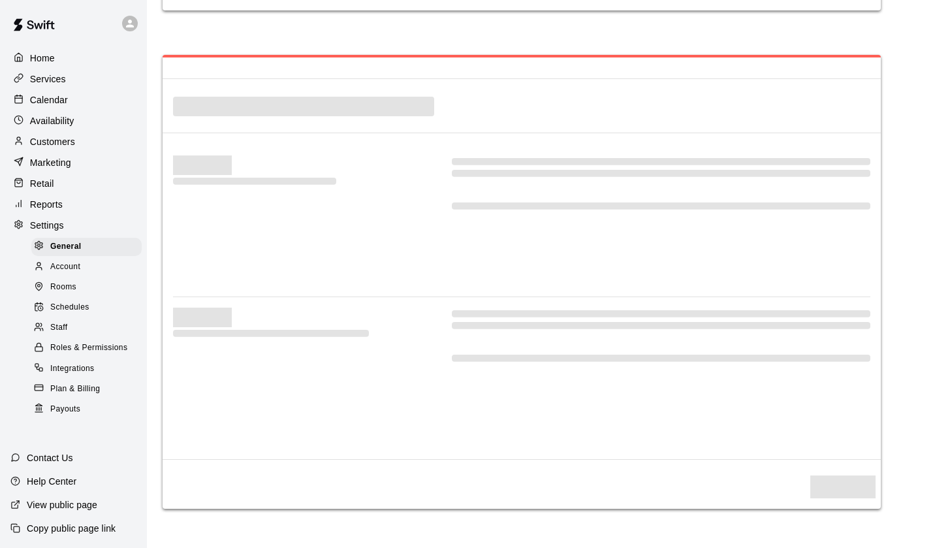
select select "**"
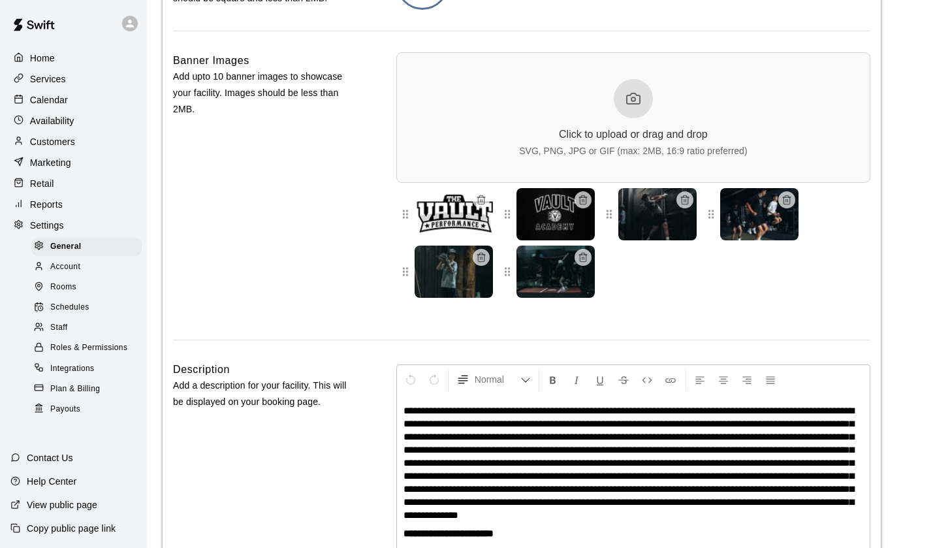
click at [57, 327] on span "Staff" at bounding box center [58, 327] width 17 height 13
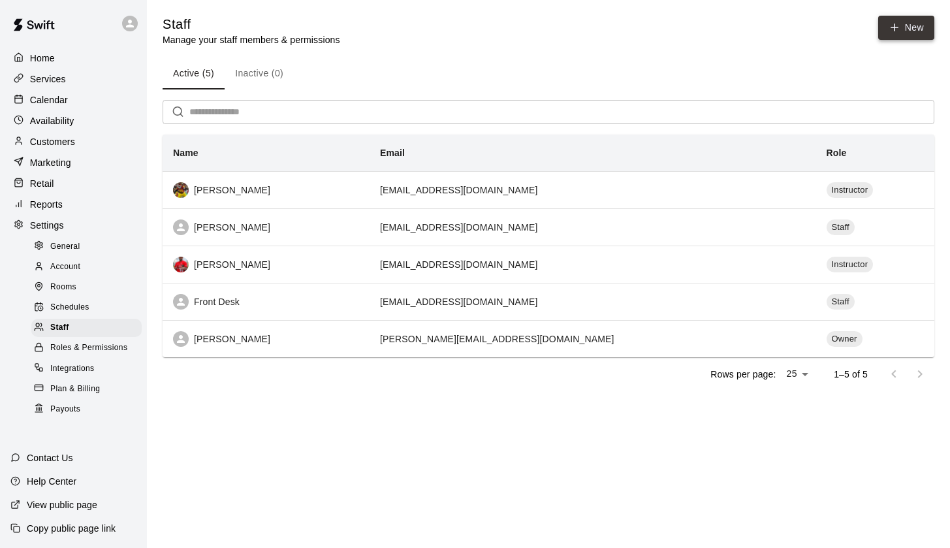
click at [918, 23] on link "New" at bounding box center [907, 28] width 56 height 24
select select "**"
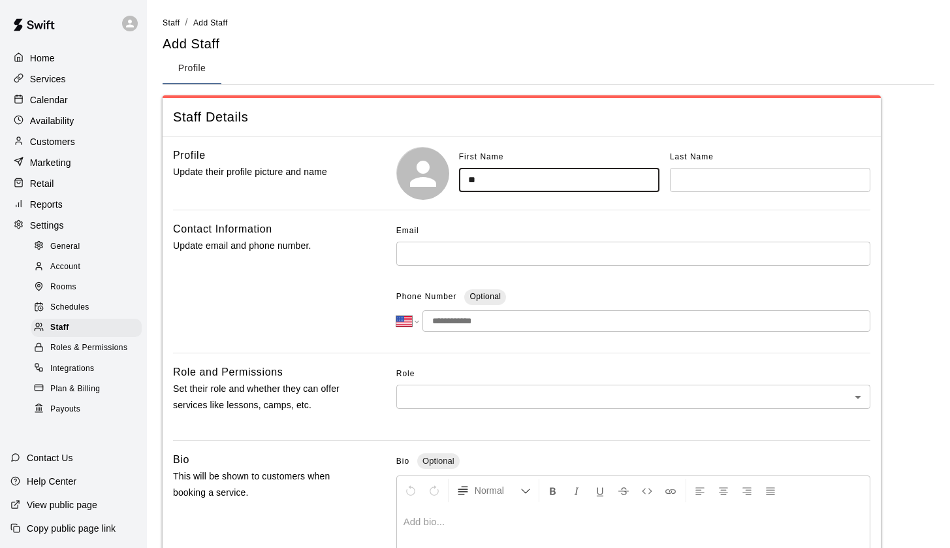
type input "*"
type input "*******"
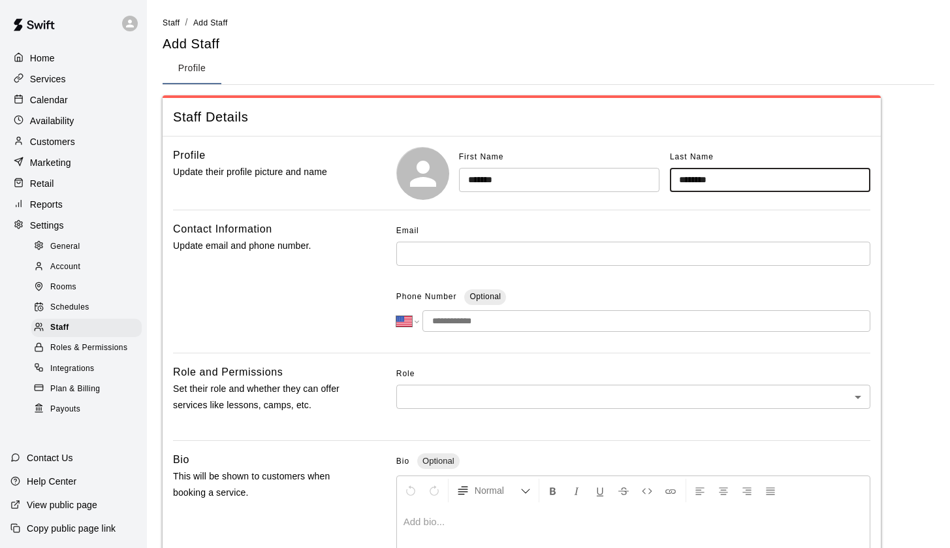
type input "********"
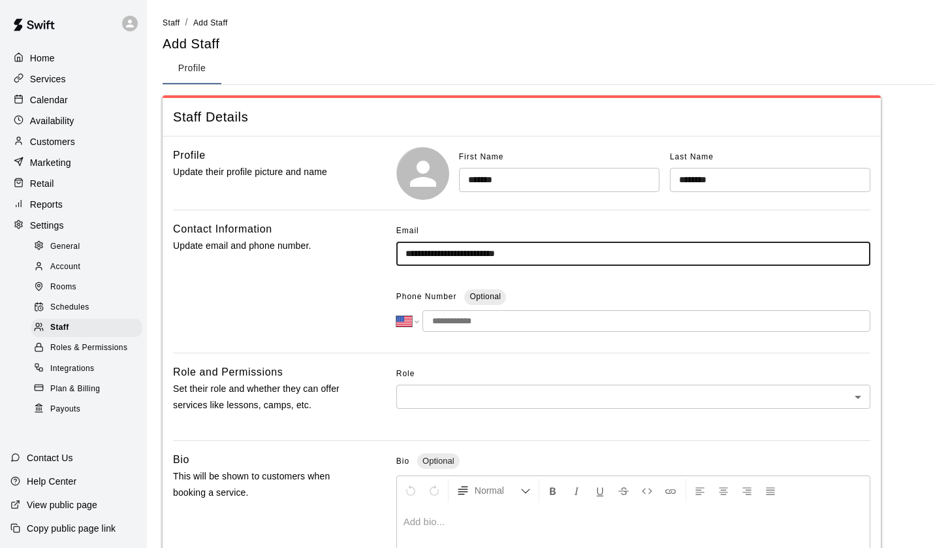
type input "**********"
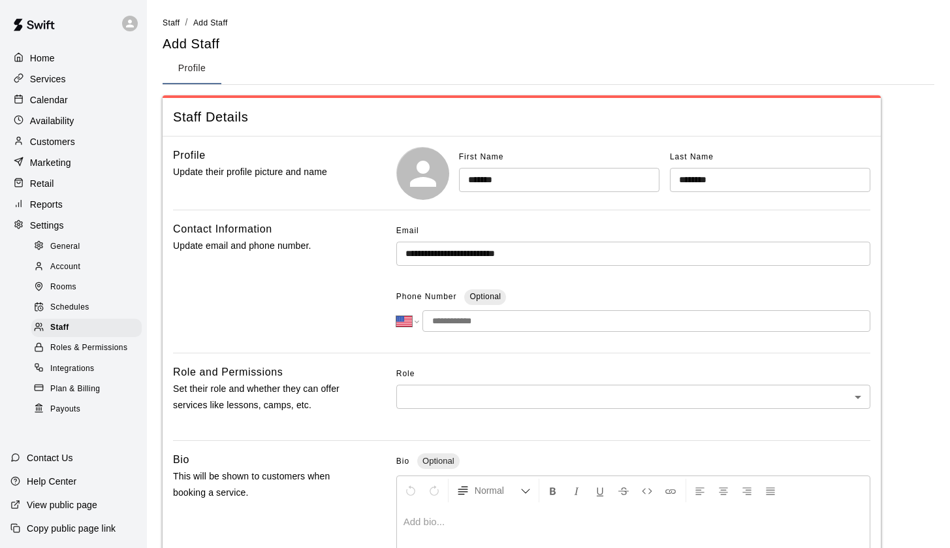
click at [436, 314] on input "tel" at bounding box center [647, 321] width 448 height 22
type input "**********"
click at [426, 391] on body "**********" at bounding box center [475, 428] width 950 height 856
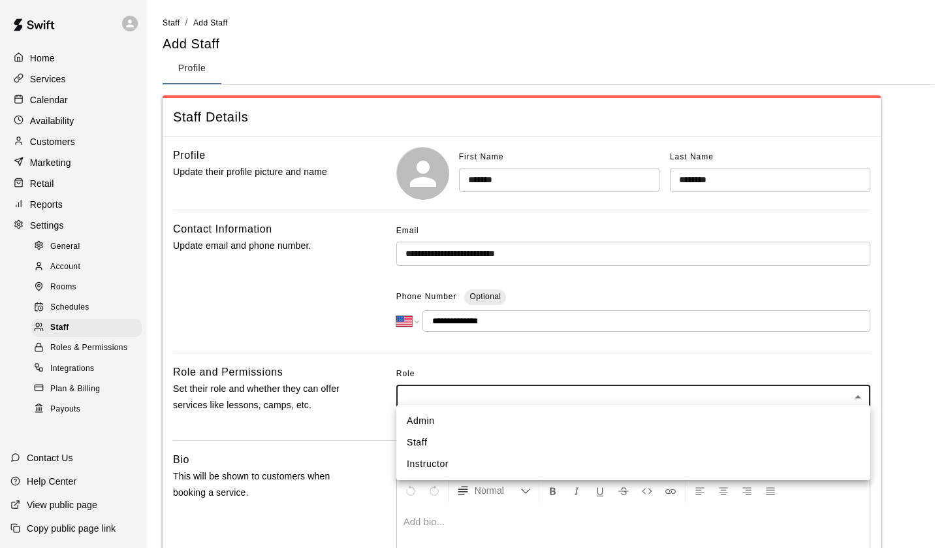
click at [429, 462] on li "Instructor" at bounding box center [634, 464] width 474 height 22
type input "**********"
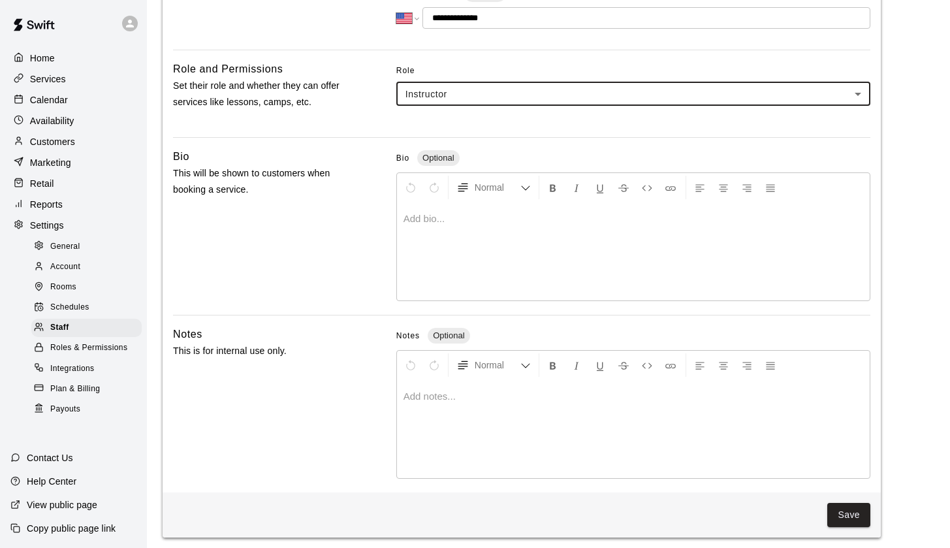
scroll to position [302, 0]
click at [475, 231] on div at bounding box center [633, 252] width 473 height 98
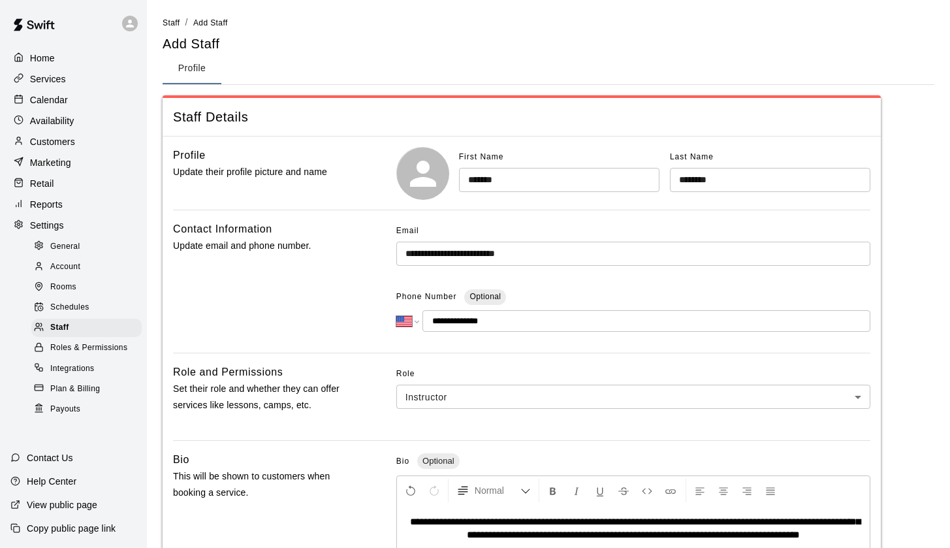
scroll to position [0, 0]
click at [425, 184] on button "button" at bounding box center [423, 176] width 22 height 22
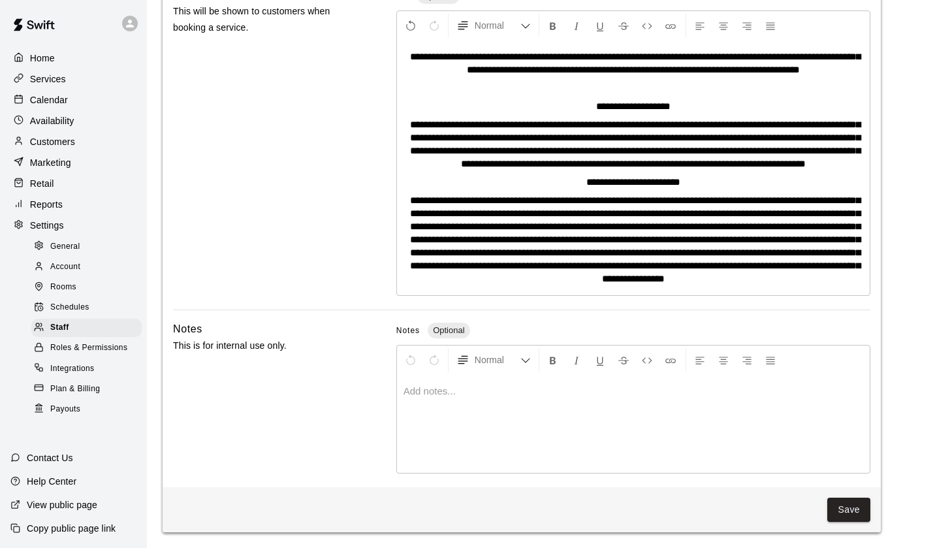
scroll to position [485, 0]
click at [862, 520] on button "Save" at bounding box center [849, 510] width 43 height 24
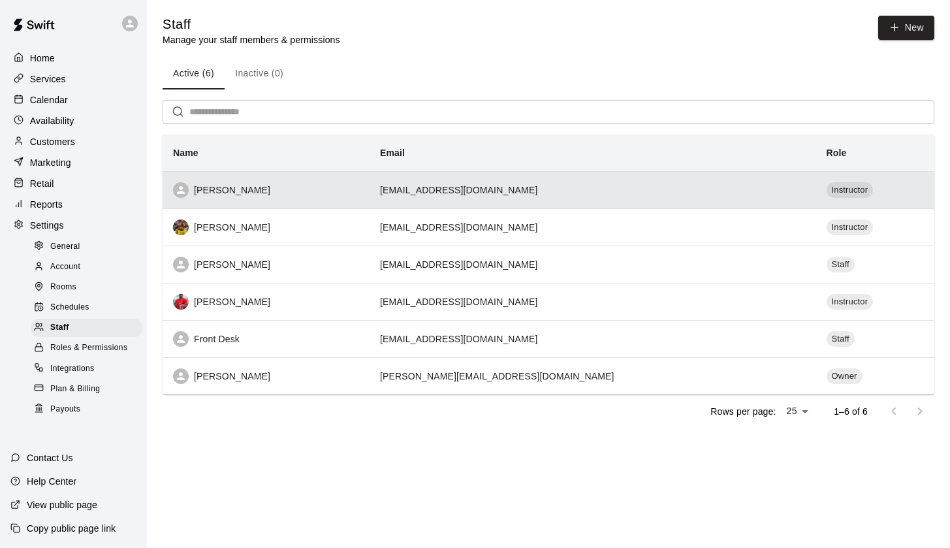
click at [253, 180] on th "[PERSON_NAME]" at bounding box center [266, 189] width 207 height 37
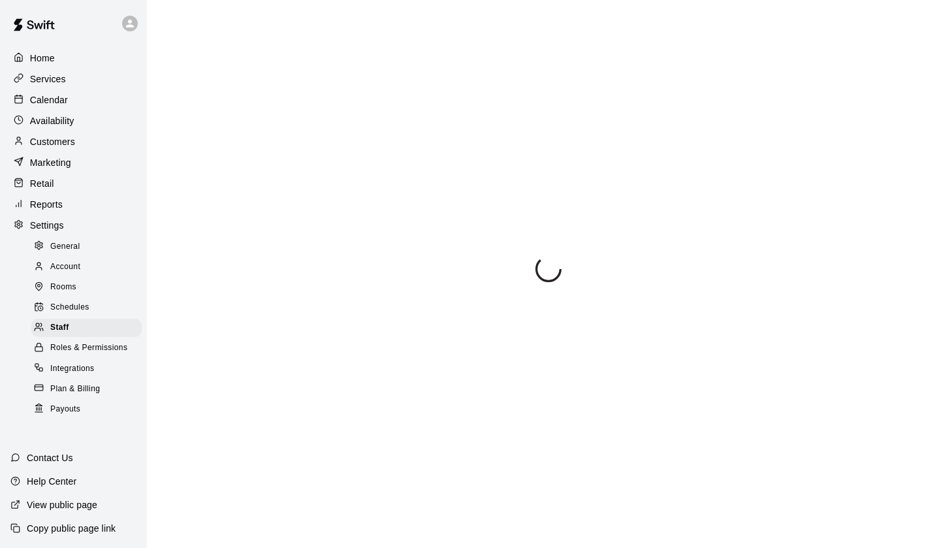
select select "**"
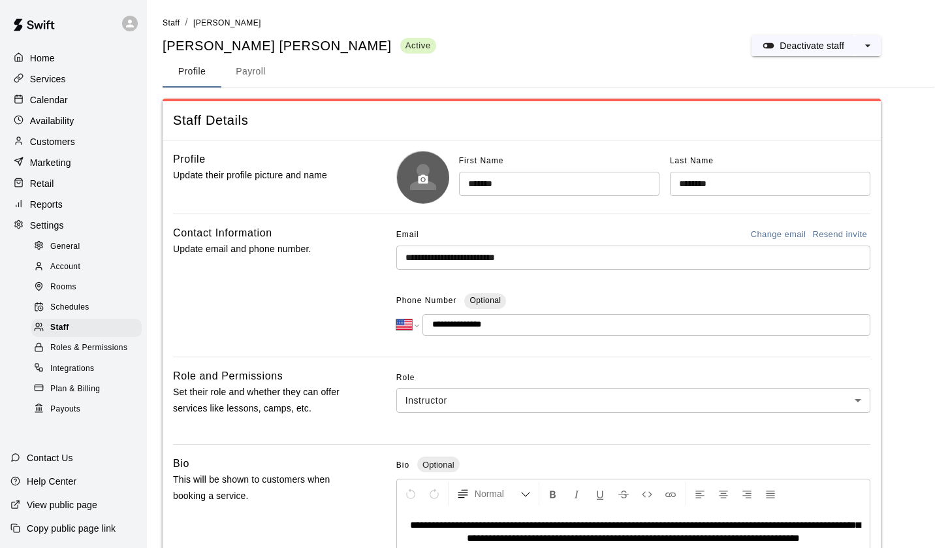
click at [417, 198] on div at bounding box center [423, 177] width 52 height 52
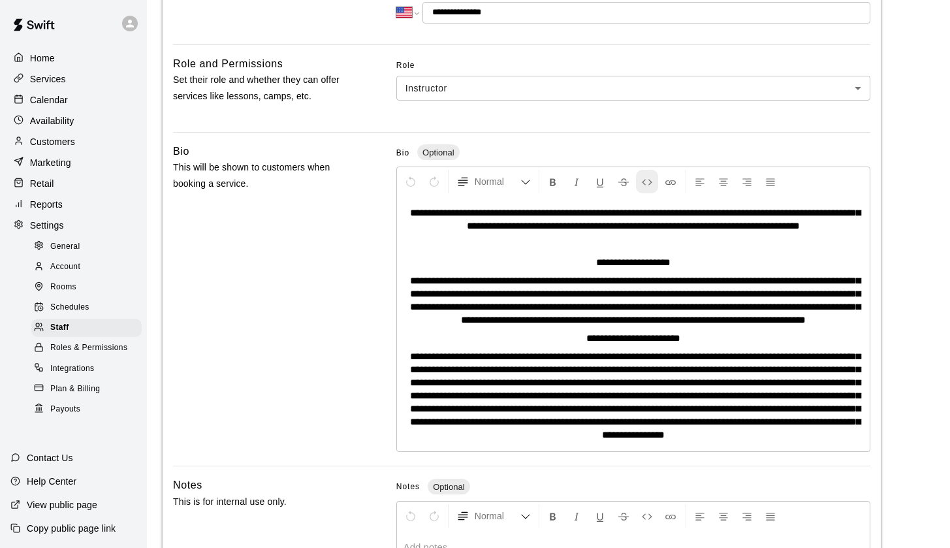
scroll to position [339, 0]
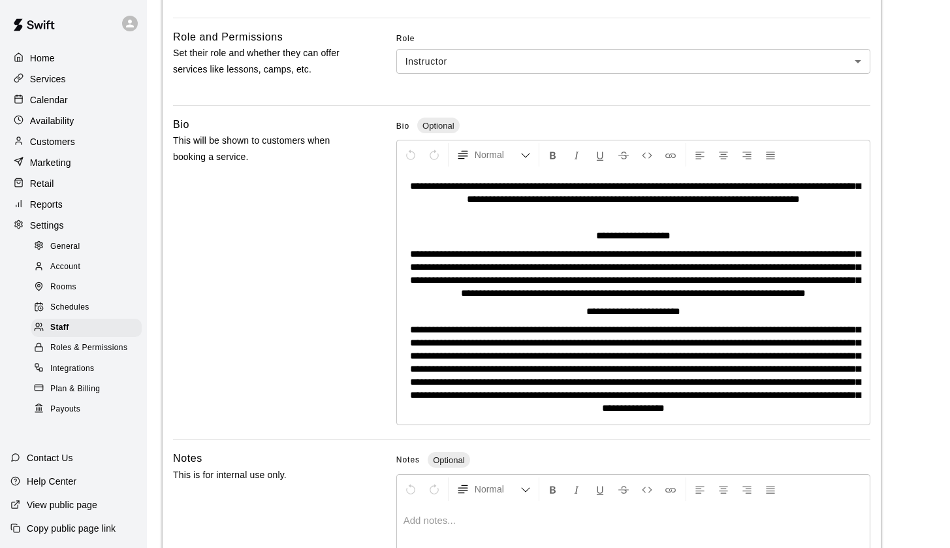
click at [576, 229] on p "**********" at bounding box center [634, 235] width 460 height 13
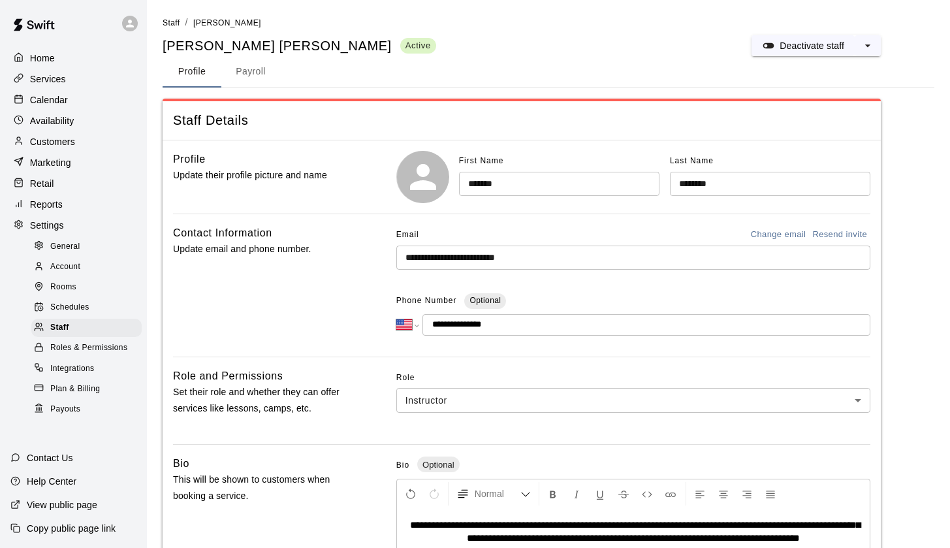
scroll to position [0, 0]
click at [242, 75] on button "Payroll" at bounding box center [250, 71] width 59 height 31
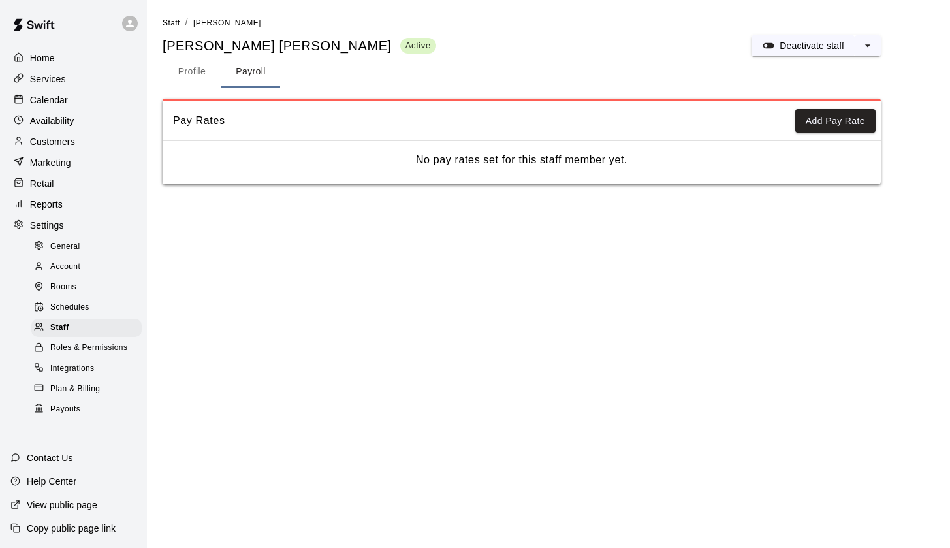
click at [198, 74] on button "Profile" at bounding box center [192, 71] width 59 height 31
select select "**"
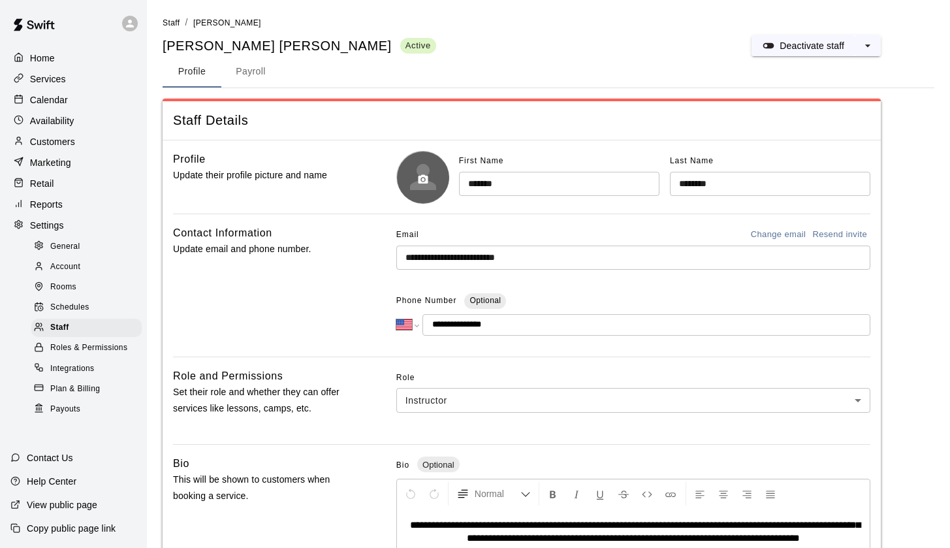
click at [420, 178] on icon "button" at bounding box center [424, 178] width 10 height 9
click at [417, 172] on button "button" at bounding box center [423, 180] width 22 height 22
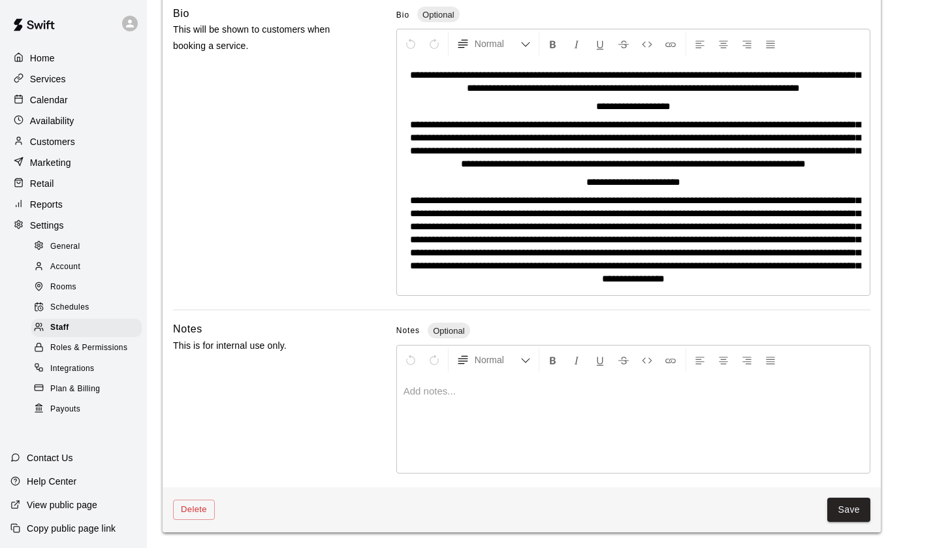
scroll to position [471, 0]
click at [854, 511] on button "Save" at bounding box center [849, 510] width 43 height 24
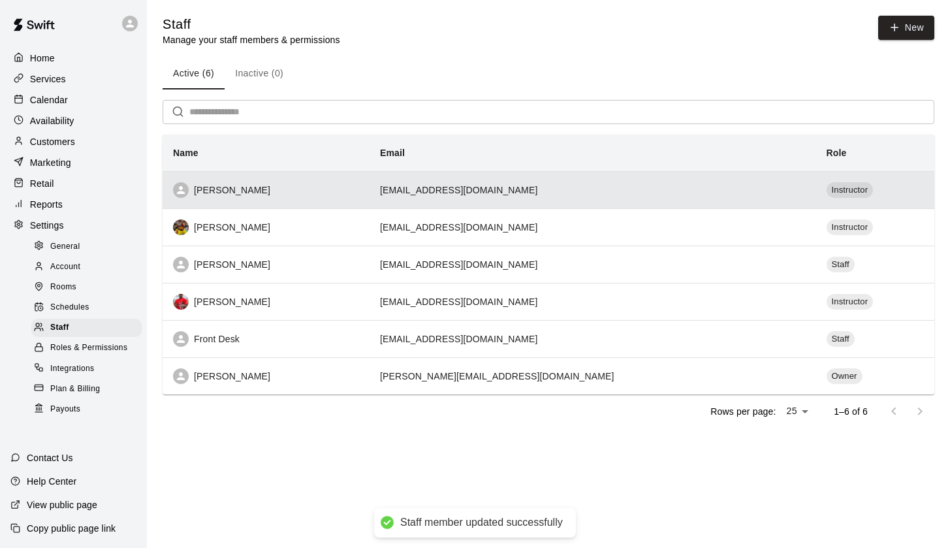
click at [211, 187] on div "[PERSON_NAME]" at bounding box center [266, 190] width 186 height 16
select select "**"
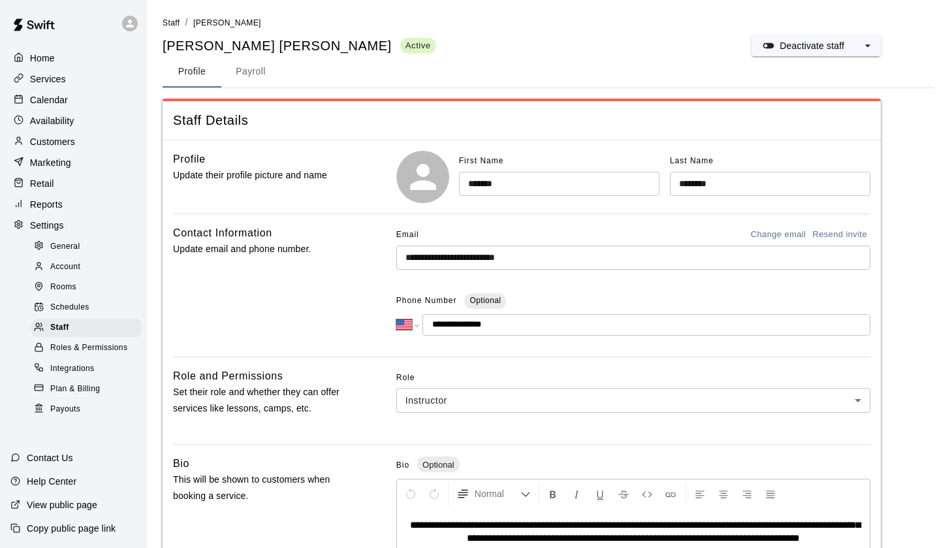
scroll to position [-1, 0]
click at [428, 162] on icon at bounding box center [423, 176] width 39 height 39
click at [423, 184] on button "button" at bounding box center [423, 180] width 22 height 22
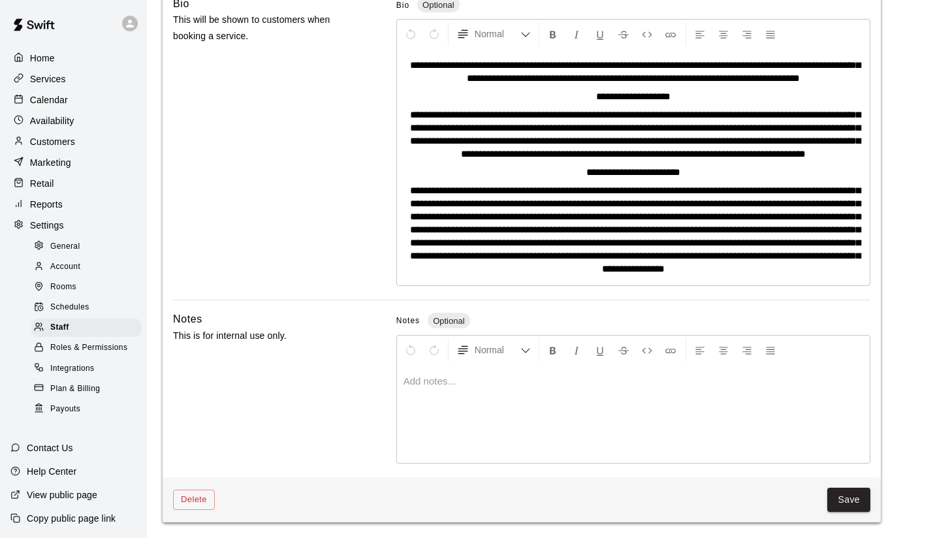
scroll to position [481, 0]
click at [852, 502] on button "Save" at bounding box center [849, 500] width 43 height 24
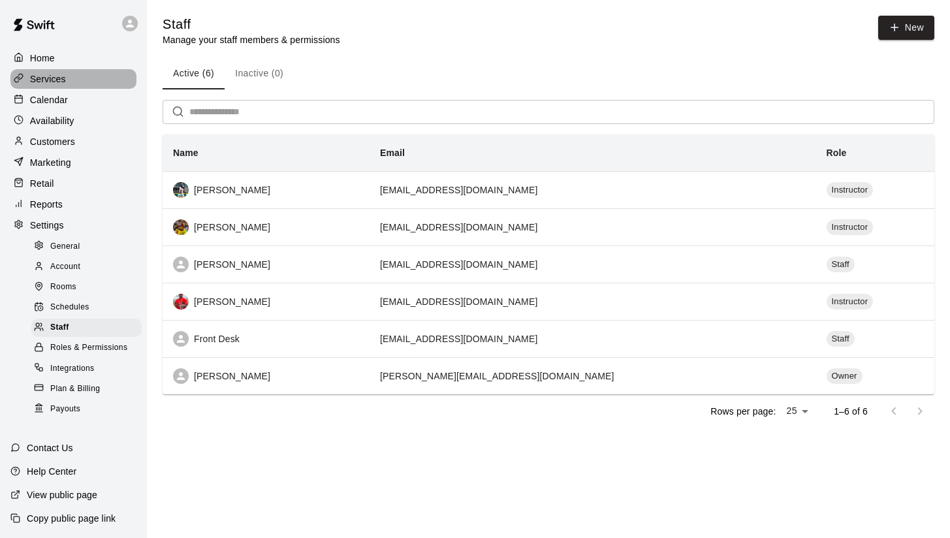
click at [54, 77] on p "Services" at bounding box center [48, 79] width 36 height 13
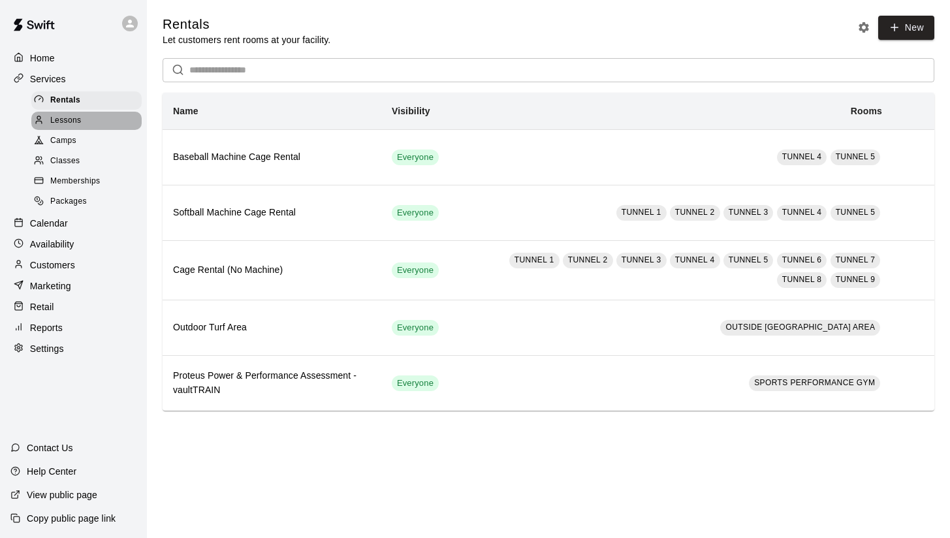
click at [70, 123] on span "Lessons" at bounding box center [65, 120] width 31 height 13
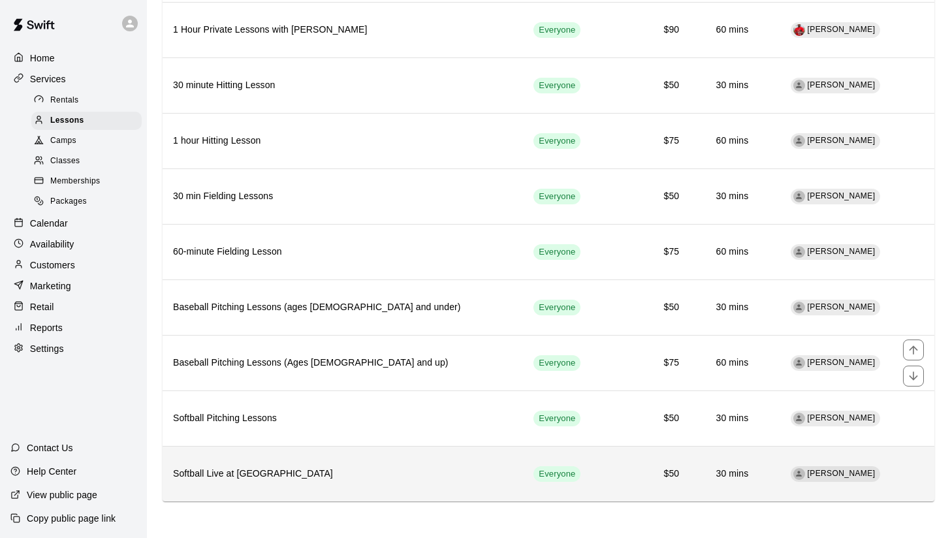
scroll to position [182, 0]
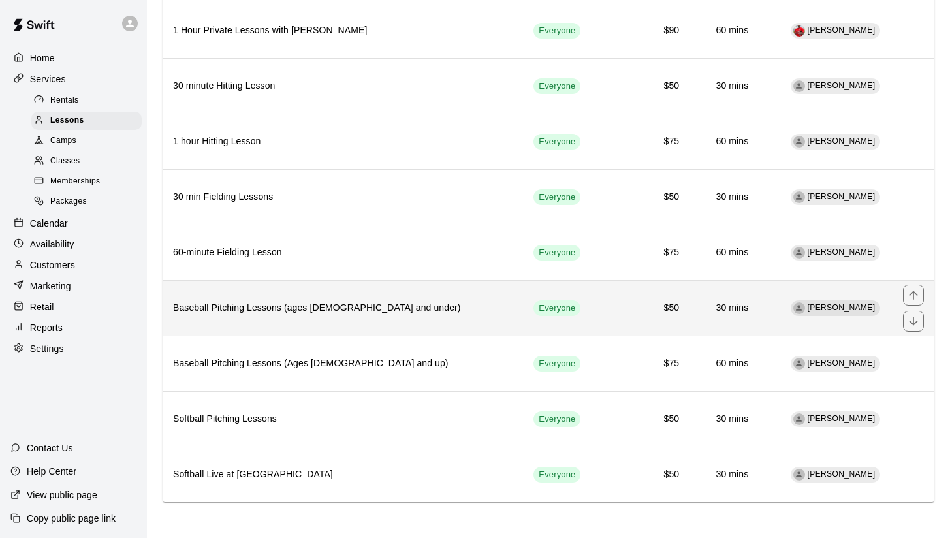
click at [331, 314] on h6 "Baseball Pitching Lessons (ages [DEMOGRAPHIC_DATA] and under)" at bounding box center [343, 308] width 340 height 14
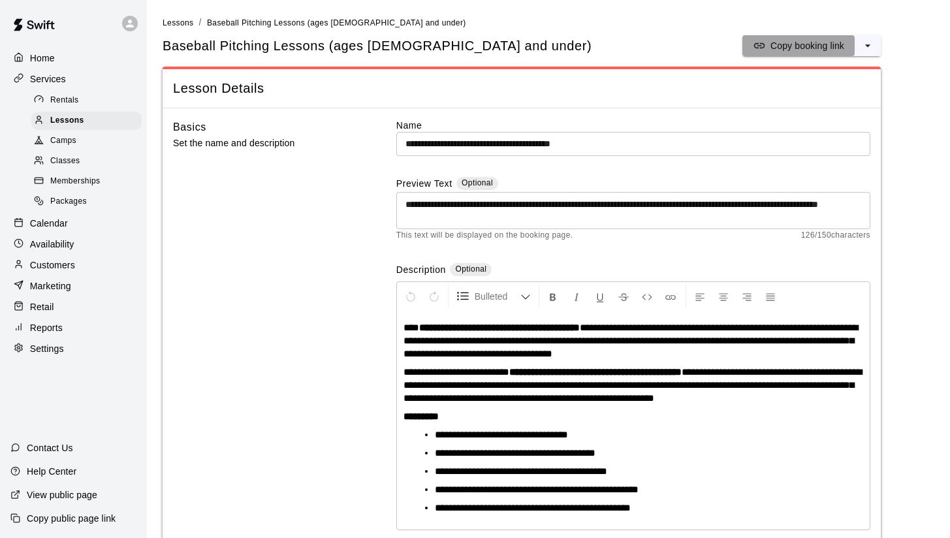
click at [806, 42] on p "Copy booking link" at bounding box center [808, 45] width 74 height 13
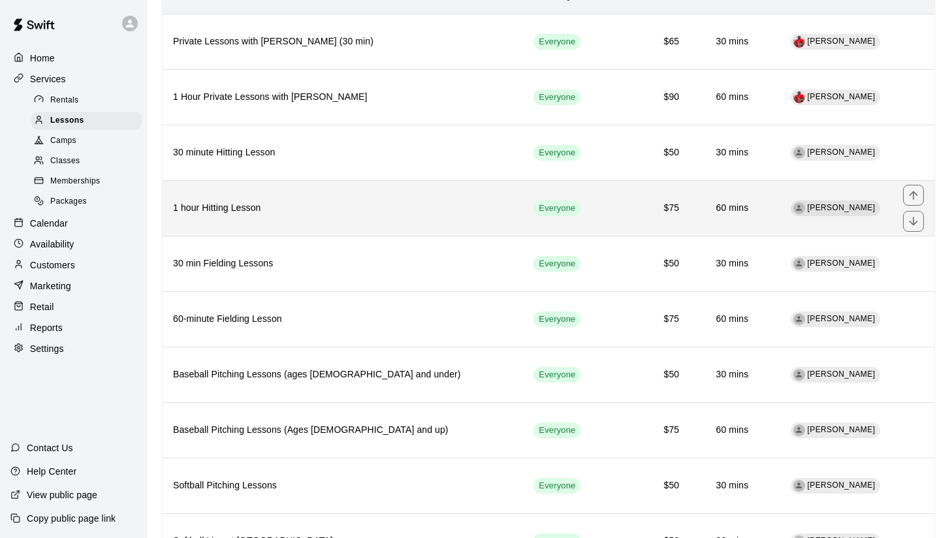
scroll to position [137, 0]
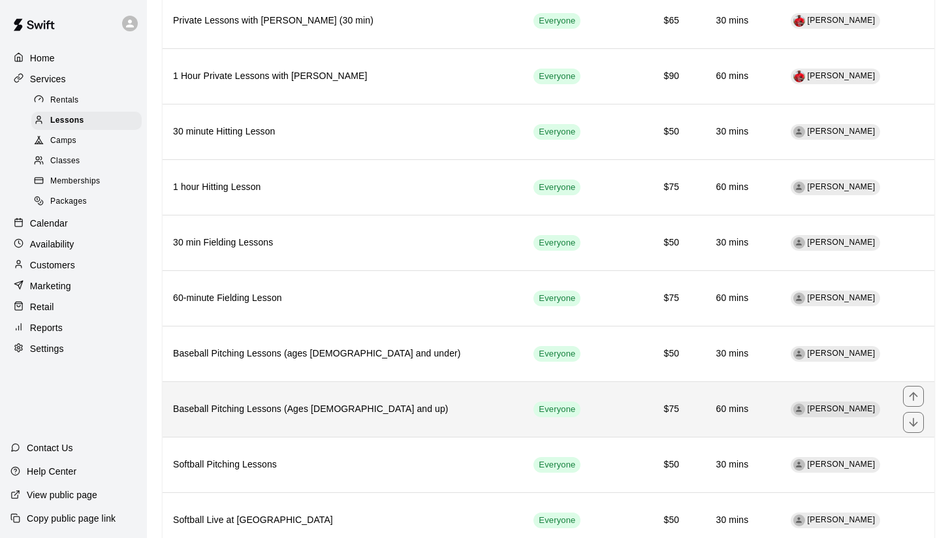
click at [285, 411] on h6 "Baseball Pitching Lessons (Ages [DEMOGRAPHIC_DATA] and up)" at bounding box center [343, 409] width 340 height 14
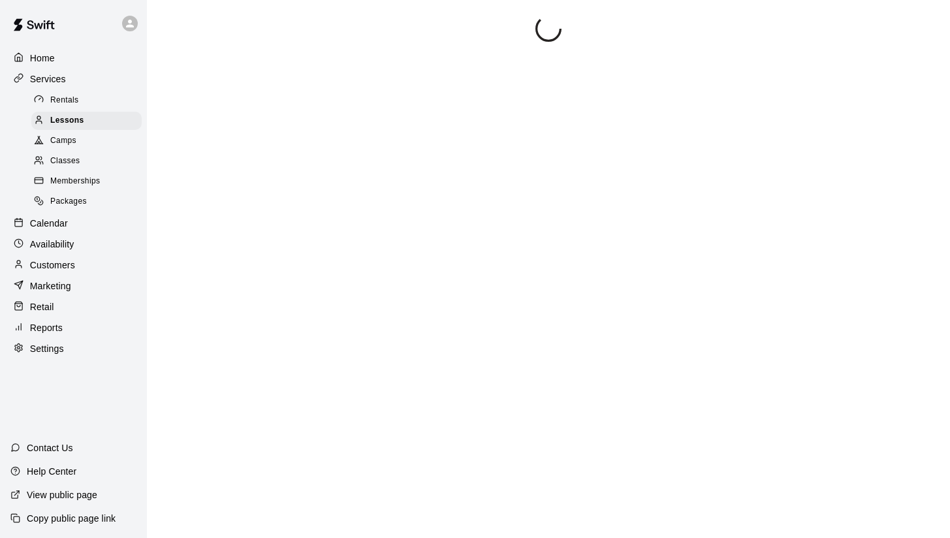
scroll to position [5, 0]
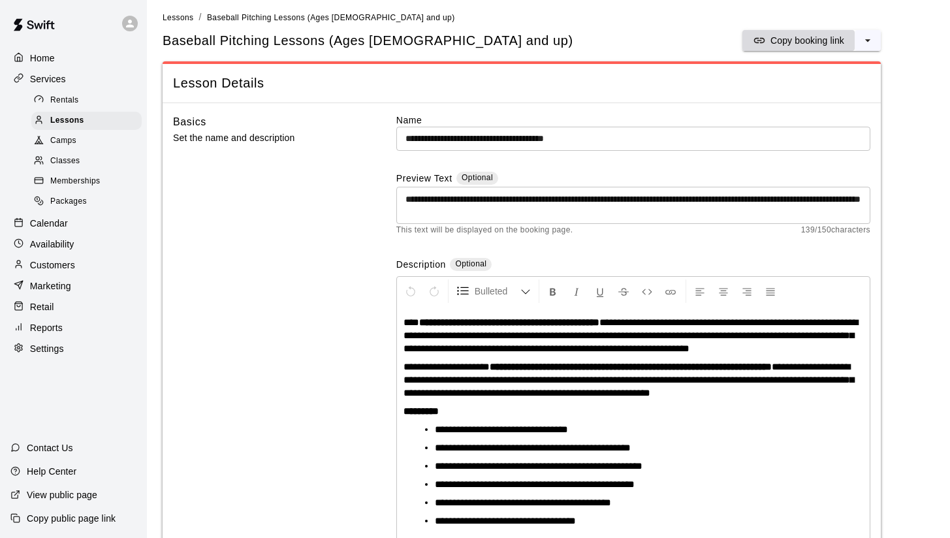
click at [801, 46] on p "Copy booking link" at bounding box center [808, 40] width 74 height 13
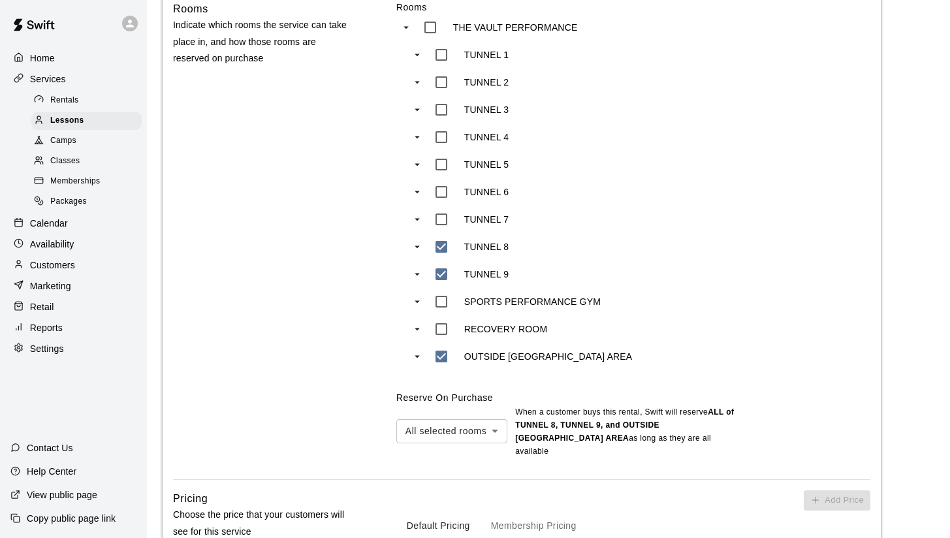
scroll to position [1276, 0]
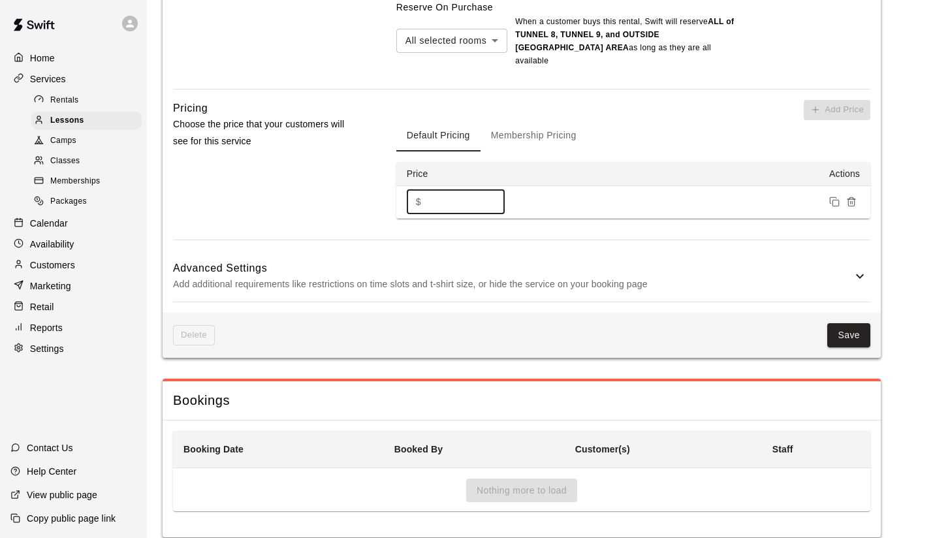
drag, startPoint x: 447, startPoint y: 197, endPoint x: 408, endPoint y: 197, distance: 39.2
click at [408, 197] on div "$ ** ​" at bounding box center [456, 202] width 98 height 24
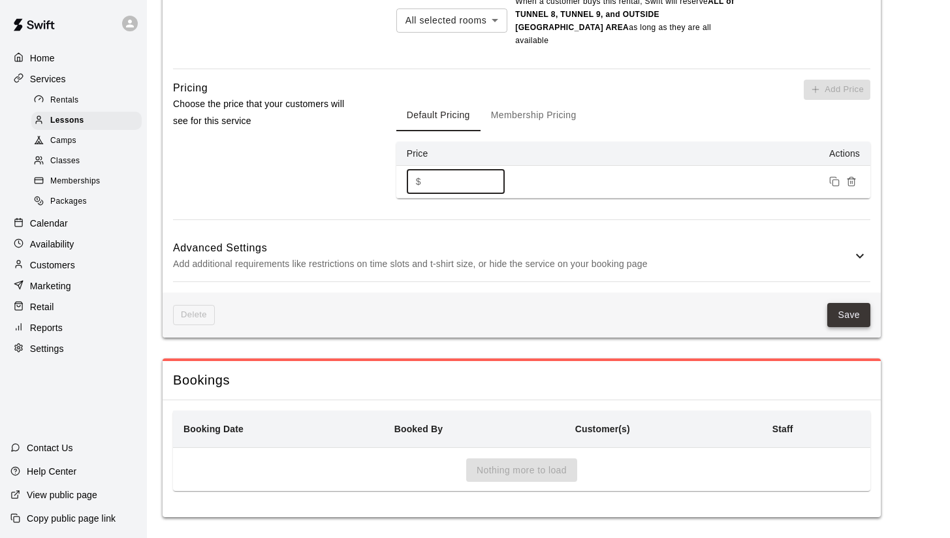
scroll to position [1295, 0]
type input "**"
click at [849, 310] on button "Save" at bounding box center [849, 316] width 43 height 24
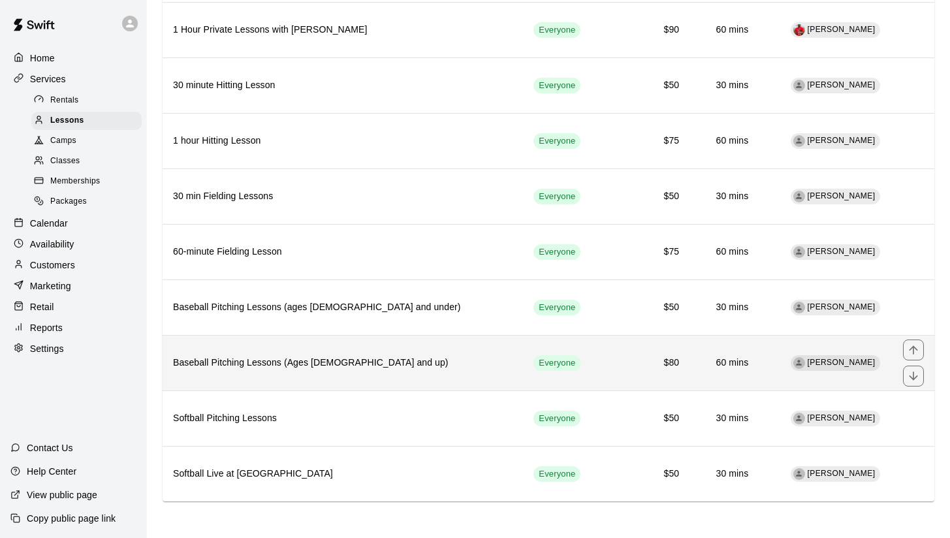
scroll to position [182, 0]
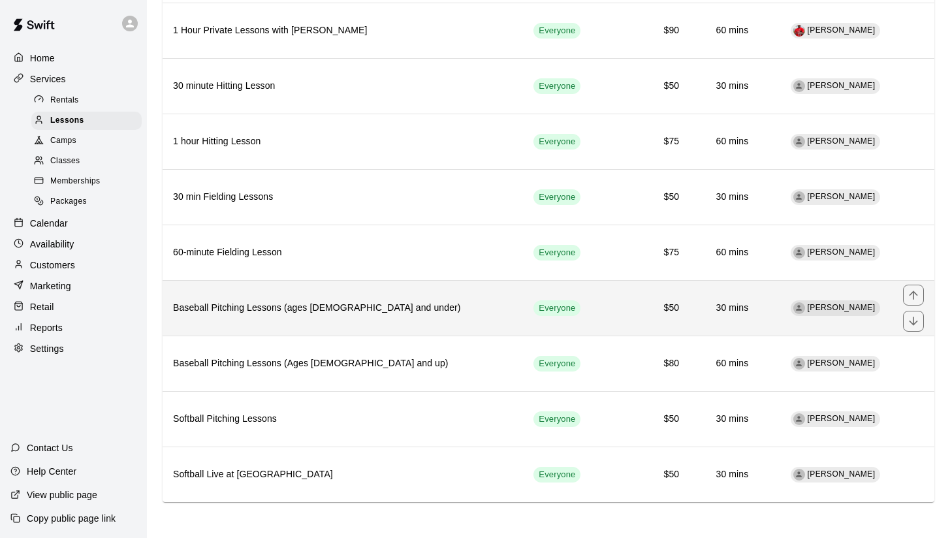
click at [262, 314] on h6 "Baseball Pitching Lessons (ages [DEMOGRAPHIC_DATA] and under)" at bounding box center [343, 308] width 340 height 14
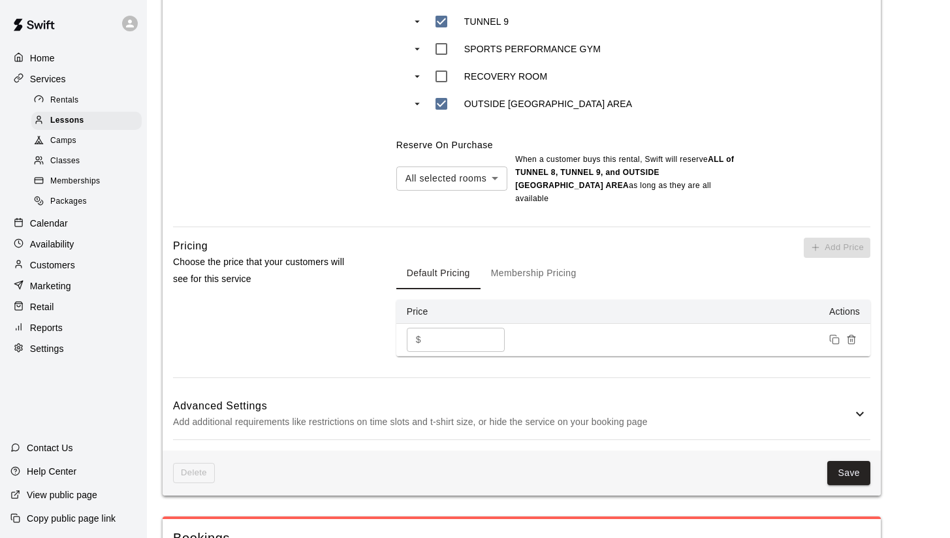
scroll to position [1131, 0]
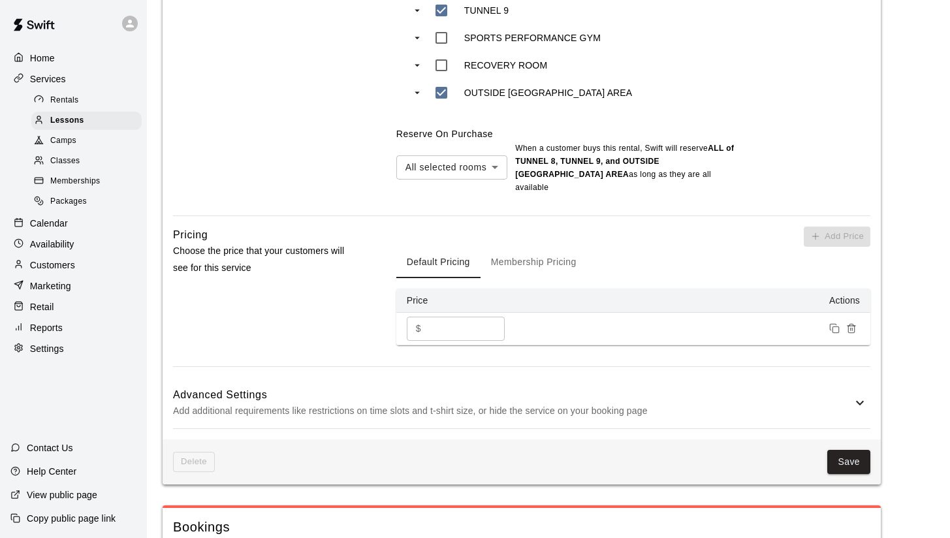
click at [447, 317] on input "**" at bounding box center [466, 329] width 78 height 24
type input "**"
click at [849, 450] on button "Save" at bounding box center [849, 462] width 43 height 24
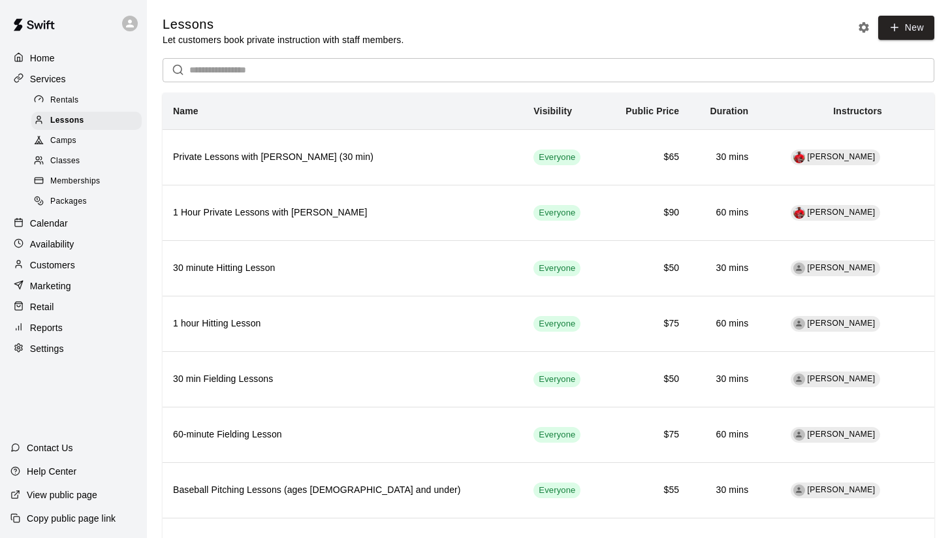
click at [41, 56] on p "Home" at bounding box center [42, 58] width 25 height 13
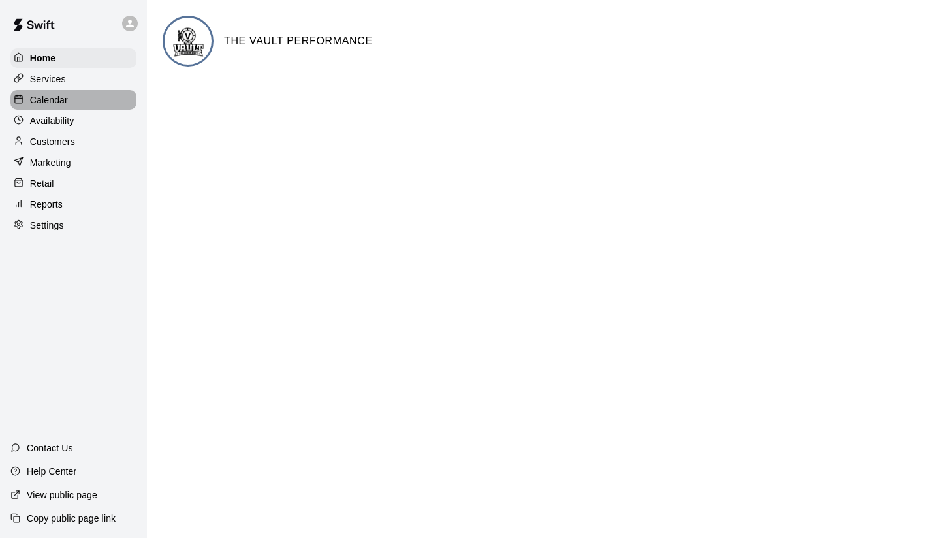
click at [50, 99] on p "Calendar" at bounding box center [49, 99] width 38 height 13
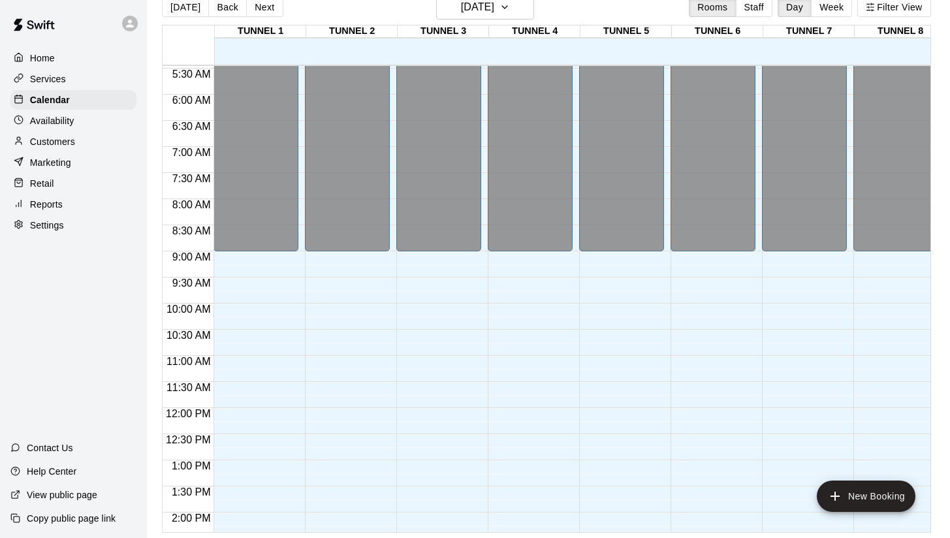
scroll to position [187, 0]
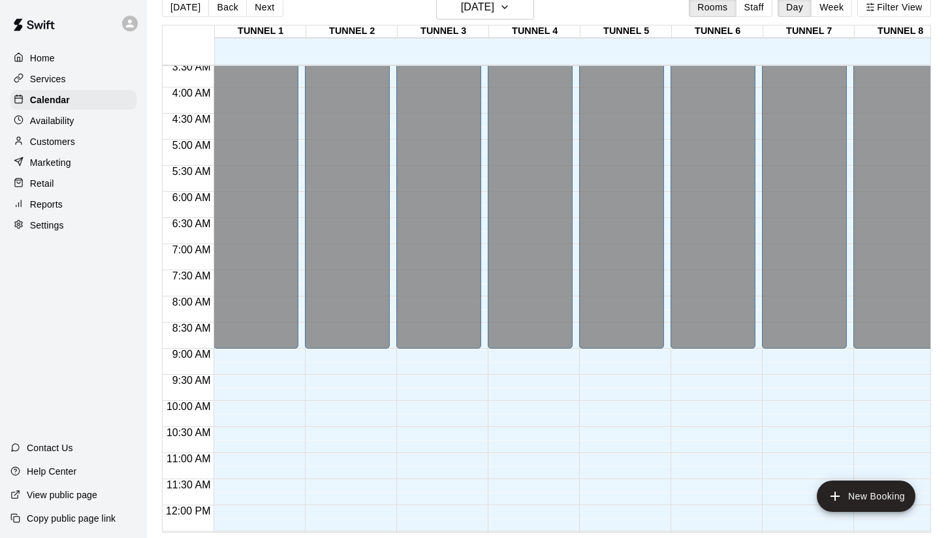
click at [47, 73] on p "Services" at bounding box center [48, 79] width 36 height 13
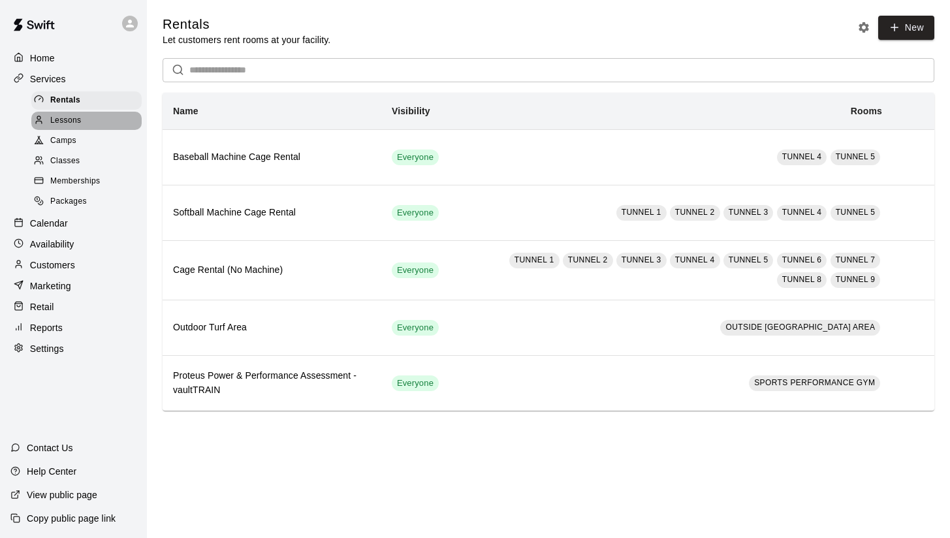
click at [59, 123] on span "Lessons" at bounding box center [65, 120] width 31 height 13
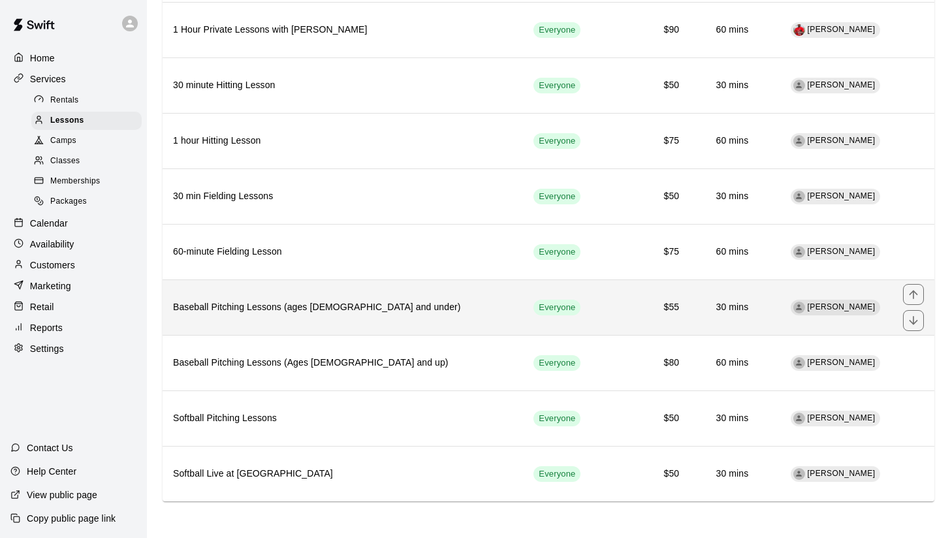
scroll to position [182, 0]
click at [304, 314] on h6 "Baseball Pitching Lessons (ages [DEMOGRAPHIC_DATA] and under)" at bounding box center [343, 308] width 340 height 14
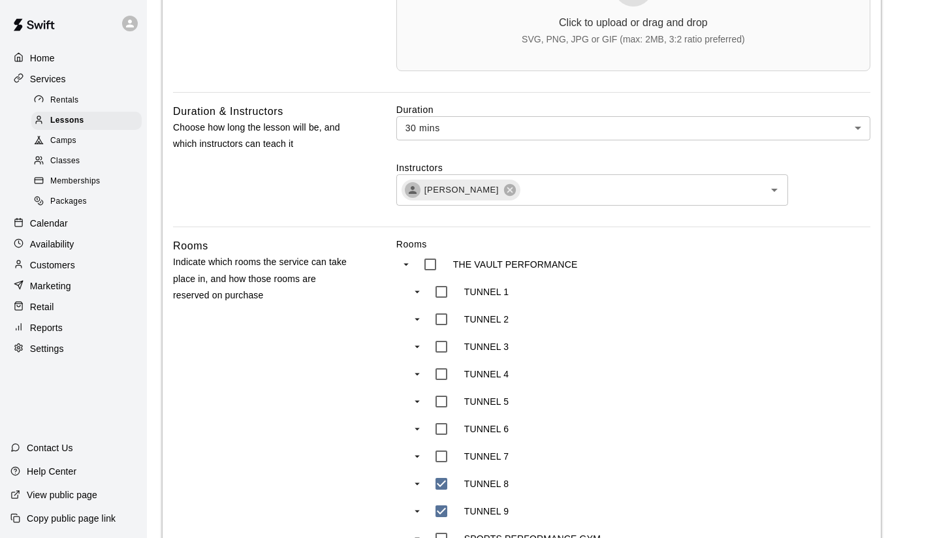
scroll to position [671, 0]
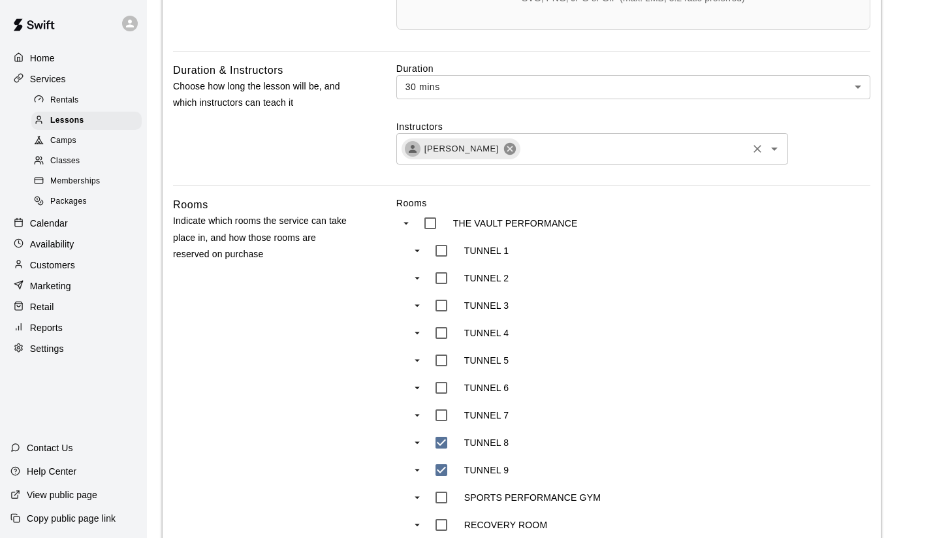
click at [504, 147] on icon at bounding box center [510, 149] width 14 height 14
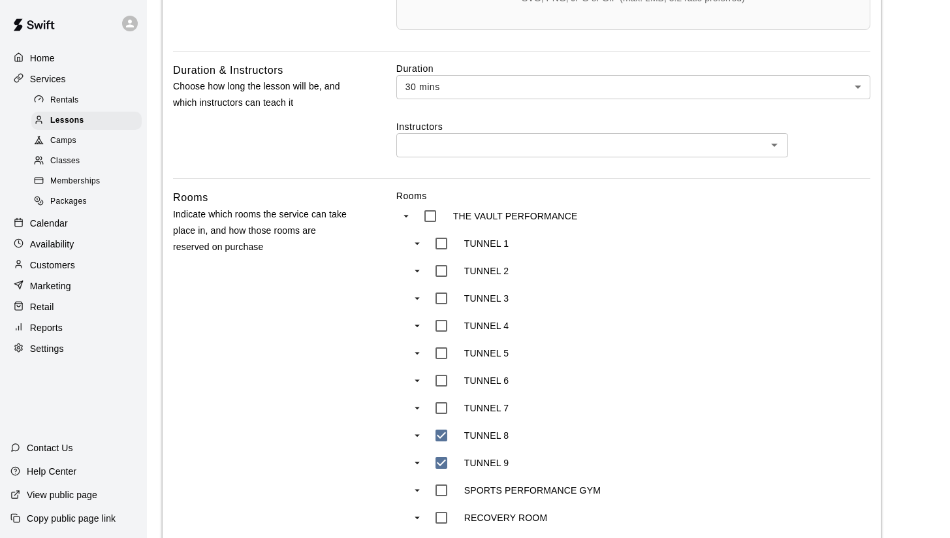
click at [504, 147] on input "text" at bounding box center [581, 145] width 363 height 16
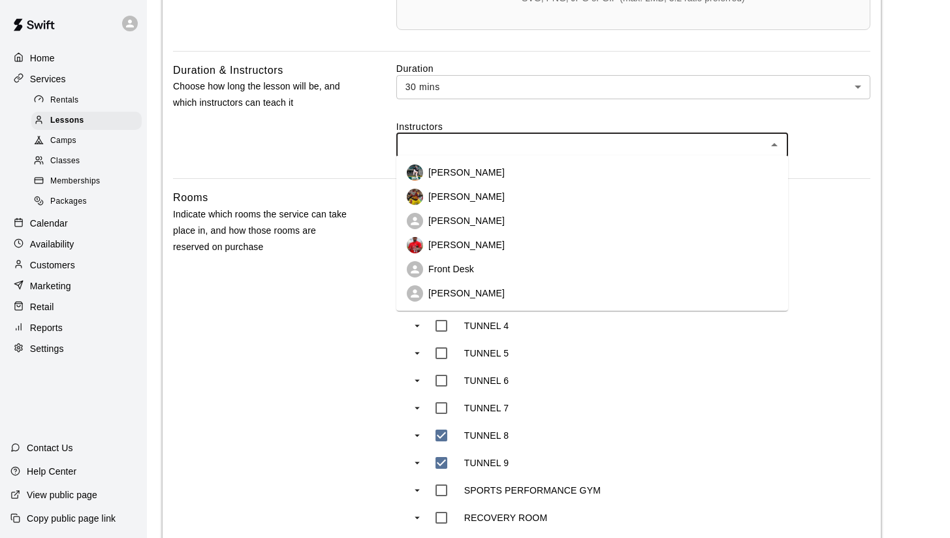
type input "*"
click at [515, 171] on li "[PERSON_NAME]" at bounding box center [593, 173] width 392 height 24
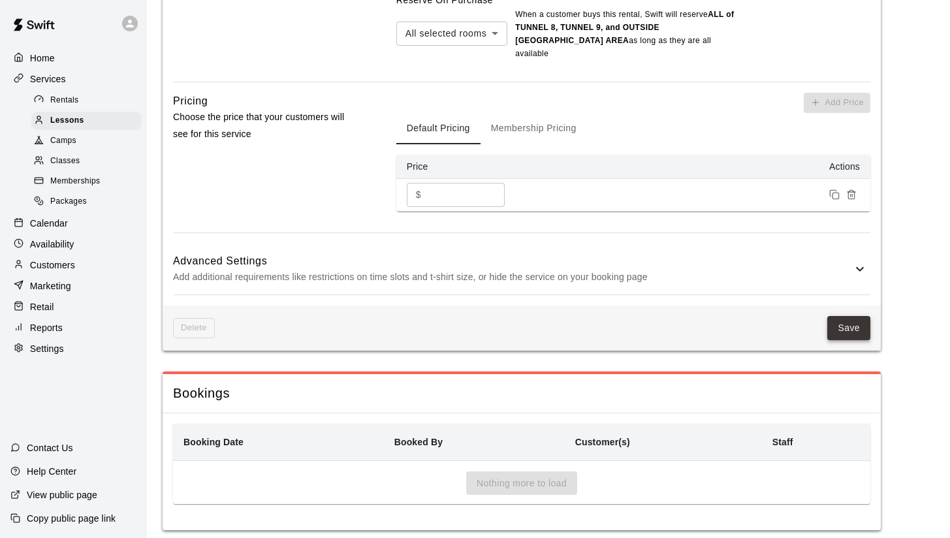
scroll to position [1264, 0]
click at [839, 319] on button "Save" at bounding box center [849, 329] width 43 height 24
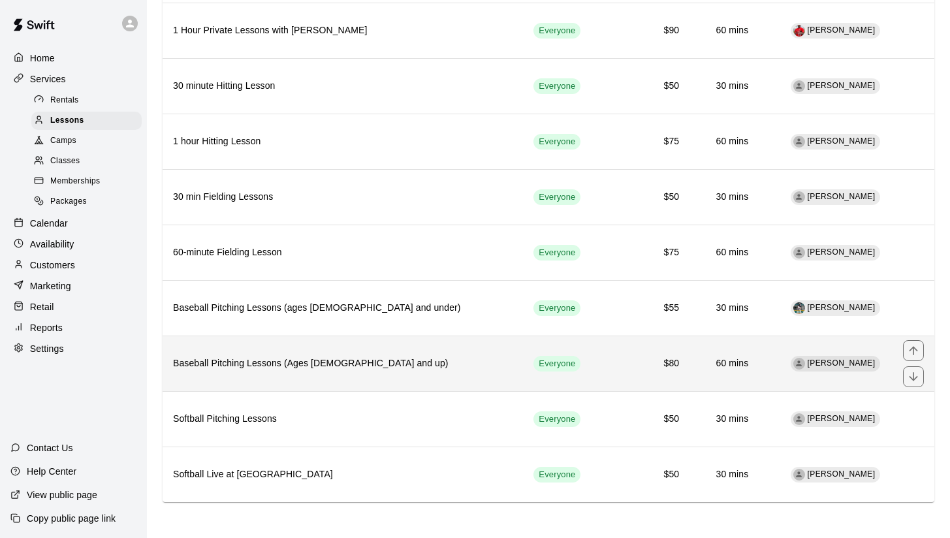
click at [253, 357] on h6 "Baseball Pitching Lessons (Ages [DEMOGRAPHIC_DATA] and up)" at bounding box center [343, 364] width 340 height 14
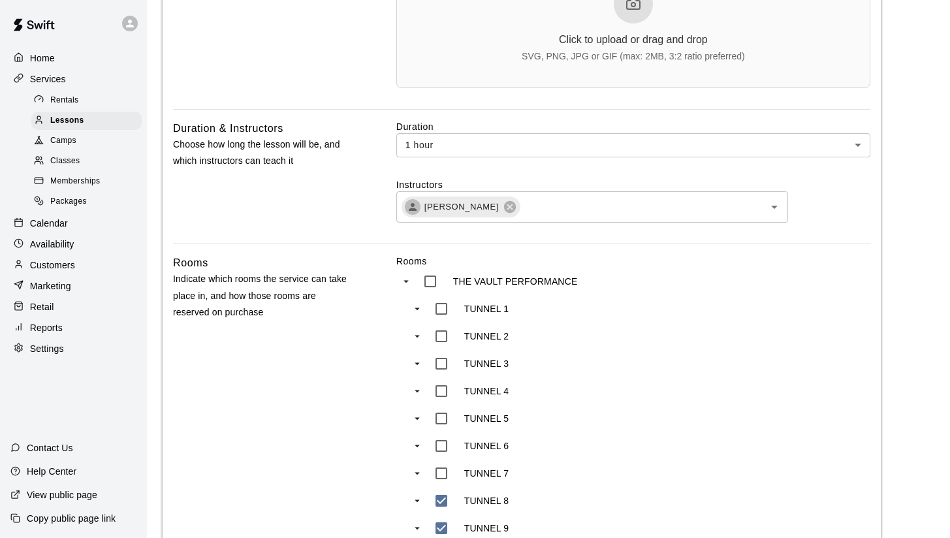
scroll to position [622, 0]
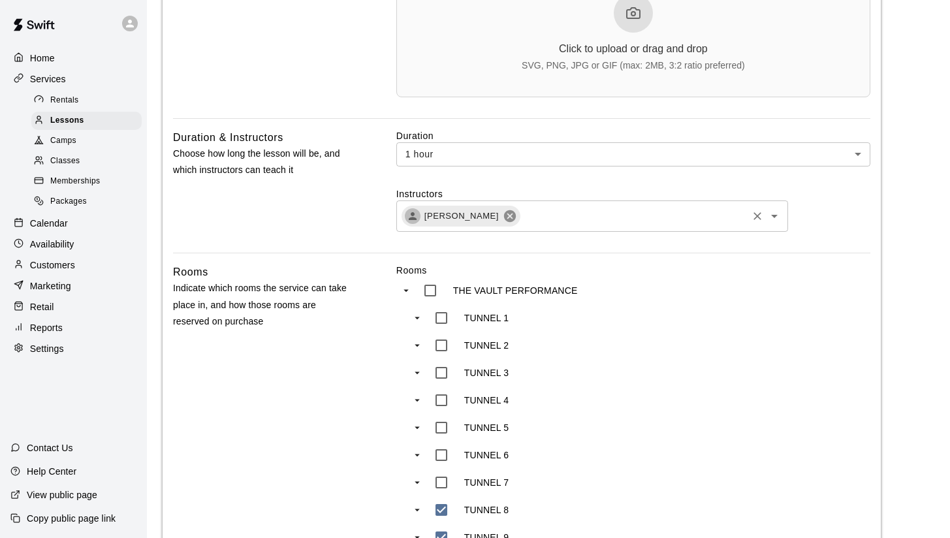
click at [503, 223] on icon at bounding box center [510, 216] width 14 height 14
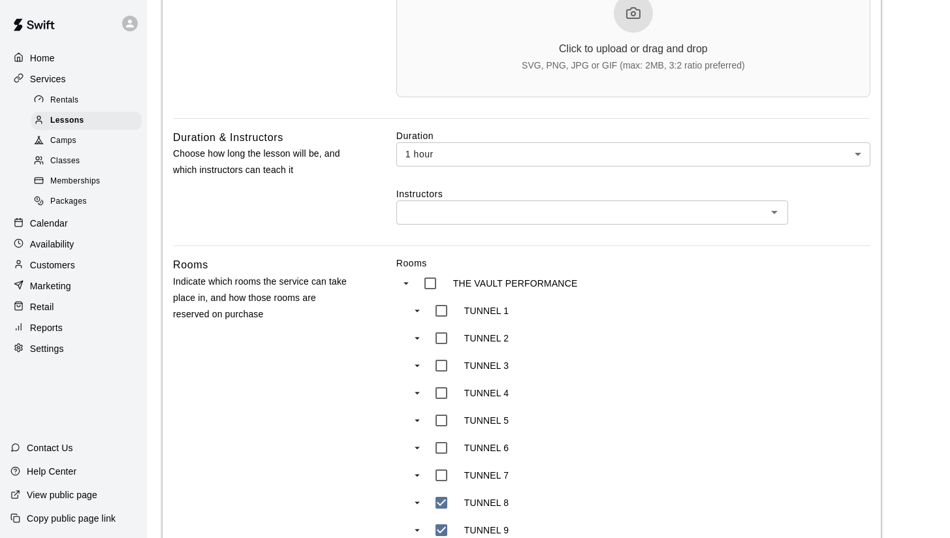
click at [470, 221] on input "text" at bounding box center [581, 212] width 363 height 16
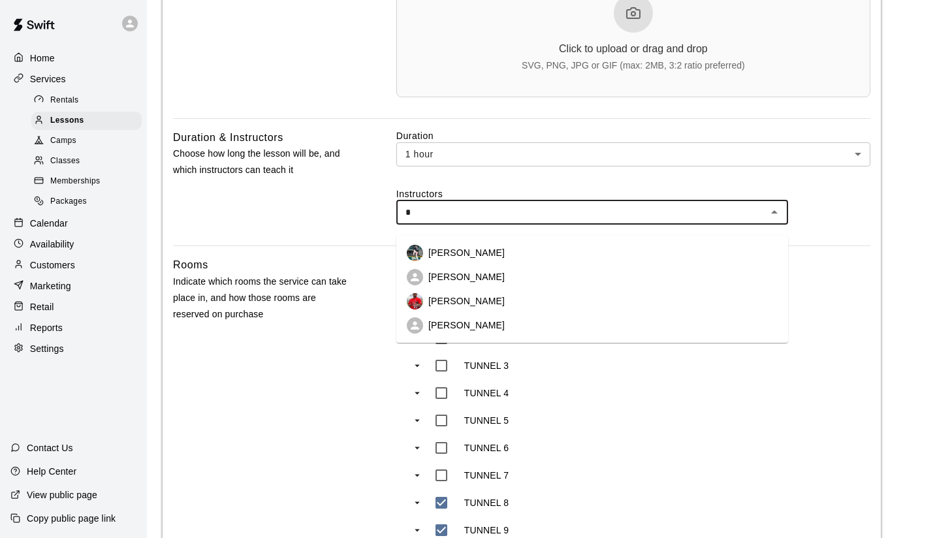
type input "**"
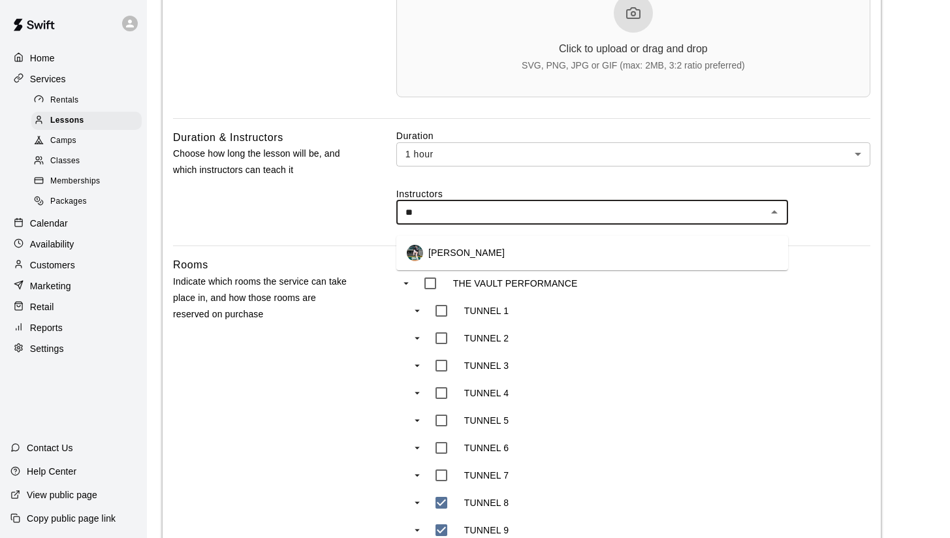
click at [497, 255] on p "[PERSON_NAME]" at bounding box center [467, 252] width 76 height 13
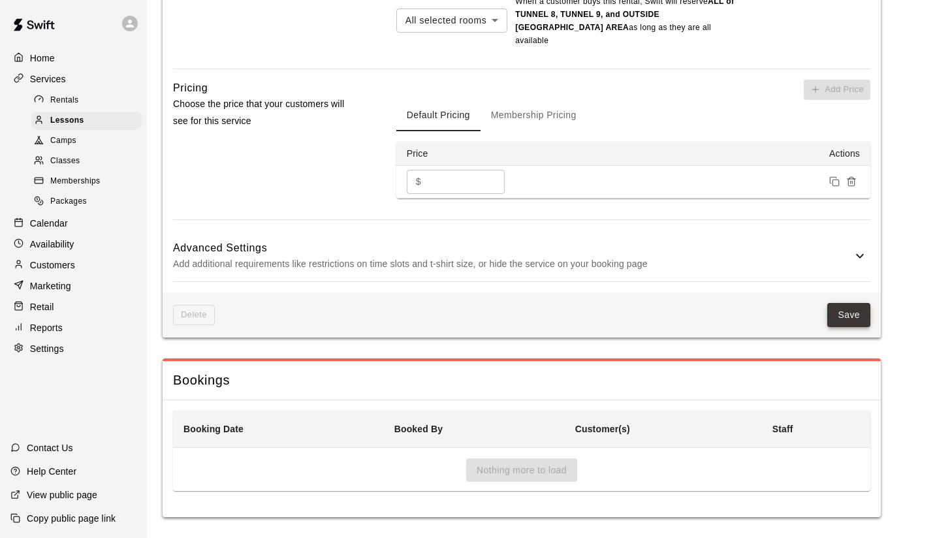
scroll to position [1295, 0]
click at [859, 317] on button "Save" at bounding box center [849, 316] width 43 height 24
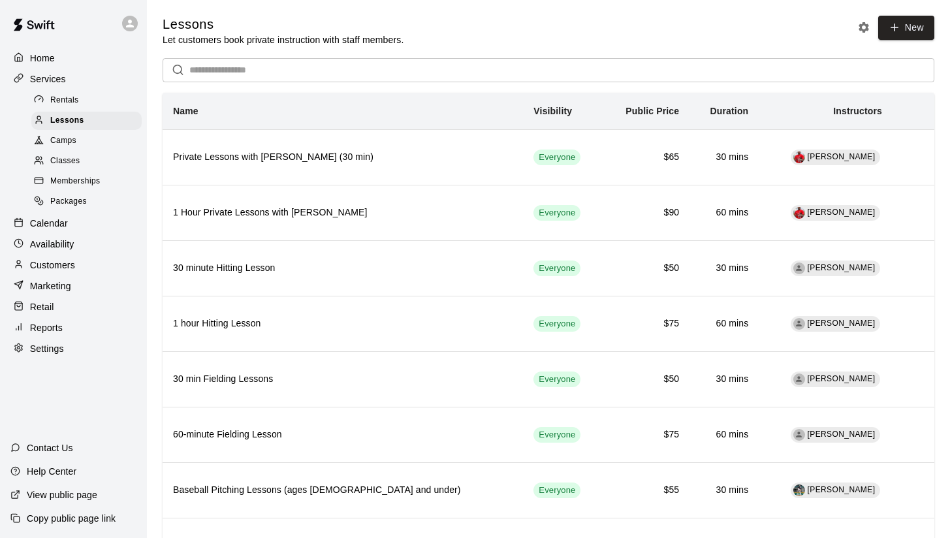
click at [54, 259] on p "Customers" at bounding box center [52, 265] width 45 height 13
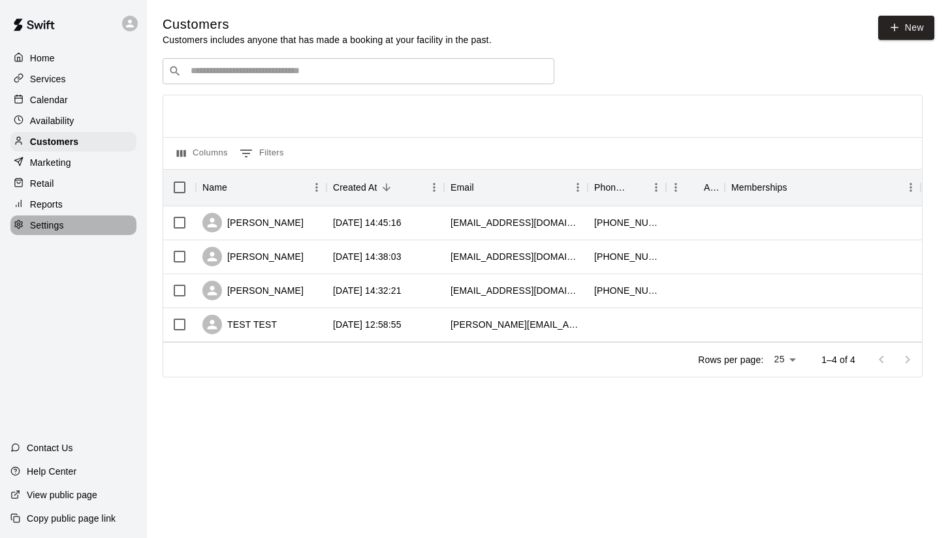
click at [42, 223] on p "Settings" at bounding box center [47, 225] width 34 height 13
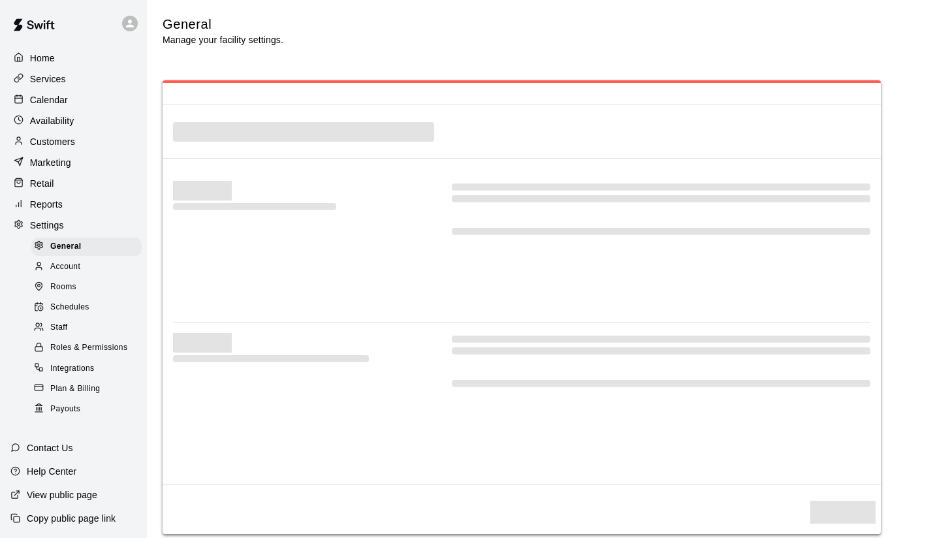
select select "**"
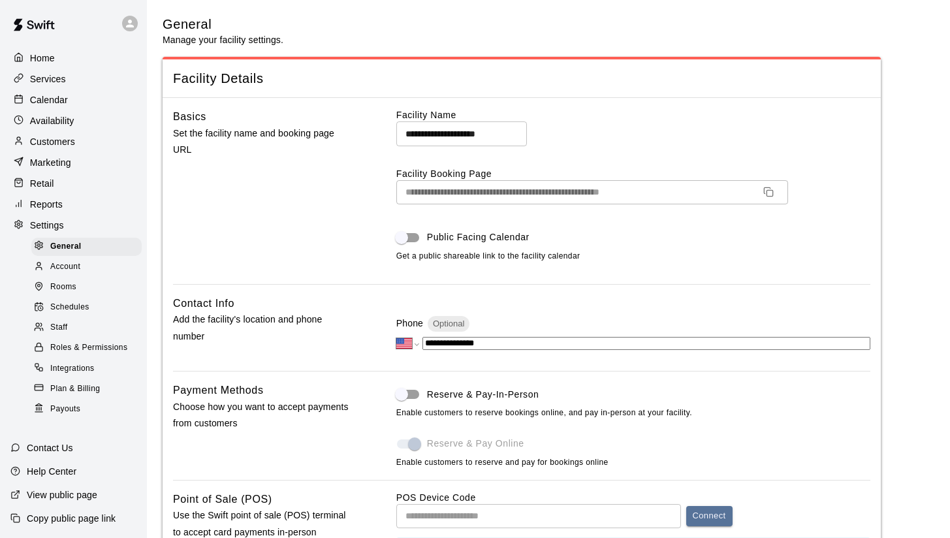
scroll to position [3070, 0]
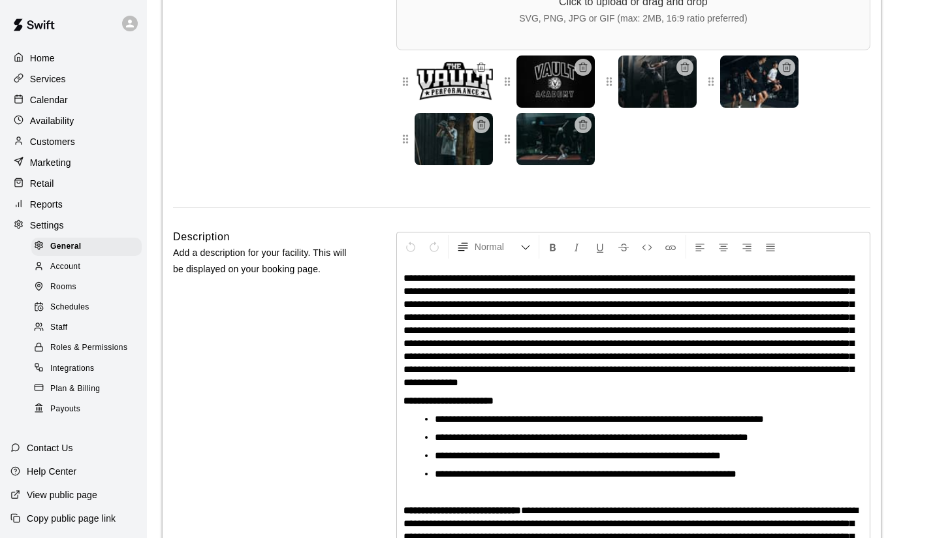
click at [58, 321] on span "Staff" at bounding box center [58, 327] width 17 height 13
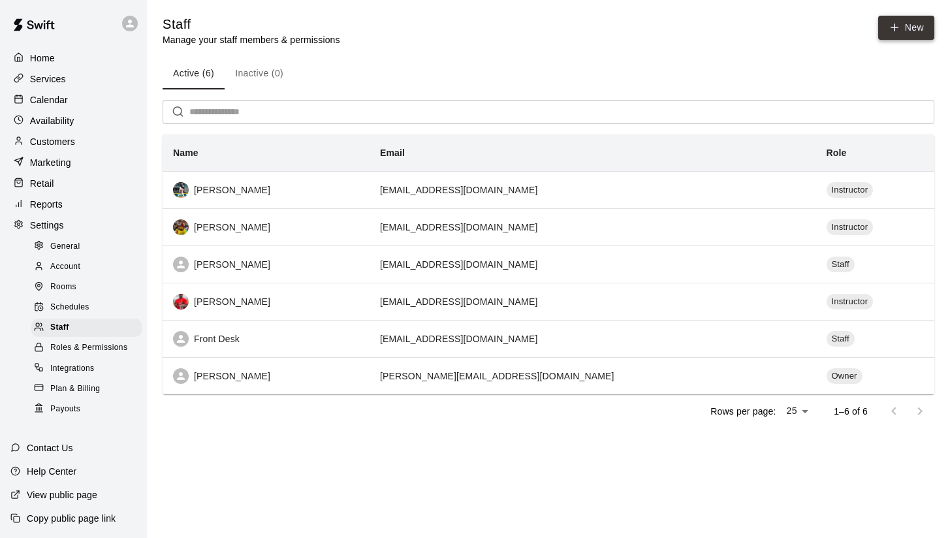
click at [917, 27] on link "New" at bounding box center [907, 28] width 56 height 24
select select "**"
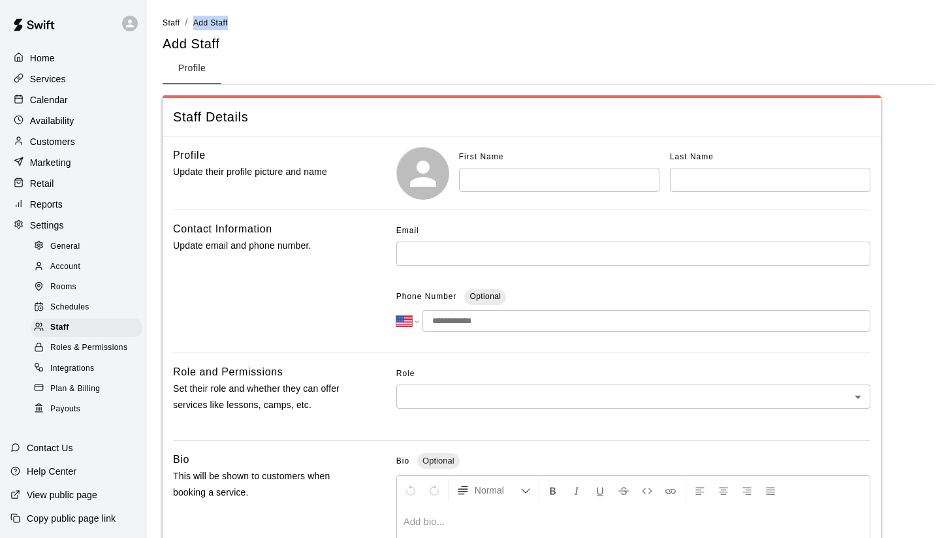
drag, startPoint x: 917, startPoint y: 27, endPoint x: 940, endPoint y: -74, distance: 103.9
click at [940, 0] on html "**********" at bounding box center [475, 428] width 950 height 856
type input "*"
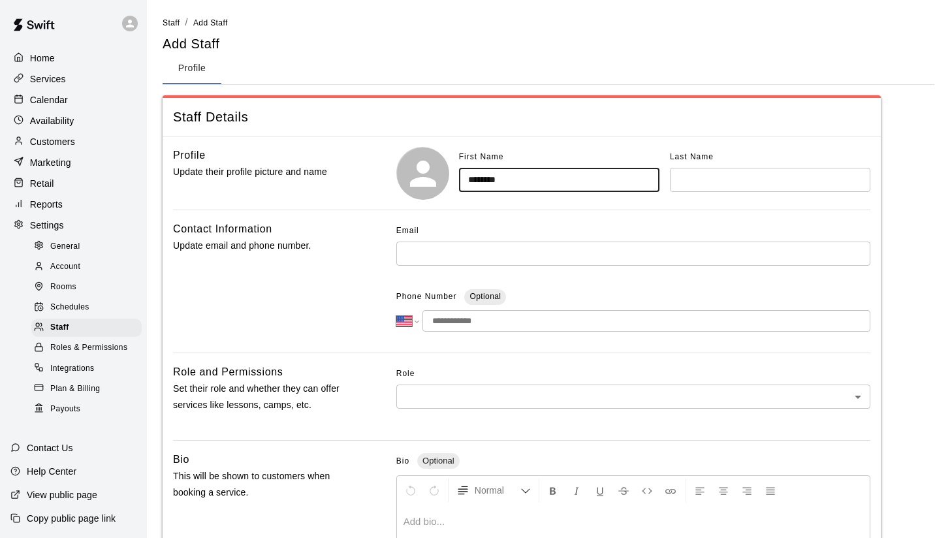
type input "********"
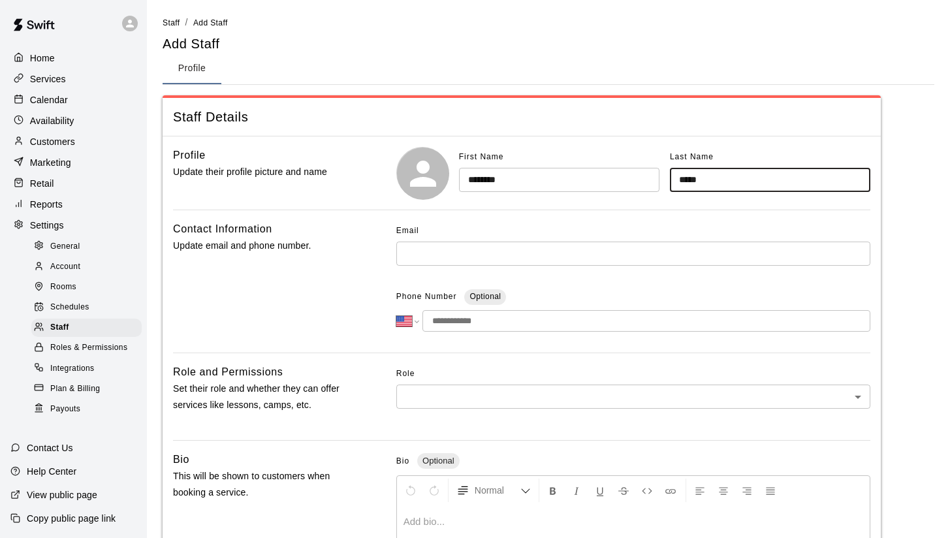
type input "*****"
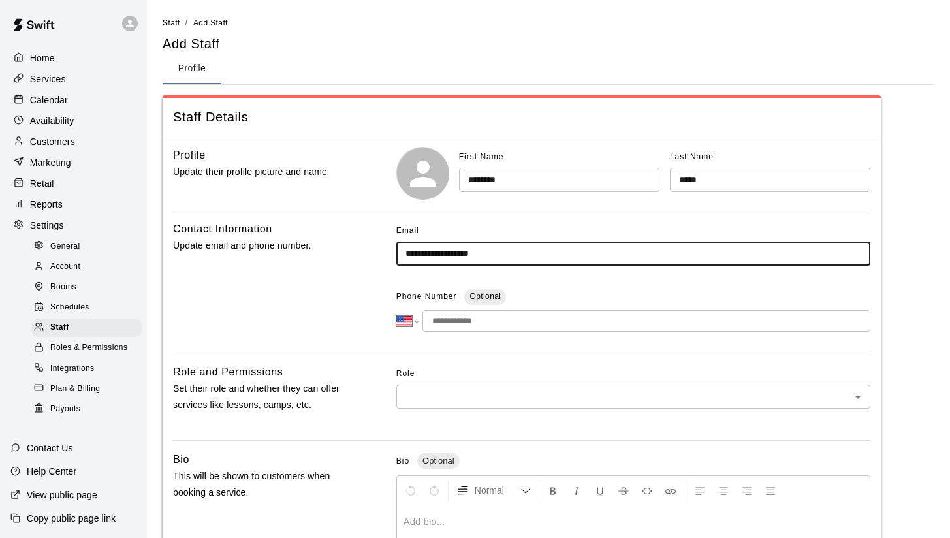
type input "**********"
click at [521, 316] on input "tel" at bounding box center [647, 321] width 448 height 22
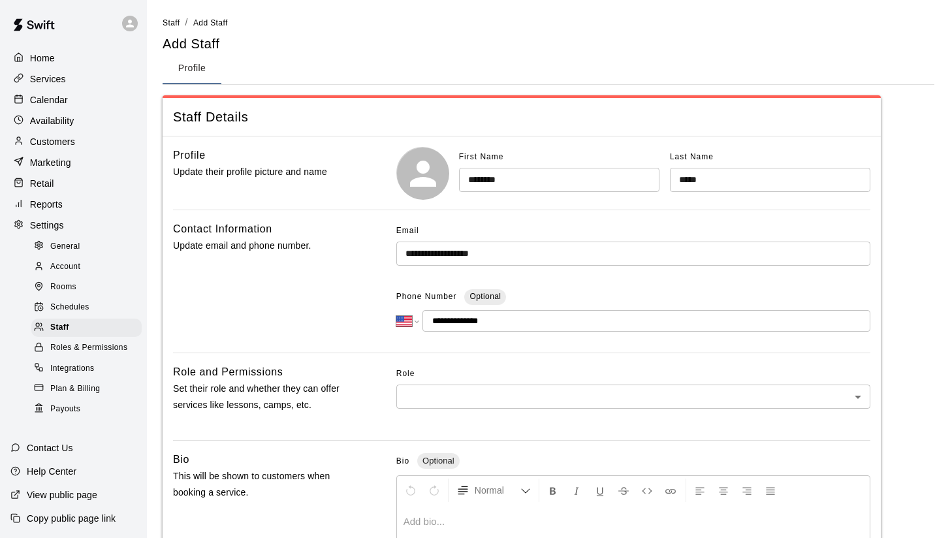
scroll to position [115, 0]
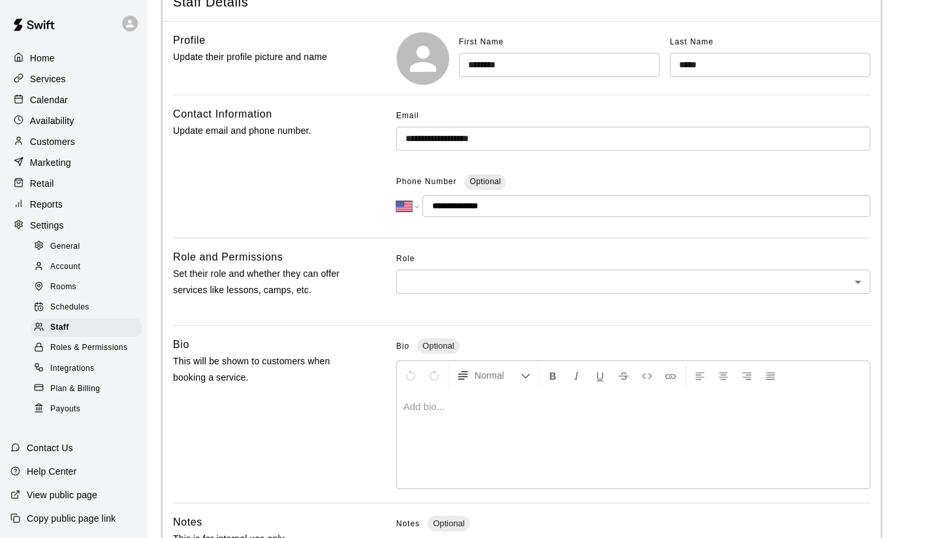
type input "**********"
click at [484, 278] on body "**********" at bounding box center [475, 313] width 950 height 856
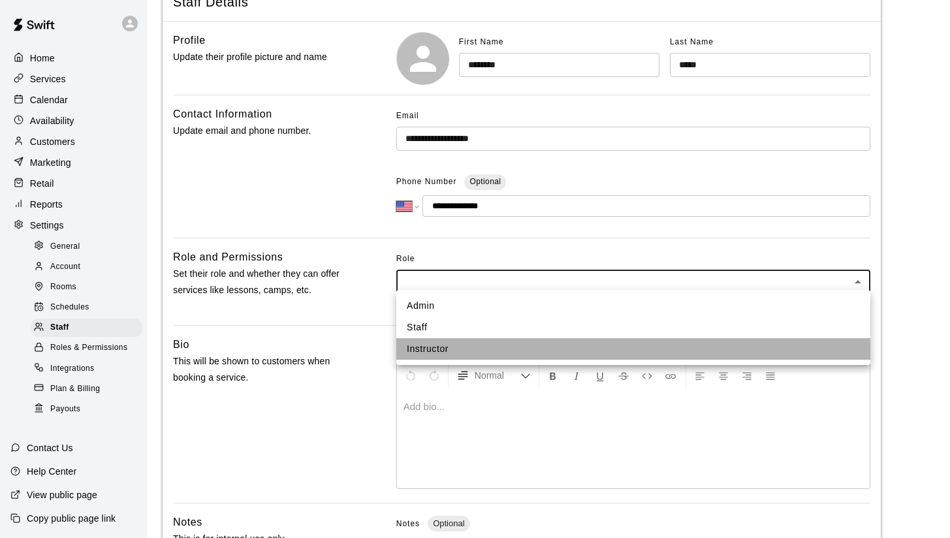
click at [470, 346] on li "Instructor" at bounding box center [634, 349] width 474 height 22
type input "**********"
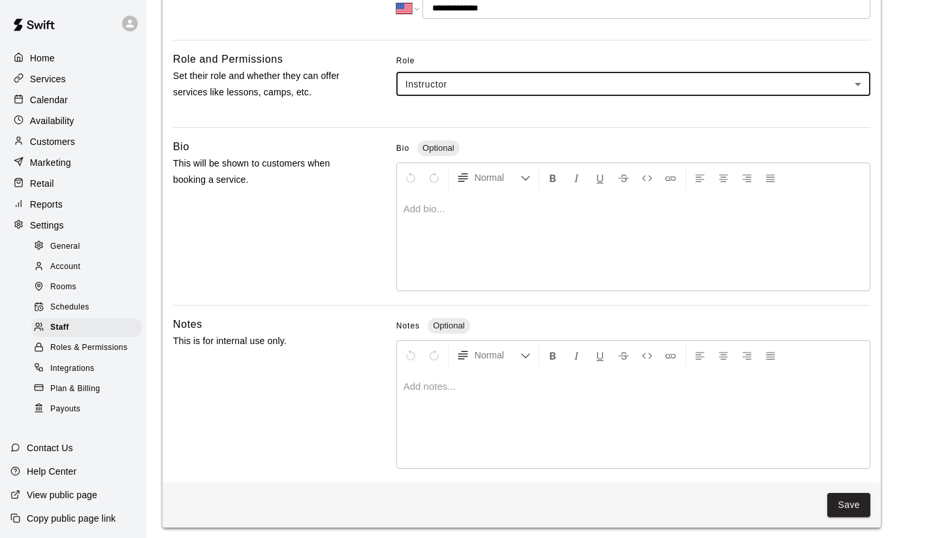
scroll to position [312, 0]
click at [853, 494] on button "Save" at bounding box center [849, 506] width 43 height 24
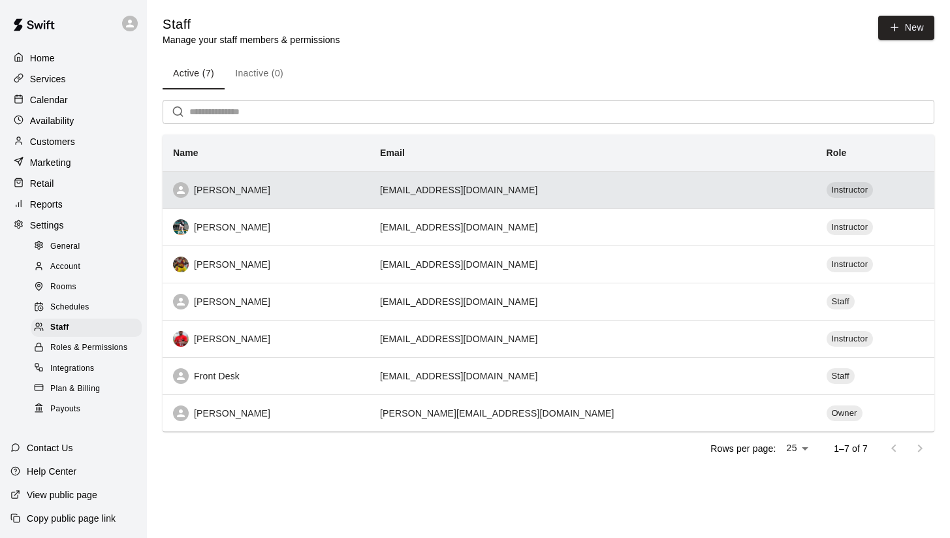
click at [227, 196] on div "[PERSON_NAME]" at bounding box center [266, 190] width 186 height 16
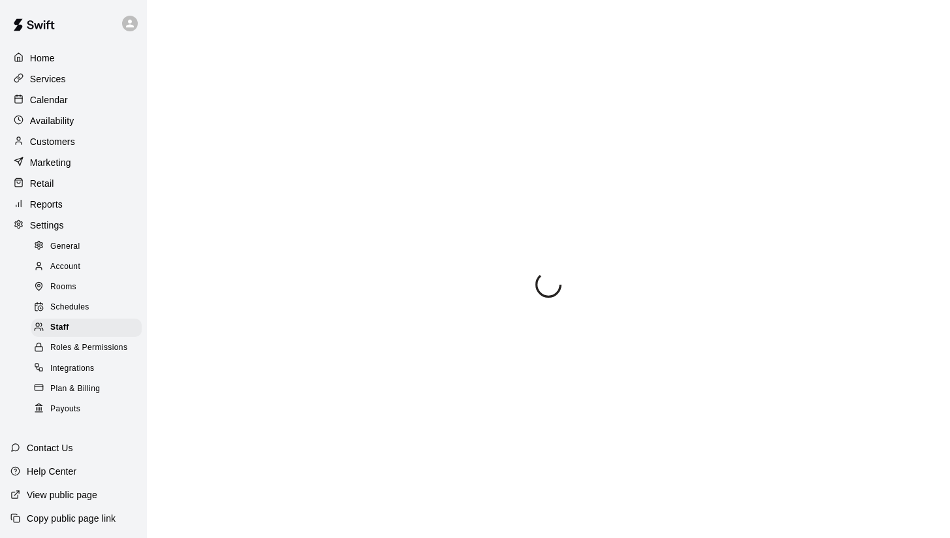
select select "**"
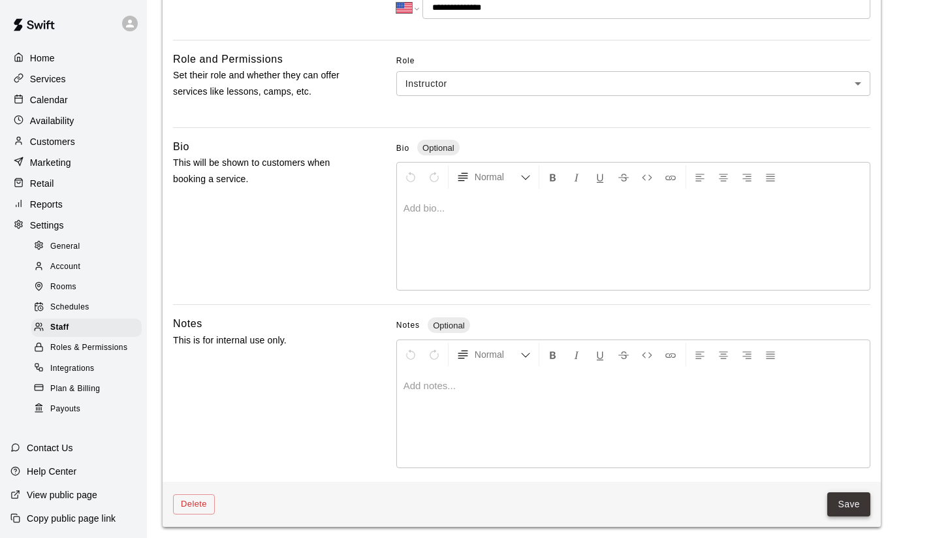
scroll to position [316, 0]
type input "*********"
click at [853, 498] on button "Save" at bounding box center [849, 505] width 43 height 24
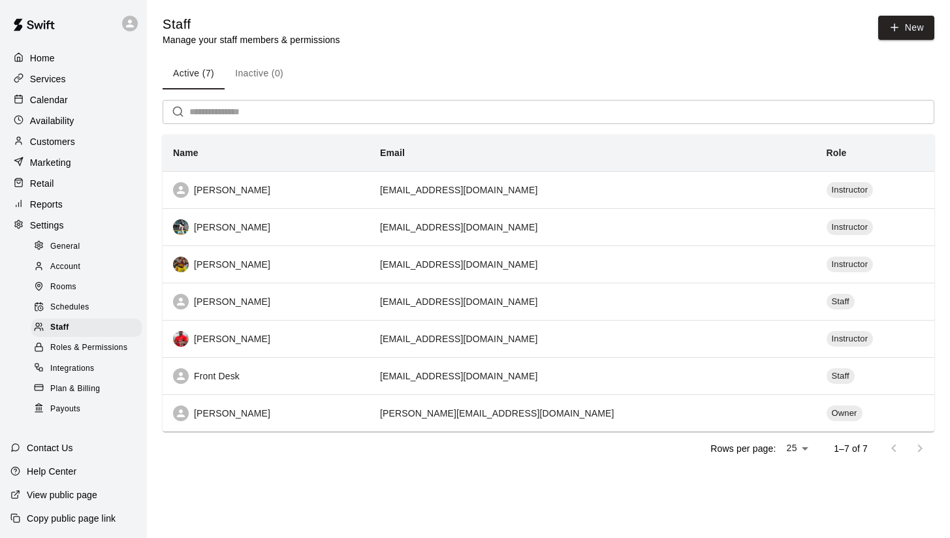
click at [51, 138] on p "Customers" at bounding box center [52, 141] width 45 height 13
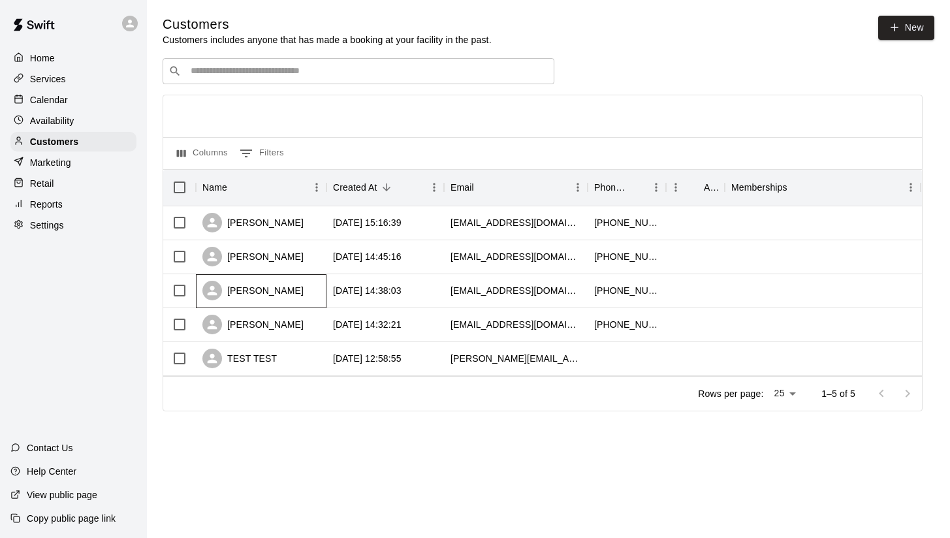
click at [265, 291] on div "[PERSON_NAME]" at bounding box center [253, 291] width 101 height 20
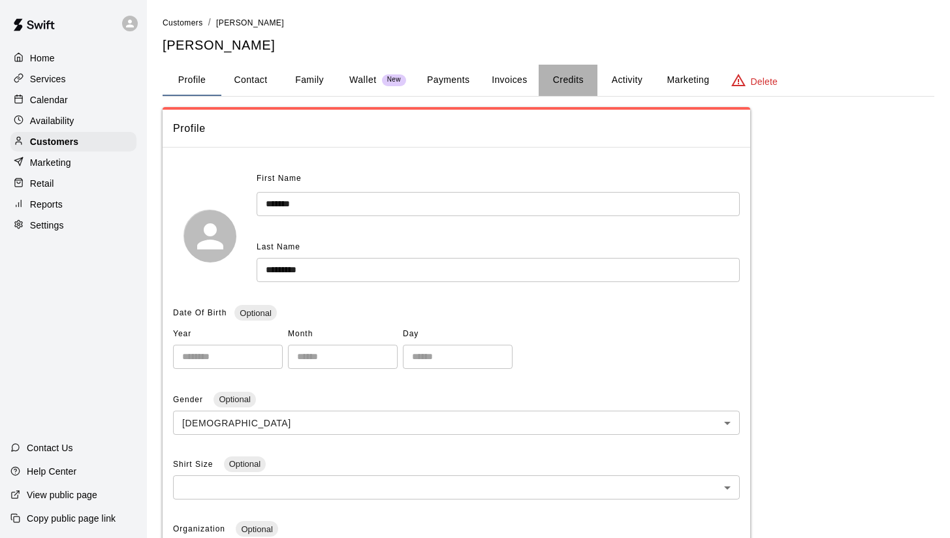
click at [573, 78] on button "Credits" at bounding box center [568, 80] width 59 height 31
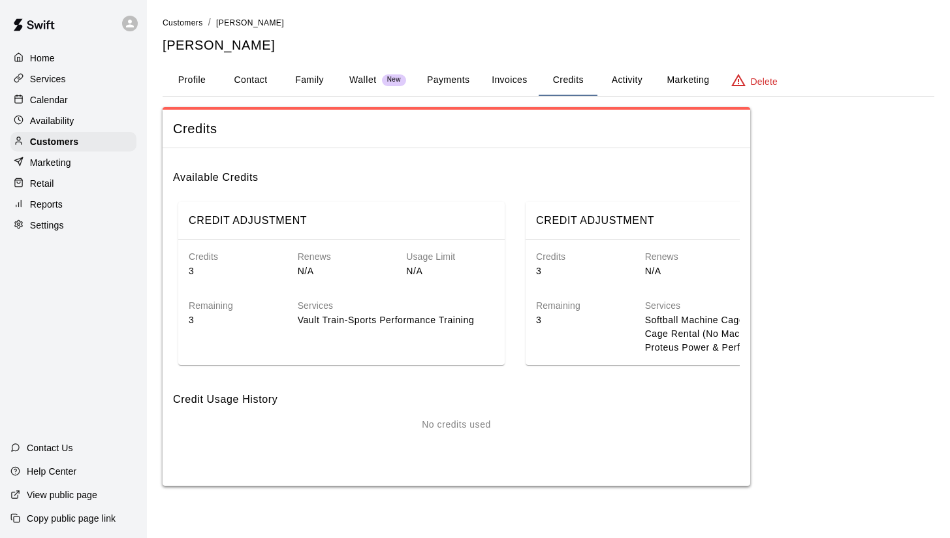
click at [465, 319] on p "Vault Train-Sports Performance Training" at bounding box center [396, 321] width 197 height 14
click at [338, 235] on div "Renews N/A" at bounding box center [331, 253] width 109 height 49
click at [246, 230] on div "Credits 3" at bounding box center [222, 253] width 109 height 49
click at [212, 186] on div "Available Credits CREDIT ADJUSTMENT Credits 3 Renews N/A Usage Limit N/A Remain…" at bounding box center [456, 265] width 567 height 212
click at [210, 172] on h6 "Available Credits" at bounding box center [456, 172] width 567 height 27
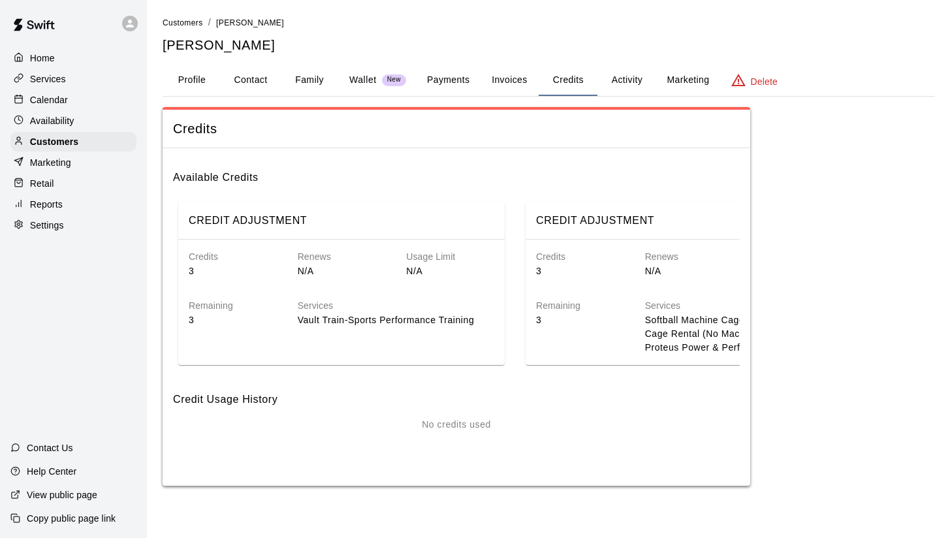
click at [193, 122] on span "Credits" at bounding box center [456, 129] width 567 height 18
click at [453, 75] on button "Payments" at bounding box center [448, 80] width 63 height 31
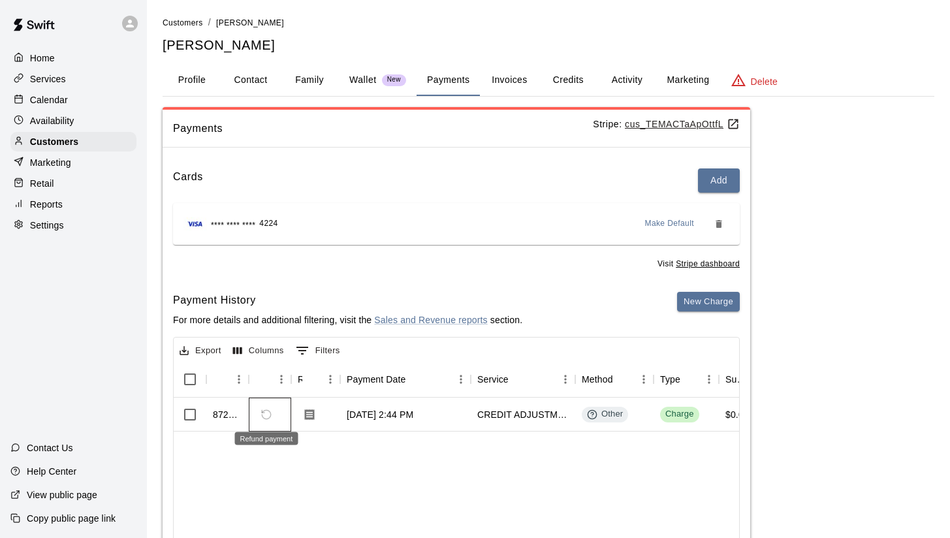
click at [268, 415] on span "Refund payment" at bounding box center [266, 415] width 22 height 22
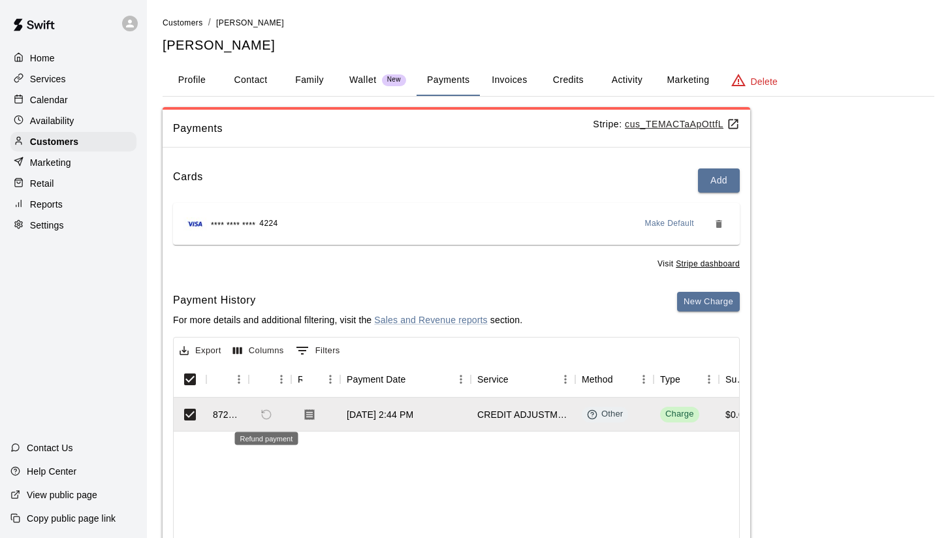
click at [270, 441] on div "Refund payment" at bounding box center [266, 438] width 63 height 13
click at [263, 404] on span "Refund payment" at bounding box center [266, 415] width 22 height 22
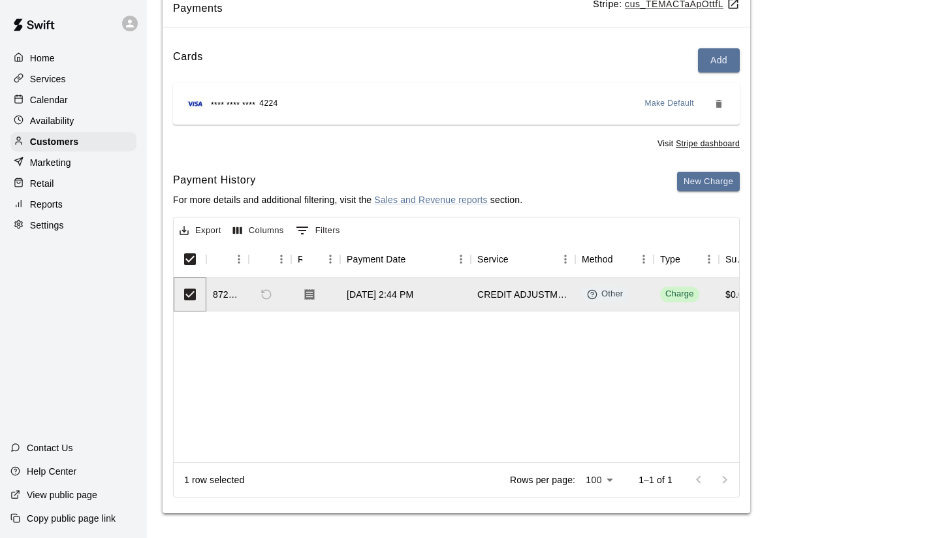
scroll to position [119, 0]
click at [213, 476] on div "1 row selected" at bounding box center [214, 481] width 60 height 13
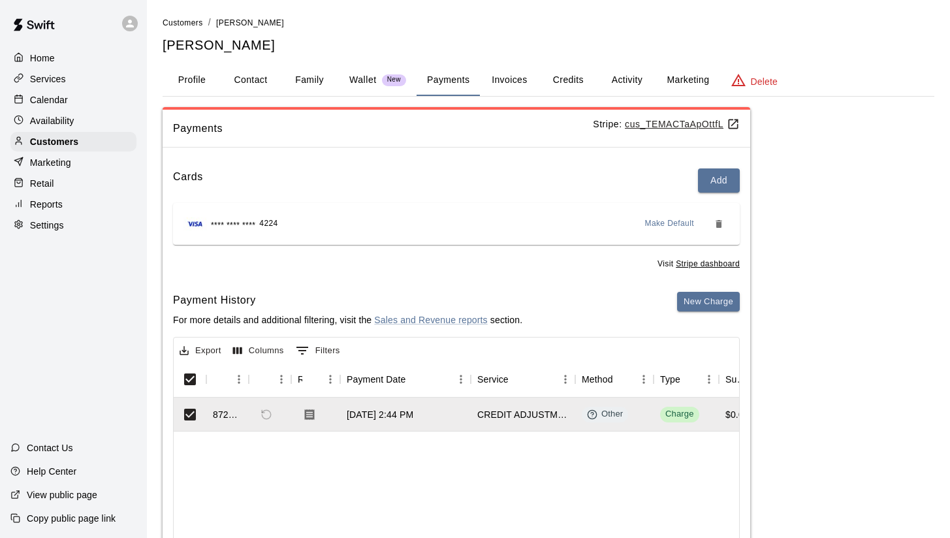
scroll to position [0, 0]
click at [477, 172] on div "Cards Add" at bounding box center [456, 181] width 567 height 24
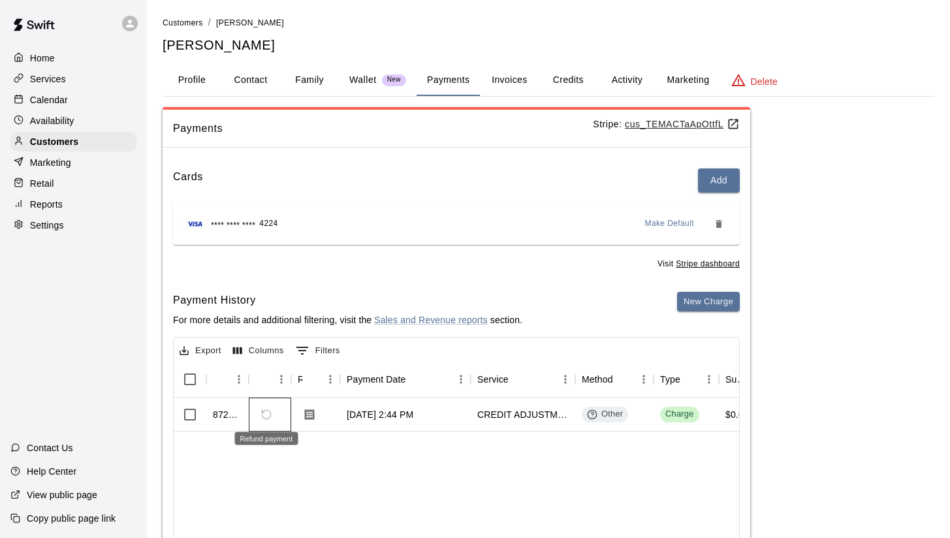
click at [265, 413] on span "Refund payment" at bounding box center [266, 415] width 22 height 22
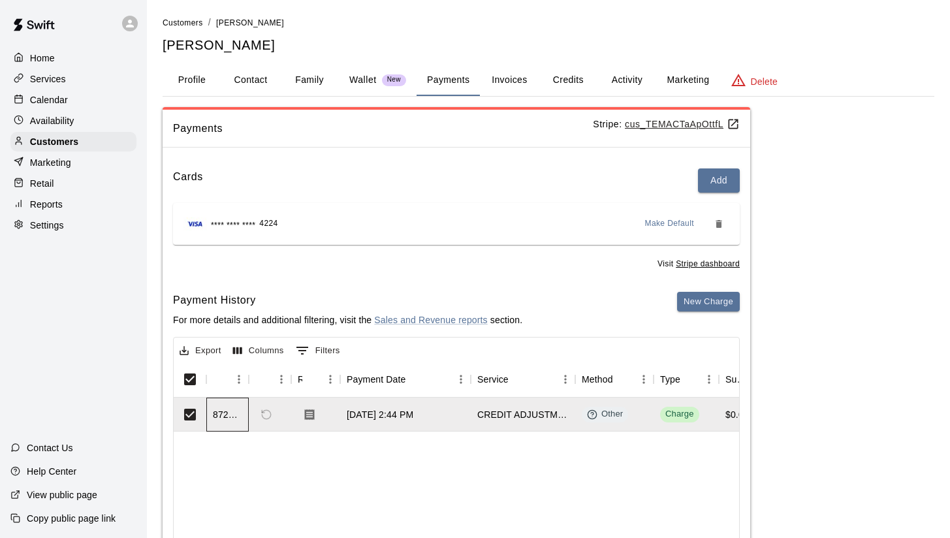
click at [222, 408] on div "872177" at bounding box center [227, 414] width 29 height 13
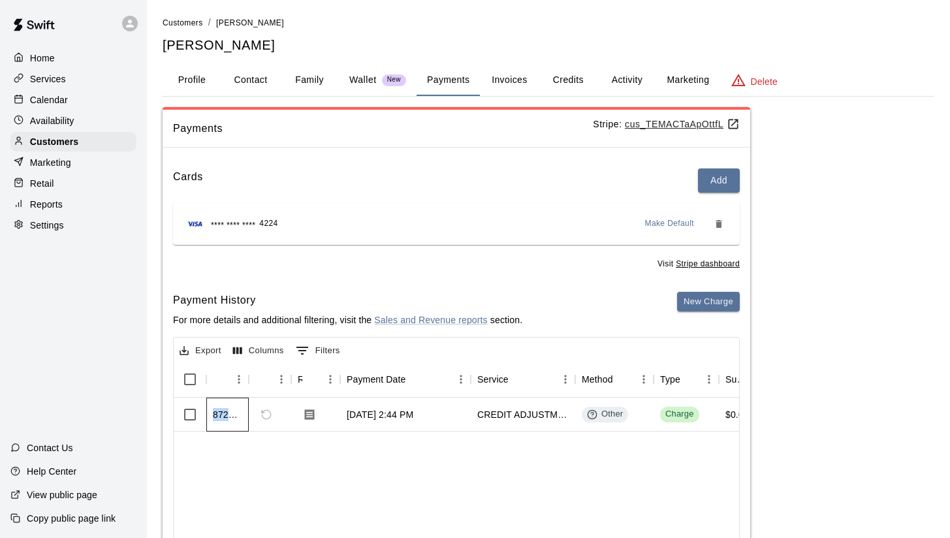
click at [222, 408] on div "872177" at bounding box center [227, 414] width 29 height 13
click at [42, 163] on p "Marketing" at bounding box center [50, 162] width 41 height 13
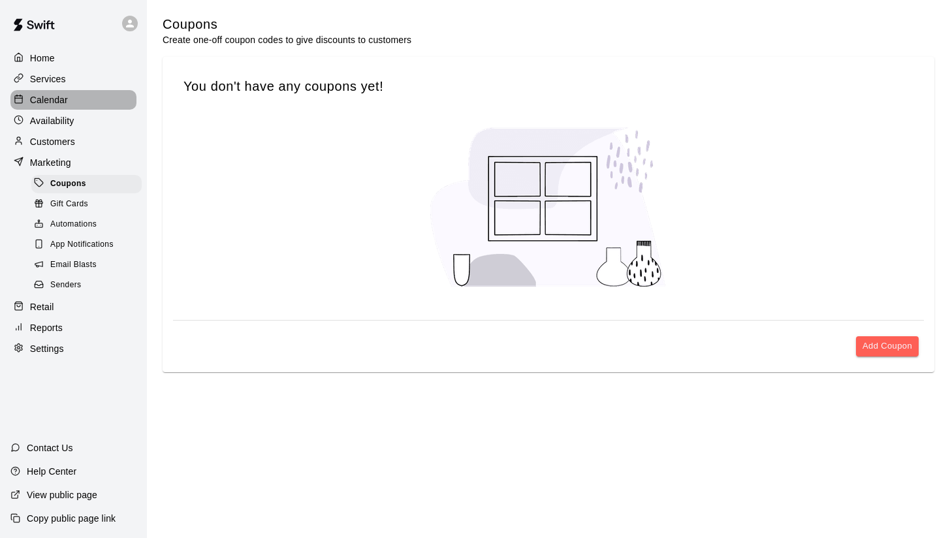
click at [71, 104] on div "Calendar" at bounding box center [73, 100] width 126 height 20
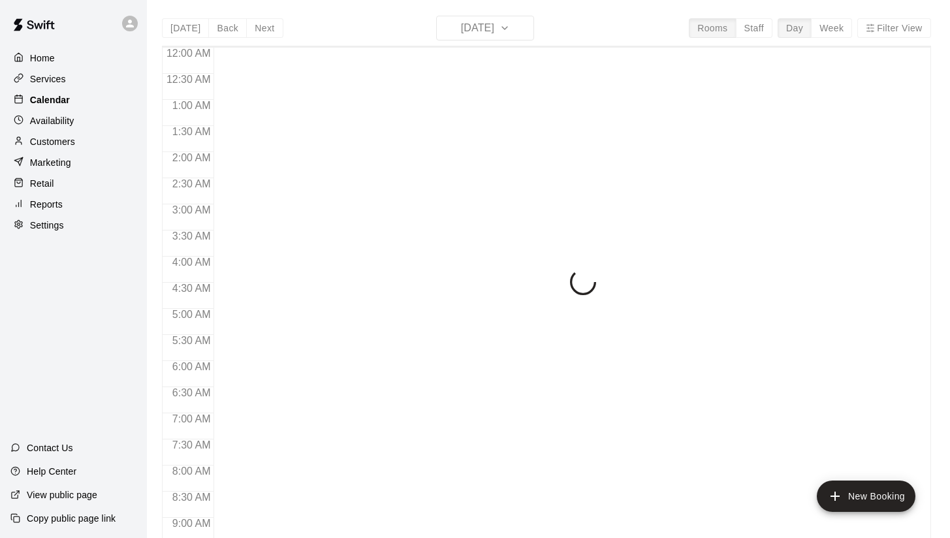
scroll to position [749, 0]
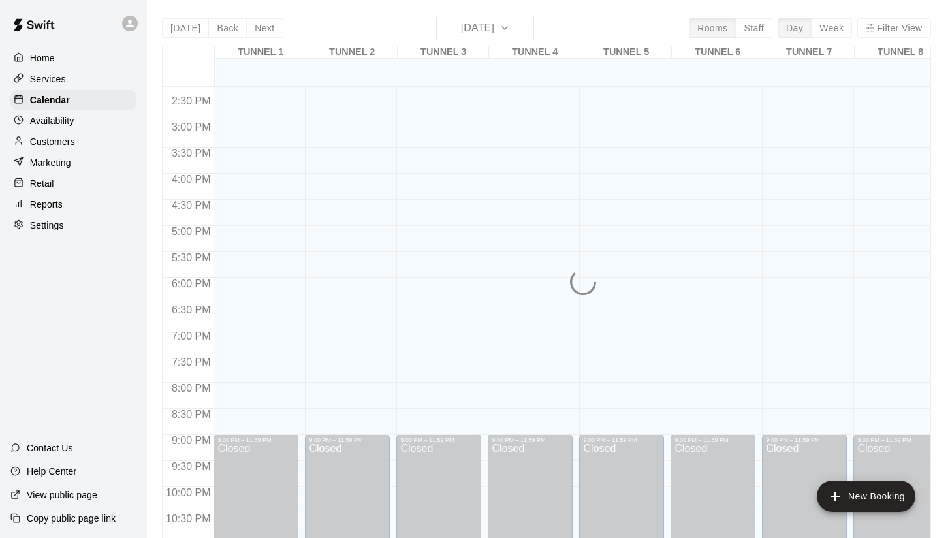
click at [56, 142] on p "Customers" at bounding box center [52, 141] width 45 height 13
